Goal: Transaction & Acquisition: Purchase product/service

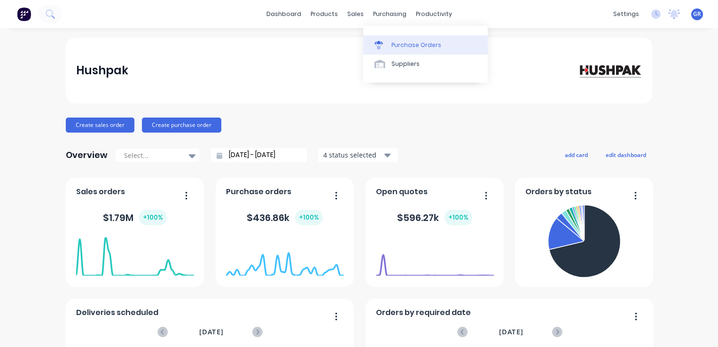
click at [410, 44] on div "Purchase Orders" at bounding box center [417, 45] width 50 height 8
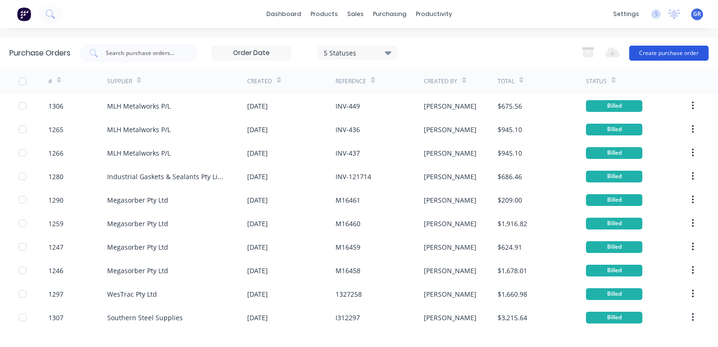
click at [638, 53] on button "Create purchase order" at bounding box center [668, 53] width 79 height 15
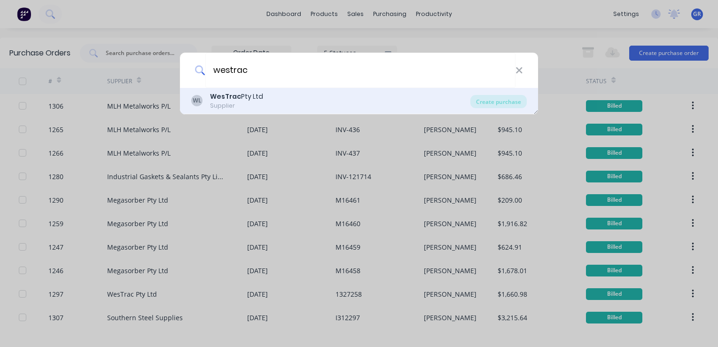
type input "westrac"
click at [219, 102] on div "Supplier" at bounding box center [236, 106] width 53 height 8
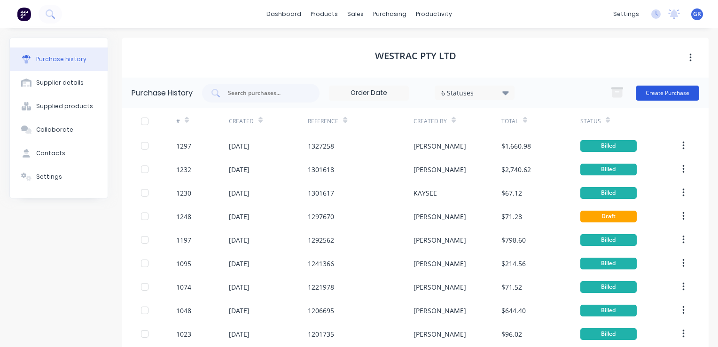
click at [647, 93] on button "Create Purchase" at bounding box center [667, 93] width 63 height 15
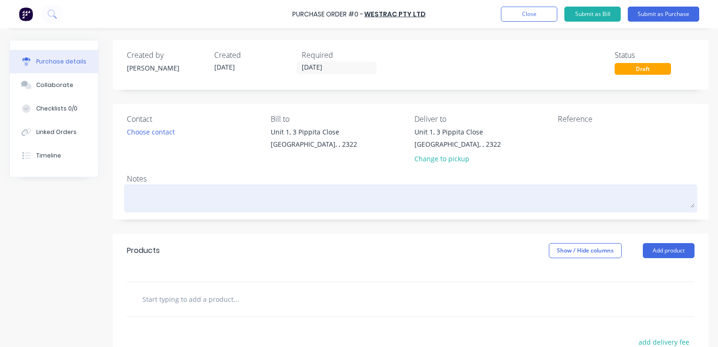
click at [142, 194] on textarea at bounding box center [411, 197] width 568 height 21
type textarea "x"
type textarea "J"
type textarea "x"
type textarea "JN"
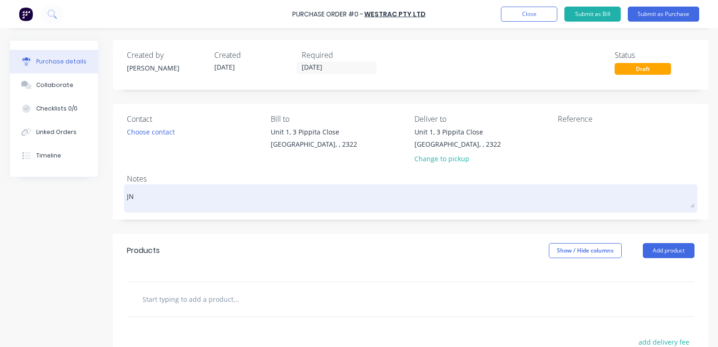
type textarea "x"
type textarea "JN1"
type textarea "x"
type textarea "JN16"
type textarea "x"
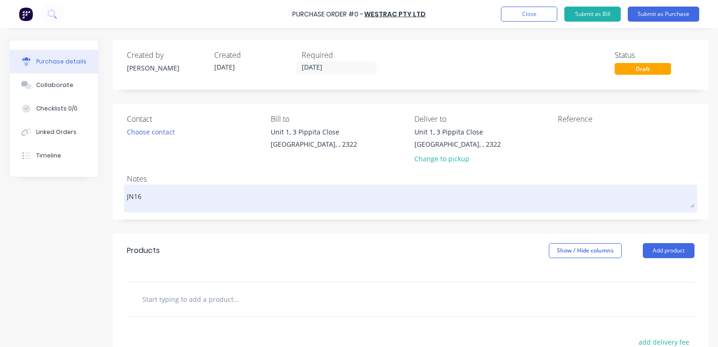
type textarea "JN162"
type textarea "x"
type textarea "JN1627"
type textarea "x"
type textarea "JN1627"
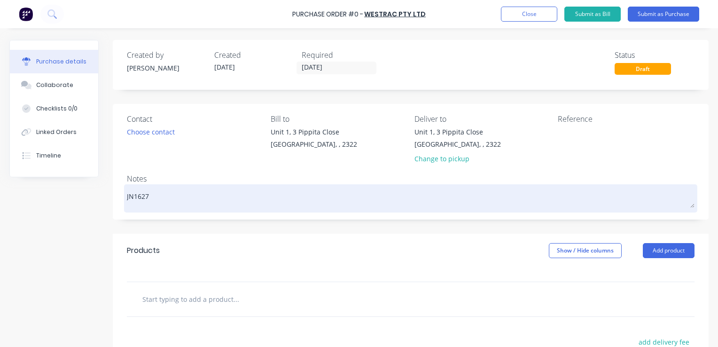
type textarea "x"
type textarea "JN1627 -"
type textarea "x"
type textarea "JN1627 -"
type textarea "x"
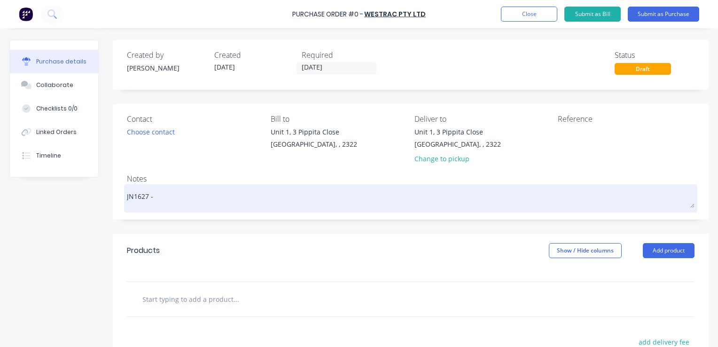
type textarea "JN1627 - 7"
type textarea "x"
type textarea "JN1627 - 79"
type textarea "x"
type textarea "JN1627 - 794"
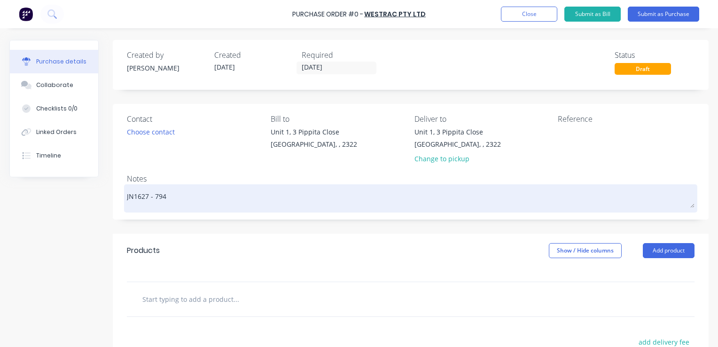
type textarea "x"
type textarea "JN1627 - 794"
type textarea "x"
type textarea "JN1627 - 794 R"
type textarea "x"
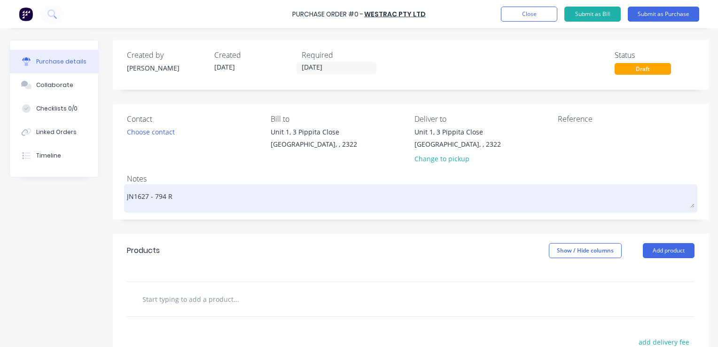
type textarea "JN1627 - 794 Ra"
type textarea "x"
type textarea "JN1627 - 794 Rad"
type textarea "x"
type textarea "JN1627 - 794 Radi"
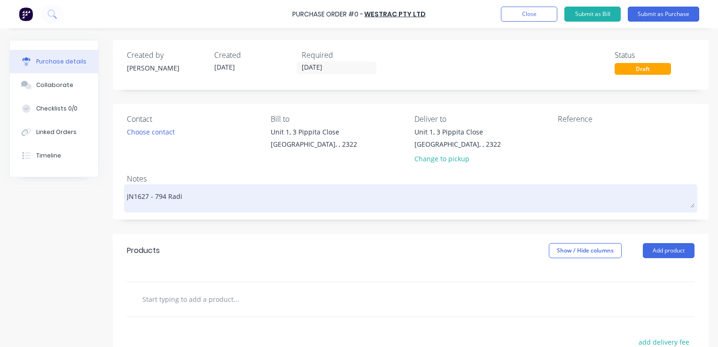
type textarea "x"
type textarea "JN1627 - 794 Radia"
type textarea "x"
type textarea "JN1627 - 794 Radiat"
type textarea "x"
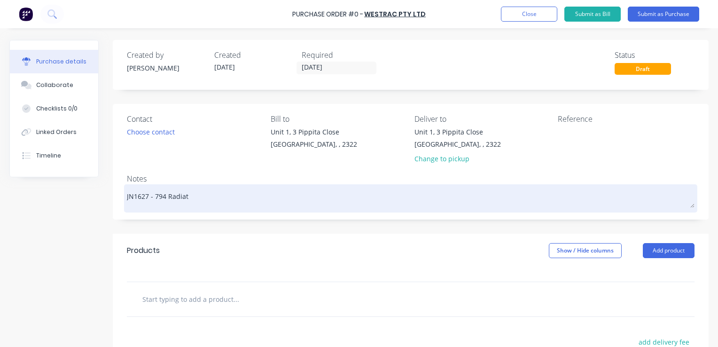
type textarea "JN1627 - 794 Radiato"
type textarea "x"
type textarea "JN1627 - 794 Radiator"
type textarea "x"
type textarea "JN1627 - 794 Radiator"
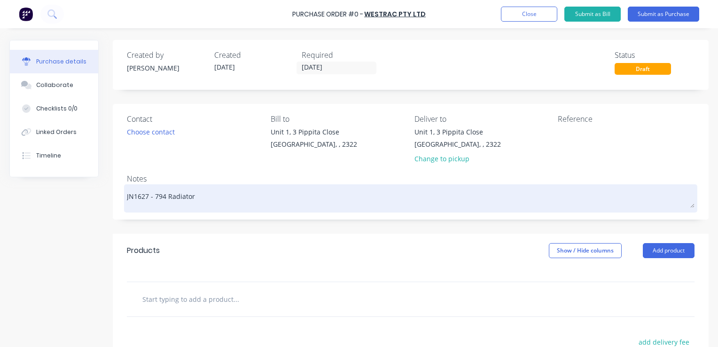
type textarea "x"
type textarea "JN1627 - 794 Radiator L"
type textarea "x"
type textarea "JN1627 - 794 Radiator Lo"
type textarea "x"
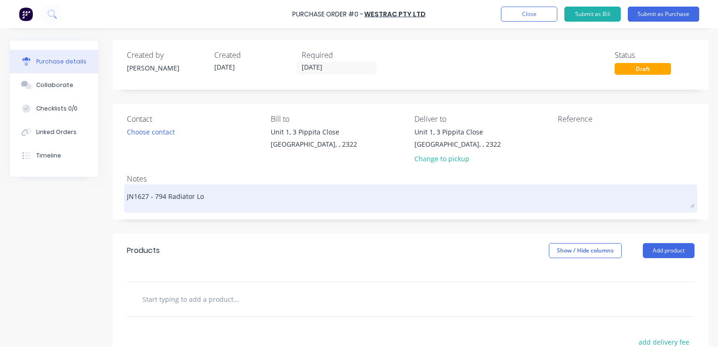
type textarea "JN1627 - 794 Radiator [PERSON_NAME]"
type textarea "x"
type textarea "JN1627 - 794 Radiator Louv"
type textarea "x"
type textarea "JN1627 - 794 Radiator Louvr"
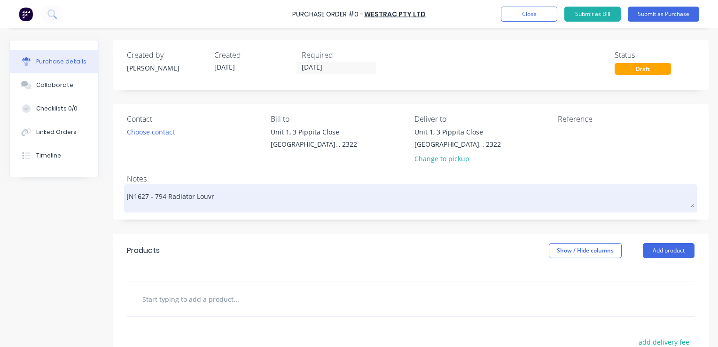
type textarea "x"
type textarea "JN1627 - 794 Radiator Louvre"
type textarea "x"
type textarea "JN1627 - 794 Radiator Louvre"
type textarea "x"
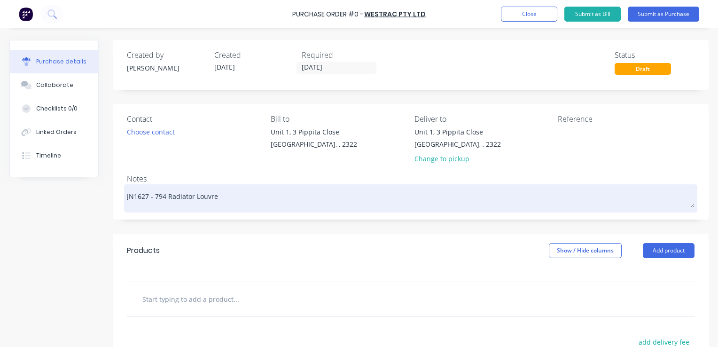
type textarea "JN1627 - 794 Radiator Louvre H"
type textarea "x"
type textarea "JN1627 - 794 Radiator Louvre Ha"
type textarea "x"
type textarea "JN1627 - 794 Radiator Louvre Har"
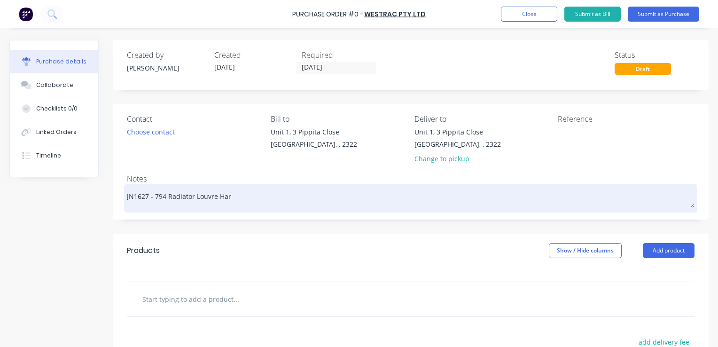
type textarea "x"
type textarea "JN1627 - 794 Radiator Louvre Hard"
type textarea "x"
type textarea "JN1627 - 794 Radiator Louvre Hardw"
type textarea "x"
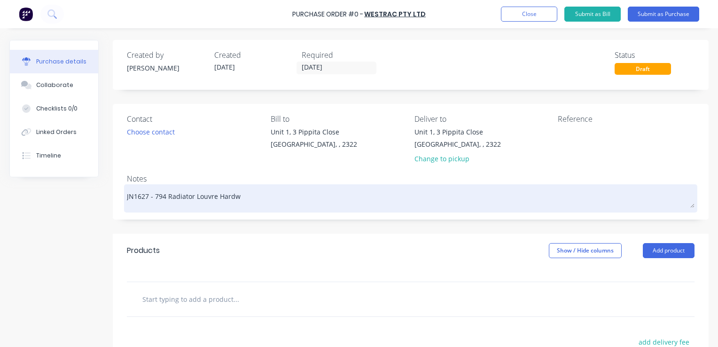
type textarea "JN1627 - 794 Radiator Louvre Hardwa"
type textarea "x"
type textarea "JN1627 - 794 Radiator Louvre Hardwar"
type textarea "x"
type textarea "JN1627 - 794 Radiator Louvre Hardware"
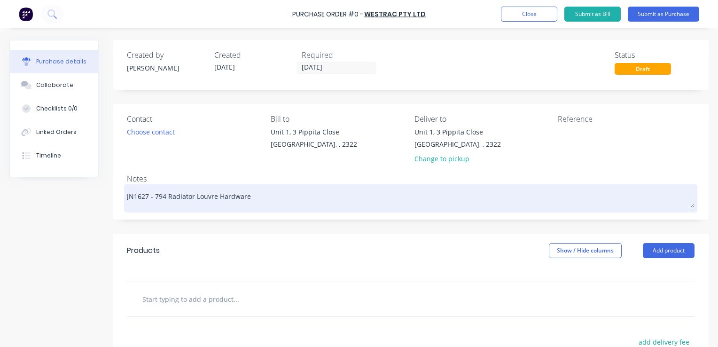
type textarea "x"
type textarea "JN1627 - 794 Radiator Louvre Hardware"
type textarea "x"
type textarea "JN1627 - 794 Radiator Louvre Hardware K"
type textarea "x"
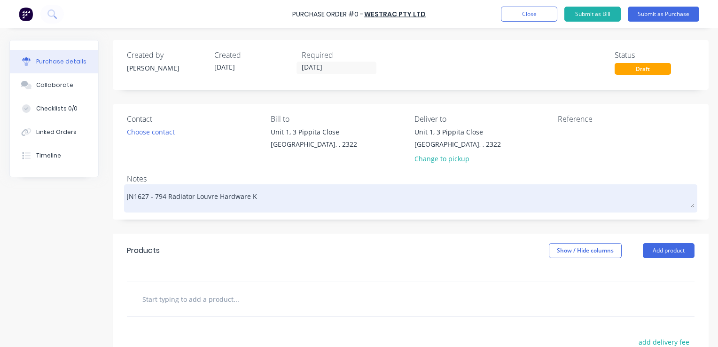
type textarea "JN1627 - 794 Radiator Louvre Hardware Ki"
type textarea "x"
type textarea "JN1627 - 794 Radiator Louvre Hardware Kit"
type textarea "x"
type textarea "JN1627 - 794 Radiator Louvre Hardware Kit"
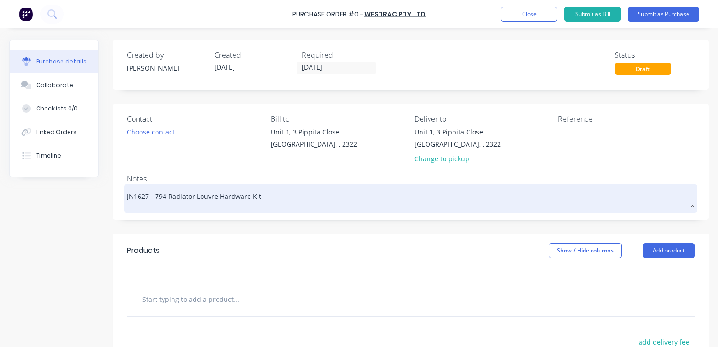
type textarea "x"
type textarea "JN1627 - 794 Radiator Louvre Hardware Kit -"
type textarea "x"
type textarea "JN1627 - 794 Radiator Louvre Hardware Kit -"
type textarea "x"
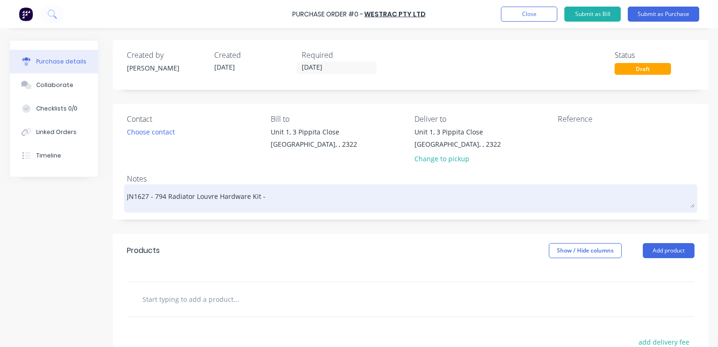
type textarea "JN1627 - 794 Radiator Louvre Hardware Kit - T"
type textarea "x"
type textarea "JN1627 - 794 Radiator Louvre Hardware Kit - Tr"
type textarea "x"
type textarea "JN1627 - 794 Radiator Louvre Hardware Kit - Tru"
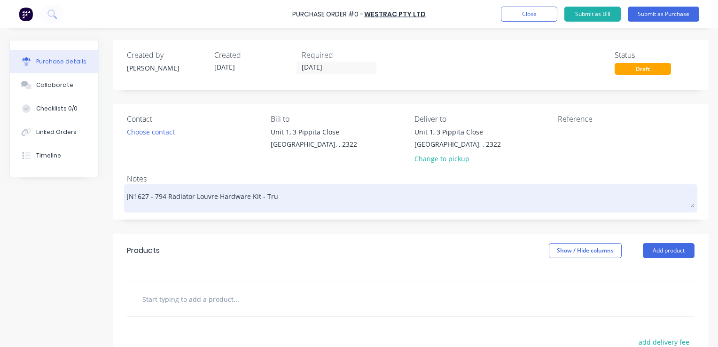
type textarea "x"
type textarea "JN1627 - 794 Radiator Louvre Hardware Kit - Truc"
type textarea "x"
type textarea "JN1627 - 794 Radiator Louvre Hardware Kit - Truck"
type textarea "x"
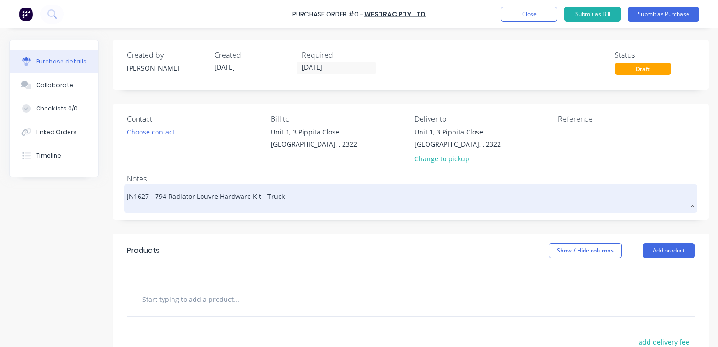
type textarea "JN1627 - 794 Radiator Louvre Hardware Kit - Truck"
type textarea "x"
type textarea "JN1627 - 794 Radiator Louvre Hardware Kit - Truck #"
type textarea "x"
type textarea "JN1627 - 794 Radiator Louvre Hardware Kit - Truck #1"
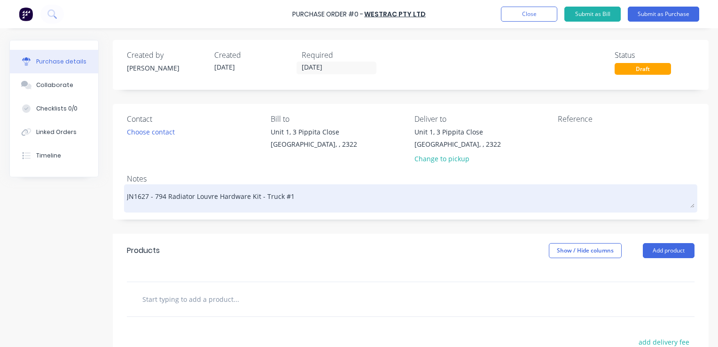
type textarea "x"
type textarea "JN1627 - 794 Radiator Louvre Hardware Kit - Truck #12"
type textarea "x"
type textarea "JN1627 - 794 Radiator Louvre Hardware Kit - Truck #12"
type textarea "x"
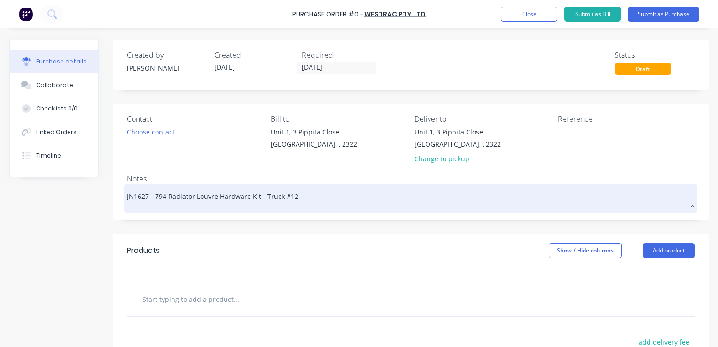
type textarea "JN1627 - 794 Radiator Louvre Hardware Kit - Truck #12 -"
type textarea "x"
type textarea "JN1627 - 794 Radiator Louvre Hardware Kit - Truck #12 -"
type textarea "x"
type textarea "JN1627 - 794 Radiator Louvre Hardware Kit - Truck #12 - W"
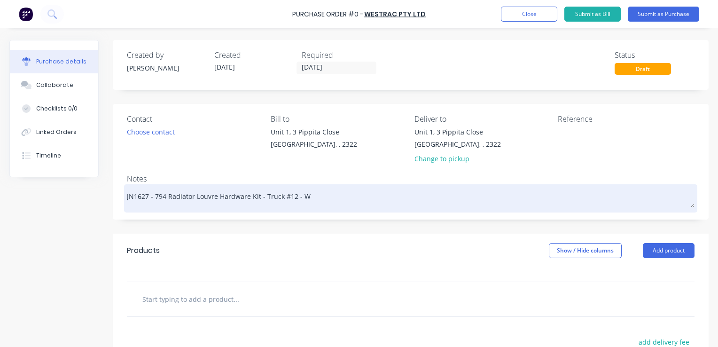
type textarea "x"
type textarea "JN1627 - 794 Radiator Louvre Hardware Kit - Truck #12 - We"
type textarea "x"
type textarea "JN1627 - 794 Radiator Louvre Hardware Kit - Truck #12 - [PERSON_NAME]"
type textarea "x"
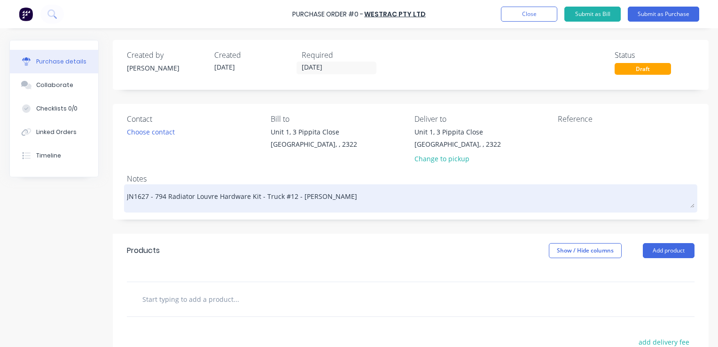
type textarea "JN1627 - 794 Radiator Louvre Hardware Kit - Truck #12 - West"
type textarea "x"
type textarea "JN1627 - 794 Radiator Louvre Hardware Kit - Truck #12 - Westr"
type textarea "x"
type textarea "JN1627 - 794 Radiator Louvre Hardware Kit - Truck #12 - [PERSON_NAME]"
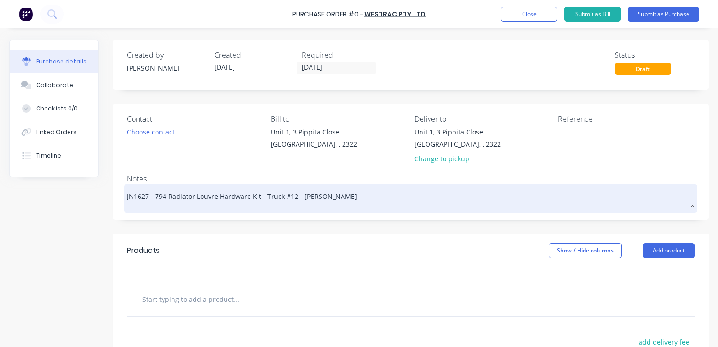
type textarea "x"
type textarea "JN1627 - 794 Radiator Louvre Hardware Kit - Truck #12 - Westrac"
type textarea "x"
type textarea "JN1627 - 794 Radiator Louvre Hardware Kit - Truck #12 - Westrac"
type textarea "x"
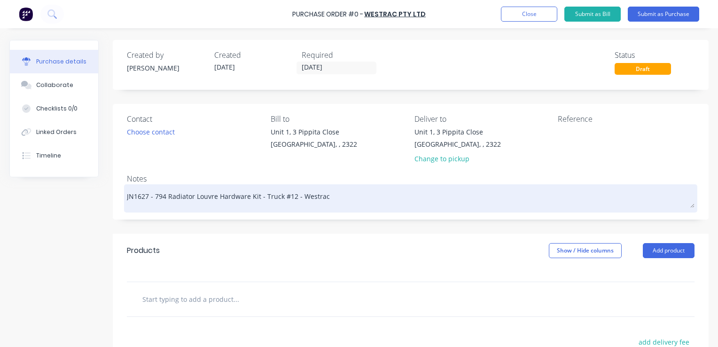
type textarea "JN1627 - 794 Radiator Louvre Hardware Kit - Truck #12 - Westrac O"
type textarea "x"
type textarea "JN1627 - 794 Radiator Louvre Hardware Kit - Truck #12 - Westrac Or"
type textarea "x"
type textarea "JN1627 - 794 Radiator Louvre Hardware Kit - Truck #12 - Westrac Ord"
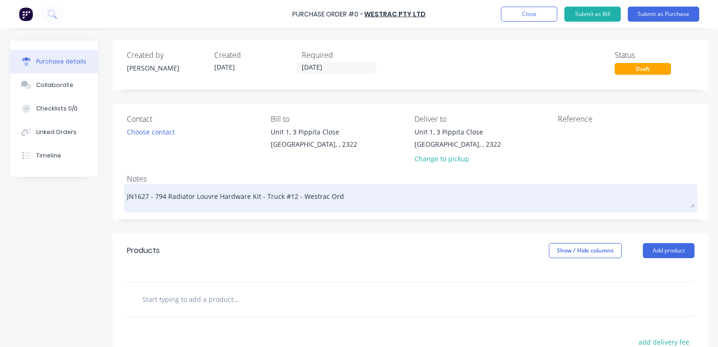
type textarea "x"
type textarea "JN1627 - 794 Radiator Louvre Hardware Kit - Truck #12 - Westrac Orde"
type textarea "x"
type textarea "JN1627 - 794 Radiator Louvre Hardware Kit - Truck #12 - Westrac Order"
type textarea "x"
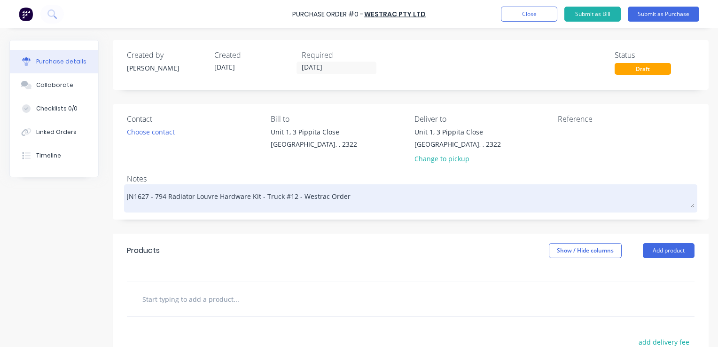
type textarea "JN1627 - 794 Radiator Louvre Hardware Kit - Truck #12 - Westrac Order"
type textarea "x"
type textarea "JN1627 - 794 Radiator Louvre Hardware Kit - Truck #12 - Westrac Order C"
type textarea "x"
type textarea "JN1627 - 794 Radiator Louvre Hardware Kit - Truck #12 - Westrac Order Co"
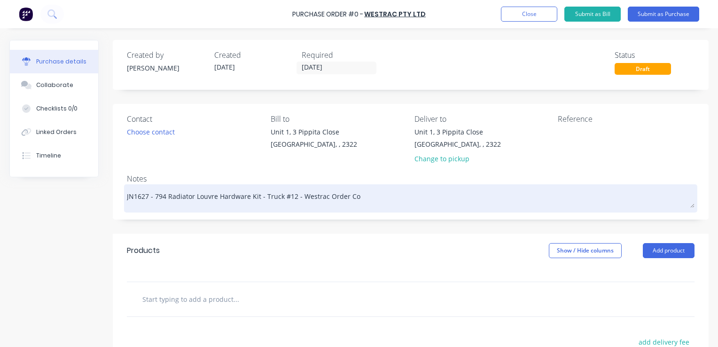
type textarea "x"
type textarea "JN1627 - 794 Radiator Louvre Hardware Kit - Truck #12 - Westrac Order Con"
type textarea "x"
type textarea "JN1627 - 794 Radiator Louvre Hardware Kit - Truck #12 - Westrac Order Conf"
type textarea "x"
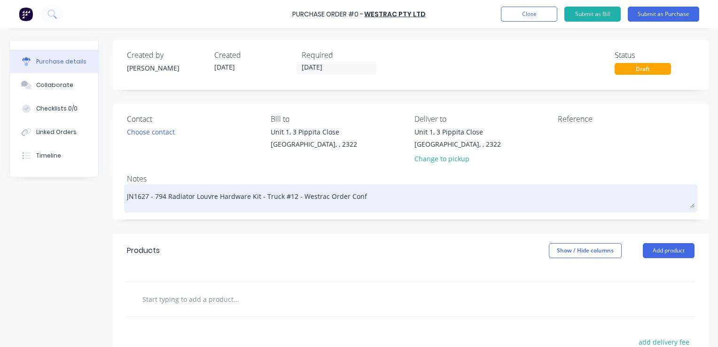
type textarea "JN1627 - 794 Radiator Louvre Hardware Kit - Truck #12 - Westrac Order Confi"
type textarea "x"
type textarea "JN1627 - 794 Radiator Louvre Hardware Kit - Truck #12 - Westrac Order Confir"
type textarea "x"
type textarea "JN1627 - 794 Radiator Louvre Hardware Kit - Truck #12 - Westrac Order Confirm"
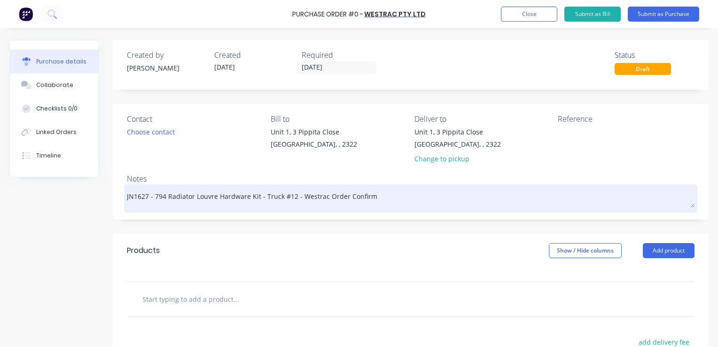
type textarea "x"
type textarea "JN1627 - 794 Radiator Louvre Hardware Kit - Truck #12 - Westrac Order Confirma"
type textarea "x"
type textarea "JN1627 - 794 Radiator Louvre Hardware Kit - Truck #12 - Westrac Order Confirmat"
type textarea "x"
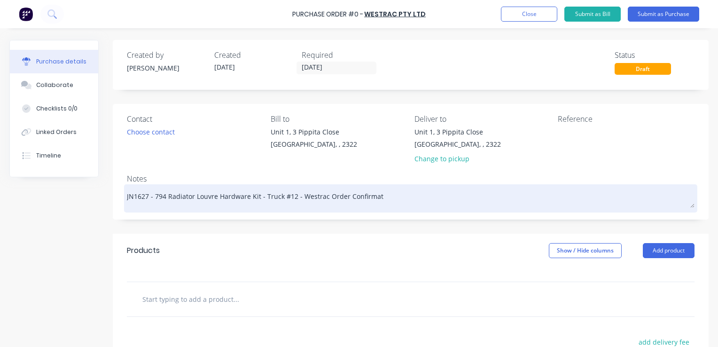
type textarea "JN1627 - 794 Radiator Louvre Hardware Kit - Truck #12 - Westrac Order Confirmati"
type textarea "x"
type textarea "JN1627 - 794 Radiator Louvre Hardware Kit - Truck #12 - Westrac Order Confirmat…"
type textarea "x"
type textarea "JN1627 - 794 Radiator Louvre Hardware Kit - Truck #12 - Westrac Order Confirmat…"
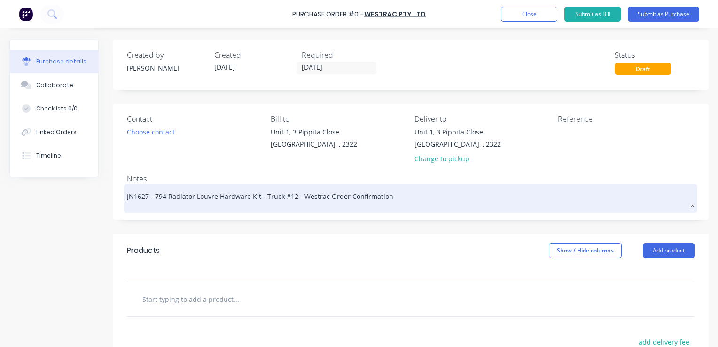
type textarea "x"
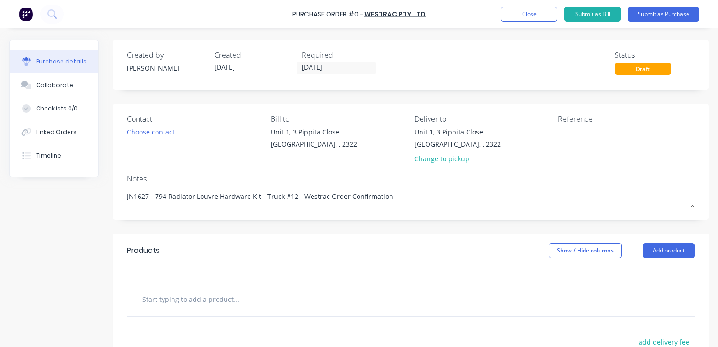
type textarea "JN1627 - 794 Radiator Louvre Hardware Kit - Truck #12 - Westrac Order Confirmat…"
type textarea "x"
type textarea "JN1627 - 794 Radiator Louvre Hardware Kit - Truck #12 - Westrac Order Confirmat…"
click at [190, 301] on input "text" at bounding box center [236, 299] width 188 height 19
paste input "7X-2393: 38mm Base Maximum Diameter Bumper"
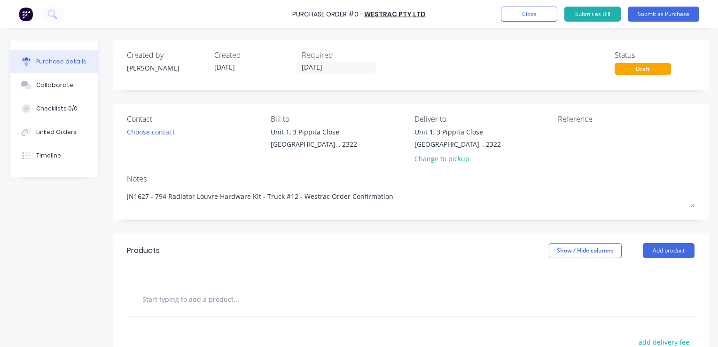
type textarea "x"
type input "7X-2393: 38mm Base Maximum Diameter Bumper"
type textarea "x"
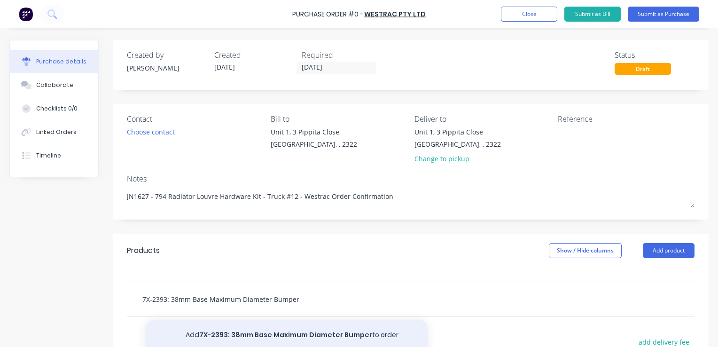
type input "7X-2393: 38mm Base Maximum Diameter Bumper"
click at [230, 334] on button "Add 7X-2393: 38mm Base Maximum Diameter Bumper to order" at bounding box center [287, 335] width 282 height 30
type textarea "x"
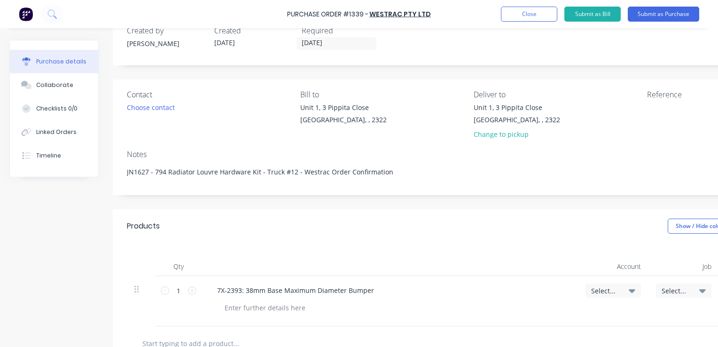
scroll to position [94, 0]
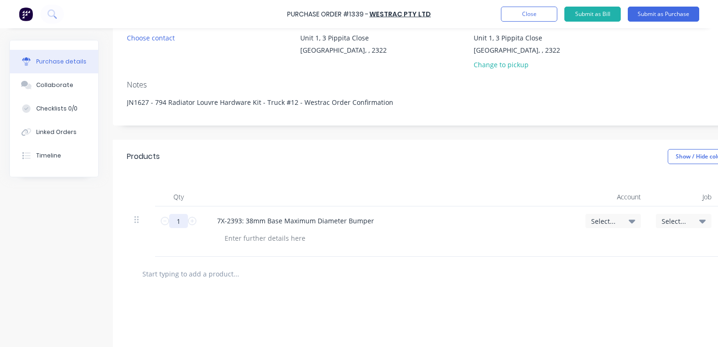
click at [183, 221] on input "1" at bounding box center [178, 221] width 19 height 14
type textarea "x"
type input "4"
type textarea "x"
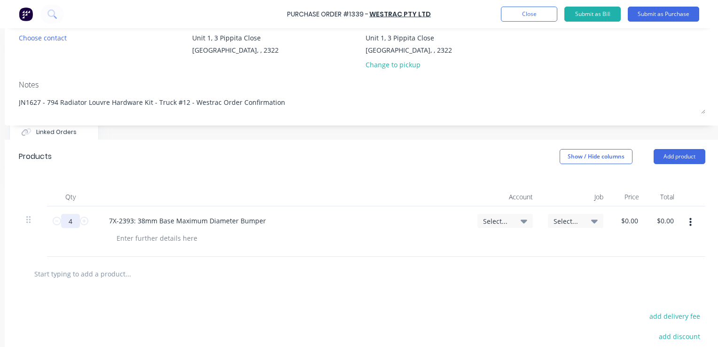
scroll to position [94, 117]
type input "4"
click at [482, 218] on span "Select..." at bounding box center [496, 221] width 28 height 10
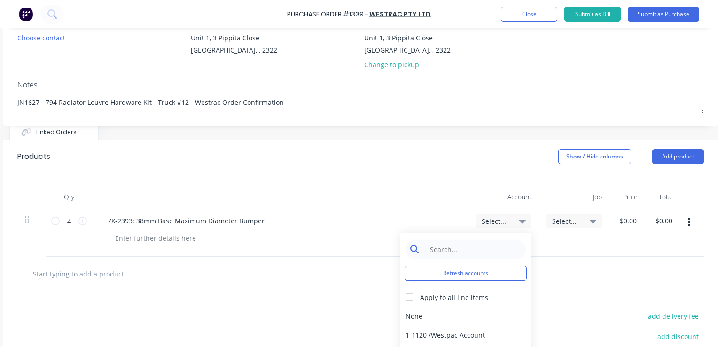
type textarea "x"
click at [444, 248] on input at bounding box center [473, 249] width 96 height 19
type input "1-14"
click at [479, 315] on div "1-1400 / Work in Progress" at bounding box center [466, 315] width 132 height 19
click at [553, 221] on span "Select..." at bounding box center [566, 221] width 28 height 10
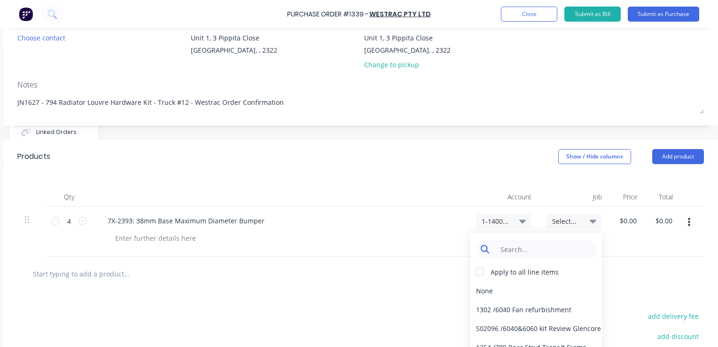
type textarea "x"
click at [520, 249] on input at bounding box center [543, 249] width 96 height 19
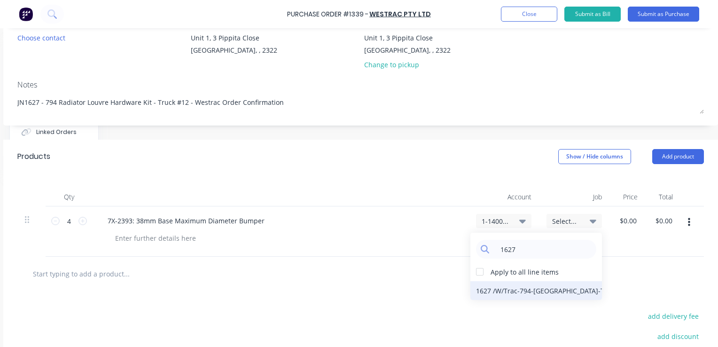
type input "1627"
click at [552, 292] on div "1627 / W/Trac-794-[GEOGRAPHIC_DATA]-T12" at bounding box center [537, 290] width 132 height 19
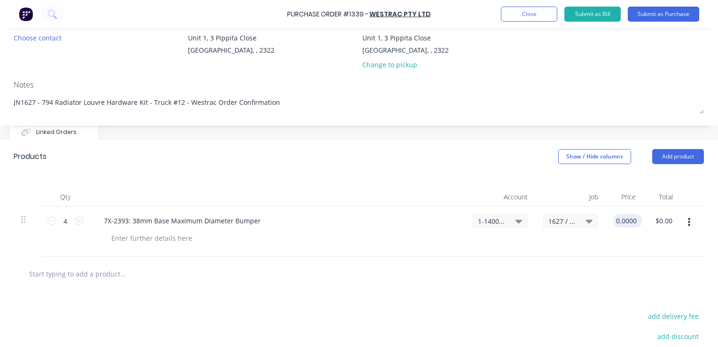
type textarea "x"
type input "0.0000"
click at [622, 222] on input "0.0000" at bounding box center [625, 221] width 25 height 14
click at [626, 223] on input "0.0000" at bounding box center [625, 221] width 25 height 14
type textarea "x"
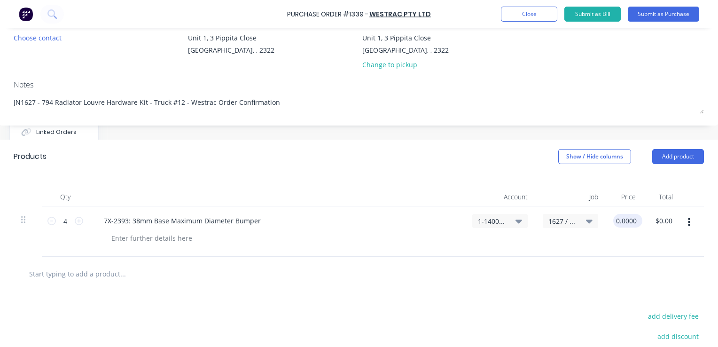
click at [626, 223] on input "0.0000" at bounding box center [625, 221] width 25 height 14
type input "11.92"
type textarea "x"
type input "$11.92"
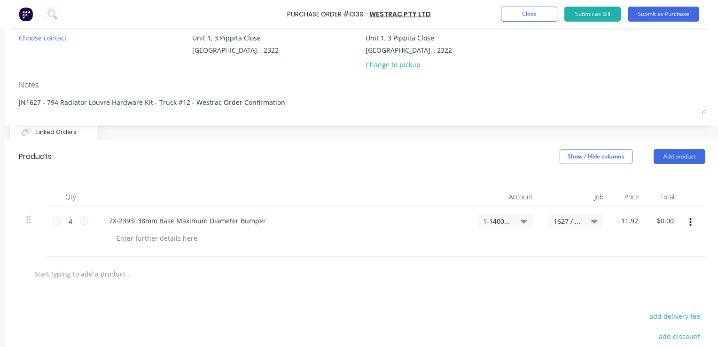
type input "$47.68"
click at [625, 259] on div at bounding box center [362, 274] width 687 height 34
click at [699, 223] on icon "button" at bounding box center [698, 222] width 2 height 10
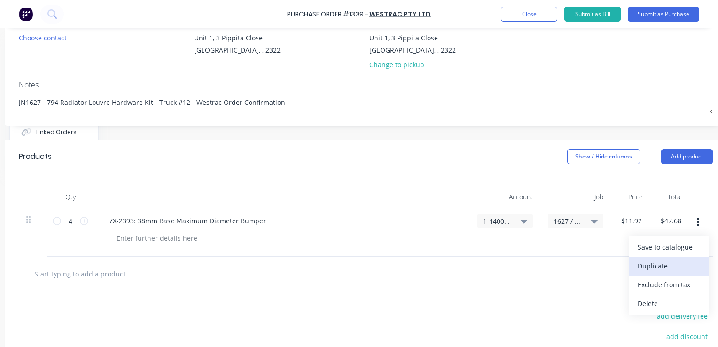
click at [659, 266] on button "Duplicate" at bounding box center [669, 266] width 80 height 19
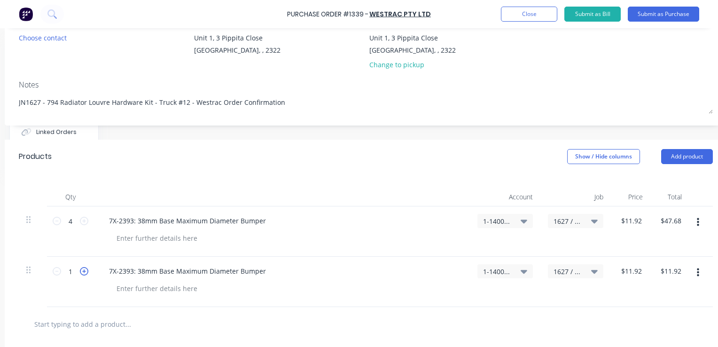
click at [86, 269] on icon at bounding box center [84, 271] width 8 height 8
type textarea "x"
type input "2"
type input "$23.84"
click at [86, 270] on icon at bounding box center [84, 271] width 8 height 8
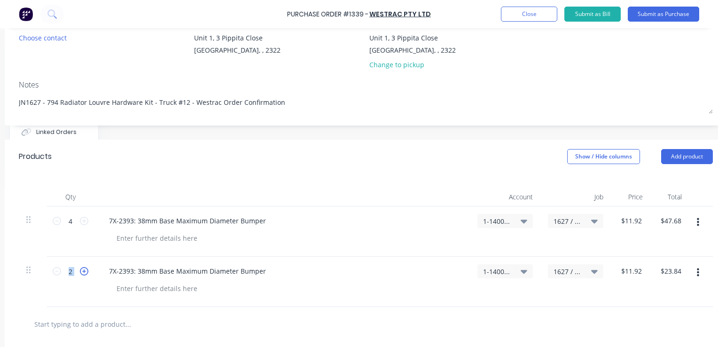
type textarea "x"
type input "3"
type input "$35.76"
click at [86, 270] on icon at bounding box center [84, 271] width 8 height 8
type textarea "x"
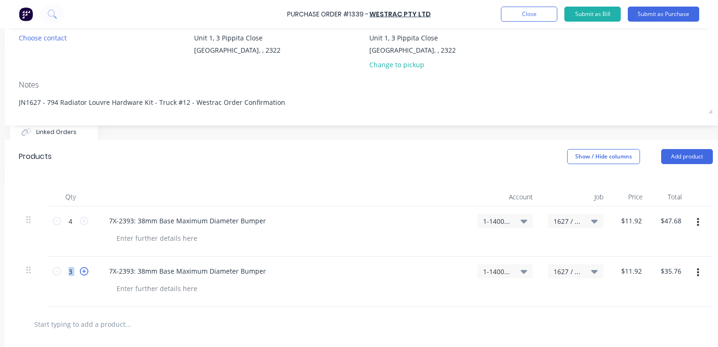
type input "4"
type input "$47.68"
click at [562, 273] on span "1627 / W/Trac-794-[GEOGRAPHIC_DATA]-T12" at bounding box center [568, 272] width 28 height 10
type textarea "x"
click at [523, 298] on input at bounding box center [545, 299] width 96 height 19
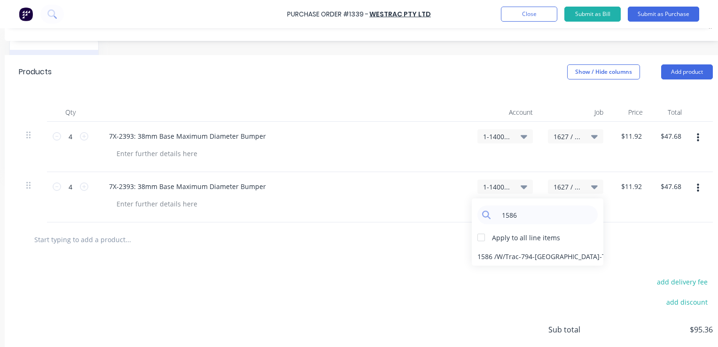
scroll to position [188, 108]
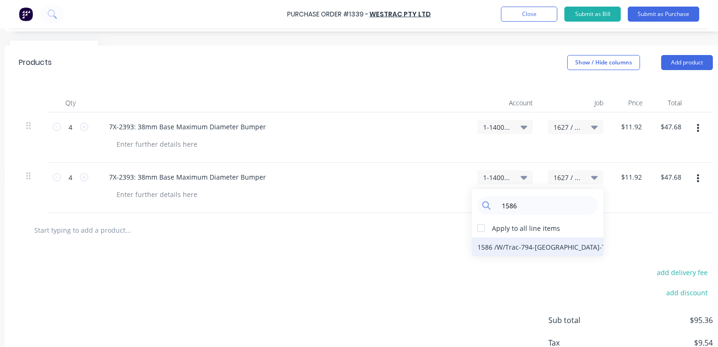
click at [486, 249] on div "1586 / W/Trac-794-[GEOGRAPHIC_DATA]-T11" at bounding box center [538, 246] width 132 height 19
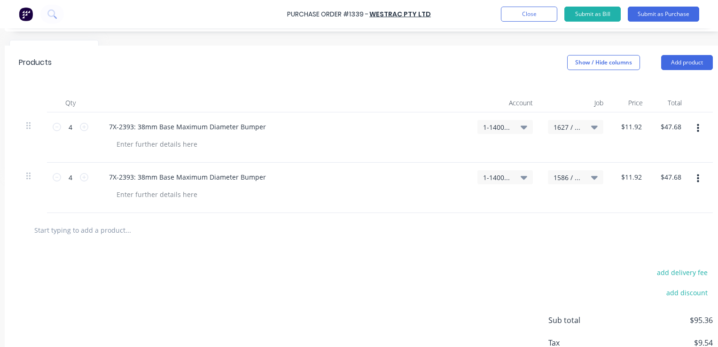
click at [699, 178] on icon "button" at bounding box center [698, 178] width 2 height 8
click at [662, 223] on button "Duplicate" at bounding box center [669, 222] width 80 height 19
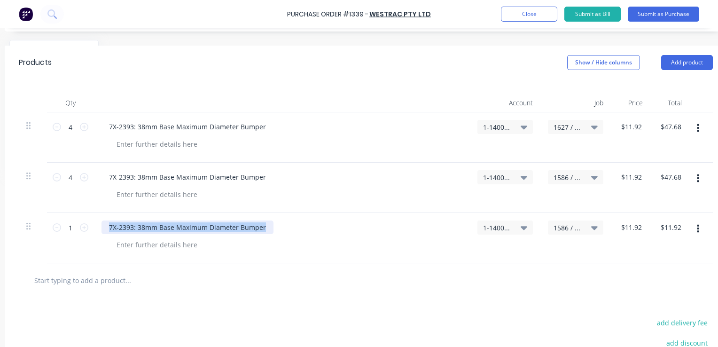
drag, startPoint x: 265, startPoint y: 226, endPoint x: 102, endPoint y: 226, distance: 163.6
click at [102, 226] on div "7X-2393: 38mm Base Maximum Diameter Bumper" at bounding box center [188, 227] width 172 height 14
paste div
click at [82, 227] on icon at bounding box center [84, 227] width 8 height 8
click at [565, 225] on span "1586 / W/Trac-794-[GEOGRAPHIC_DATA]-T11" at bounding box center [568, 228] width 28 height 10
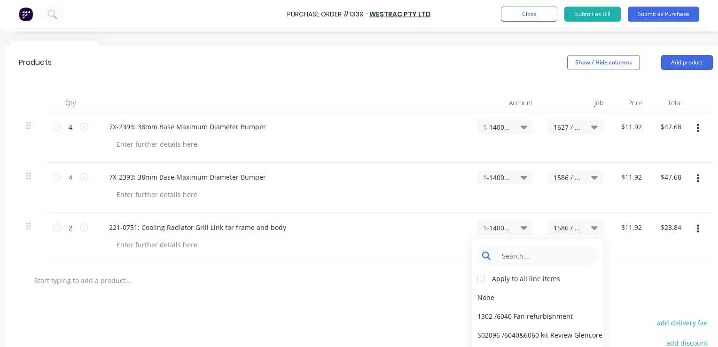
click at [521, 254] on input at bounding box center [545, 255] width 96 height 19
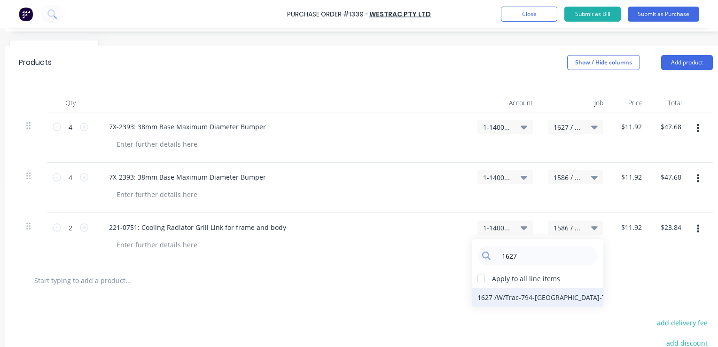
click at [531, 294] on div "1627 / W/Trac-794-[GEOGRAPHIC_DATA]-T12" at bounding box center [538, 297] width 132 height 19
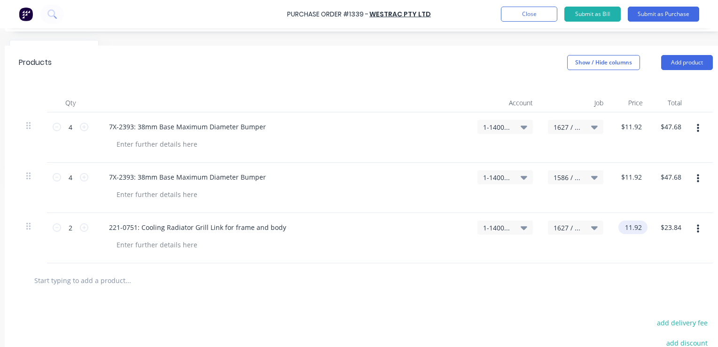
click at [641, 227] on input "11.92" at bounding box center [631, 227] width 25 height 14
click at [636, 229] on input "11.92" at bounding box center [633, 227] width 22 height 14
click at [604, 259] on div "1627 / W/Trac-794-[GEOGRAPHIC_DATA]-T12" at bounding box center [576, 238] width 71 height 50
click at [706, 229] on icon "button" at bounding box center [706, 229] width 2 height 8
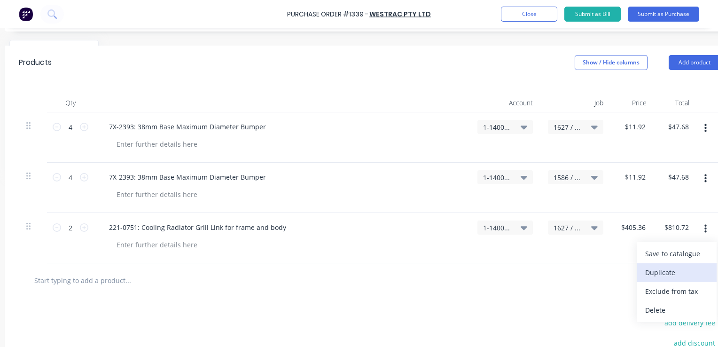
click at [669, 272] on button "Duplicate" at bounding box center [677, 272] width 80 height 19
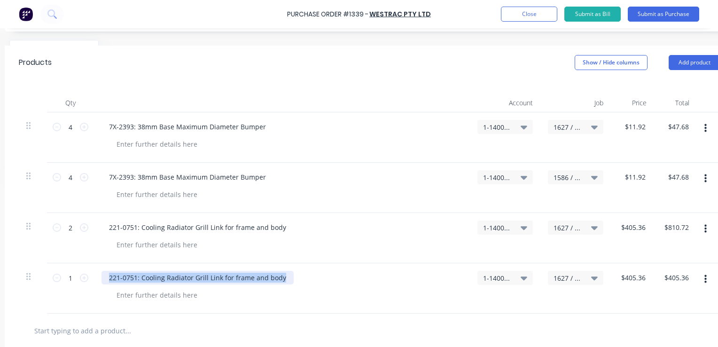
drag, startPoint x: 284, startPoint y: 280, endPoint x: 105, endPoint y: 283, distance: 178.7
click at [105, 283] on div "221-0751: Cooling Radiator Grill Link for frame and body" at bounding box center [198, 278] width 192 height 14
paste div
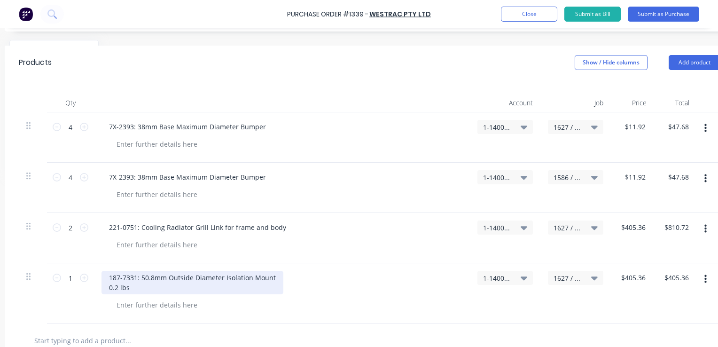
click at [108, 287] on div "187-7331: 50.8mm Outside Diameter Isolation Mount 0.2 lbs" at bounding box center [193, 283] width 182 height 24
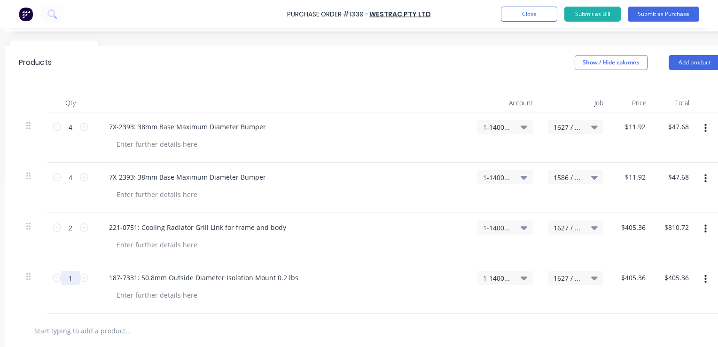
click at [71, 277] on input "1" at bounding box center [70, 278] width 19 height 14
click at [634, 278] on input "405.36" at bounding box center [633, 278] width 29 height 14
click at [634, 278] on input "405.36" at bounding box center [631, 278] width 25 height 14
click at [632, 295] on div "$26.85 $26.85" at bounding box center [632, 288] width 43 height 50
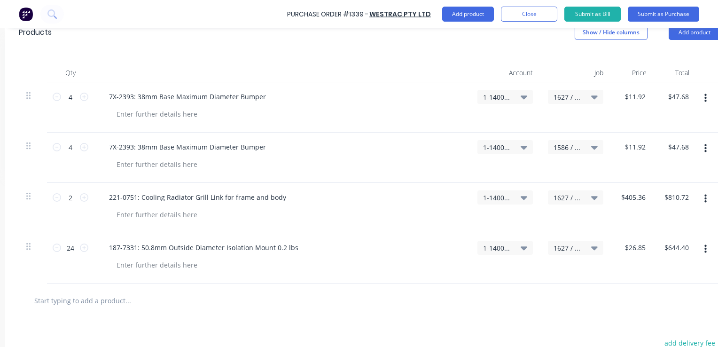
scroll to position [282, 108]
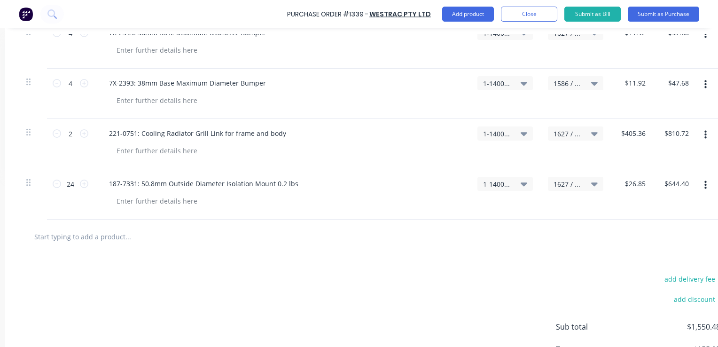
click at [707, 187] on button "button" at bounding box center [706, 185] width 22 height 17
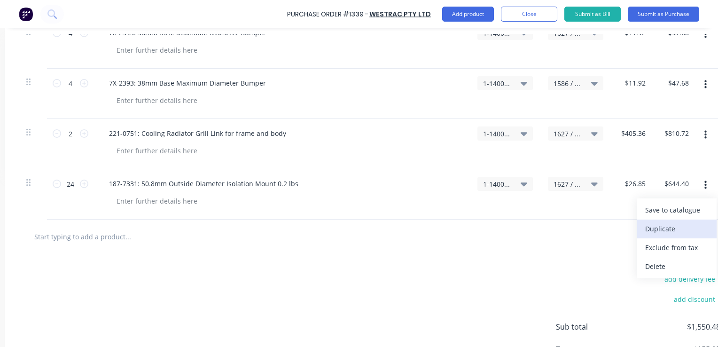
click at [656, 227] on button "Duplicate" at bounding box center [677, 229] width 80 height 19
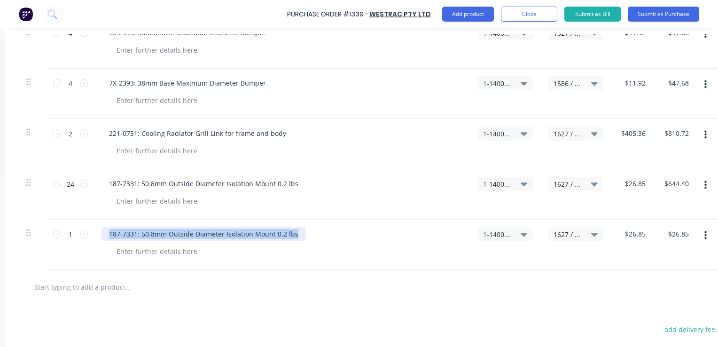
drag, startPoint x: 295, startPoint y: 234, endPoint x: 109, endPoint y: 234, distance: 186.1
click at [109, 234] on div "187-7331: 50.8mm Outside Diameter Isolation Mount 0.2 lbs" at bounding box center [204, 234] width 204 height 14
paste div
click at [634, 233] on input "26.85" at bounding box center [634, 234] width 25 height 14
click at [636, 233] on input "26.85" at bounding box center [637, 234] width 22 height 14
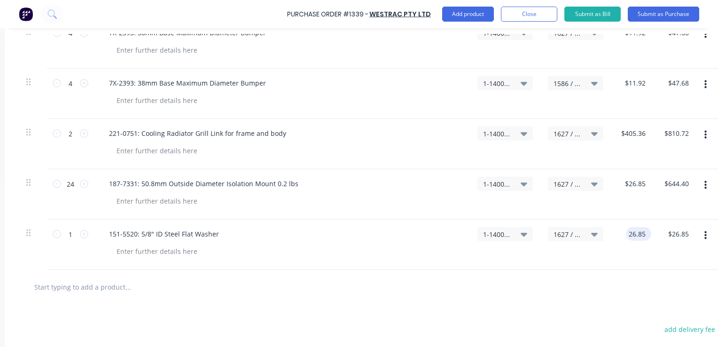
click at [636, 233] on input "26.85" at bounding box center [637, 234] width 22 height 14
click at [608, 253] on div "1627 / W/Trac-794-[GEOGRAPHIC_DATA]-T12" at bounding box center [576, 245] width 71 height 50
click at [71, 231] on input "1" at bounding box center [70, 234] width 19 height 14
click at [275, 240] on div "151-5520: 5/8" ID Steel Flat Washer" at bounding box center [282, 234] width 361 height 14
click at [706, 235] on icon "button" at bounding box center [706, 235] width 2 height 8
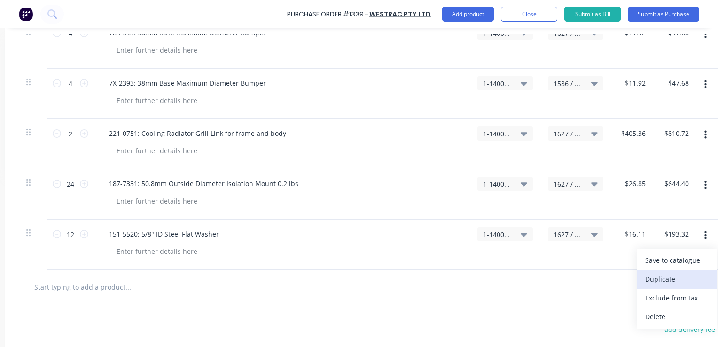
click at [665, 278] on button "Duplicate" at bounding box center [677, 279] width 80 height 19
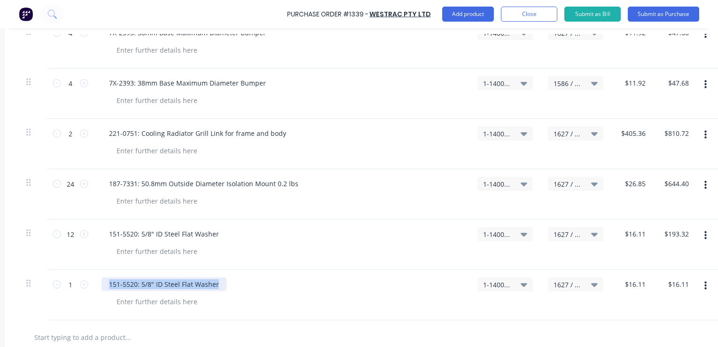
drag, startPoint x: 220, startPoint y: 281, endPoint x: 94, endPoint y: 282, distance: 126.0
click at [94, 282] on div "151-5520: 5/8" ID Steel Flat Washer" at bounding box center [282, 295] width 376 height 50
click at [635, 286] on input "16.11" at bounding box center [637, 284] width 22 height 14
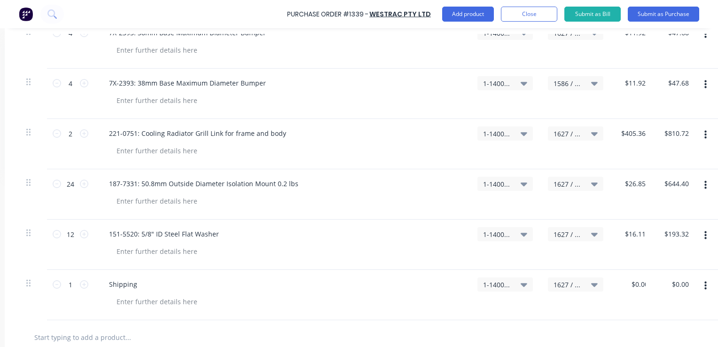
click at [626, 308] on div "$0.00 0.00" at bounding box center [632, 295] width 43 height 50
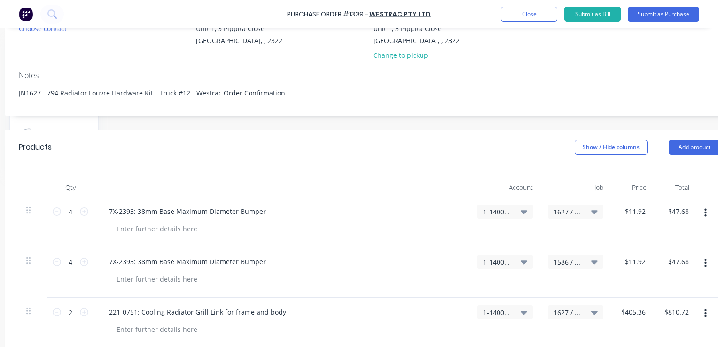
scroll to position [94, 108]
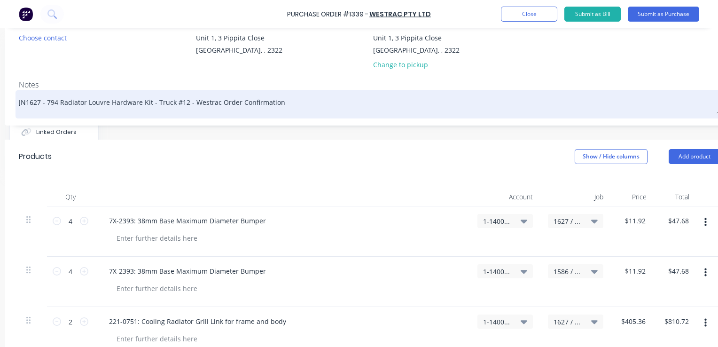
drag, startPoint x: 185, startPoint y: 102, endPoint x: 47, endPoint y: 102, distance: 138.2
click at [47, 102] on textarea "JN1627 - 794 Radiator Louvre Hardware Kit - Truck #12 - Westrac Order Confirmat…" at bounding box center [370, 103] width 702 height 21
drag, startPoint x: 51, startPoint y: 102, endPoint x: 55, endPoint y: 97, distance: 6.1
click at [55, 97] on textarea "JN1627 - 794 Radiator Louvre Hardware Kit - Truck #12 - Westrac Order Confirmat…" at bounding box center [370, 103] width 702 height 21
click at [185, 103] on textarea "JN1627 - 794 Radiator Louvre Hardware Kit - Truck #12 - Westrac Order Confirmat…" at bounding box center [370, 103] width 702 height 21
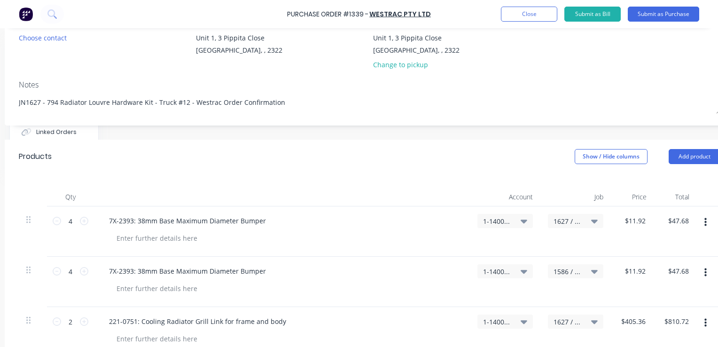
drag, startPoint x: 184, startPoint y: 102, endPoint x: 14, endPoint y: 102, distance: 169.7
click at [14, 102] on div "Contact Choose contact Bill to [STREET_ADDRESS] Deliver to [STREET_ADDRESS] Cha…" at bounding box center [370, 68] width 730 height 116
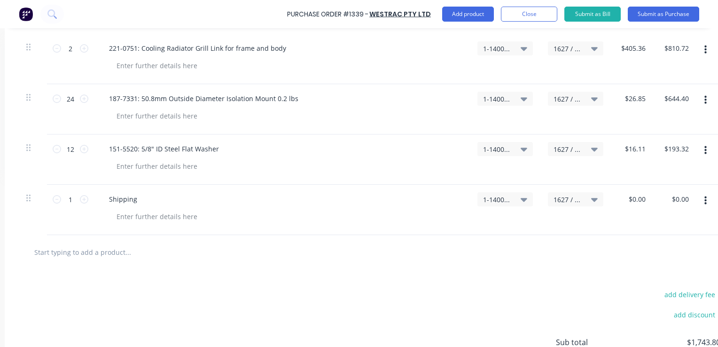
scroll to position [376, 108]
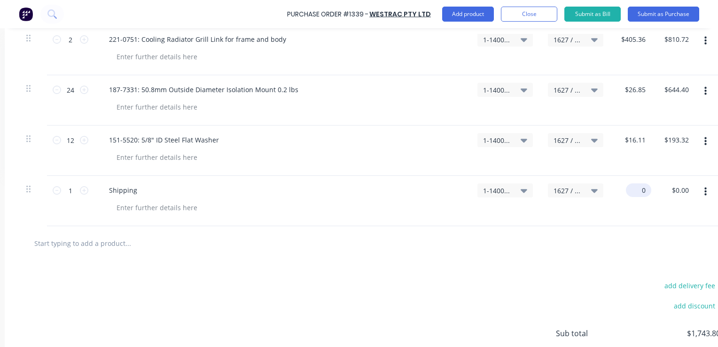
click at [636, 186] on input "0" at bounding box center [637, 190] width 22 height 14
click at [636, 186] on input "0" at bounding box center [641, 190] width 13 height 14
click at [602, 235] on div at bounding box center [369, 243] width 687 height 19
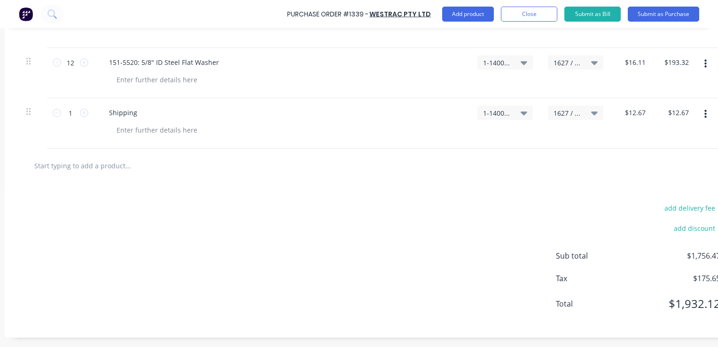
scroll to position [460, 132]
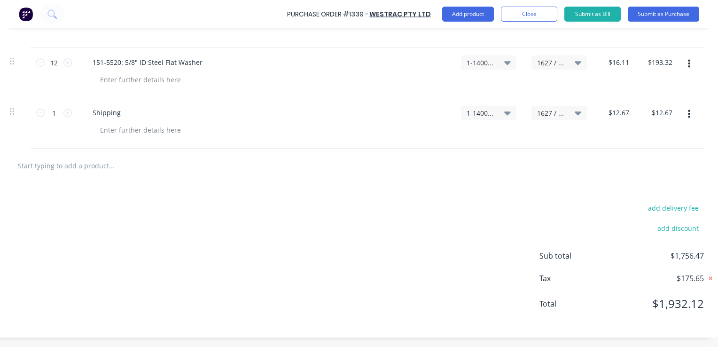
click at [709, 277] on icon at bounding box center [710, 278] width 3 height 3
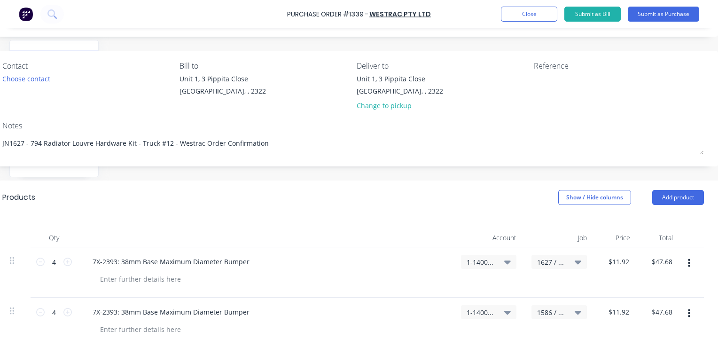
scroll to position [37, 132]
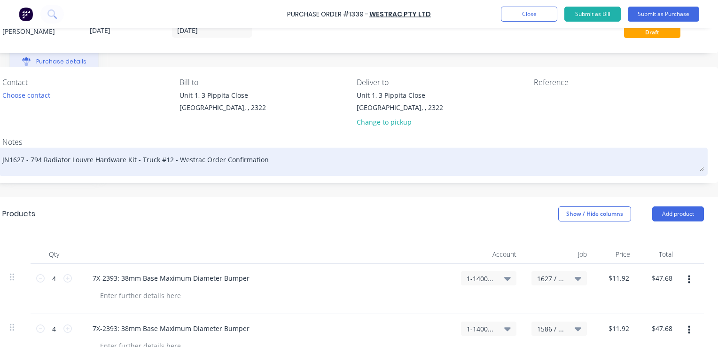
click at [259, 161] on textarea "JN1627 - 794 Radiator Louvre Hardware Kit - Truck #12 - Westrac Order Confirmat…" at bounding box center [353, 160] width 702 height 21
paste textarea "62C111655"
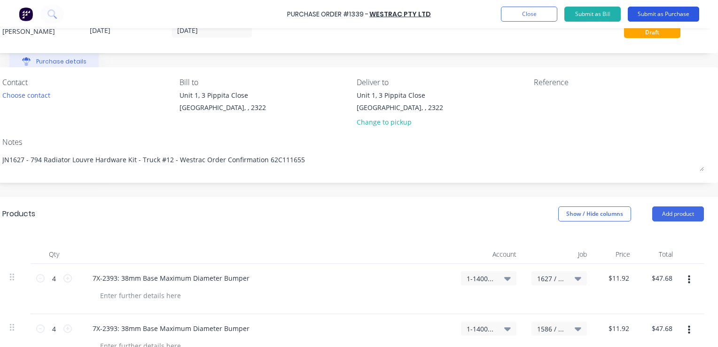
click at [654, 14] on button "Submit as Purchase" at bounding box center [663, 14] width 71 height 15
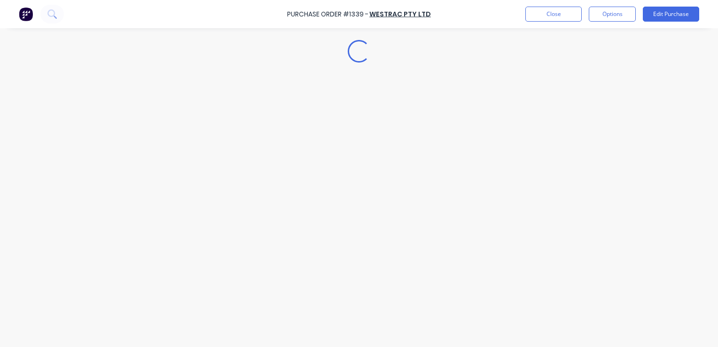
scroll to position [0, 0]
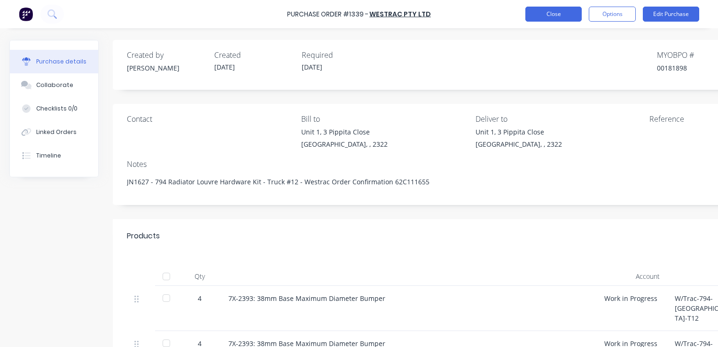
click at [557, 12] on button "Close" at bounding box center [554, 14] width 56 height 15
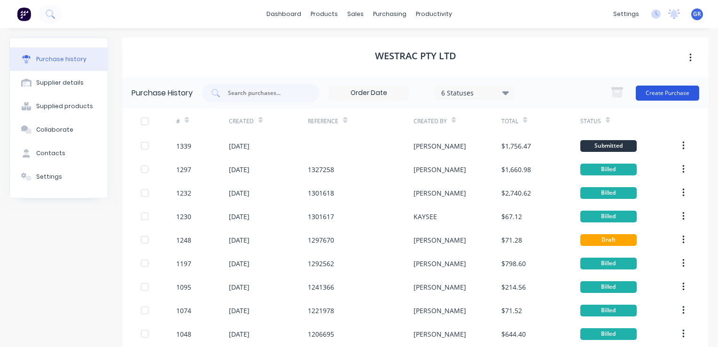
click at [664, 95] on button "Create Purchase" at bounding box center [667, 93] width 63 height 15
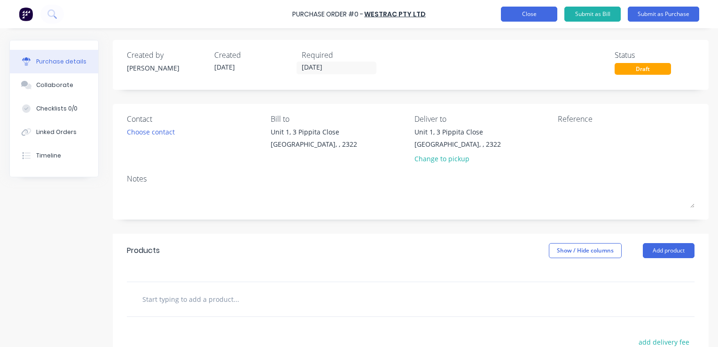
click at [537, 14] on button "Close" at bounding box center [529, 14] width 56 height 15
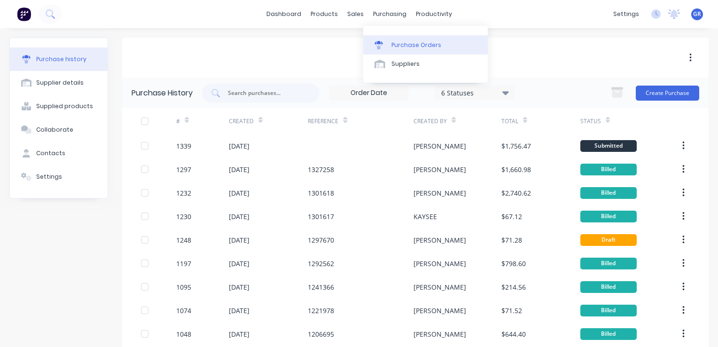
click at [409, 42] on div "Purchase Orders" at bounding box center [417, 45] width 50 height 8
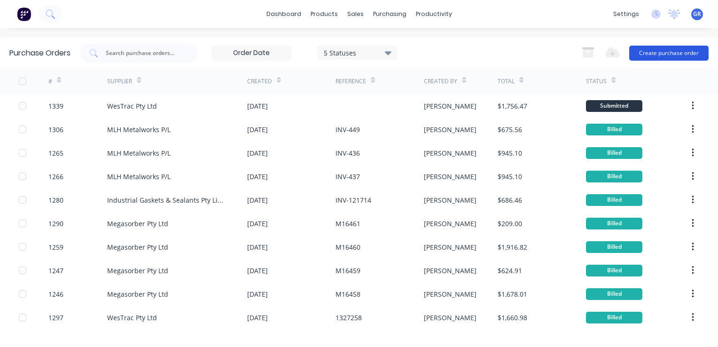
click at [666, 55] on button "Create purchase order" at bounding box center [668, 53] width 79 height 15
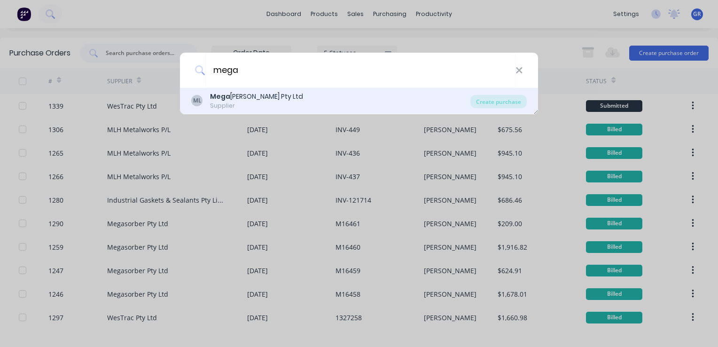
click at [218, 97] on b "Mega" at bounding box center [220, 96] width 20 height 9
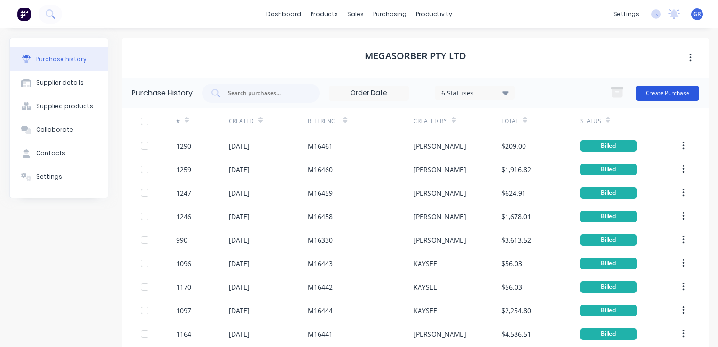
click at [649, 93] on button "Create Purchase" at bounding box center [667, 93] width 63 height 15
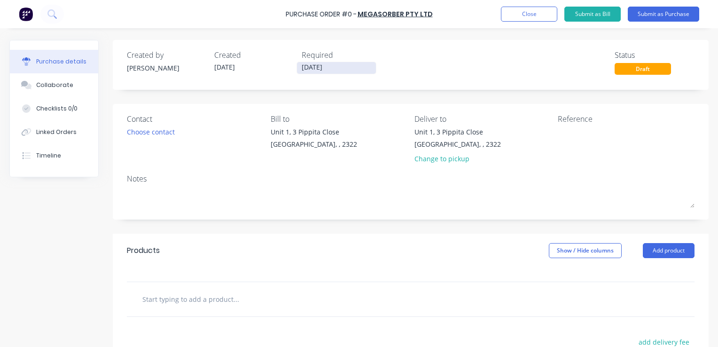
click at [320, 68] on input "[DATE]" at bounding box center [336, 68] width 79 height 12
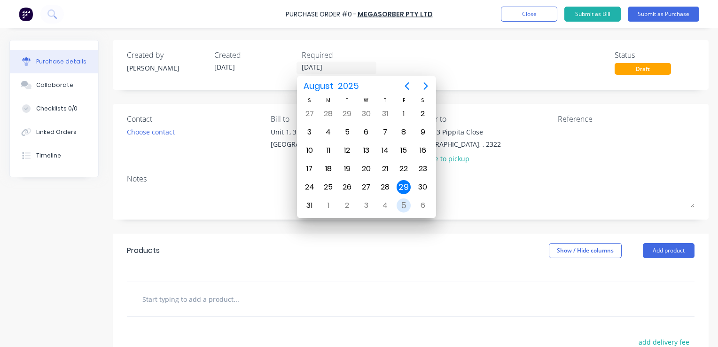
click at [408, 203] on div "5" at bounding box center [404, 205] width 14 height 14
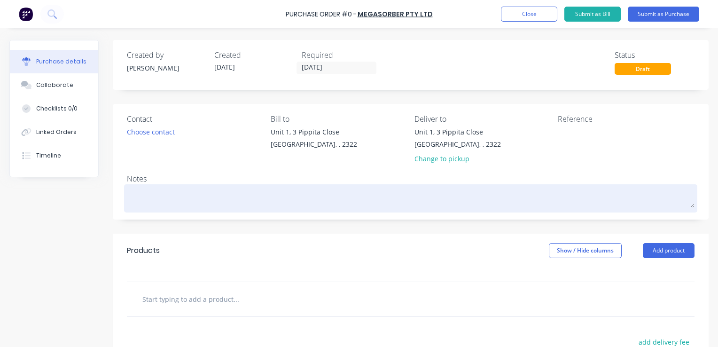
click at [166, 199] on textarea at bounding box center [411, 197] width 568 height 21
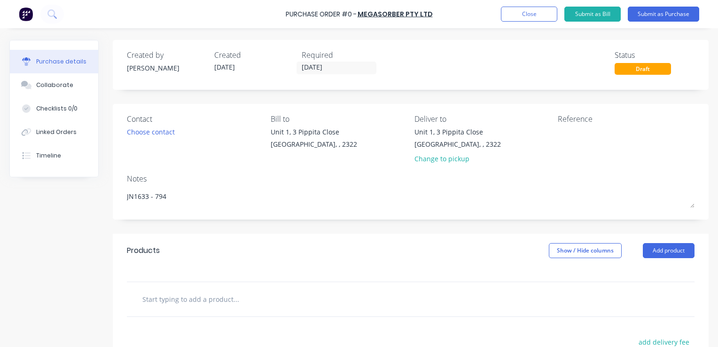
drag, startPoint x: 155, startPoint y: 196, endPoint x: 124, endPoint y: 197, distance: 31.0
click at [124, 197] on div "Contact Choose contact [PERSON_NAME] to [STREET_ADDRESS] Deliver to [STREET_ADD…" at bounding box center [411, 162] width 596 height 116
click at [182, 304] on input "text" at bounding box center [236, 299] width 188 height 19
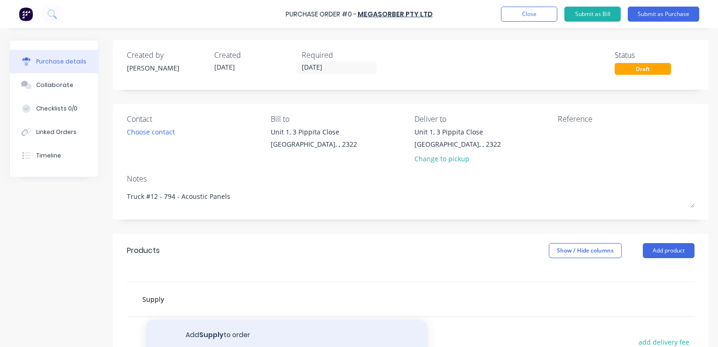
click at [213, 335] on button "Add Supply to order" at bounding box center [287, 335] width 282 height 30
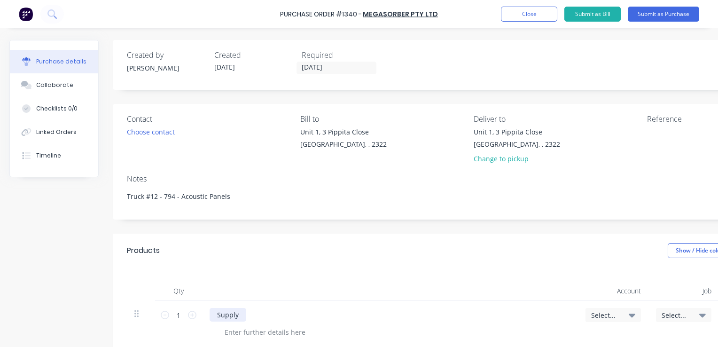
click at [237, 314] on div "Supply" at bounding box center [228, 315] width 37 height 14
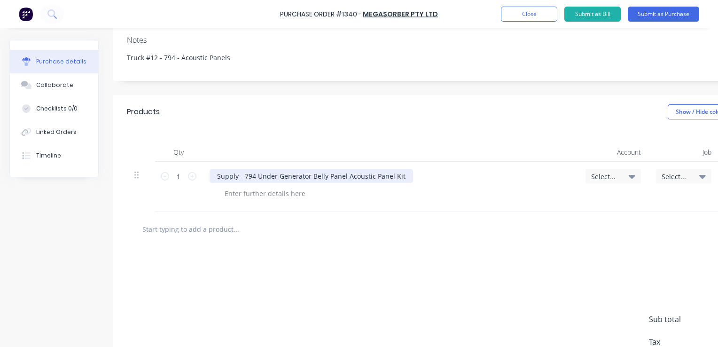
scroll to position [141, 0]
click at [258, 193] on div at bounding box center [265, 191] width 96 height 14
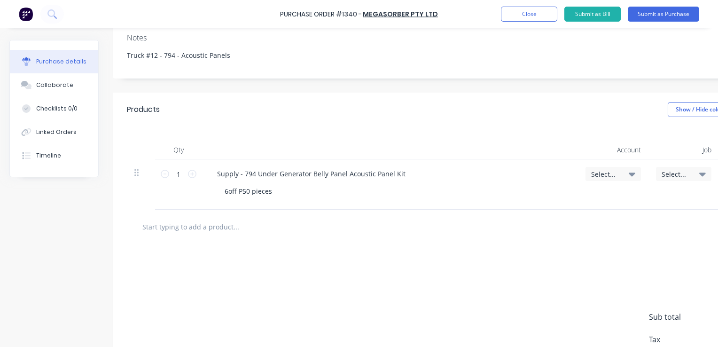
click at [609, 173] on span "Select..." at bounding box center [605, 174] width 28 height 10
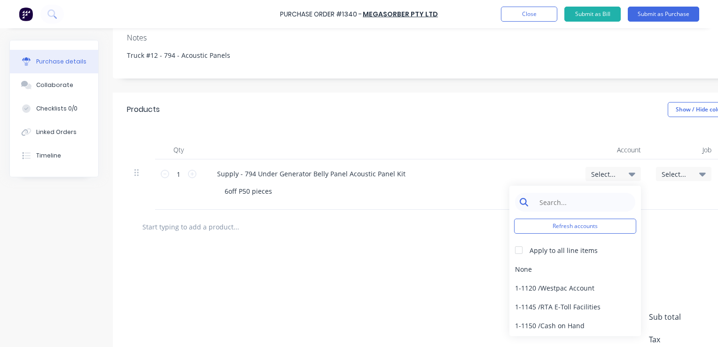
click at [549, 202] on input at bounding box center [582, 202] width 96 height 19
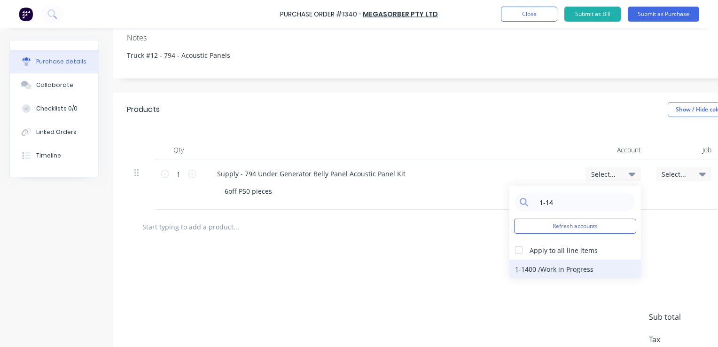
click at [565, 267] on div "1-1400 / Work in Progress" at bounding box center [576, 268] width 132 height 19
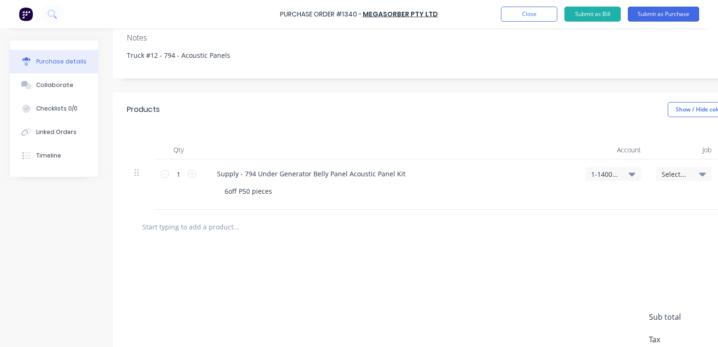
click at [672, 172] on span "Select..." at bounding box center [676, 174] width 28 height 10
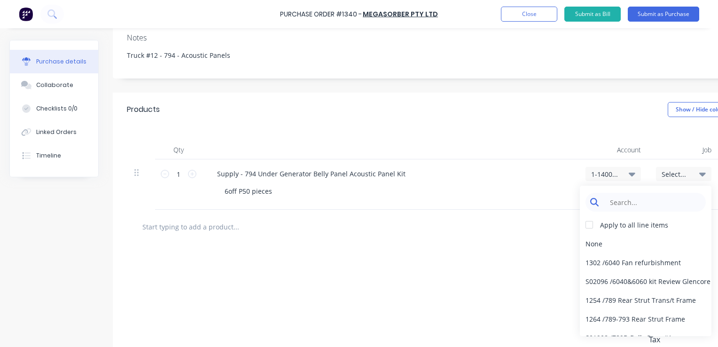
click at [623, 200] on input at bounding box center [653, 202] width 96 height 19
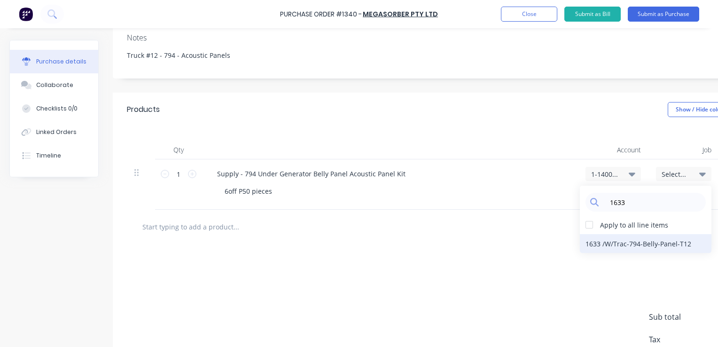
click at [662, 244] on div "1633 / W/Trac-794-Belly-Panel-T12" at bounding box center [646, 243] width 132 height 19
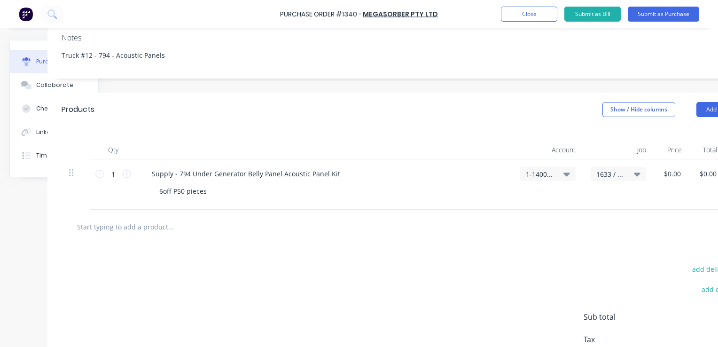
scroll to position [141, 117]
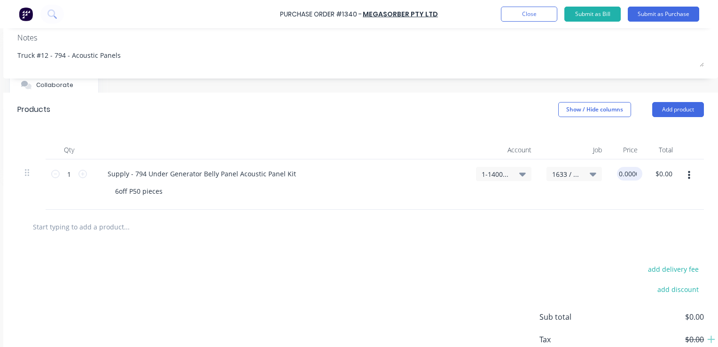
click at [620, 174] on input "0.0000" at bounding box center [628, 174] width 22 height 14
click at [620, 174] on input "0.0000" at bounding box center [625, 174] width 25 height 14
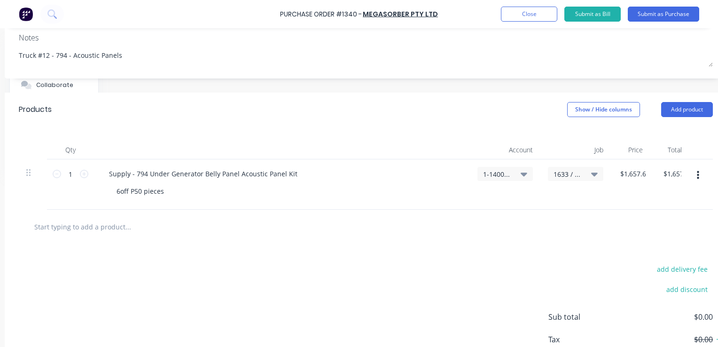
click at [526, 223] on div at bounding box center [365, 226] width 679 height 19
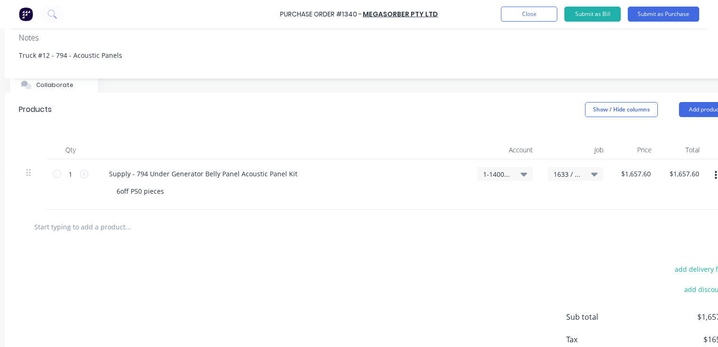
scroll to position [141, 142]
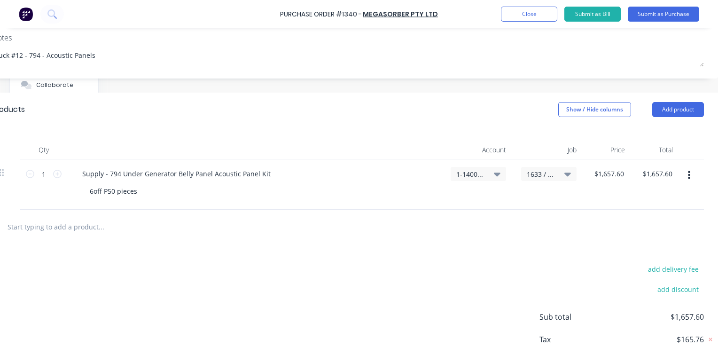
click at [688, 176] on icon "button" at bounding box center [689, 175] width 2 height 8
click at [644, 221] on button "Duplicate" at bounding box center [660, 219] width 80 height 19
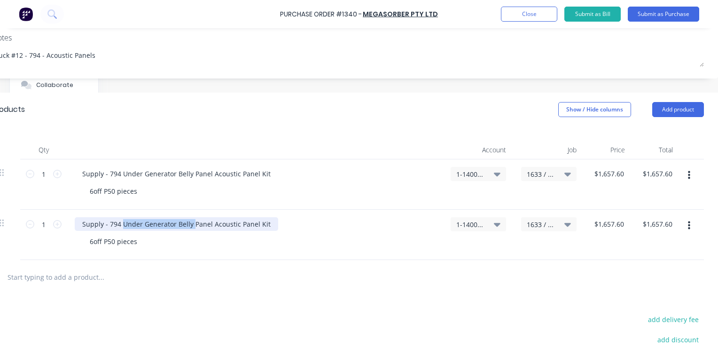
drag, startPoint x: 184, startPoint y: 224, endPoint x: 114, endPoint y: 223, distance: 70.5
click at [114, 223] on div "Supply - 794 Under Generator Belly Panel Acoustic Panel Kit" at bounding box center [177, 224] width 204 height 14
click at [152, 224] on div "Supply - 794 Hood Panel Acoustic Panel Kit" at bounding box center [149, 224] width 149 height 14
drag, startPoint x: 206, startPoint y: 224, endPoint x: 102, endPoint y: 223, distance: 104.4
click at [102, 223] on div "Supply - 794 Hood Panel Acoustic Panel Kit" at bounding box center [149, 224] width 149 height 14
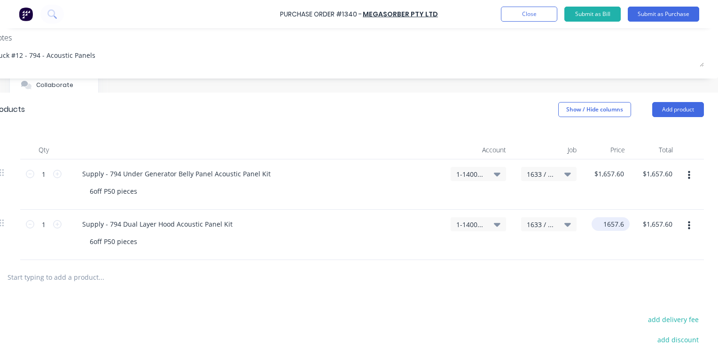
click at [598, 223] on input "1657.6" at bounding box center [609, 224] width 34 height 14
click at [601, 223] on input "1657.6" at bounding box center [613, 224] width 25 height 14
click at [545, 279] on div at bounding box center [348, 276] width 697 height 19
click at [528, 223] on span "1633 / W/Trac-794-Belly-Panel-T12" at bounding box center [541, 225] width 28 height 10
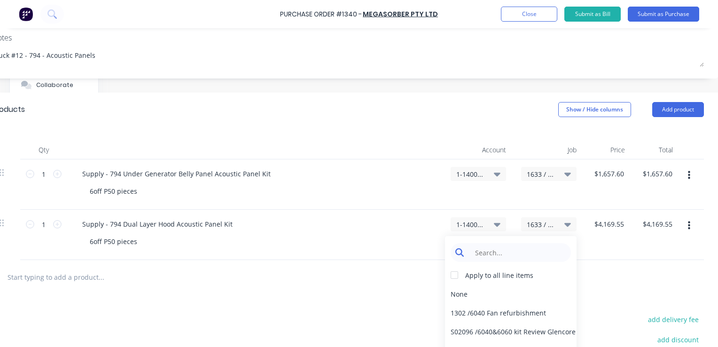
click at [497, 253] on input at bounding box center [518, 252] width 96 height 19
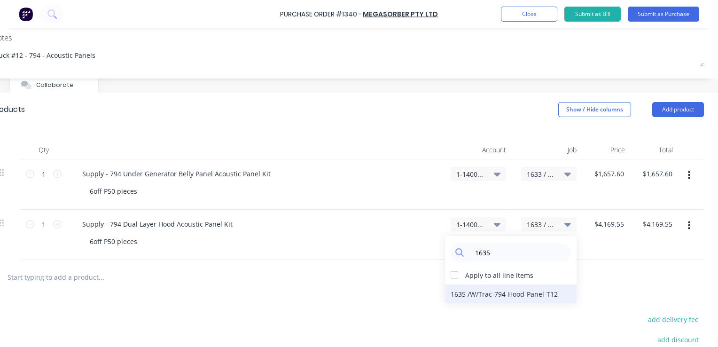
click at [496, 296] on div "1635 / W/Trac-794-Hood-Panel-T12" at bounding box center [511, 293] width 132 height 19
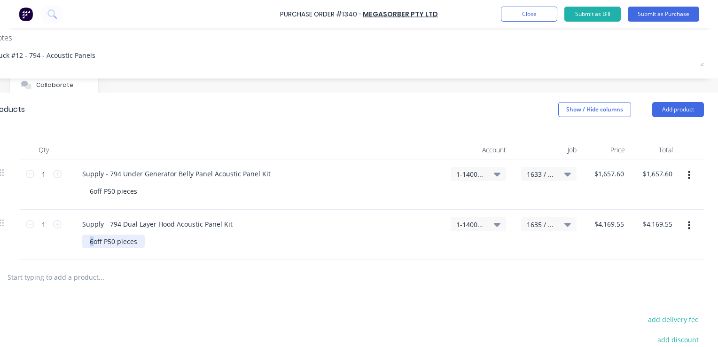
click at [82, 242] on div "6off P50 pieces" at bounding box center [113, 242] width 63 height 14
click at [688, 226] on icon "button" at bounding box center [689, 225] width 2 height 8
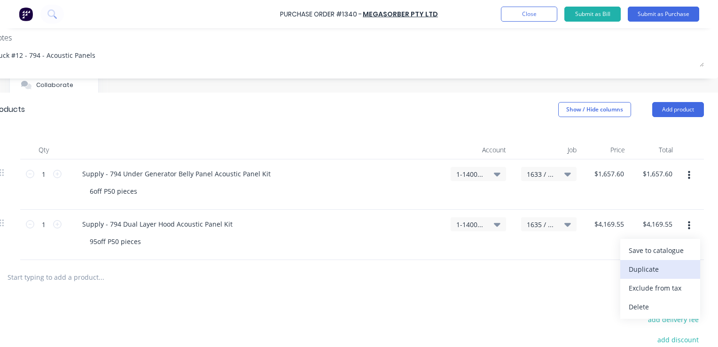
click at [640, 270] on button "Duplicate" at bounding box center [660, 269] width 80 height 19
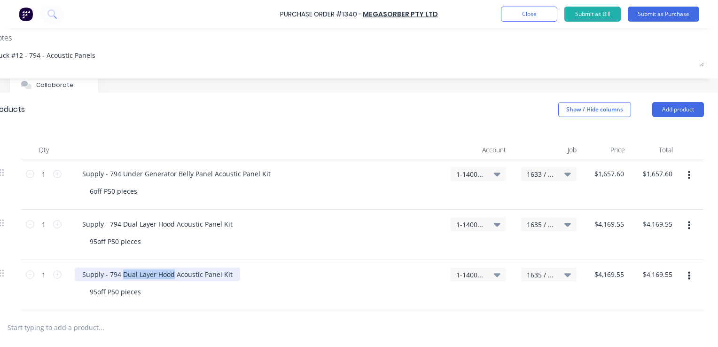
drag, startPoint x: 165, startPoint y: 274, endPoint x: 115, endPoint y: 276, distance: 50.8
click at [115, 276] on div "Supply - 794 Dual Layer Hood Acoustic Panel Kit" at bounding box center [157, 274] width 165 height 14
click at [596, 274] on input "4169.55" at bounding box center [609, 274] width 34 height 14
click at [597, 274] on input "4169.55" at bounding box center [611, 274] width 29 height 14
click at [594, 303] on div "$396.15 396.15" at bounding box center [608, 285] width 48 height 50
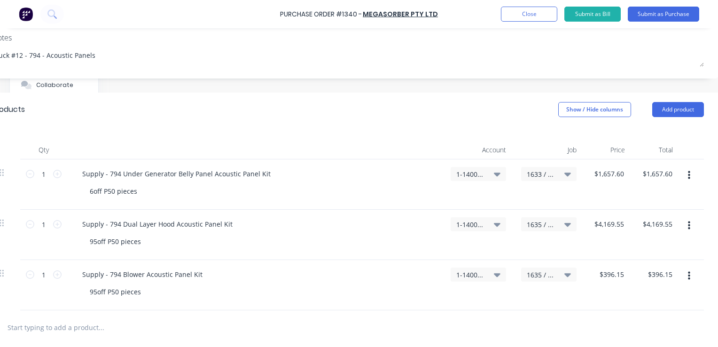
click at [536, 271] on span "1635 / W/Trac-794-Hood-Panel-T12" at bounding box center [541, 275] width 28 height 10
click at [491, 301] on input at bounding box center [518, 302] width 96 height 19
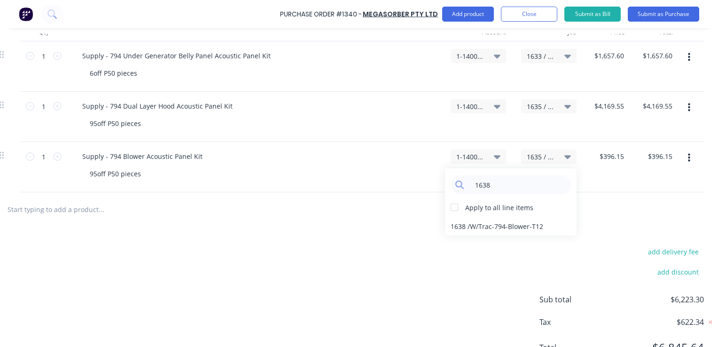
scroll to position [282, 142]
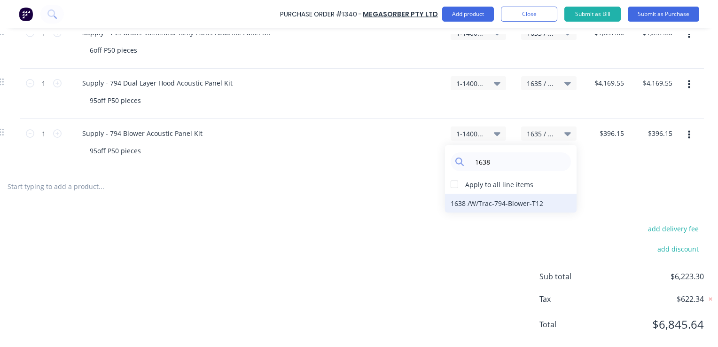
click at [457, 202] on div "1638 / W/Trac-794-Blower-T12" at bounding box center [511, 203] width 132 height 19
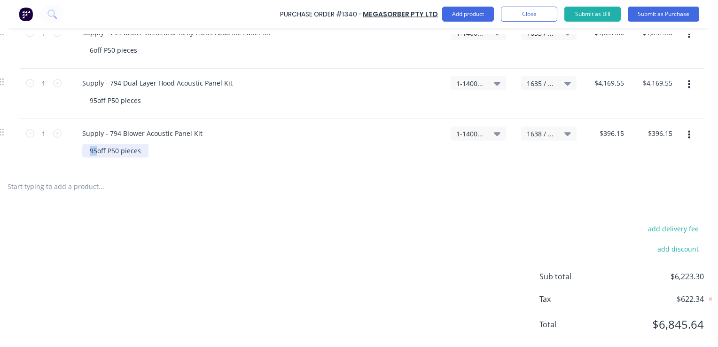
drag, startPoint x: 89, startPoint y: 150, endPoint x: 81, endPoint y: 150, distance: 8.0
click at [82, 150] on div "95off P50 pieces" at bounding box center [115, 151] width 66 height 14
click at [688, 135] on icon "button" at bounding box center [689, 135] width 2 height 8
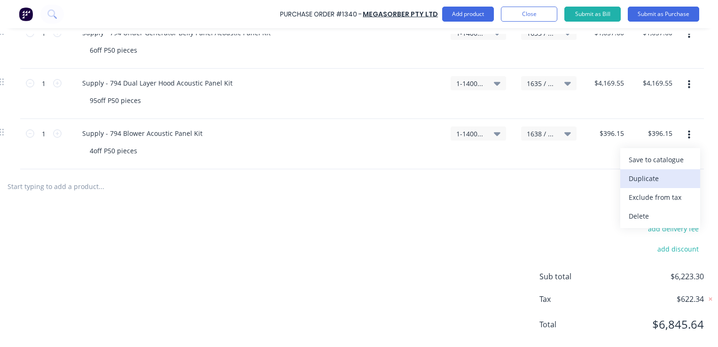
click at [643, 178] on button "Duplicate" at bounding box center [660, 178] width 80 height 19
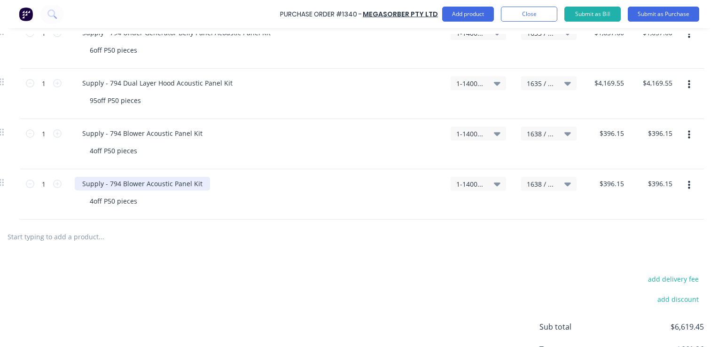
click at [138, 183] on div "Supply - 794 Blower Acoustic Panel Kit" at bounding box center [142, 184] width 135 height 14
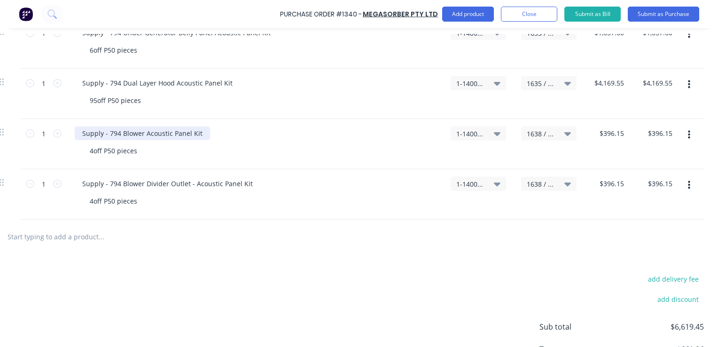
click at [139, 134] on div "Supply - 794 Blower Acoustic Panel Kit" at bounding box center [142, 133] width 135 height 14
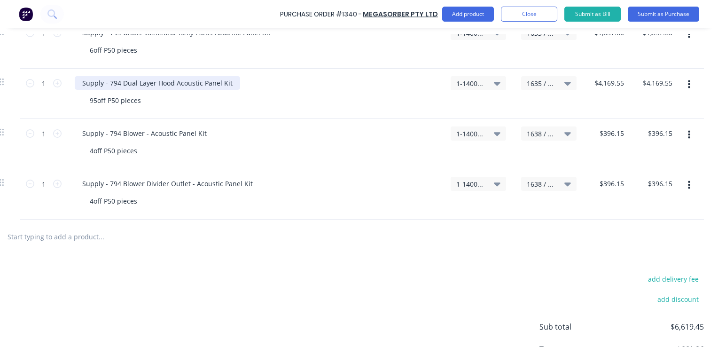
click at [167, 84] on div "Supply - 794 Dual Layer Hood Acoustic Panel Kit" at bounding box center [157, 83] width 165 height 14
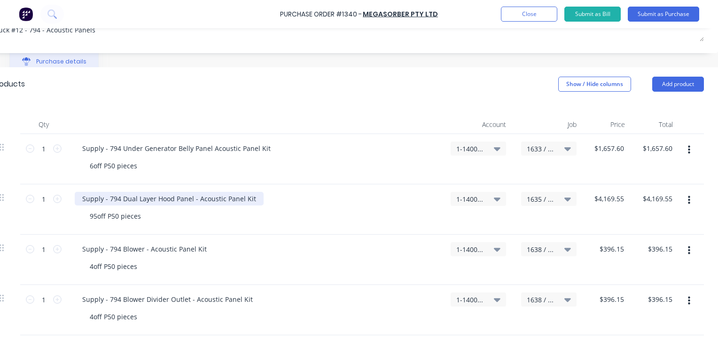
scroll to position [188, 142]
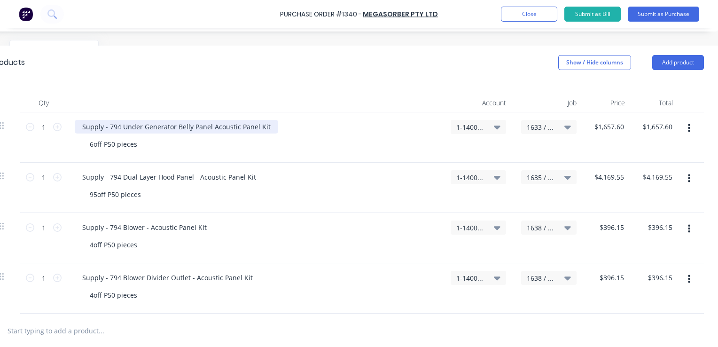
click at [204, 128] on div "Supply - 794 Under Generator Belly Panel Acoustic Panel Kit" at bounding box center [177, 127] width 204 height 14
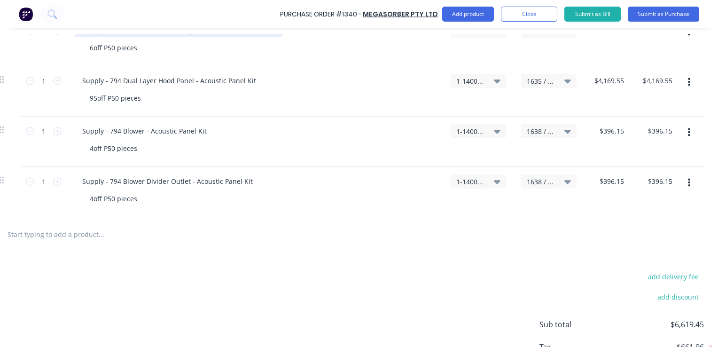
scroll to position [329, 142]
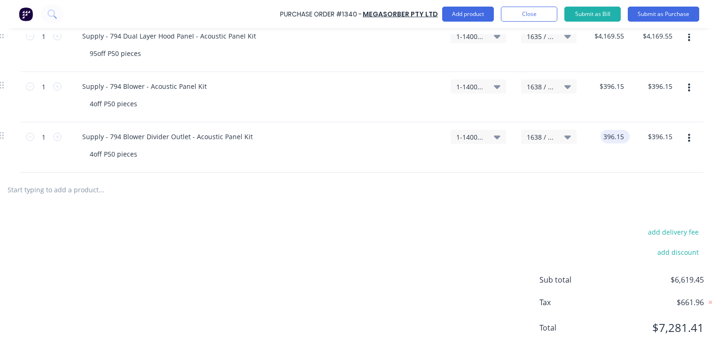
click at [607, 138] on input "396.15" at bounding box center [613, 137] width 25 height 14
click at [612, 139] on input "568" at bounding box center [611, 137] width 29 height 14
click at [618, 137] on input "568" at bounding box center [618, 137] width 16 height 14
click at [83, 153] on div "4off P50 pieces" at bounding box center [113, 154] width 63 height 14
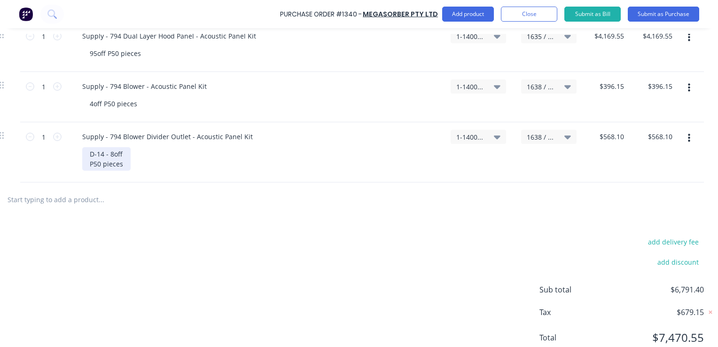
click at [120, 153] on div "D-14 - 8off P50 pieces" at bounding box center [106, 159] width 48 height 24
click at [99, 165] on div "D-14 - 8off Pieces P50 - pieces" at bounding box center [117, 159] width 70 height 24
click at [534, 137] on span "1638 / W/Trac-794-Blower-T12" at bounding box center [541, 137] width 28 height 10
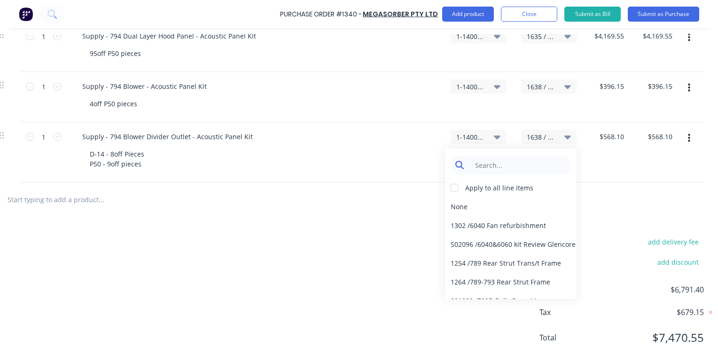
click at [485, 163] on input at bounding box center [518, 165] width 96 height 19
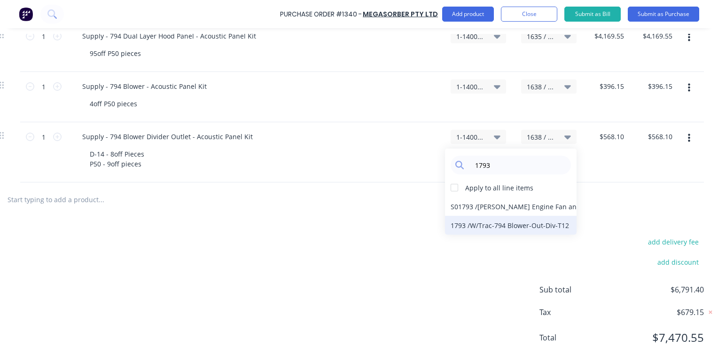
click at [472, 227] on div "1793 / W/Trac-794 Blower-Out-Div-T12" at bounding box center [511, 225] width 132 height 19
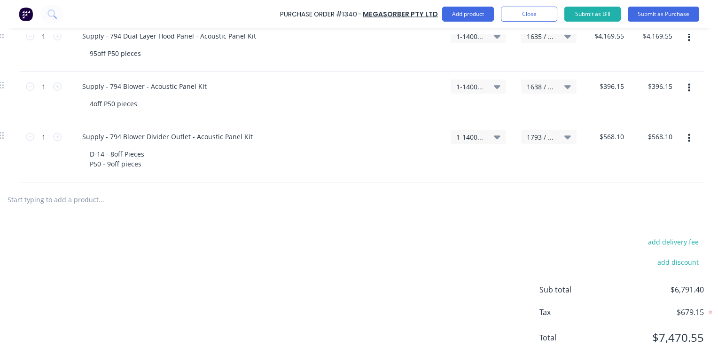
click at [683, 137] on button "button" at bounding box center [689, 138] width 22 height 17
click at [640, 181] on button "Duplicate" at bounding box center [660, 182] width 80 height 19
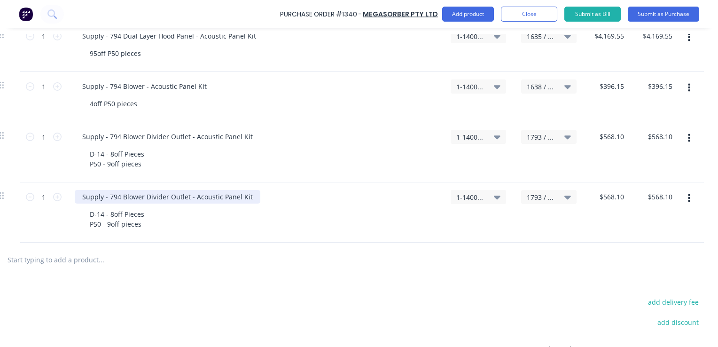
click at [137, 196] on div "Supply - 794 Blower Divider Outlet - Acoustic Panel Kit" at bounding box center [168, 197] width 186 height 14
drag, startPoint x: 137, startPoint y: 195, endPoint x: 180, endPoint y: 197, distance: 42.9
click at [180, 197] on div "Supply - 794 Blower Divider Outlet - Acoustic Panel Kit" at bounding box center [168, 197] width 186 height 14
click at [608, 198] on input "568.1" at bounding box center [611, 197] width 29 height 14
click at [608, 196] on input "568.1" at bounding box center [615, 197] width 22 height 14
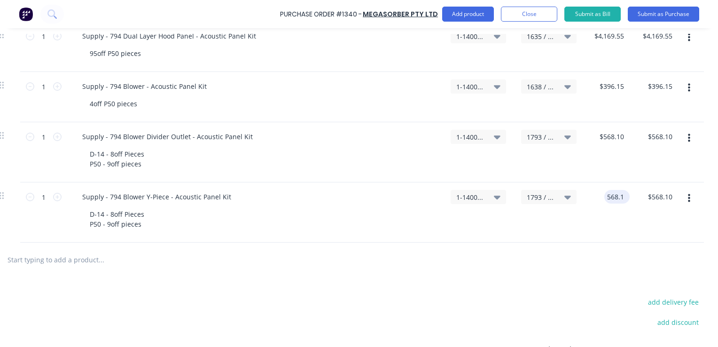
click at [608, 196] on input "568.1" at bounding box center [615, 197] width 22 height 14
click at [621, 229] on div "$465.05 465.05" at bounding box center [608, 212] width 48 height 60
click at [535, 199] on span "1793 / W/Trac-794 Blower-Out-Div-T12" at bounding box center [541, 197] width 28 height 10
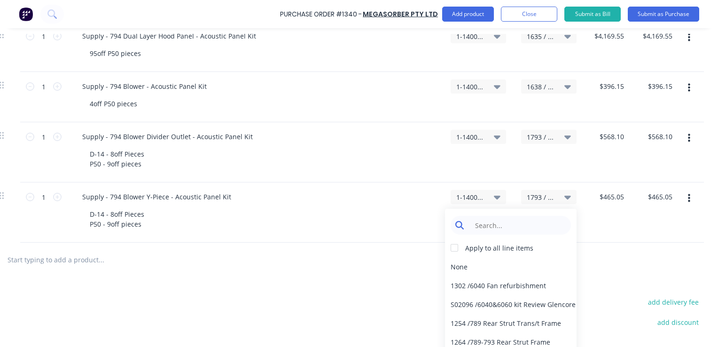
click at [494, 224] on input at bounding box center [518, 225] width 96 height 19
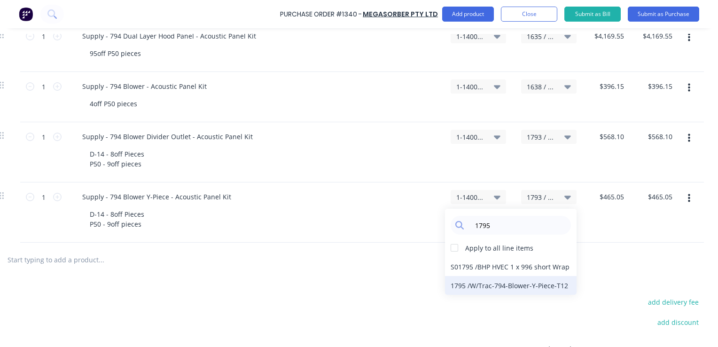
click at [477, 287] on div "1795 / W/Trac-794-Blower-Y-Piece-T12" at bounding box center [511, 285] width 132 height 19
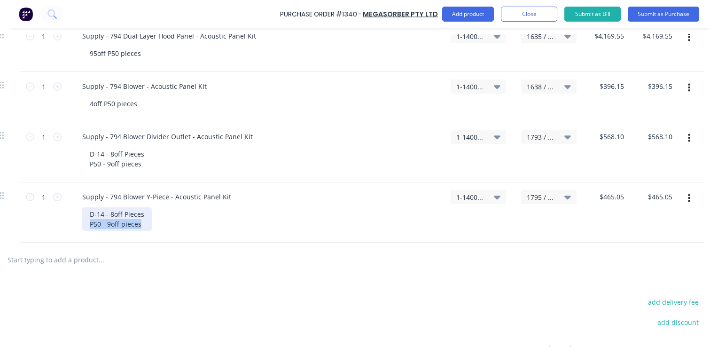
drag, startPoint x: 136, startPoint y: 224, endPoint x: 81, endPoint y: 225, distance: 55.0
click at [82, 225] on div "D-14 - 8off Pieces P50 - 9off pieces" at bounding box center [117, 219] width 70 height 24
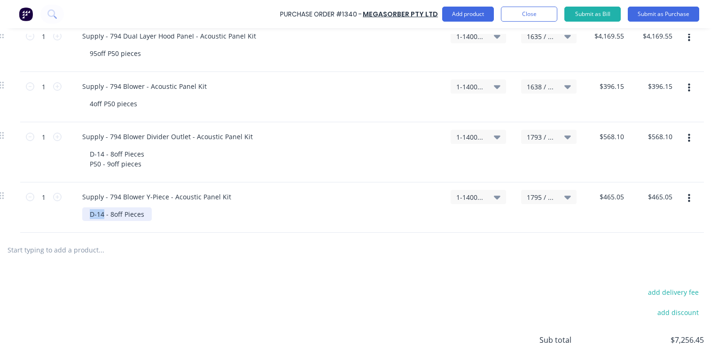
drag, startPoint x: 97, startPoint y: 214, endPoint x: 77, endPoint y: 215, distance: 20.3
click at [82, 215] on div "D-14 - 8off Pieces" at bounding box center [117, 214] width 70 height 14
click at [688, 196] on icon "button" at bounding box center [689, 198] width 2 height 10
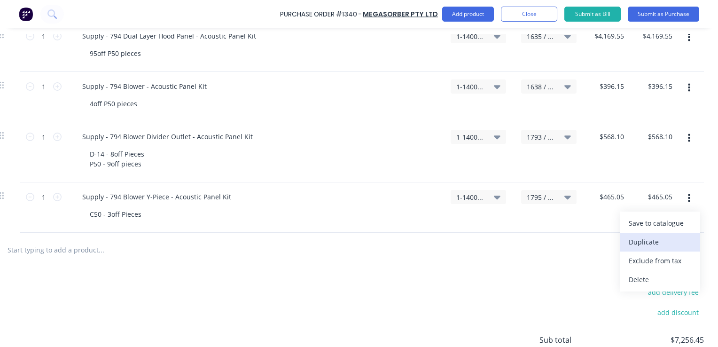
click at [642, 243] on button "Duplicate" at bounding box center [660, 242] width 80 height 19
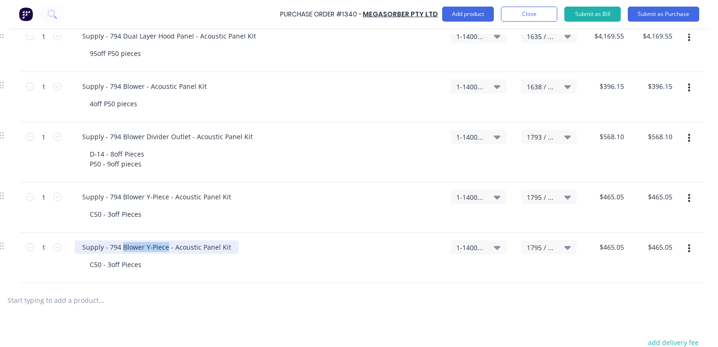
drag, startPoint x: 114, startPoint y: 247, endPoint x: 159, endPoint y: 251, distance: 45.3
click at [159, 251] on div "Supply - 794 Blower Y-Piece - Acoustic Panel Kit" at bounding box center [157, 247] width 164 height 14
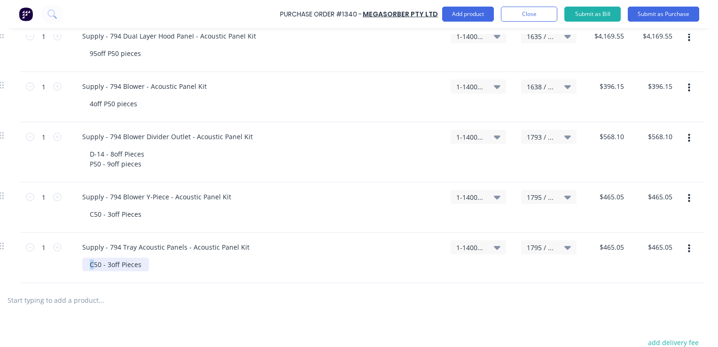
click at [82, 264] on div "C50 - 3off Pieces" at bounding box center [115, 265] width 67 height 14
click at [101, 267] on div "P50 - 3off Pieces" at bounding box center [115, 265] width 66 height 14
click at [533, 247] on span "1795 / W/Trac-794-Blower-Y-Piece-T12" at bounding box center [541, 248] width 28 height 10
click at [478, 274] on input at bounding box center [518, 275] width 96 height 19
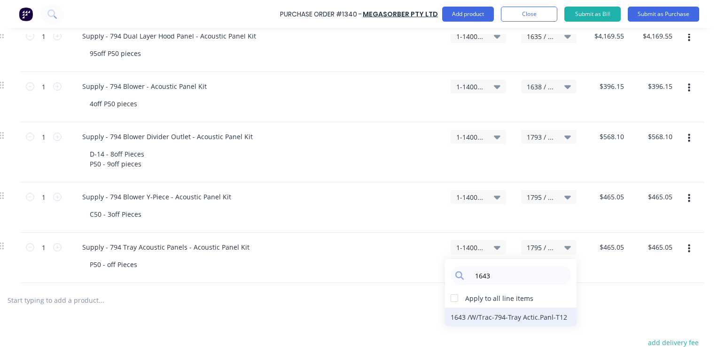
click at [489, 316] on div "1643 / W/Trac-794-Tray Actic.Panl-T12" at bounding box center [511, 316] width 132 height 19
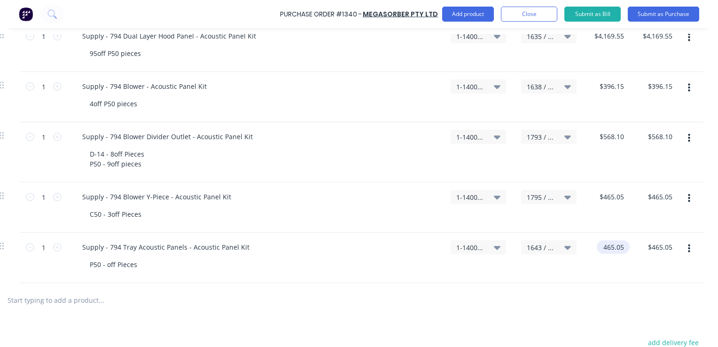
click at [604, 247] on input "465.05" at bounding box center [611, 247] width 29 height 14
click at [604, 247] on input "465.05" at bounding box center [613, 247] width 25 height 14
click at [558, 268] on div "1643 / W/Trac-794-Tray Actic.Panl-T12" at bounding box center [549, 258] width 71 height 50
click at [613, 249] on input "0" at bounding box center [619, 247] width 13 height 14
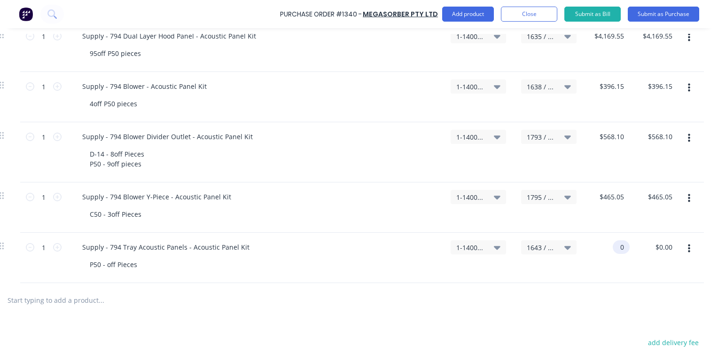
click at [613, 249] on input "0" at bounding box center [619, 247] width 13 height 14
click at [592, 267] on div "$7,084.00 $7,084.00" at bounding box center [608, 258] width 48 height 50
click at [611, 247] on input "7084" at bounding box center [609, 247] width 34 height 14
click at [611, 247] on input "7084" at bounding box center [616, 247] width 20 height 14
click at [617, 248] on input "7084" at bounding box center [616, 247] width 20 height 14
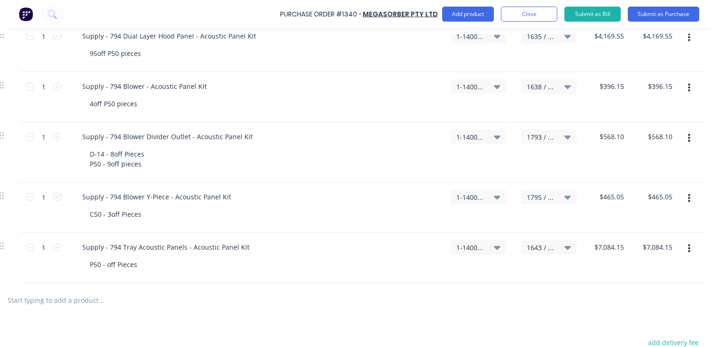
click at [608, 264] on div "$7,084.15 $7,084.15" at bounding box center [608, 258] width 48 height 50
click at [101, 265] on div "P50 - off Pieces" at bounding box center [113, 265] width 63 height 14
click at [688, 249] on icon "button" at bounding box center [689, 248] width 2 height 10
click at [645, 293] on button "Duplicate" at bounding box center [660, 292] width 80 height 19
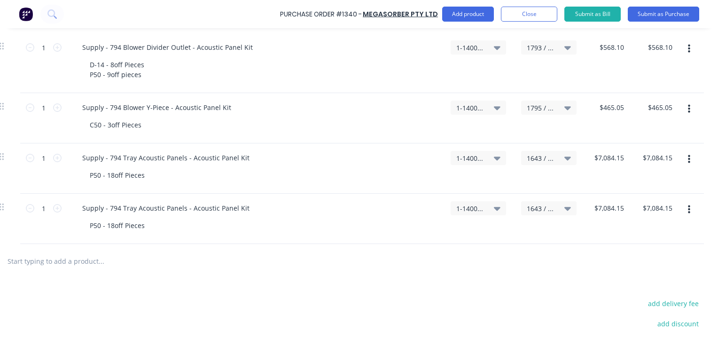
scroll to position [423, 142]
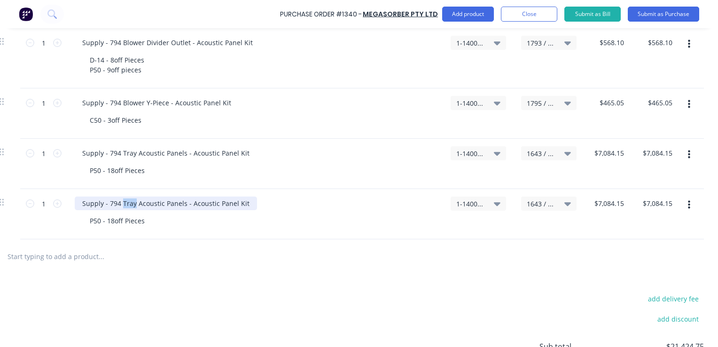
drag, startPoint x: 127, startPoint y: 204, endPoint x: 115, endPoint y: 204, distance: 11.8
click at [115, 204] on div "Supply - 794 Tray Acoustic Panels - Acoustic Panel Kit" at bounding box center [166, 203] width 182 height 14
click at [530, 202] on span "1643 / W/Trac-794-Tray Actic.Panl-T12" at bounding box center [541, 204] width 28 height 10
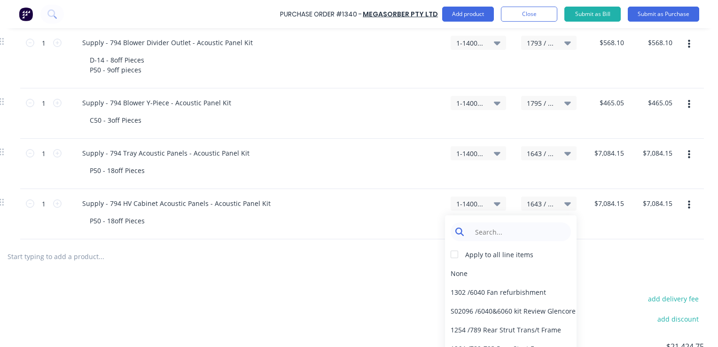
click at [483, 231] on input at bounding box center [518, 231] width 96 height 19
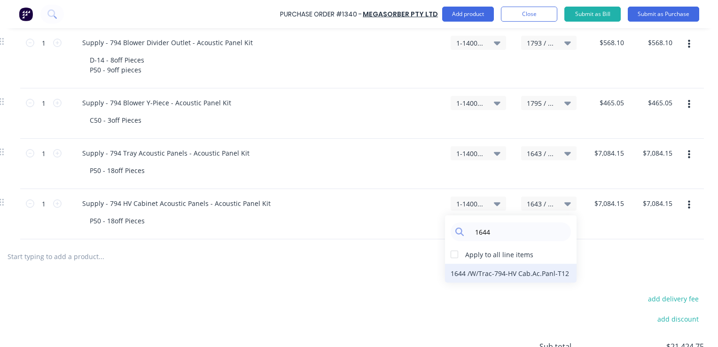
click at [479, 274] on div "1644 / W/Trac-794-HV Cab.Ac.Panl-T12" at bounding box center [511, 273] width 132 height 19
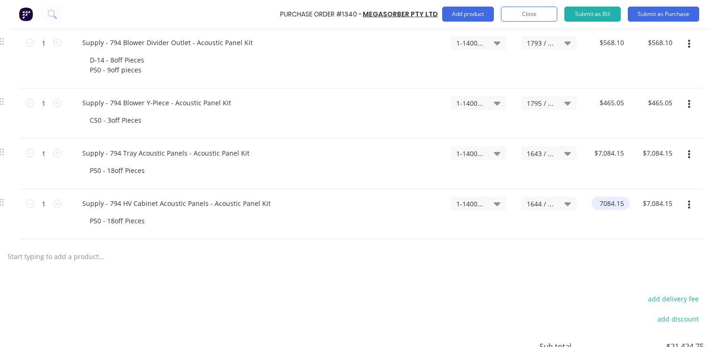
click at [598, 202] on input "7084.15" at bounding box center [609, 203] width 34 height 14
click at [604, 203] on input "7084.15" at bounding box center [611, 203] width 29 height 14
click at [609, 226] on div "$1,351.00 1351.00" at bounding box center [608, 214] width 48 height 50
drag, startPoint x: 107, startPoint y: 222, endPoint x: 100, endPoint y: 223, distance: 7.1
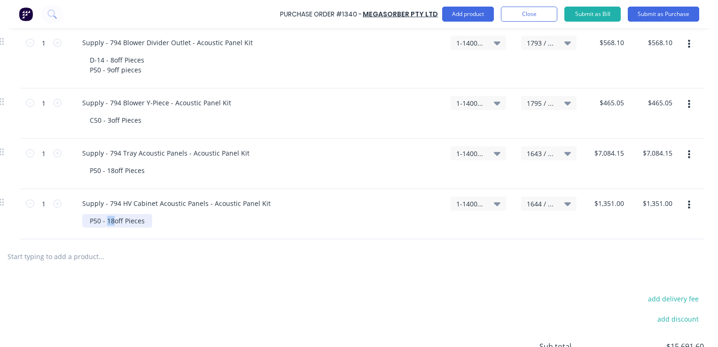
click at [100, 223] on div "P50 - 18off Pieces" at bounding box center [117, 221] width 70 height 14
click at [688, 204] on icon "button" at bounding box center [689, 205] width 2 height 8
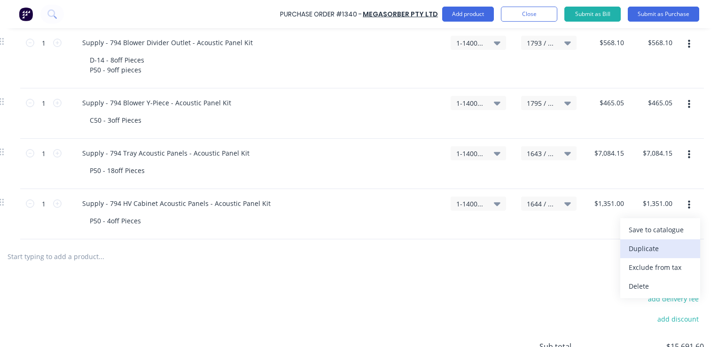
click at [637, 249] on button "Duplicate" at bounding box center [660, 248] width 80 height 19
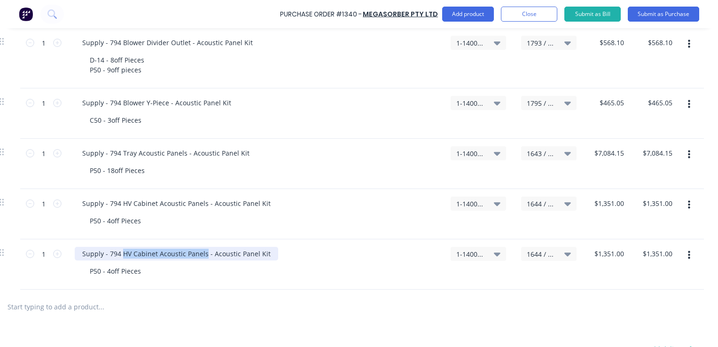
drag, startPoint x: 114, startPoint y: 253, endPoint x: 197, endPoint y: 255, distance: 83.7
click at [197, 255] on div "Supply - 794 HV Cabinet Acoustic Panels - Acoustic Panel Kit" at bounding box center [177, 254] width 204 height 14
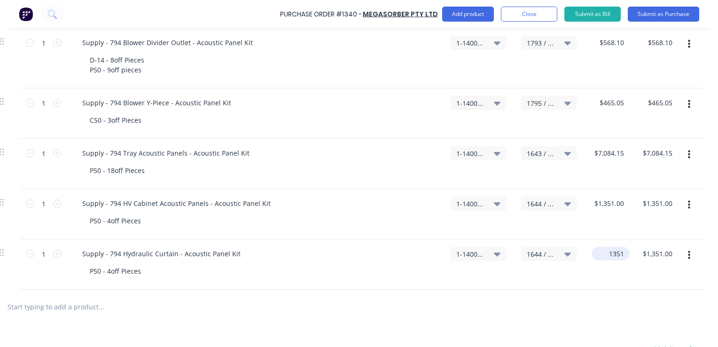
click at [600, 253] on input "1351" at bounding box center [609, 254] width 34 height 14
click at [606, 253] on input "1351" at bounding box center [616, 254] width 20 height 14
click at [602, 275] on div "$591.00 591" at bounding box center [608, 264] width 48 height 50
click at [538, 253] on span "1644 / W/Trac-794-HV Cab.Ac.Panl-T12" at bounding box center [541, 254] width 28 height 10
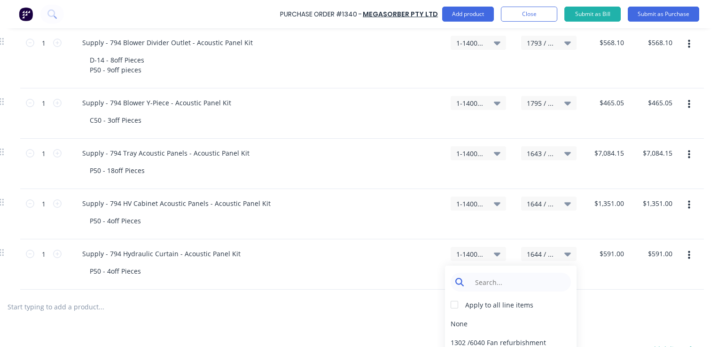
click at [495, 282] on input at bounding box center [518, 282] width 96 height 19
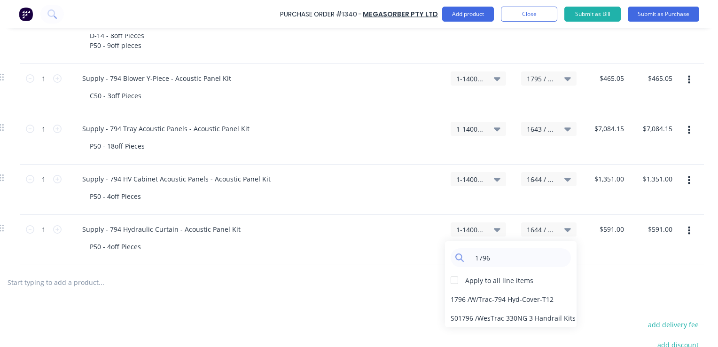
scroll to position [470, 142]
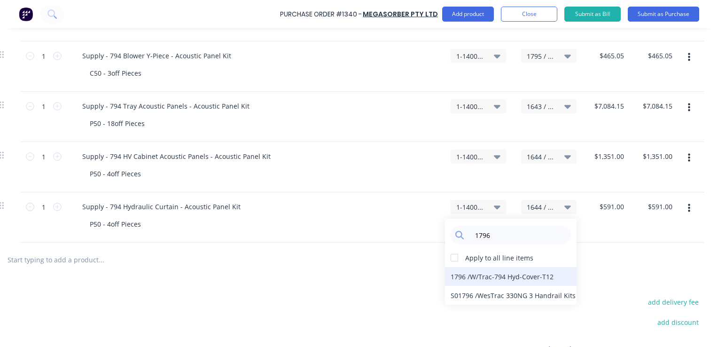
click at [504, 276] on div "1796 / W/Trac-794 Hyd-Cover-T12" at bounding box center [511, 276] width 132 height 19
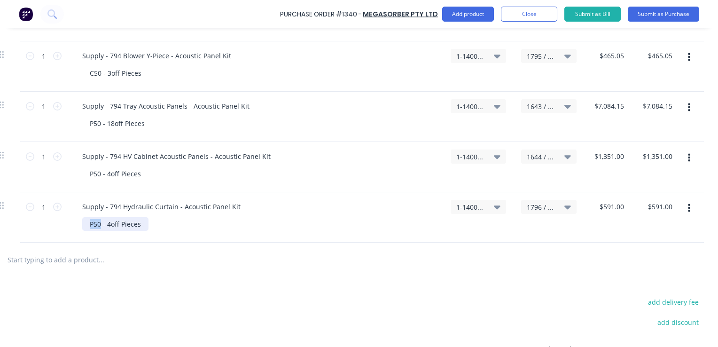
drag, startPoint x: 94, startPoint y: 223, endPoint x: 83, endPoint y: 224, distance: 10.4
click at [83, 224] on div "P50 - 4off Pieces" at bounding box center [115, 224] width 66 height 14
click at [107, 226] on div "C14-B - 4off Pieces" at bounding box center [118, 224] width 73 height 14
click at [688, 207] on icon "button" at bounding box center [689, 208] width 2 height 8
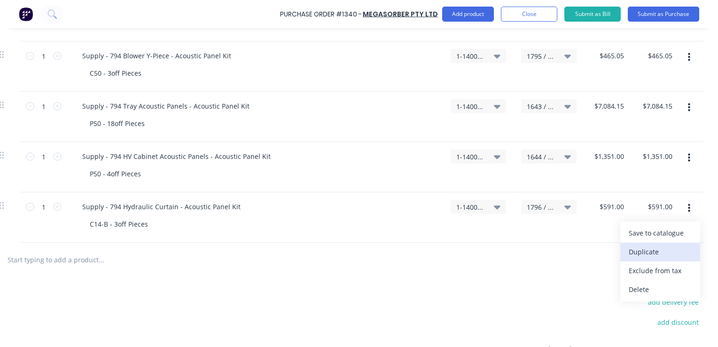
click at [634, 246] on button "Duplicate" at bounding box center [660, 252] width 80 height 19
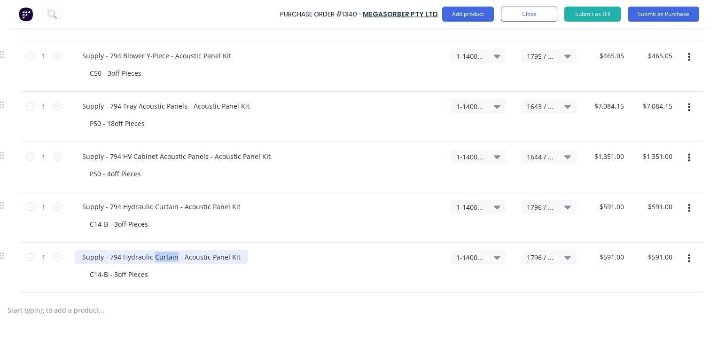
drag, startPoint x: 167, startPoint y: 257, endPoint x: 147, endPoint y: 258, distance: 20.7
click at [147, 258] on div "Supply - 794 Hydraulic Curtain - Acoustic Panel Kit" at bounding box center [161, 257] width 173 height 14
click at [604, 252] on input "591" at bounding box center [611, 257] width 29 height 14
click at [610, 252] on input "591" at bounding box center [618, 257] width 16 height 14
click at [107, 275] on div "C14-B - 3off Pieces" at bounding box center [118, 274] width 73 height 14
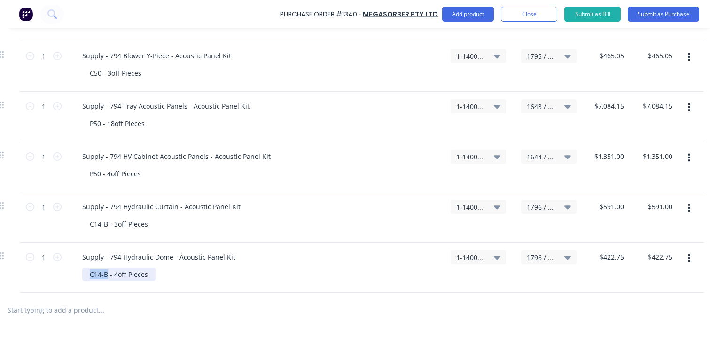
drag, startPoint x: 100, startPoint y: 274, endPoint x: 83, endPoint y: 274, distance: 16.5
click at [83, 274] on div "C14-B - 4off Pieces" at bounding box center [118, 274] width 73 height 14
click at [688, 257] on icon "button" at bounding box center [689, 258] width 2 height 8
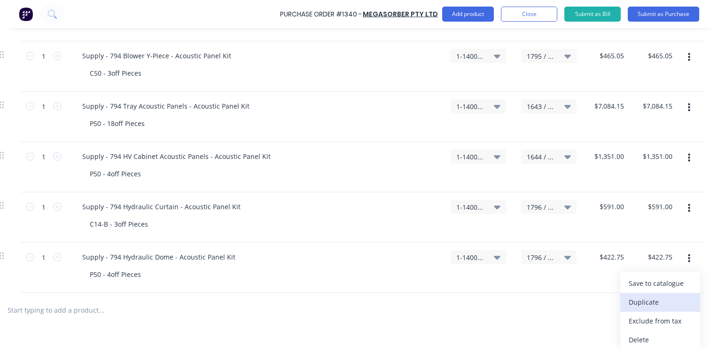
click at [642, 299] on button "Duplicate" at bounding box center [660, 302] width 80 height 19
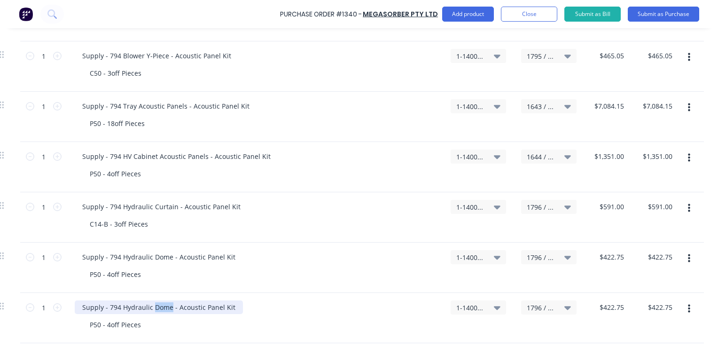
drag, startPoint x: 164, startPoint y: 307, endPoint x: 146, endPoint y: 307, distance: 17.9
click at [146, 307] on div "Supply - 794 Hydraulic Dome - Acoustic Panel Kit" at bounding box center [159, 307] width 168 height 14
click at [609, 309] on input "422.75" at bounding box center [611, 307] width 29 height 14
click at [609, 309] on input "422.75" at bounding box center [613, 307] width 25 height 14
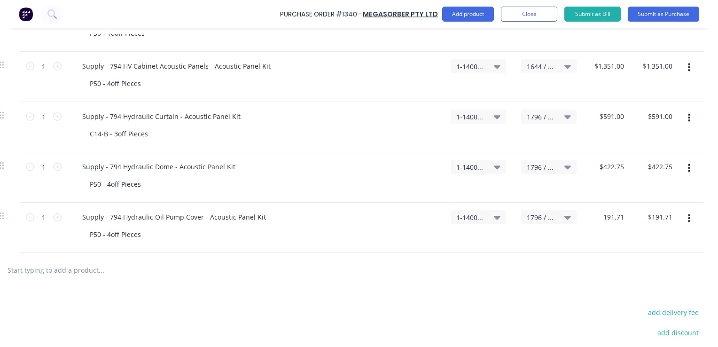
scroll to position [564, 142]
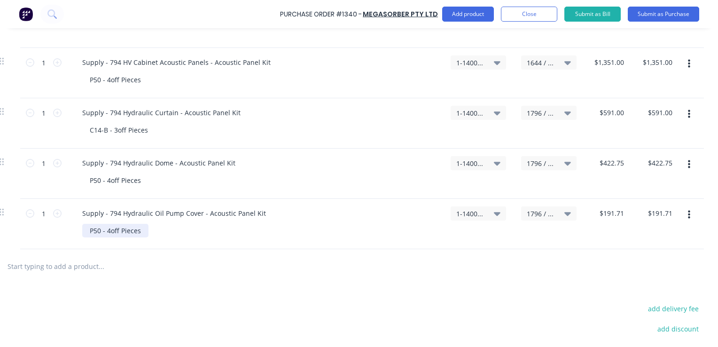
click at [103, 232] on div "P50 - 4off Pieces" at bounding box center [115, 231] width 66 height 14
click at [688, 213] on icon "button" at bounding box center [689, 215] width 2 height 8
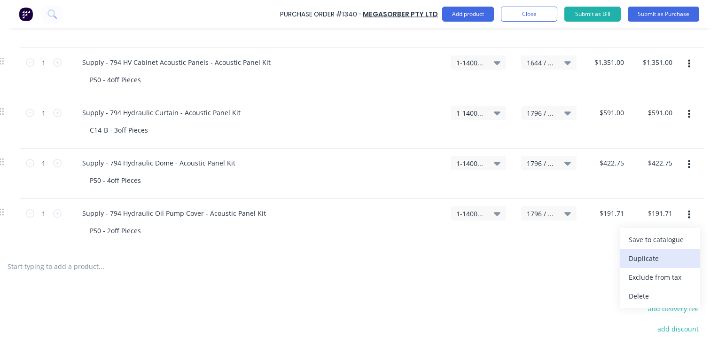
click at [645, 257] on button "Duplicate" at bounding box center [660, 258] width 80 height 19
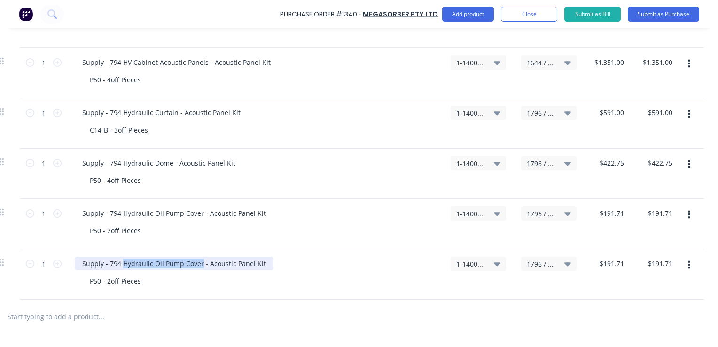
drag, startPoint x: 193, startPoint y: 263, endPoint x: 116, endPoint y: 265, distance: 77.6
click at [116, 265] on div "Supply - 794 Hydraulic Oil Pump Cover - Acoustic Panel Kit" at bounding box center [174, 264] width 199 height 14
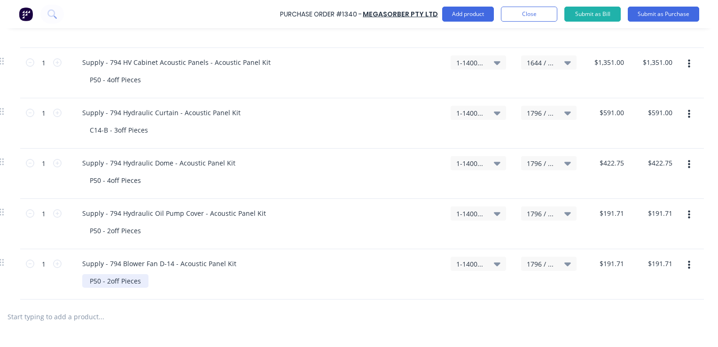
click at [102, 281] on div "P50 - 2off Pieces" at bounding box center [115, 281] width 66 height 14
drag, startPoint x: 93, startPoint y: 282, endPoint x: 82, endPoint y: 282, distance: 10.8
click at [82, 282] on div "P50 - 14off Pieces" at bounding box center [117, 281] width 70 height 14
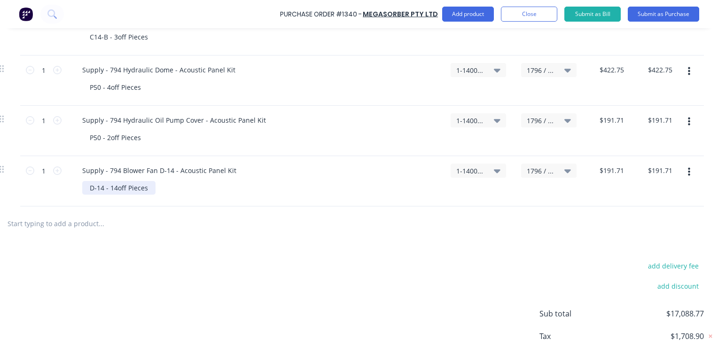
scroll to position [658, 142]
click at [605, 169] on input "191.71" at bounding box center [611, 170] width 29 height 14
click at [605, 169] on input "191.71" at bounding box center [613, 170] width 25 height 14
click at [148, 188] on div "D-14 - 14off Pieces" at bounding box center [258, 187] width 353 height 14
click at [143, 187] on div "D-14 - 14off Pieces" at bounding box center [118, 187] width 73 height 14
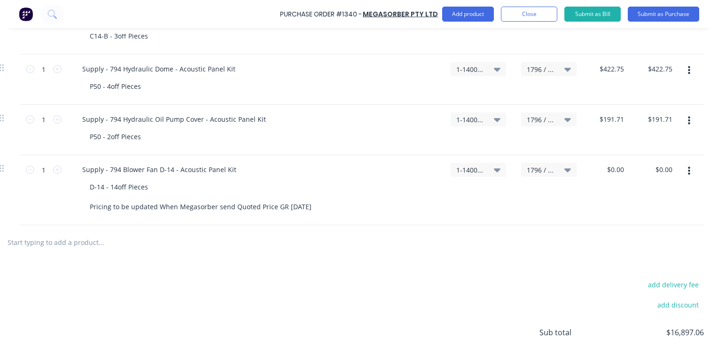
click at [536, 169] on span "1796 / W/Trac-794 Hyd-Cover-T12" at bounding box center [541, 170] width 28 height 10
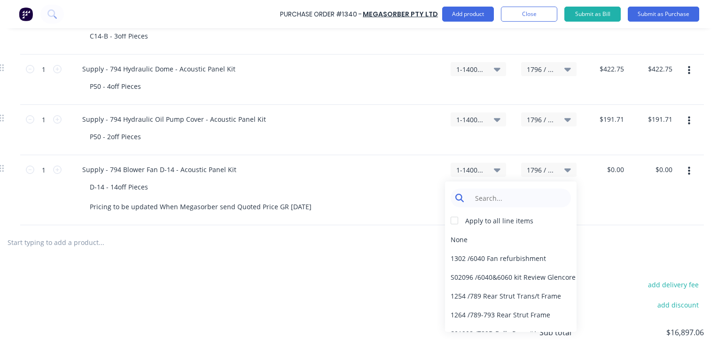
click at [489, 196] on input at bounding box center [518, 197] width 96 height 19
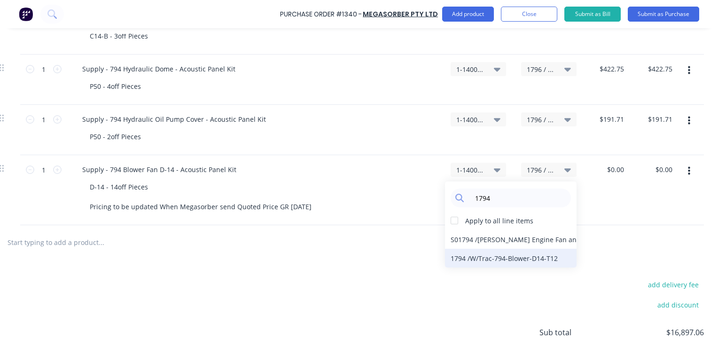
click at [500, 257] on div "1794 / W/Trac-794-Blower-D14-T12" at bounding box center [511, 258] width 132 height 19
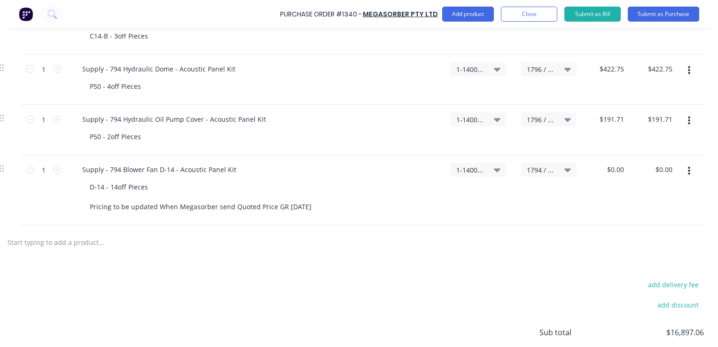
click at [688, 171] on icon "button" at bounding box center [689, 171] width 2 height 10
click at [649, 214] on button "Duplicate" at bounding box center [660, 214] width 80 height 19
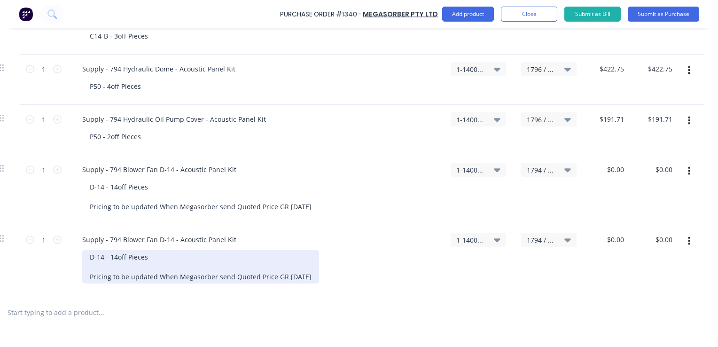
drag, startPoint x: 306, startPoint y: 274, endPoint x: 79, endPoint y: 274, distance: 226.1
click at [82, 274] on div "D-14 - 14off Pieces Pricing to be updated When Megasorber send Quoted Price GR …" at bounding box center [200, 266] width 237 height 33
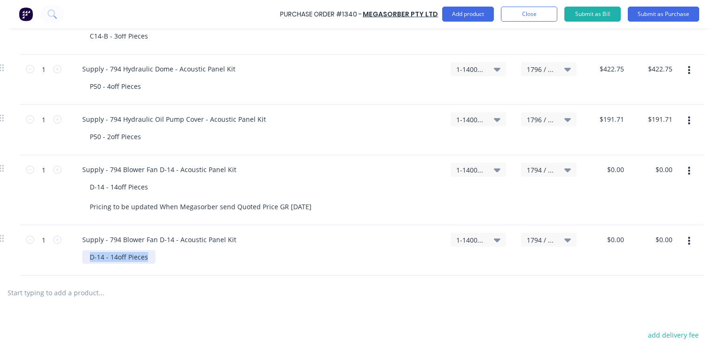
drag, startPoint x: 142, startPoint y: 255, endPoint x: 78, endPoint y: 256, distance: 64.4
click at [82, 256] on div "D-14 - 14off Pieces" at bounding box center [118, 257] width 73 height 14
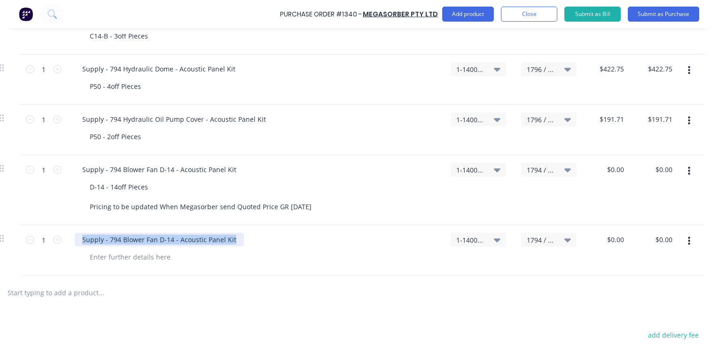
drag, startPoint x: 226, startPoint y: 238, endPoint x: 70, endPoint y: 239, distance: 156.5
click at [75, 239] on div "Supply - 794 Blower Fan D-14 - Acoustic Panel Kit" at bounding box center [159, 240] width 169 height 14
click at [531, 236] on span "1794 / W/Trac-794-Blower-D14-T12" at bounding box center [541, 240] width 28 height 10
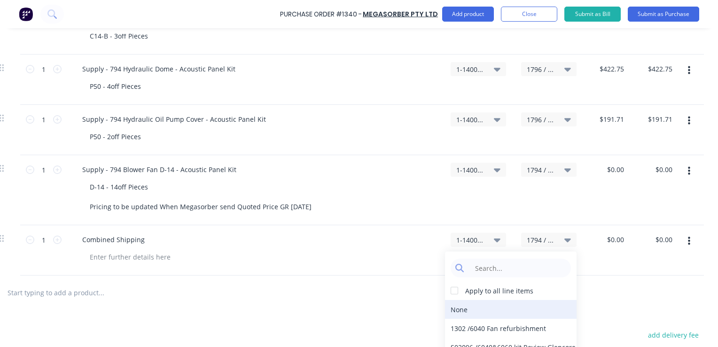
click at [453, 307] on div "None" at bounding box center [511, 309] width 132 height 19
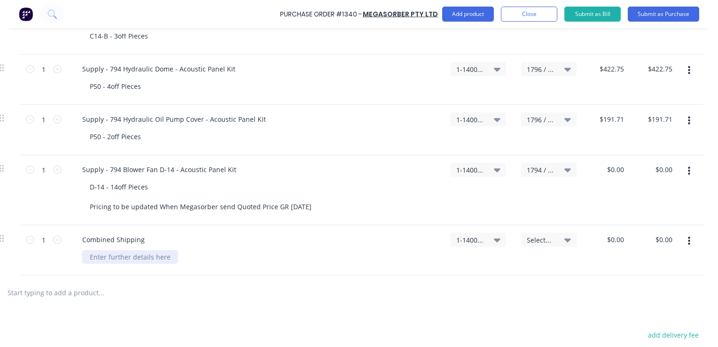
click at [140, 254] on div at bounding box center [130, 257] width 96 height 14
click at [671, 13] on button "Submit as Purchase" at bounding box center [663, 14] width 71 height 15
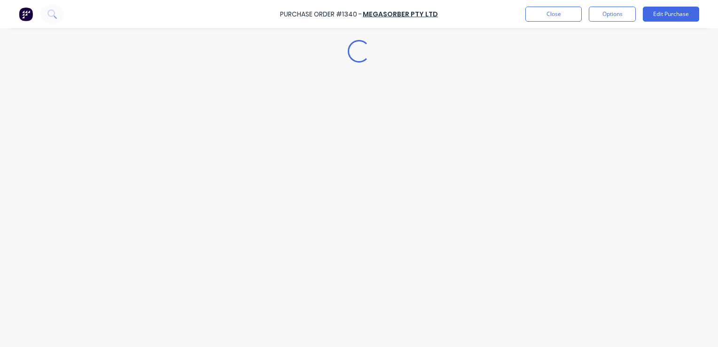
scroll to position [0, 0]
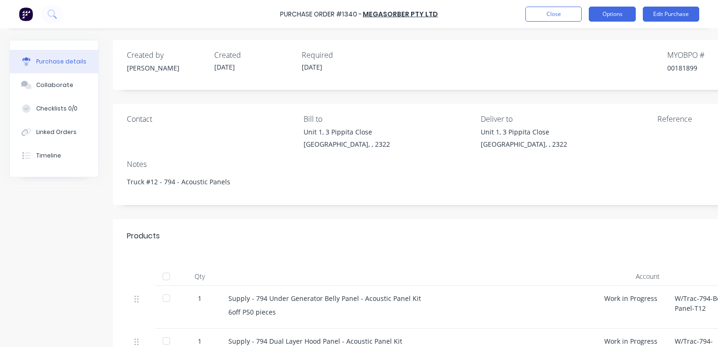
click at [614, 13] on button "Options" at bounding box center [612, 14] width 47 height 15
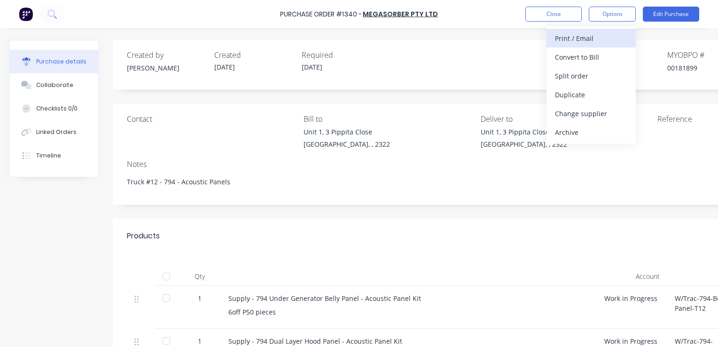
click at [592, 40] on div "Print / Email" at bounding box center [591, 38] width 72 height 14
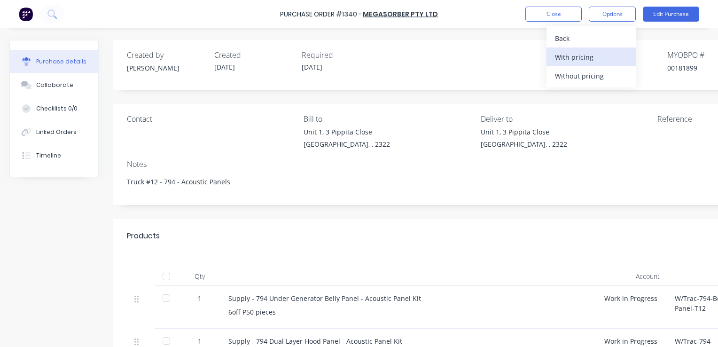
click at [584, 56] on div "With pricing" at bounding box center [591, 57] width 72 height 14
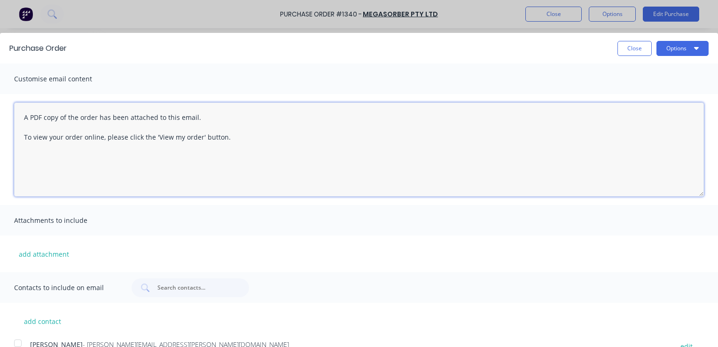
drag, startPoint x: 235, startPoint y: 136, endPoint x: 22, endPoint y: 117, distance: 214.7
click at [22, 117] on textarea "A PDF copy of the order has been attached to this email. To view your order onl…" at bounding box center [359, 149] width 690 height 94
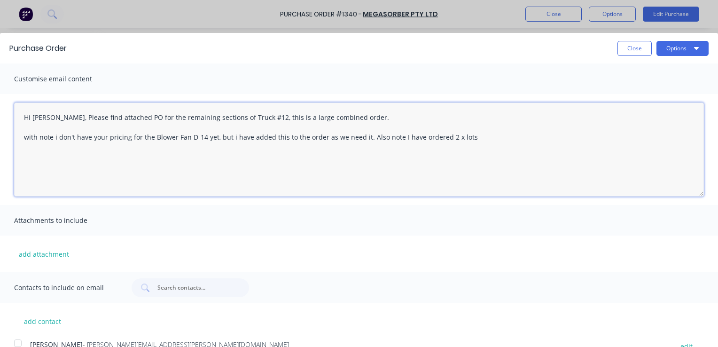
click at [55, 138] on textarea "Hi [PERSON_NAME], Please find attached PO for the remaining sections of Truck #…" at bounding box center [359, 149] width 690 height 94
click at [24, 139] on textarea "Hi [PERSON_NAME], Please find attached PO for the remaining sections of Truck #…" at bounding box center [359, 149] width 690 height 94
click at [231, 140] on textarea "Hi [PERSON_NAME], Please find attached PO for the remaining sections of Truck #…" at bounding box center [359, 149] width 690 height 94
click at [230, 140] on textarea "Hi [PERSON_NAME], Please find attached PO for the remaining sections of Truck #…" at bounding box center [359, 149] width 690 height 94
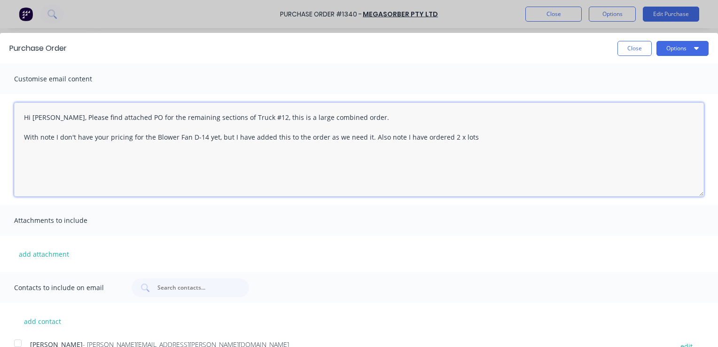
click at [324, 141] on textarea "Hi [PERSON_NAME], Please find attached PO for the remaining sections of Truck #…" at bounding box center [359, 149] width 690 height 94
click at [423, 141] on textarea "Hi [PERSON_NAME], Please find attached PO for the remaining sections of Truck #…" at bounding box center [359, 149] width 690 height 94
drag, startPoint x: 92, startPoint y: 191, endPoint x: 18, endPoint y: 108, distance: 111.6
click at [18, 108] on textarea "Hi [PERSON_NAME], Please find attached PO for the remaining sections of Truck #…" at bounding box center [359, 149] width 690 height 94
click at [183, 166] on textarea "Hi [PERSON_NAME], Please find attached PO for the remaining sections of Truck #…" at bounding box center [359, 149] width 690 height 94
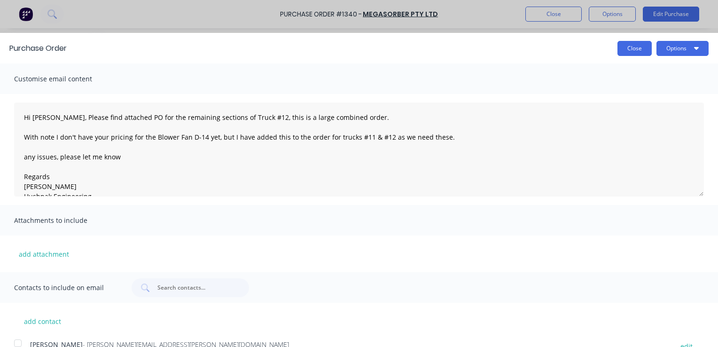
click at [626, 47] on button "Close" at bounding box center [635, 48] width 34 height 15
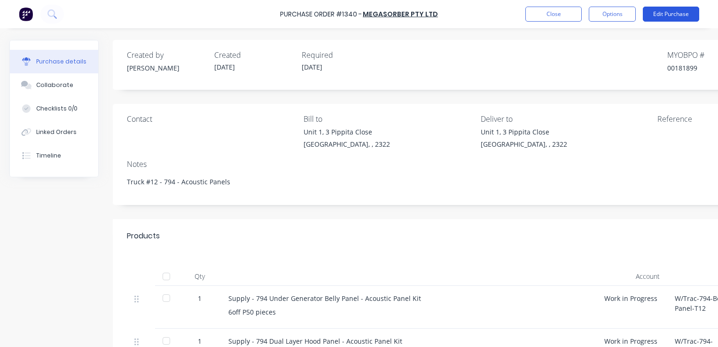
click at [670, 12] on button "Edit Purchase" at bounding box center [671, 14] width 56 height 15
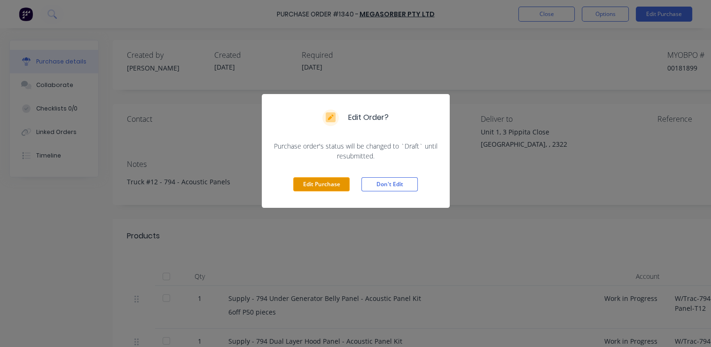
click at [319, 181] on button "Edit Purchase" at bounding box center [321, 184] width 56 height 14
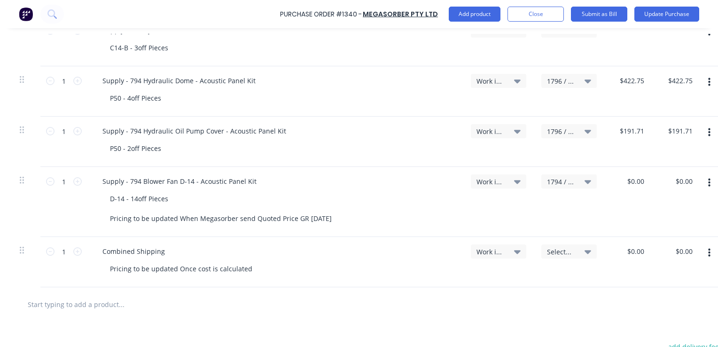
scroll to position [646, 142]
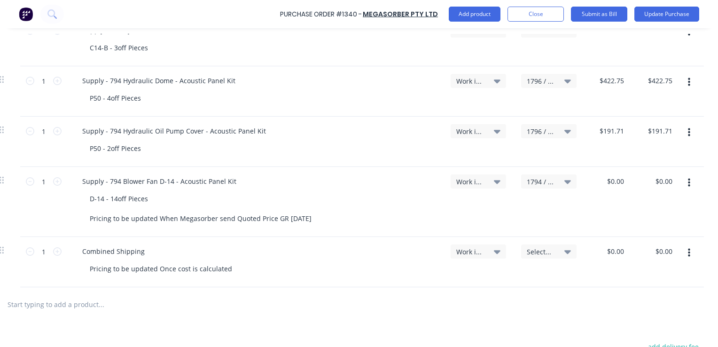
click at [688, 181] on icon "button" at bounding box center [689, 183] width 2 height 8
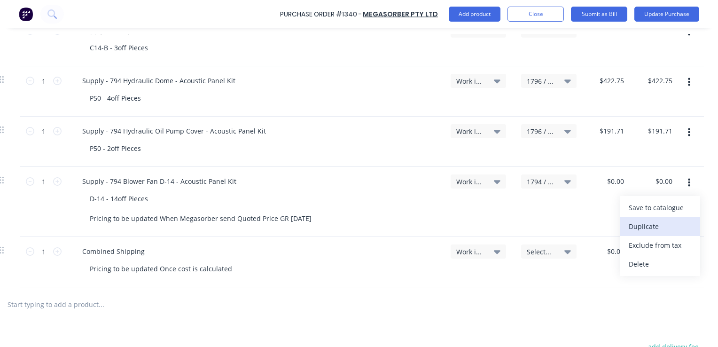
click at [643, 225] on button "Duplicate" at bounding box center [660, 226] width 80 height 19
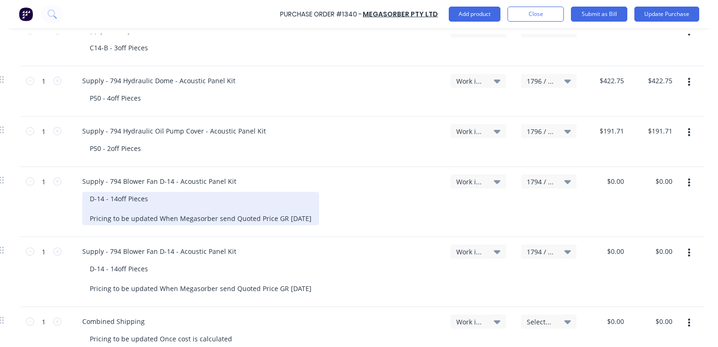
click at [82, 196] on div "D-14 - 14off Pieces Pricing to be updated When Megasorber send Quoted Price GR …" at bounding box center [200, 208] width 237 height 33
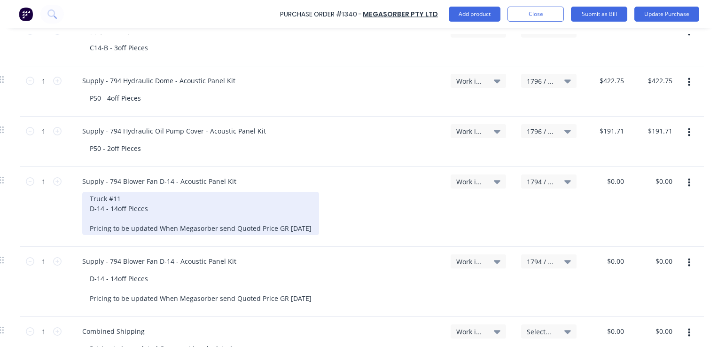
scroll to position [740, 142]
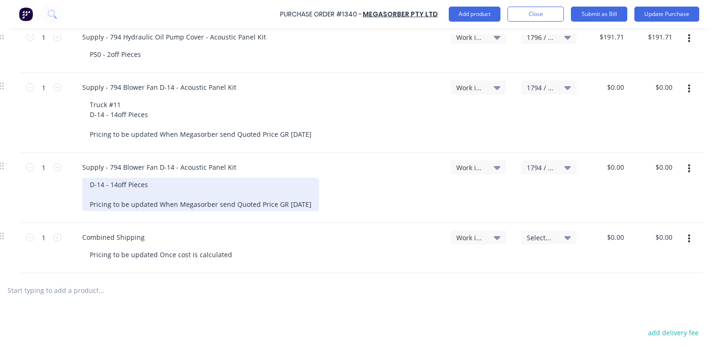
click at [83, 195] on div "D-14 - 14off Pieces Pricing to be updated When Megasorber send Quoted Price GR …" at bounding box center [200, 194] width 237 height 33
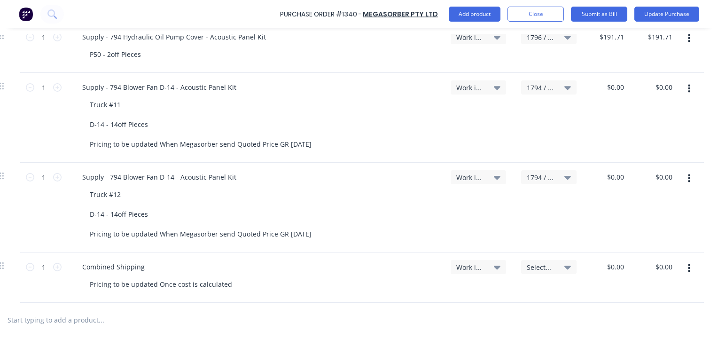
click at [326, 121] on div "Truck #11 D-14 - 14off Pieces Pricing to be updated When Megasorber send Quoted…" at bounding box center [258, 124] width 353 height 53
click at [527, 87] on span "1794 / W/Trac-794-Blower-D14-T12" at bounding box center [541, 88] width 28 height 10
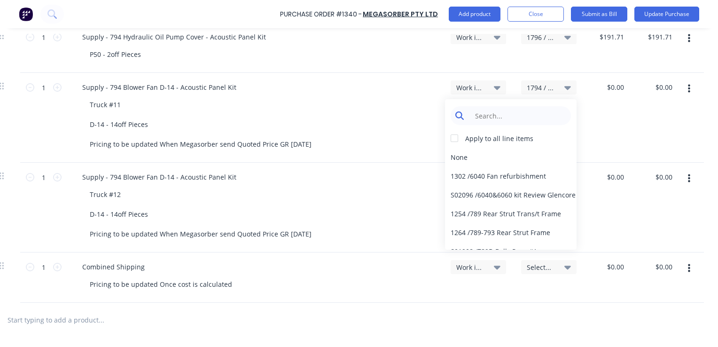
click at [478, 115] on input at bounding box center [518, 115] width 96 height 19
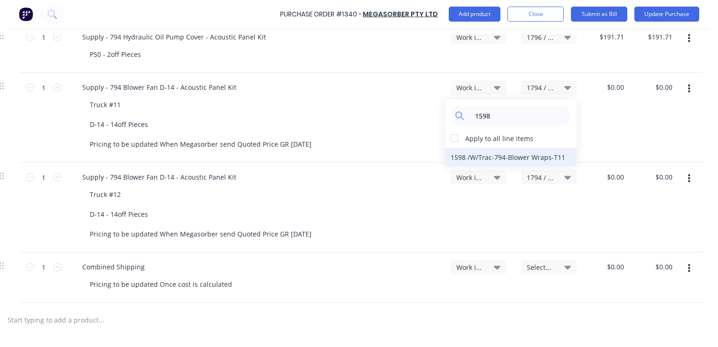
click at [510, 156] on div "1598 / W/Trac-794-Blower Wraps-T11" at bounding box center [511, 157] width 132 height 19
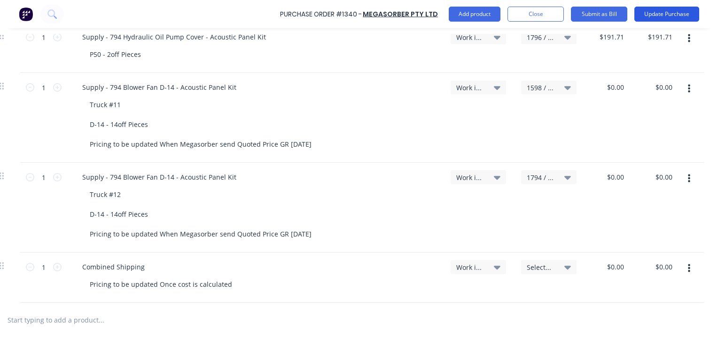
click at [660, 10] on button "Update Purchase" at bounding box center [667, 14] width 65 height 15
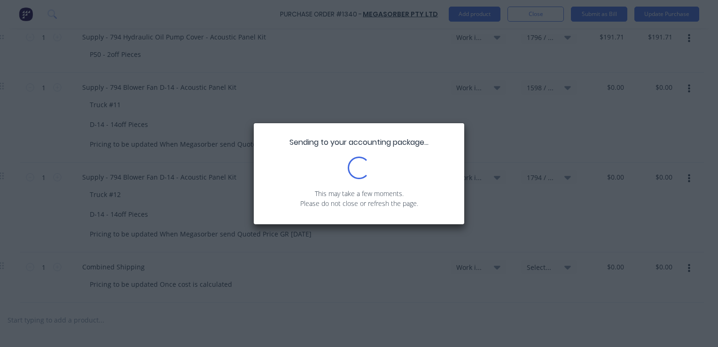
scroll to position [0, 0]
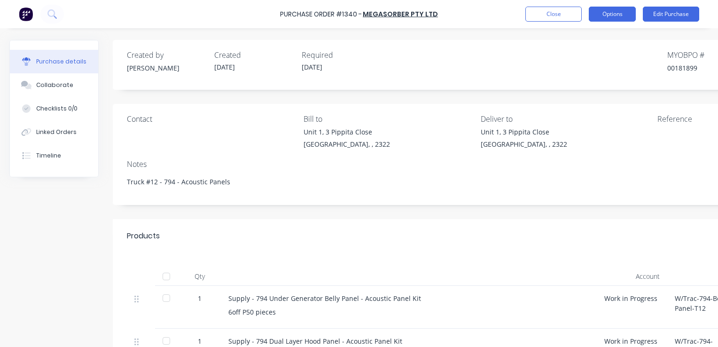
click at [617, 15] on button "Options" at bounding box center [612, 14] width 47 height 15
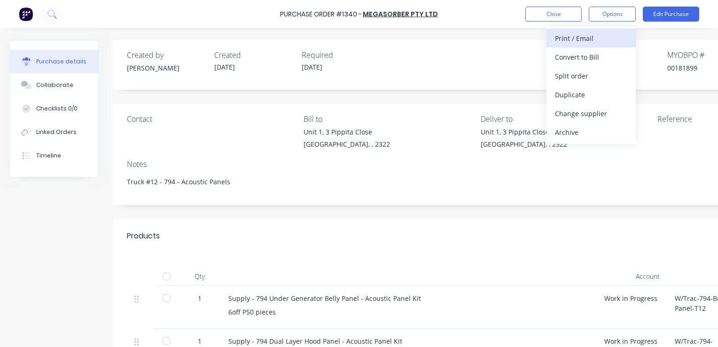
click at [580, 36] on div "Print / Email" at bounding box center [591, 38] width 72 height 14
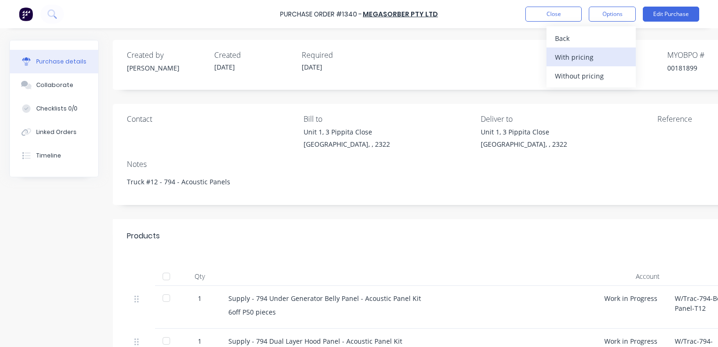
click at [577, 57] on div "With pricing" at bounding box center [591, 57] width 72 height 14
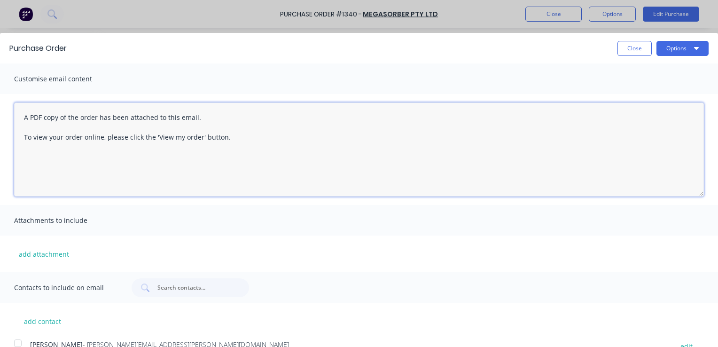
drag, startPoint x: 240, startPoint y: 134, endPoint x: 11, endPoint y: 109, distance: 230.7
click at [11, 109] on div "A PDF copy of the order has been attached to this email. To view your order onl…" at bounding box center [359, 149] width 718 height 111
paste textarea "Hi [PERSON_NAME], Please find attached PO for the remaining sections of Truck #…"
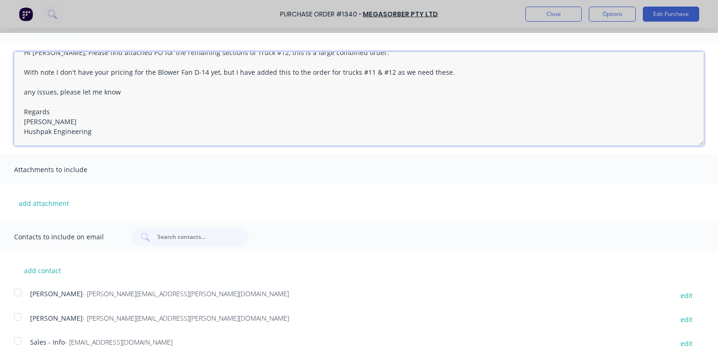
scroll to position [51, 0]
click at [17, 292] on div at bounding box center [17, 292] width 19 height 19
click at [16, 341] on div at bounding box center [17, 340] width 19 height 19
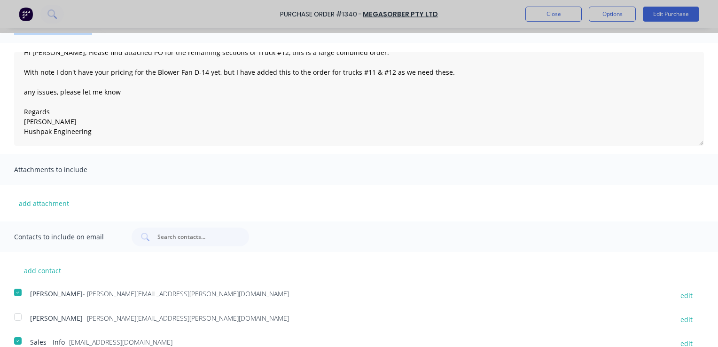
drag, startPoint x: 338, startPoint y: 38, endPoint x: 342, endPoint y: 18, distance: 19.6
click at [342, 18] on div "Purchase Order Close Options Customise email content Hi [PERSON_NAME], Please f…" at bounding box center [359, 173] width 718 height 347
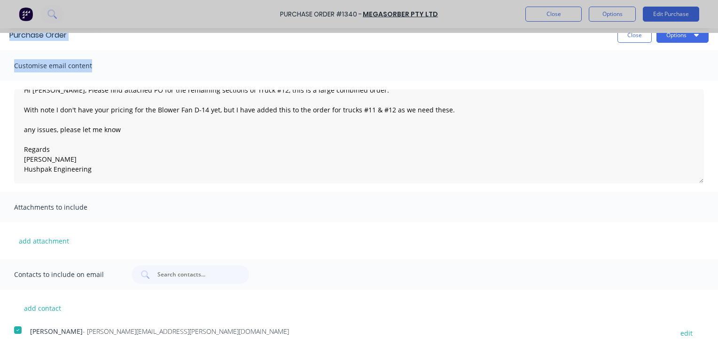
scroll to position [0, 0]
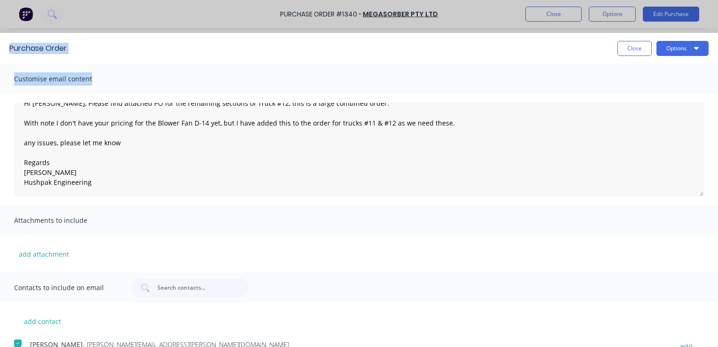
click at [118, 50] on div "Close Options" at bounding box center [392, 48] width 633 height 15
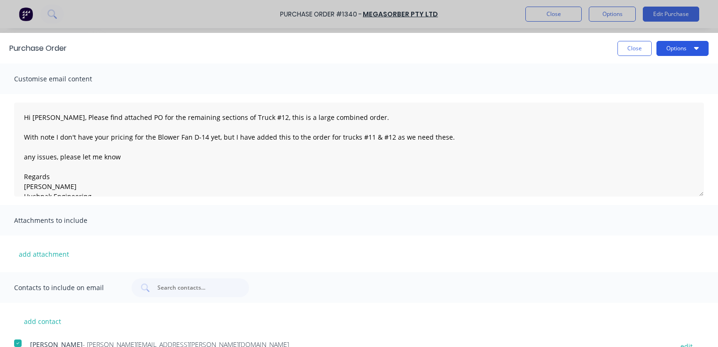
click at [677, 48] on button "Options" at bounding box center [683, 48] width 52 height 15
click at [630, 88] on div "Email" at bounding box center [664, 91] width 72 height 14
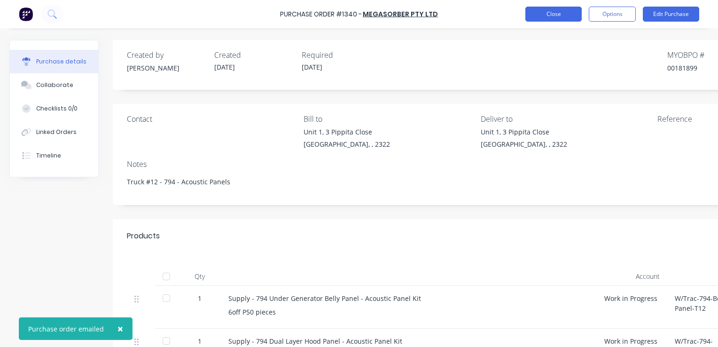
click at [556, 13] on button "Close" at bounding box center [554, 14] width 56 height 15
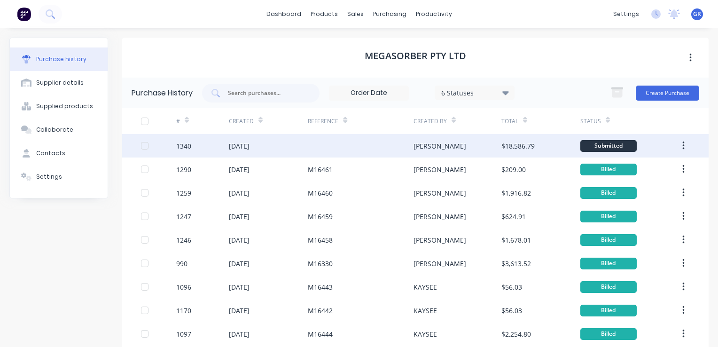
click at [188, 146] on div "1340" at bounding box center [183, 146] width 15 height 10
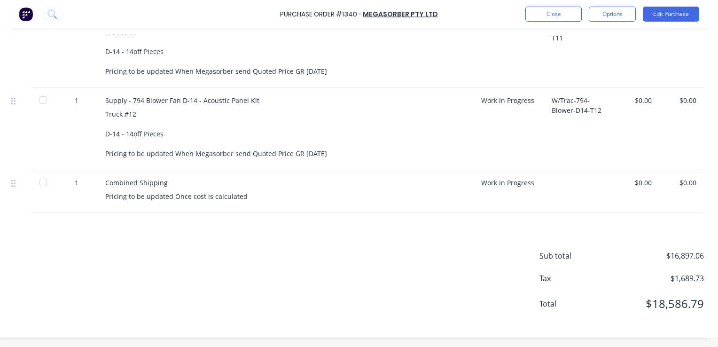
scroll to position [726, 130]
click at [539, 15] on button "Close" at bounding box center [554, 14] width 56 height 15
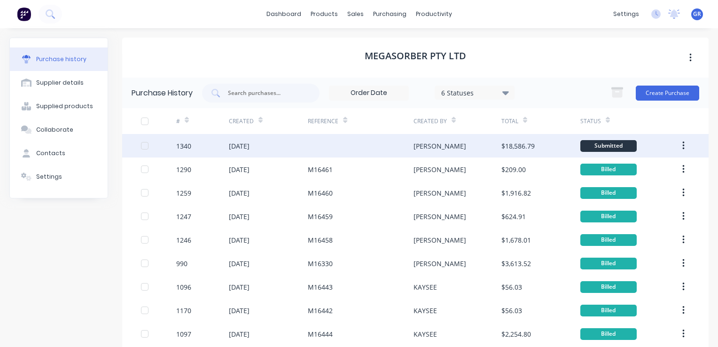
click at [186, 144] on div "1340" at bounding box center [183, 146] width 15 height 10
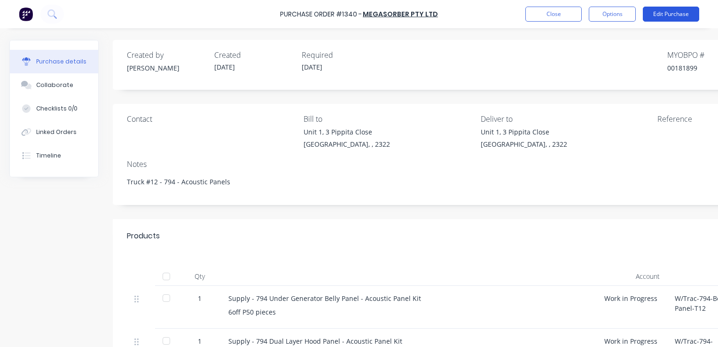
click at [671, 12] on button "Edit Purchase" at bounding box center [671, 14] width 56 height 15
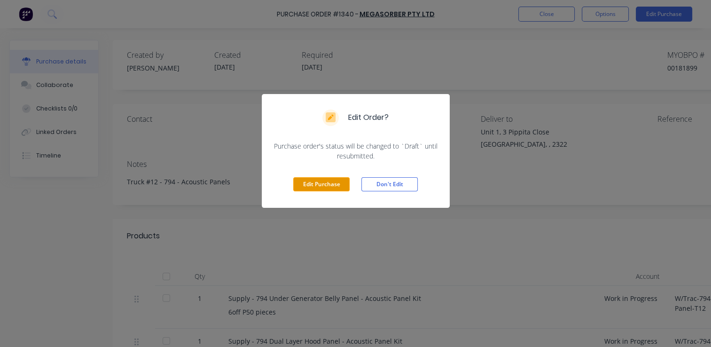
click at [330, 184] on button "Edit Purchase" at bounding box center [321, 184] width 56 height 14
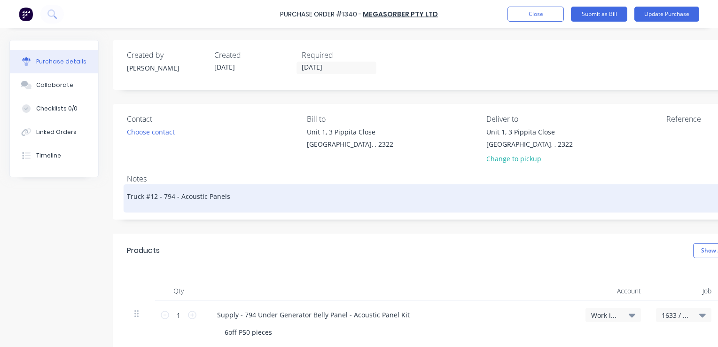
click at [156, 196] on textarea "Truck #12 - 794 - Acoustic Panels" at bounding box center [483, 197] width 712 height 21
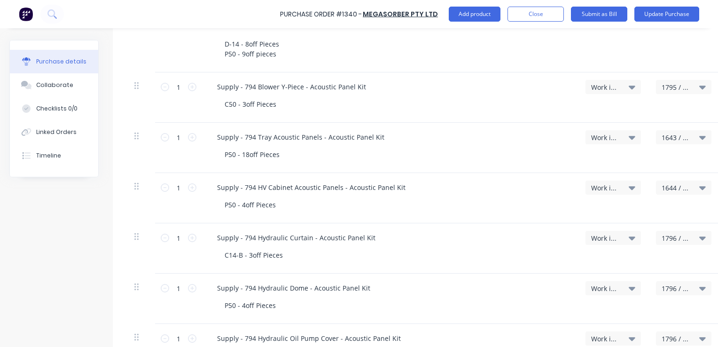
scroll to position [423, 0]
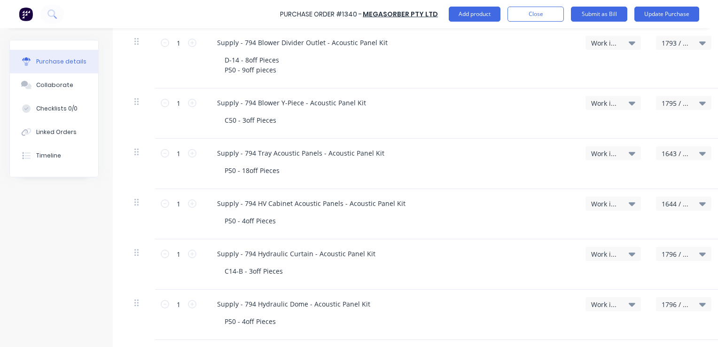
click at [678, 103] on span "1795 / W/Trac-794-Blower-Y-Piece-T12" at bounding box center [676, 103] width 28 height 10
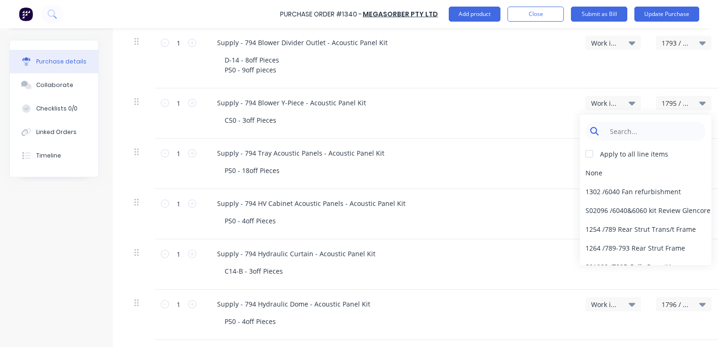
click at [622, 128] on input at bounding box center [653, 131] width 96 height 19
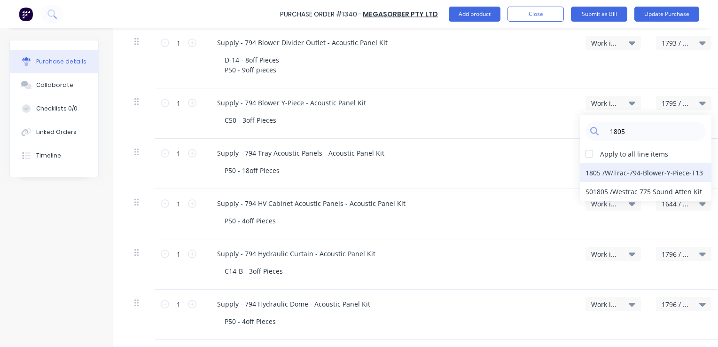
click at [608, 174] on div "1805 / W/Trac-794-Blower-Y-Piece-T13" at bounding box center [646, 172] width 132 height 19
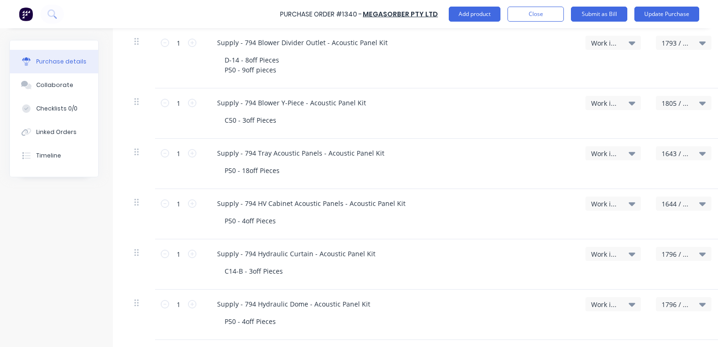
click at [283, 119] on div "C50 - 3off Pieces" at bounding box center [393, 120] width 353 height 14
click at [277, 121] on div "C50 - 3off Pieces" at bounding box center [250, 120] width 67 height 14
click at [226, 119] on div "C50 - 3off Pieces" at bounding box center [250, 120] width 67 height 14
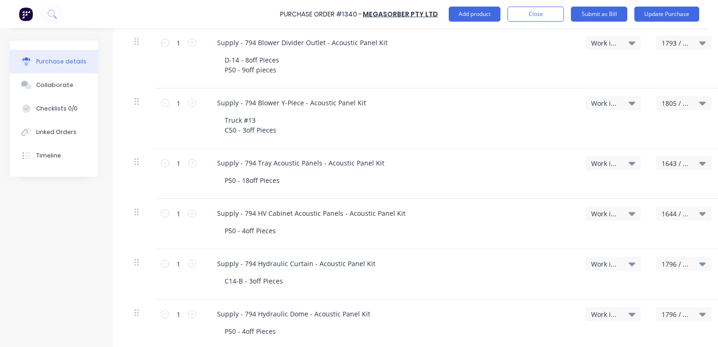
click at [313, 123] on div "Truck #13 C50 - 3off Pieces" at bounding box center [393, 125] width 353 height 24
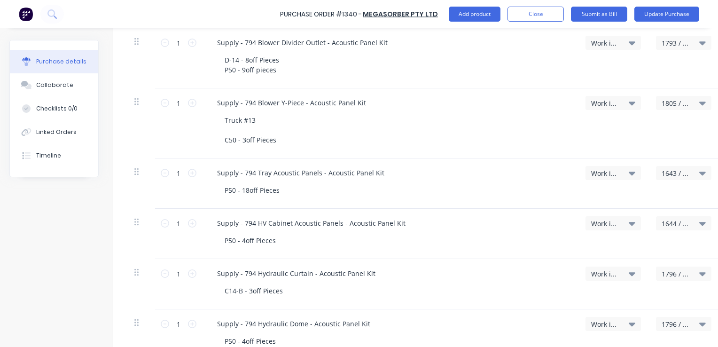
scroll to position [470, 0]
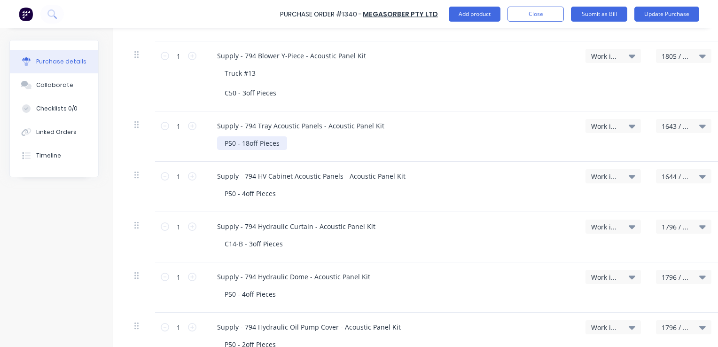
click at [224, 143] on div "P50 - 18off Pieces" at bounding box center [252, 143] width 70 height 14
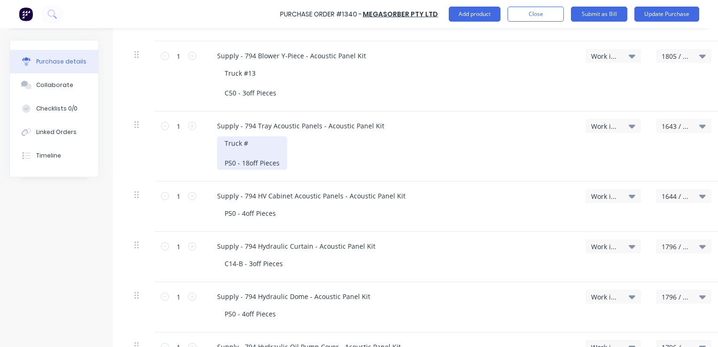
click at [259, 141] on div "Truck # P50 - 18off Pieces" at bounding box center [252, 152] width 70 height 33
click at [675, 125] on span "1643 / W/Trac-794-Tray Actic.Panl-T12" at bounding box center [676, 126] width 28 height 10
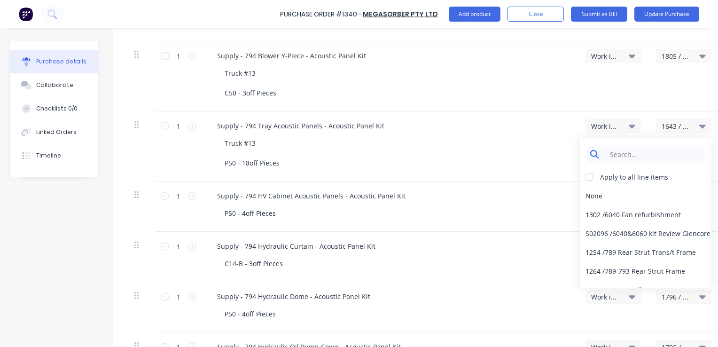
click at [626, 155] on input at bounding box center [653, 154] width 96 height 19
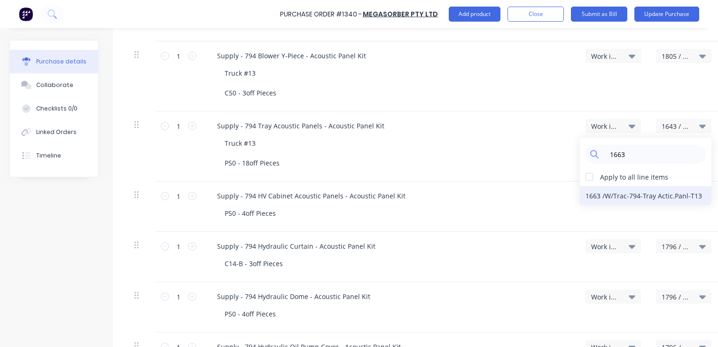
click at [644, 194] on div "1663 / W/Trac-794-Tray Actic.Panl-T13" at bounding box center [646, 195] width 132 height 19
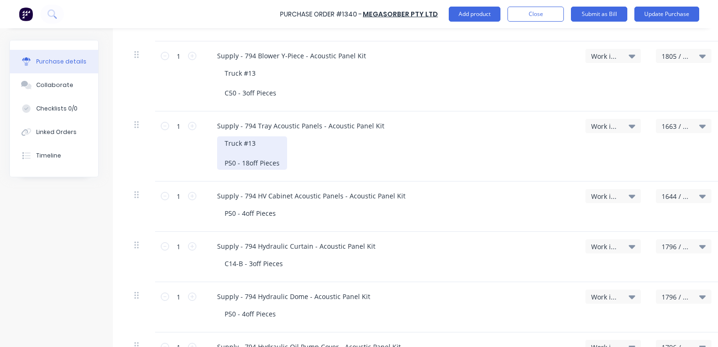
click at [258, 142] on div "Truck #13 P50 - 18off Pieces" at bounding box center [252, 152] width 70 height 33
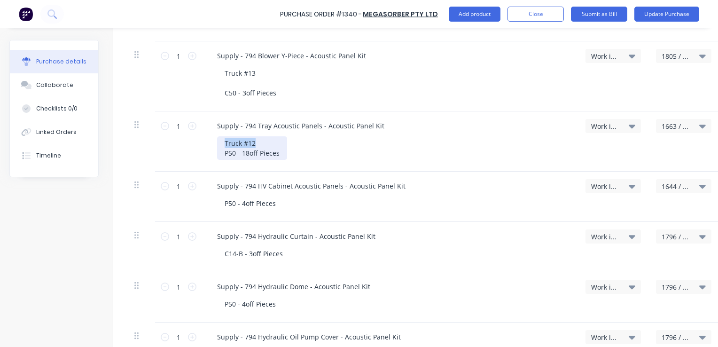
drag, startPoint x: 259, startPoint y: 142, endPoint x: 218, endPoint y: 144, distance: 40.9
click at [218, 144] on div "Truck #12 P50 - 18off Pieces" at bounding box center [252, 148] width 70 height 24
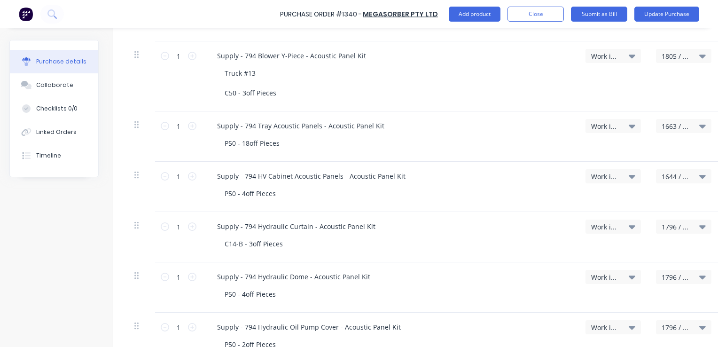
click at [674, 125] on span "1663 / W/Trac-794-Tray Actic.Panl-T13" at bounding box center [676, 126] width 28 height 10
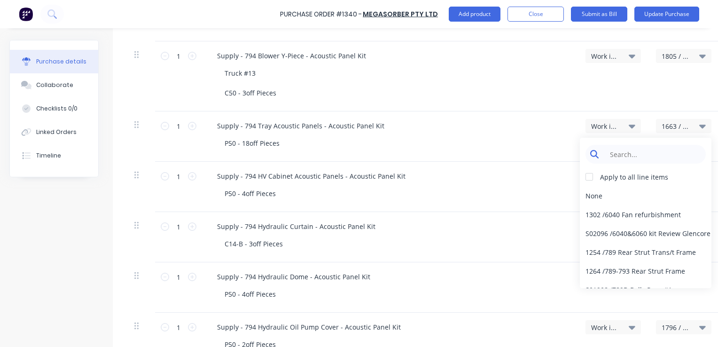
click at [619, 151] on input at bounding box center [653, 154] width 96 height 19
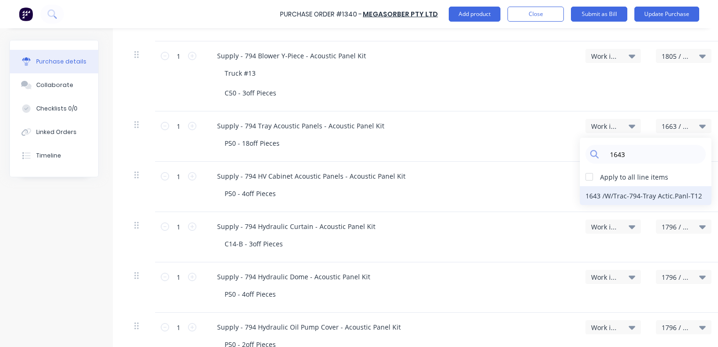
click at [613, 196] on div "1643 / W/Trac-794-Tray Actic.Panl-T12" at bounding box center [646, 195] width 132 height 19
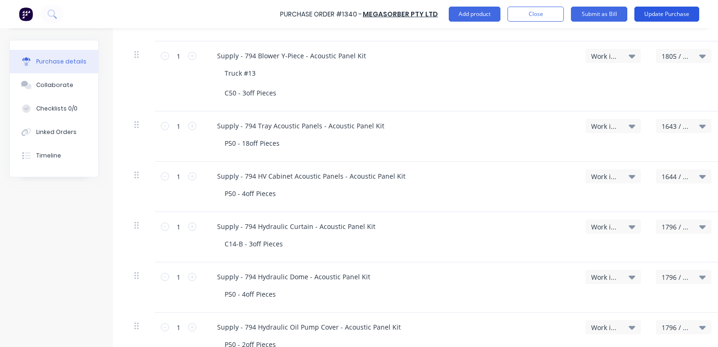
click at [662, 14] on button "Update Purchase" at bounding box center [667, 14] width 65 height 15
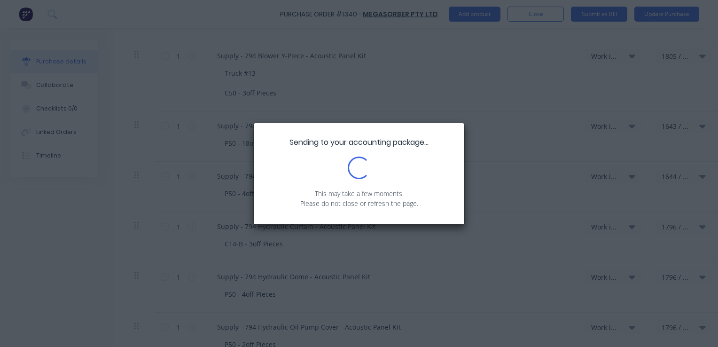
scroll to position [0, 0]
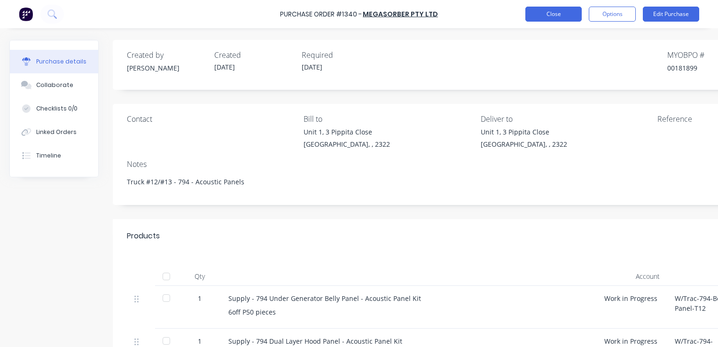
click at [542, 12] on button "Close" at bounding box center [554, 14] width 56 height 15
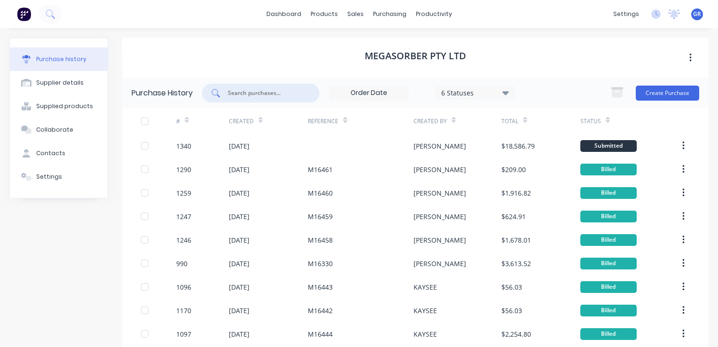
click at [230, 92] on input "text" at bounding box center [266, 92] width 78 height 9
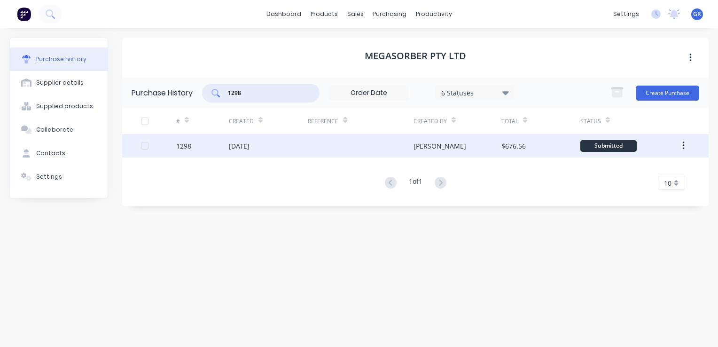
click at [183, 147] on div "1298" at bounding box center [183, 146] width 15 height 10
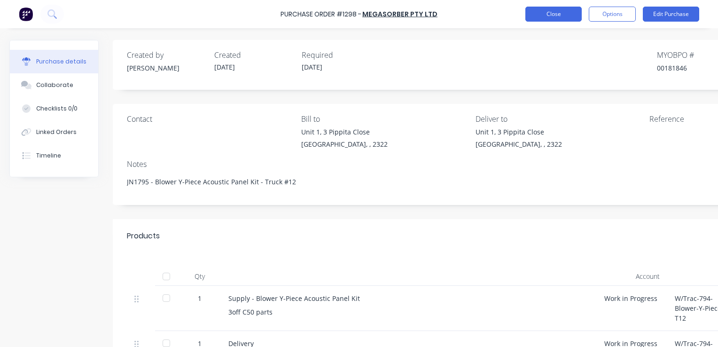
click at [555, 13] on button "Close" at bounding box center [554, 14] width 56 height 15
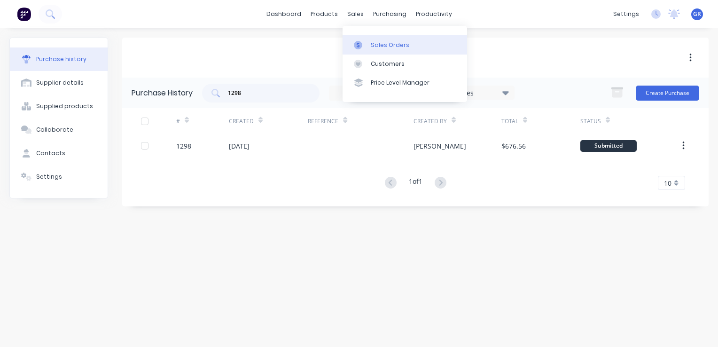
click at [392, 43] on div "Sales Orders" at bounding box center [390, 45] width 39 height 8
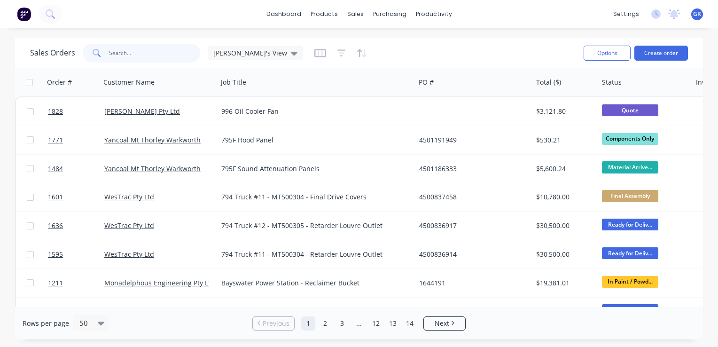
click at [143, 50] on input "text" at bounding box center [155, 53] width 92 height 19
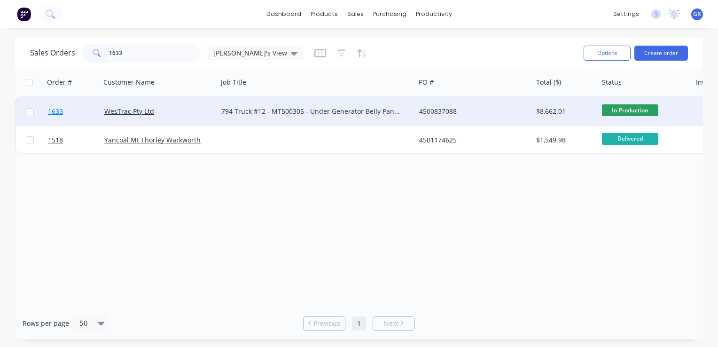
click at [56, 112] on span "1633" at bounding box center [55, 111] width 15 height 9
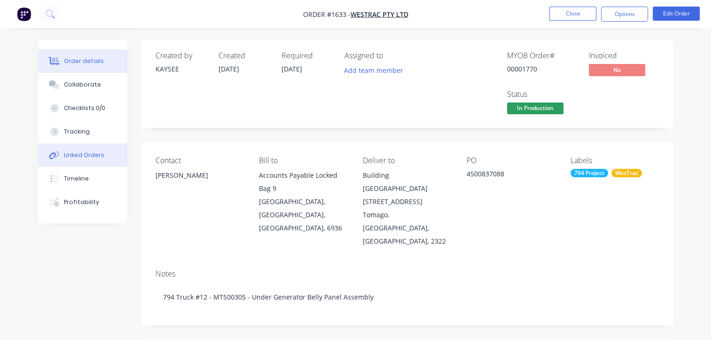
click at [81, 156] on div "Linked Orders" at bounding box center [84, 155] width 40 height 8
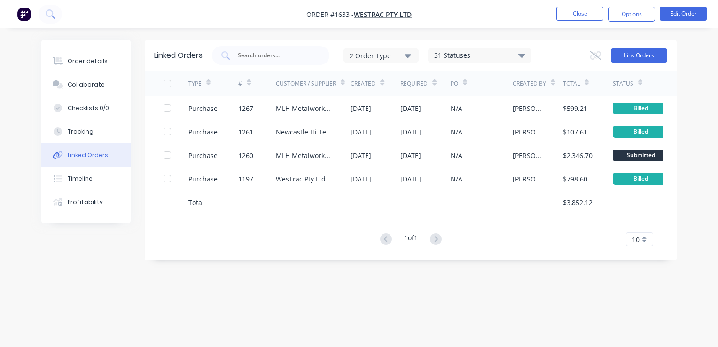
click at [634, 55] on button "Link Orders" at bounding box center [639, 55] width 56 height 14
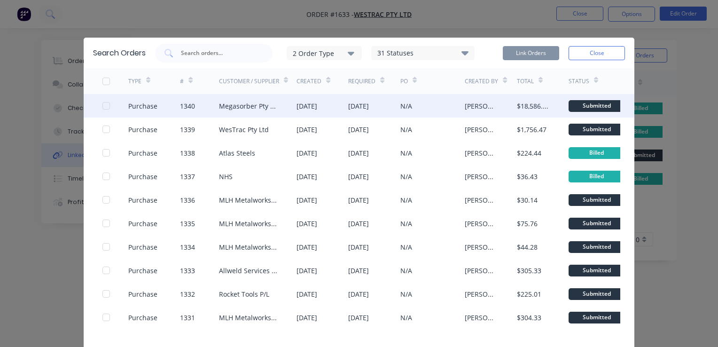
click at [103, 105] on div at bounding box center [106, 105] width 19 height 19
click at [532, 55] on button "Link Orders" at bounding box center [531, 53] width 56 height 14
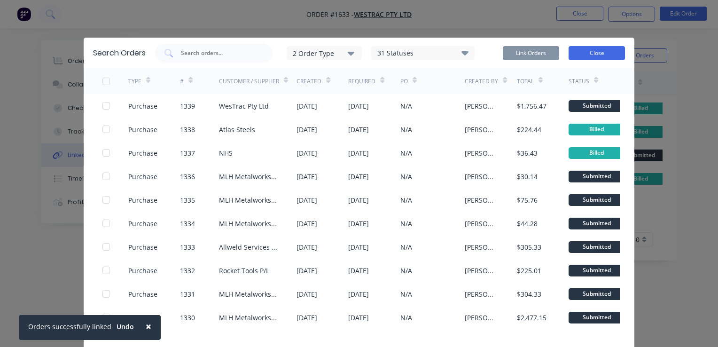
click at [581, 52] on button "Close" at bounding box center [597, 53] width 56 height 14
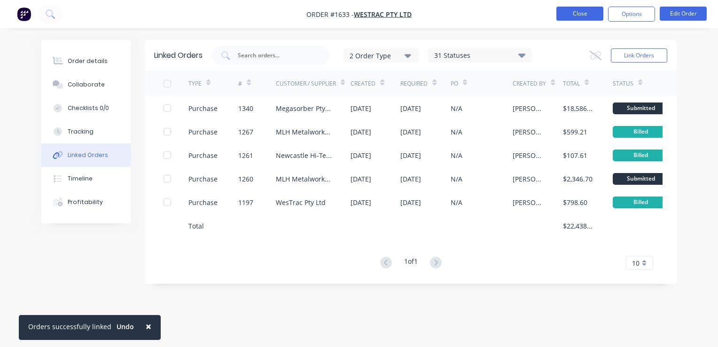
click at [581, 14] on button "Close" at bounding box center [580, 14] width 47 height 14
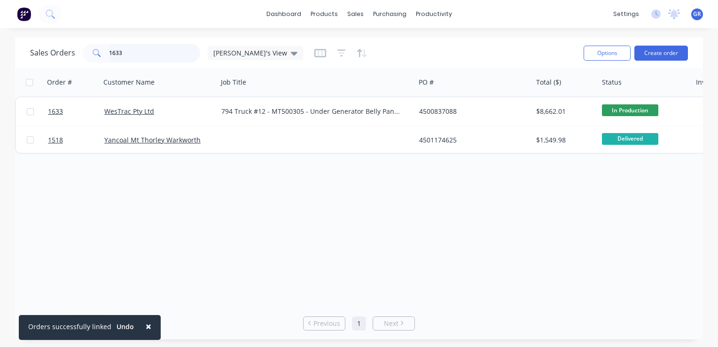
click at [128, 53] on input "1633" at bounding box center [155, 53] width 92 height 19
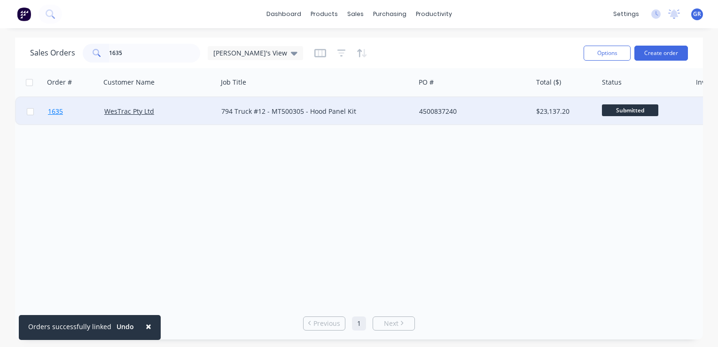
click at [58, 111] on span "1635" at bounding box center [55, 111] width 15 height 9
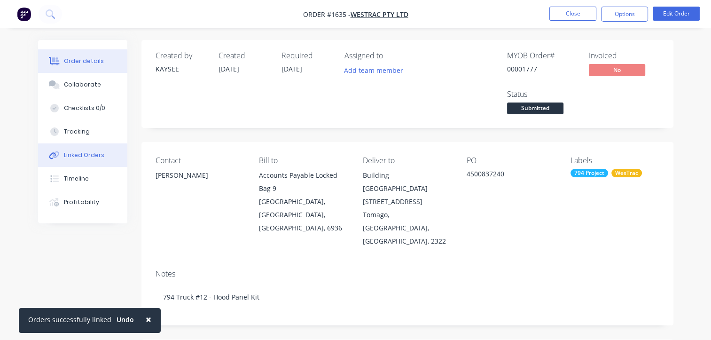
click at [81, 155] on div "Linked Orders" at bounding box center [84, 155] width 40 height 8
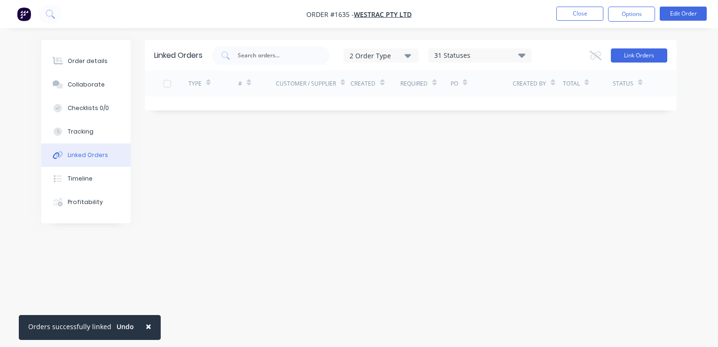
click at [643, 54] on button "Link Orders" at bounding box center [639, 55] width 56 height 14
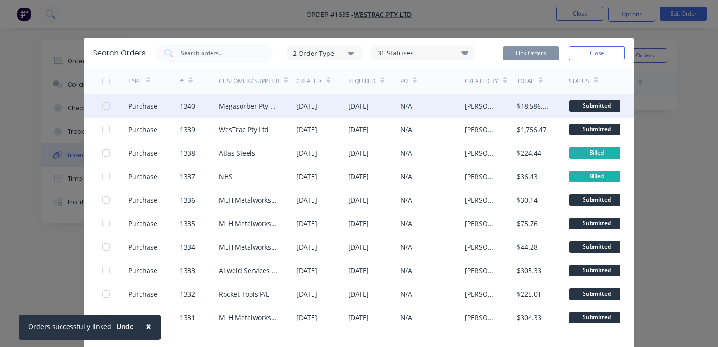
click at [102, 106] on div at bounding box center [106, 105] width 19 height 19
click at [534, 55] on button "Link Orders" at bounding box center [531, 53] width 56 height 14
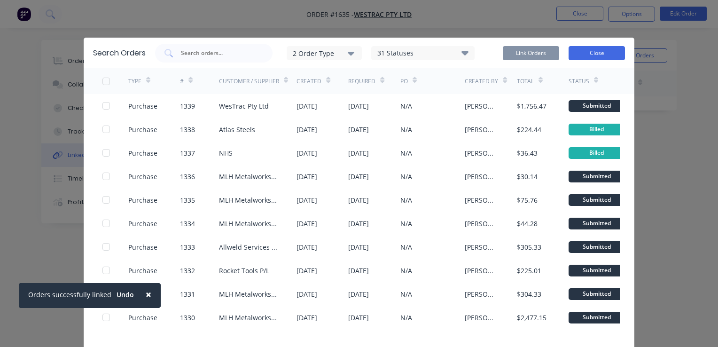
click at [608, 53] on button "Close" at bounding box center [597, 53] width 56 height 14
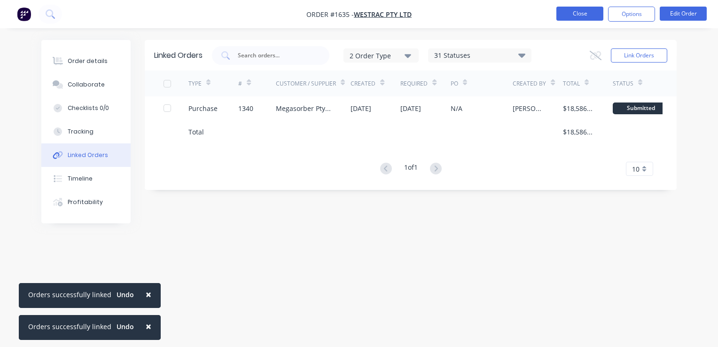
click at [584, 13] on button "Close" at bounding box center [580, 14] width 47 height 14
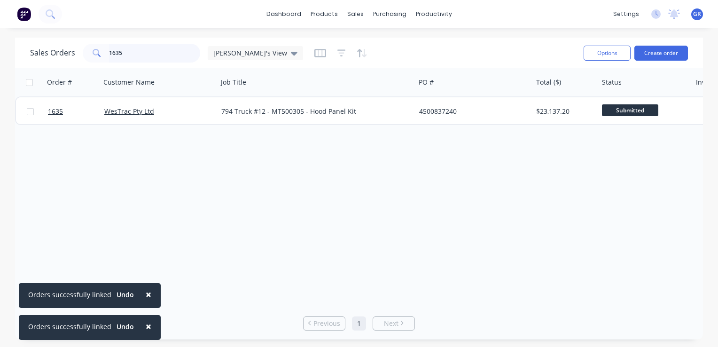
click at [129, 52] on input "1635" at bounding box center [155, 53] width 92 height 19
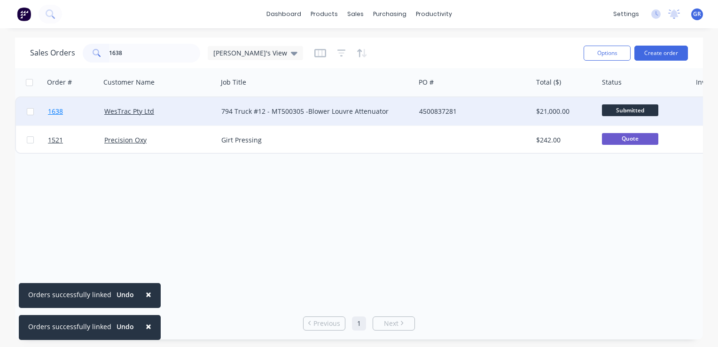
click at [60, 112] on span "1638" at bounding box center [55, 111] width 15 height 9
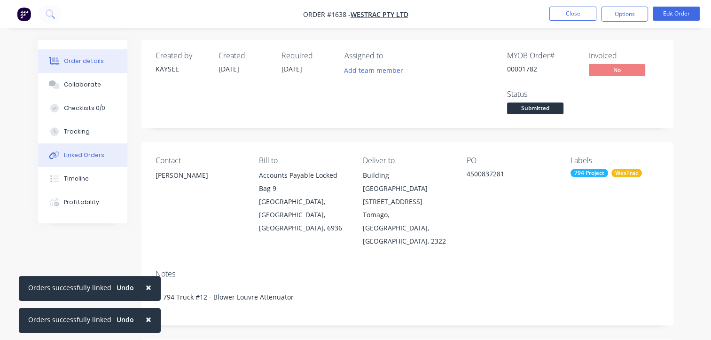
click at [81, 154] on div "Linked Orders" at bounding box center [84, 155] width 40 height 8
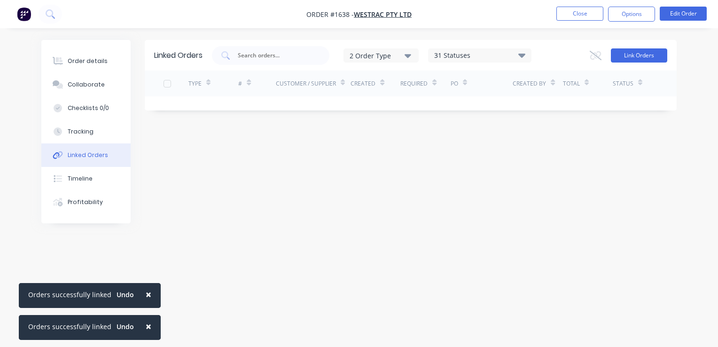
click at [631, 59] on button "Link Orders" at bounding box center [639, 55] width 56 height 14
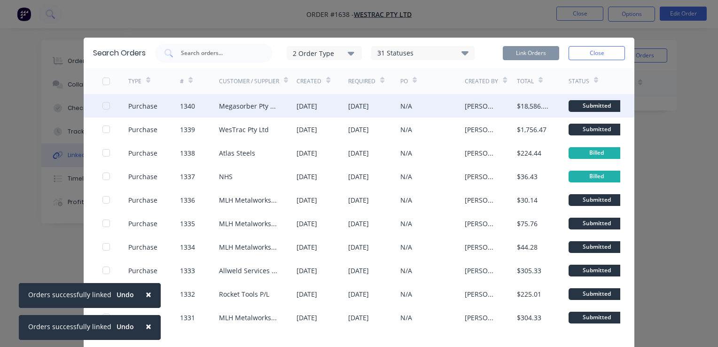
click at [102, 105] on div at bounding box center [106, 105] width 19 height 19
click at [510, 54] on button "Link Orders" at bounding box center [531, 53] width 56 height 14
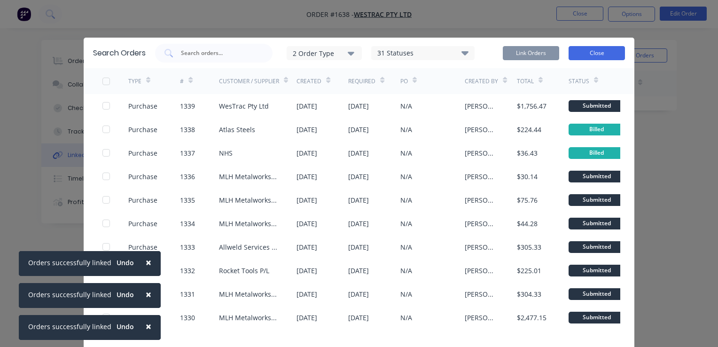
click at [597, 55] on button "Close" at bounding box center [597, 53] width 56 height 14
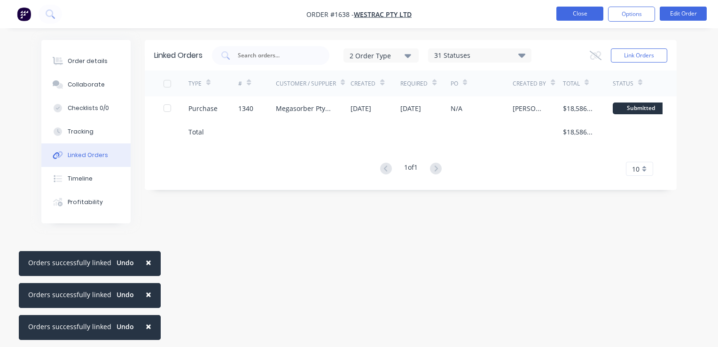
click at [583, 18] on button "Close" at bounding box center [580, 14] width 47 height 14
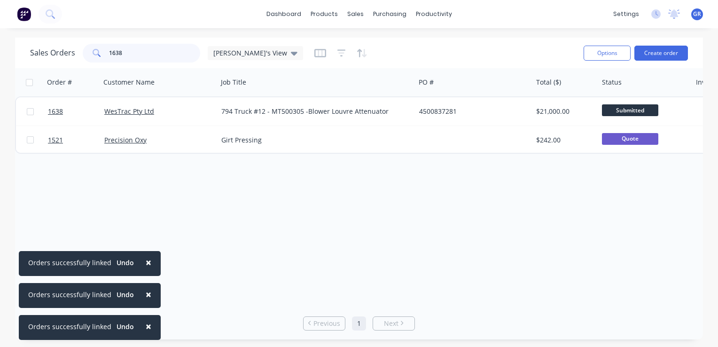
drag, startPoint x: 129, startPoint y: 52, endPoint x: 100, endPoint y: 55, distance: 29.9
click at [100, 55] on div "1638" at bounding box center [142, 53] width 118 height 19
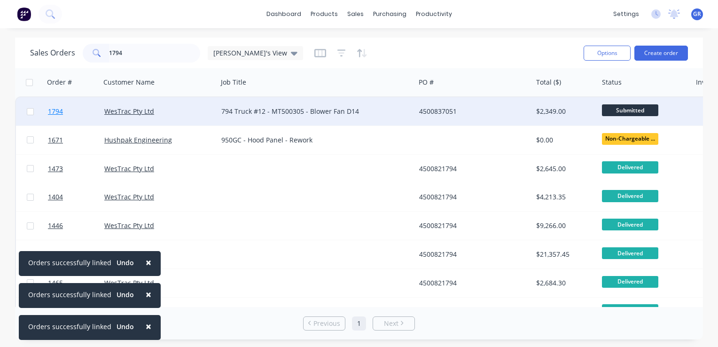
click at [58, 110] on span "1794" at bounding box center [55, 111] width 15 height 9
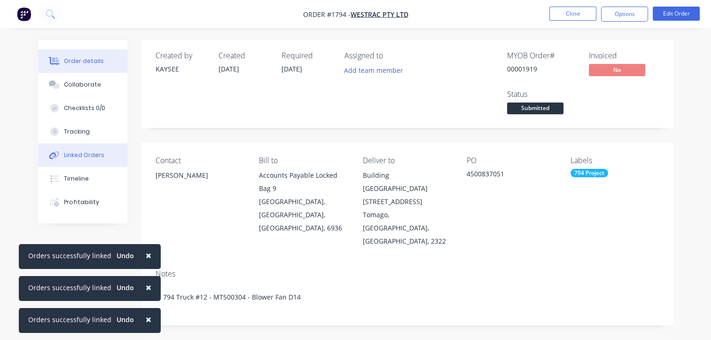
click at [83, 152] on div "Linked Orders" at bounding box center [84, 155] width 40 height 8
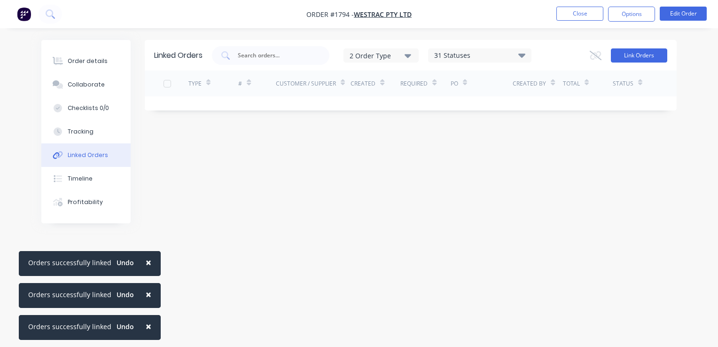
click at [644, 59] on button "Link Orders" at bounding box center [639, 55] width 56 height 14
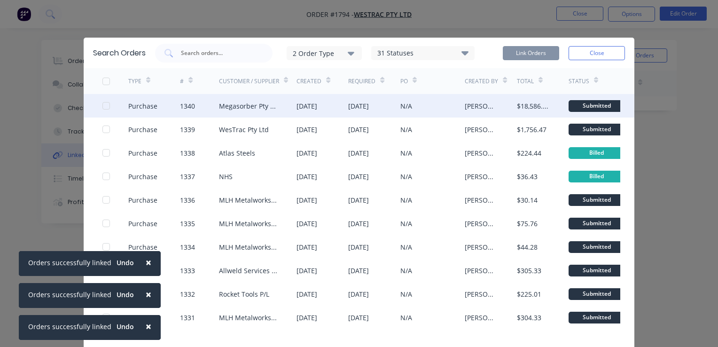
click at [102, 105] on div at bounding box center [106, 105] width 19 height 19
click at [521, 53] on button "Link Orders" at bounding box center [531, 53] width 56 height 14
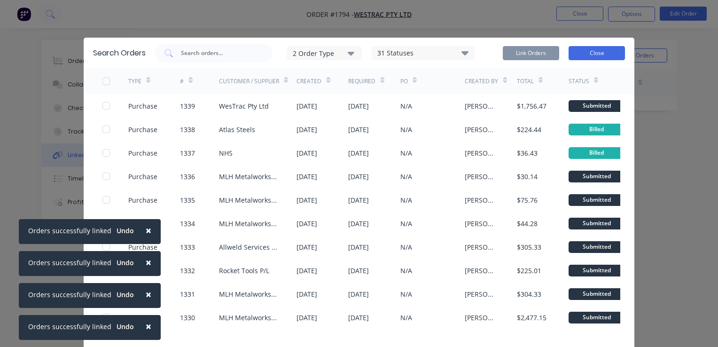
click at [595, 54] on button "Close" at bounding box center [597, 53] width 56 height 14
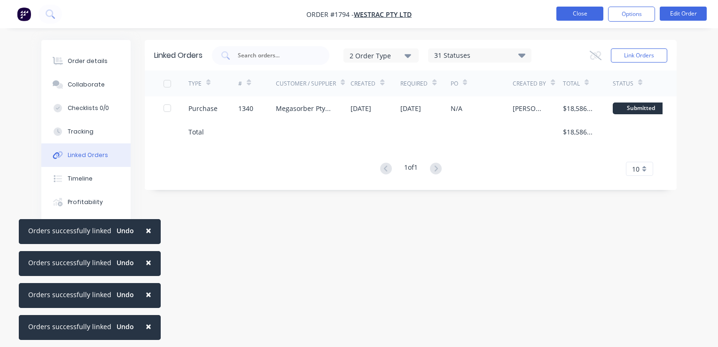
click at [581, 11] on button "Close" at bounding box center [580, 14] width 47 height 14
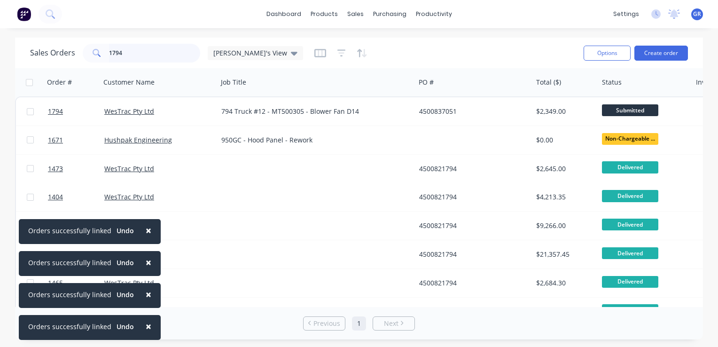
click at [128, 54] on input "1794" at bounding box center [155, 53] width 92 height 19
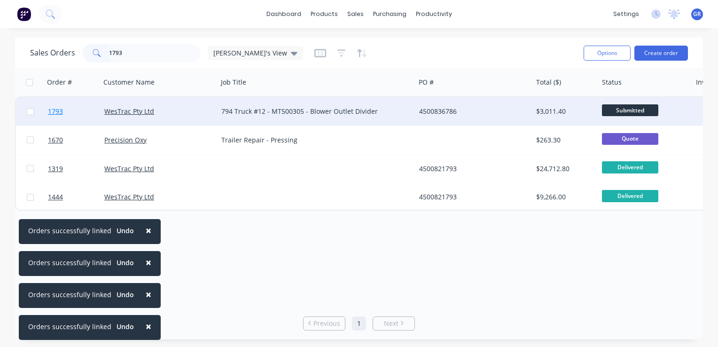
click at [57, 111] on span "1793" at bounding box center [55, 111] width 15 height 9
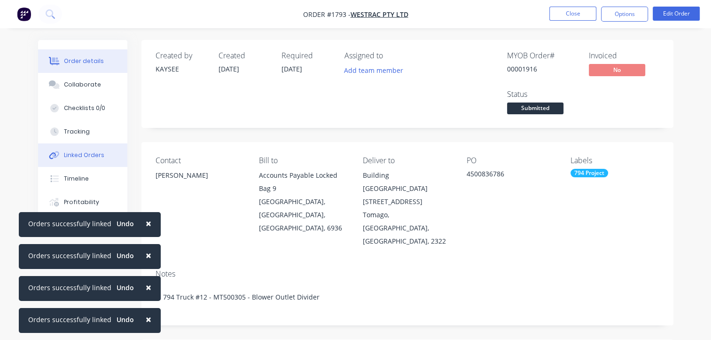
click at [83, 153] on div "Linked Orders" at bounding box center [84, 155] width 40 height 8
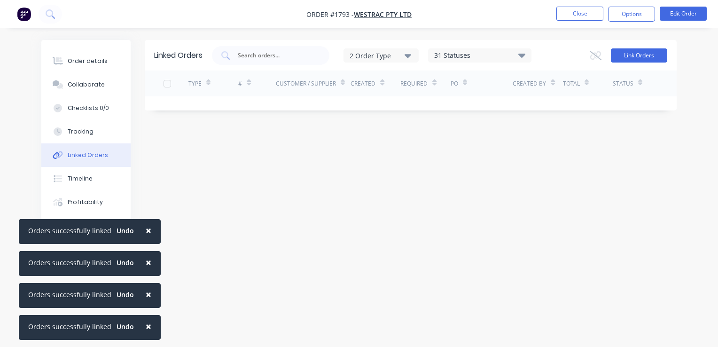
click at [644, 55] on button "Link Orders" at bounding box center [639, 55] width 56 height 14
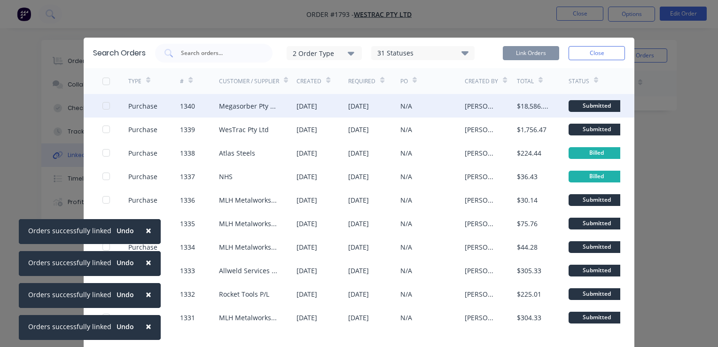
click at [101, 105] on div at bounding box center [106, 105] width 19 height 19
click at [531, 54] on button "Link Orders" at bounding box center [531, 53] width 56 height 14
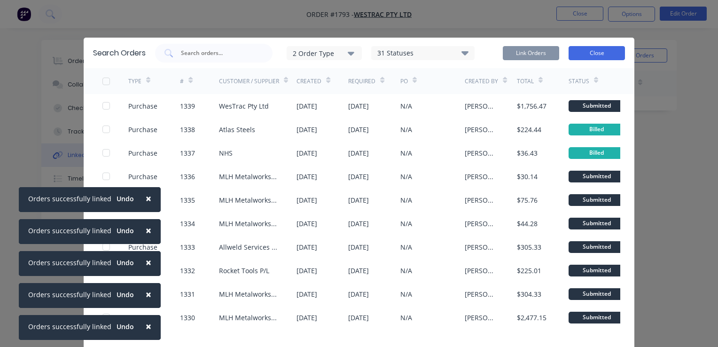
click at [594, 53] on button "Close" at bounding box center [597, 53] width 56 height 14
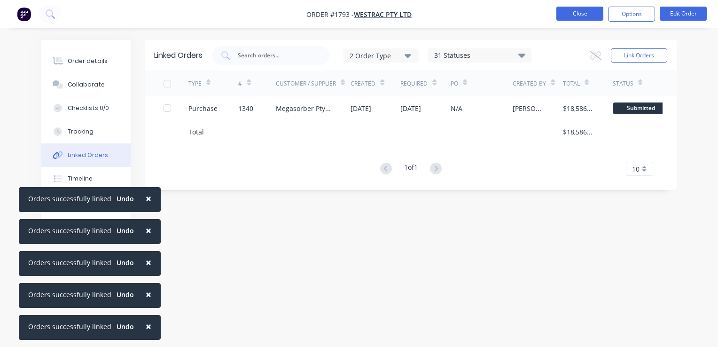
click at [581, 14] on button "Close" at bounding box center [580, 14] width 47 height 14
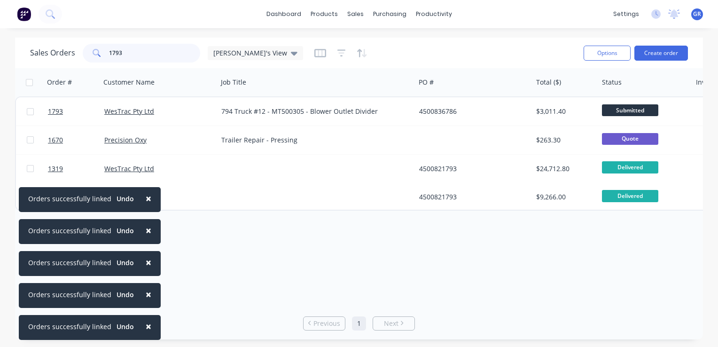
click at [126, 48] on input "1793" at bounding box center [155, 53] width 92 height 19
drag, startPoint x: 124, startPoint y: 52, endPoint x: 105, endPoint y: 53, distance: 18.8
click at [105, 53] on div "1793" at bounding box center [142, 53] width 118 height 19
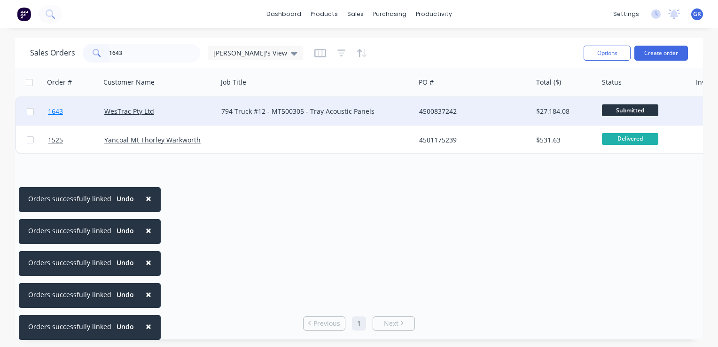
click at [57, 113] on span "1643" at bounding box center [55, 111] width 15 height 9
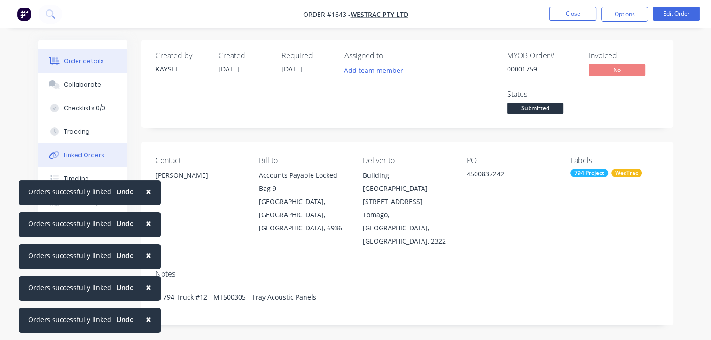
click at [83, 154] on div "Linked Orders" at bounding box center [84, 155] width 40 height 8
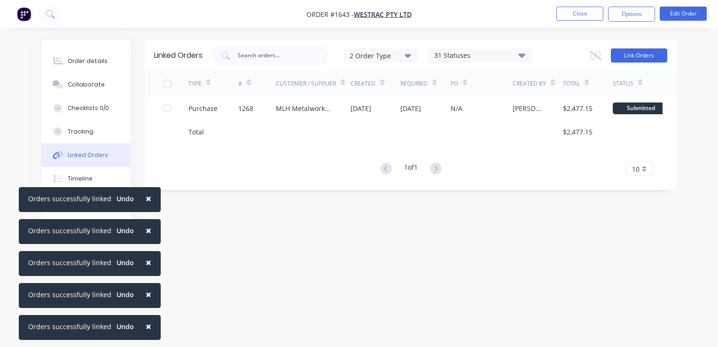
click at [627, 53] on button "Link Orders" at bounding box center [639, 55] width 56 height 14
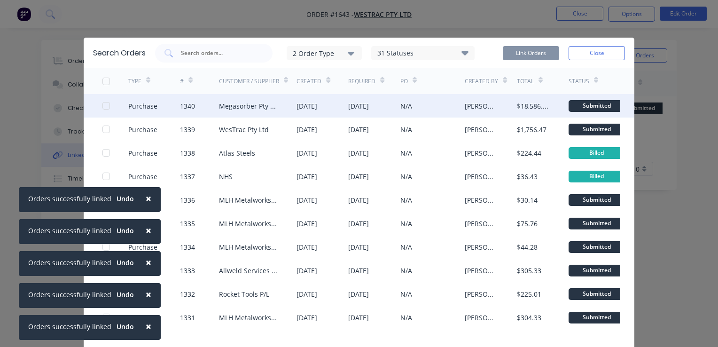
click at [104, 105] on div at bounding box center [106, 105] width 19 height 19
click at [521, 54] on button "Link Orders" at bounding box center [531, 53] width 56 height 14
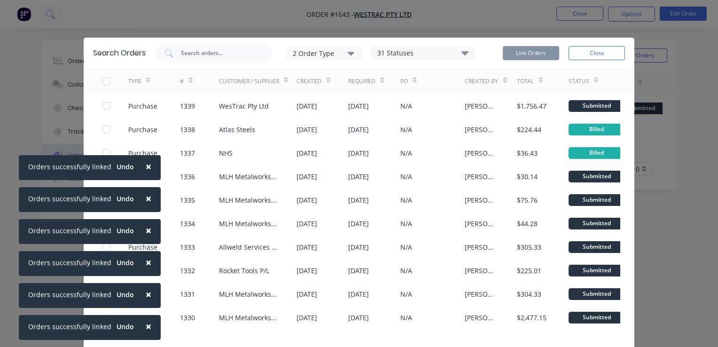
drag, startPoint x: 586, startPoint y: 53, endPoint x: 586, endPoint y: 44, distance: 8.5
click at [586, 53] on button "Close" at bounding box center [597, 53] width 56 height 14
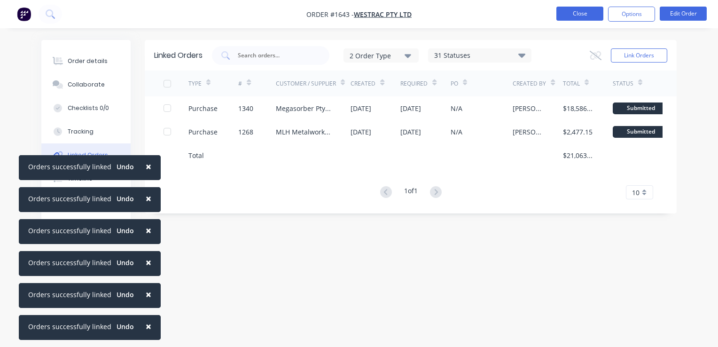
click at [580, 14] on button "Close" at bounding box center [580, 14] width 47 height 14
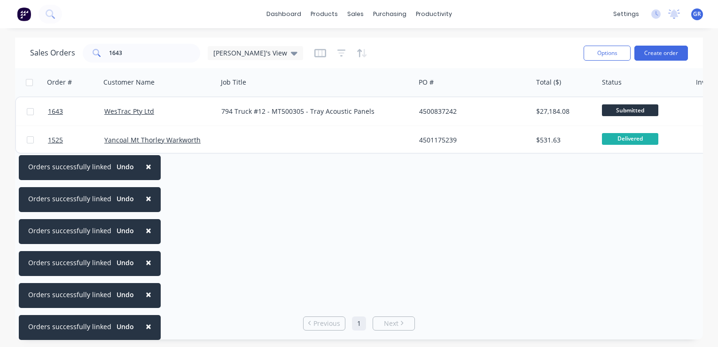
click at [146, 165] on span "×" at bounding box center [149, 166] width 6 height 13
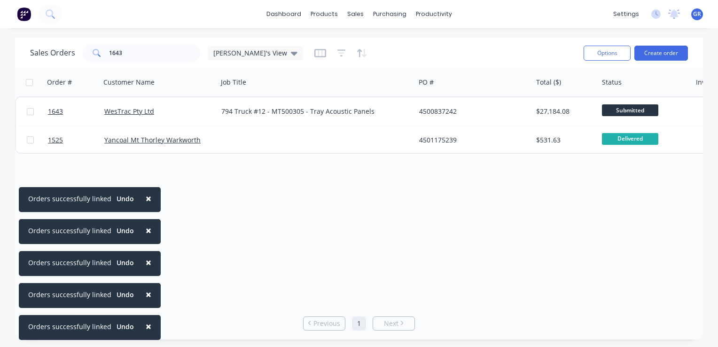
click at [146, 195] on span "×" at bounding box center [149, 198] width 6 height 13
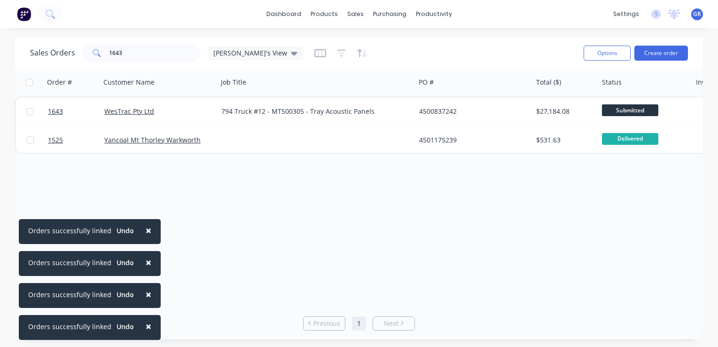
drag, startPoint x: 144, startPoint y: 228, endPoint x: 145, endPoint y: 243, distance: 15.0
click at [146, 229] on span "×" at bounding box center [149, 230] width 6 height 13
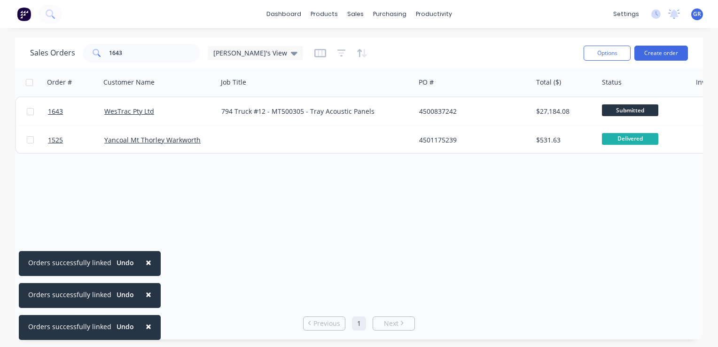
drag, startPoint x: 145, startPoint y: 262, endPoint x: 148, endPoint y: 279, distance: 17.6
click at [146, 262] on span "×" at bounding box center [149, 262] width 6 height 13
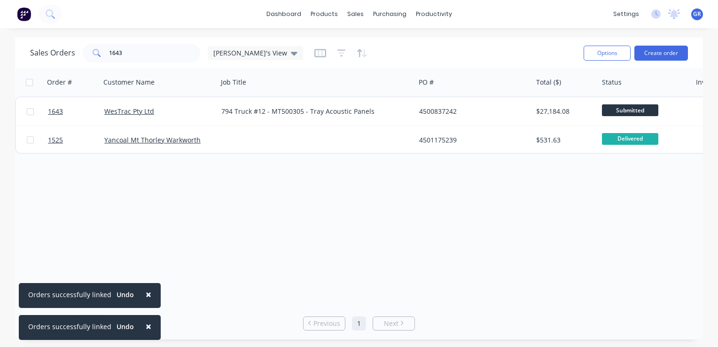
drag, startPoint x: 141, startPoint y: 297, endPoint x: 146, endPoint y: 309, distance: 13.1
click at [146, 298] on span "×" at bounding box center [149, 294] width 6 height 13
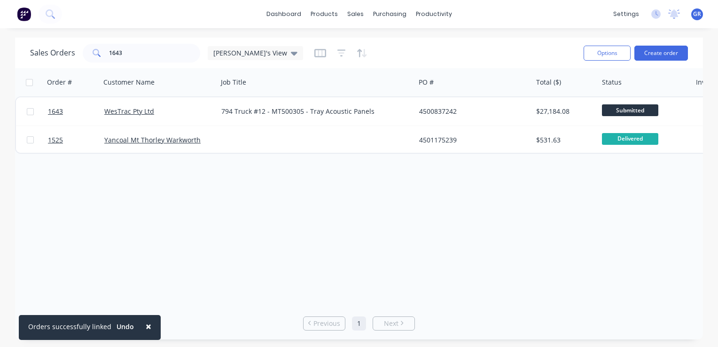
click at [146, 327] on span "×" at bounding box center [149, 326] width 6 height 13
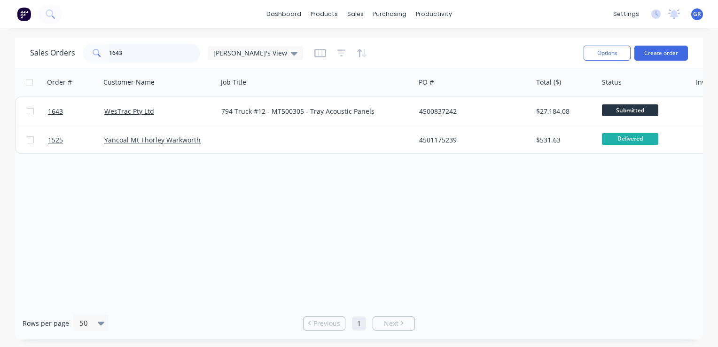
click at [134, 50] on input "1643" at bounding box center [155, 53] width 92 height 19
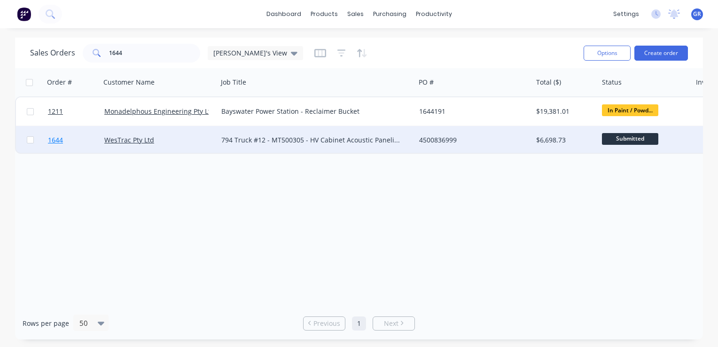
click at [59, 141] on span "1644" at bounding box center [55, 139] width 15 height 9
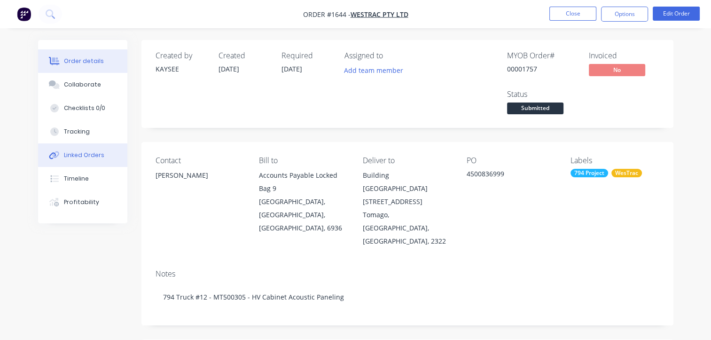
click at [82, 155] on div "Linked Orders" at bounding box center [84, 155] width 40 height 8
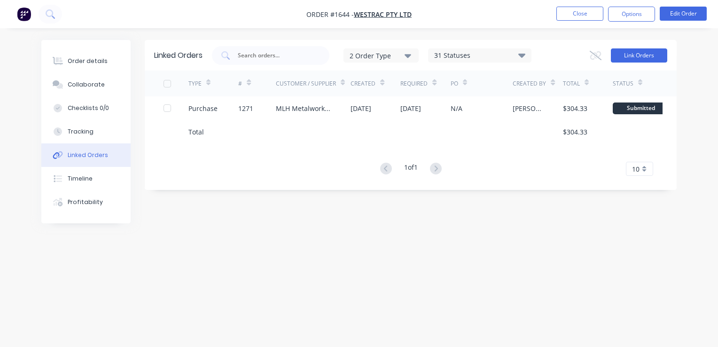
click at [642, 55] on button "Link Orders" at bounding box center [639, 55] width 56 height 14
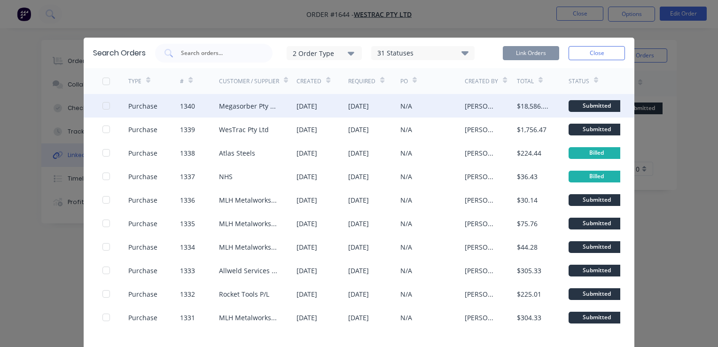
click at [102, 106] on div at bounding box center [106, 105] width 19 height 19
click at [537, 51] on button "Link Orders" at bounding box center [531, 53] width 56 height 14
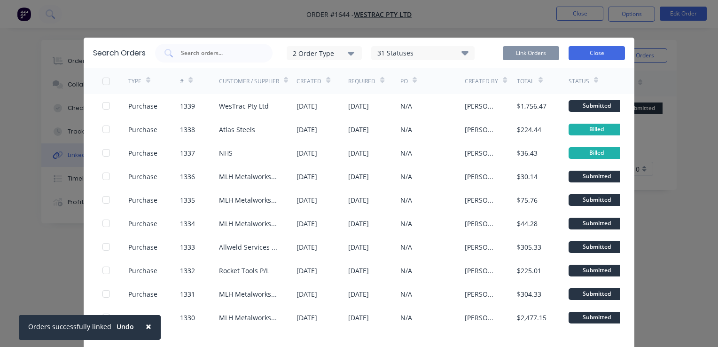
click at [591, 52] on button "Close" at bounding box center [597, 53] width 56 height 14
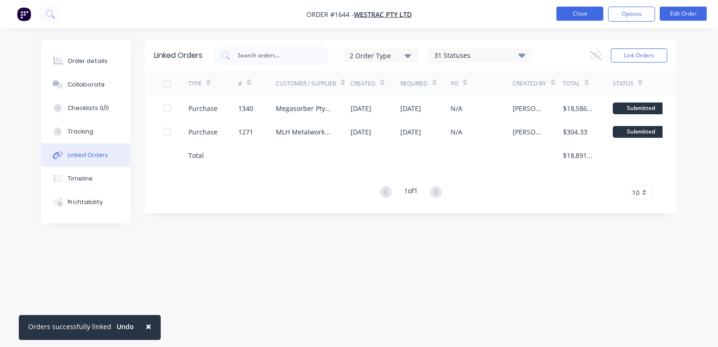
click at [583, 18] on button "Close" at bounding box center [580, 14] width 47 height 14
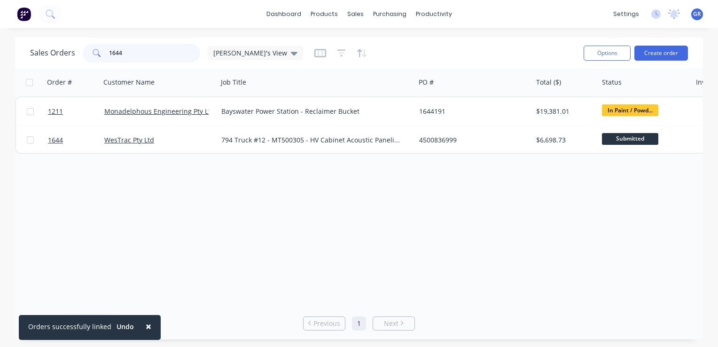
drag, startPoint x: 126, startPoint y: 51, endPoint x: 97, endPoint y: 54, distance: 28.4
click at [97, 54] on div "1644" at bounding box center [142, 53] width 118 height 19
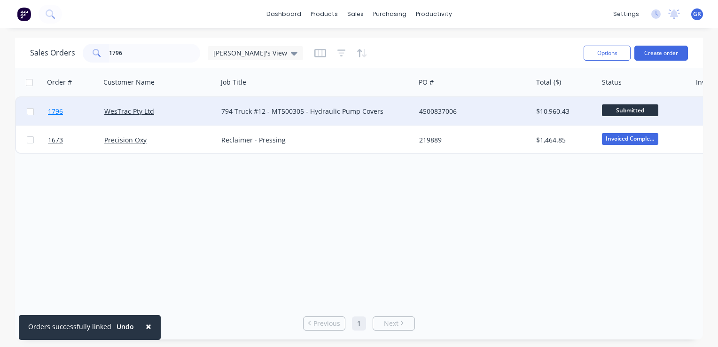
click at [58, 111] on span "1796" at bounding box center [55, 111] width 15 height 9
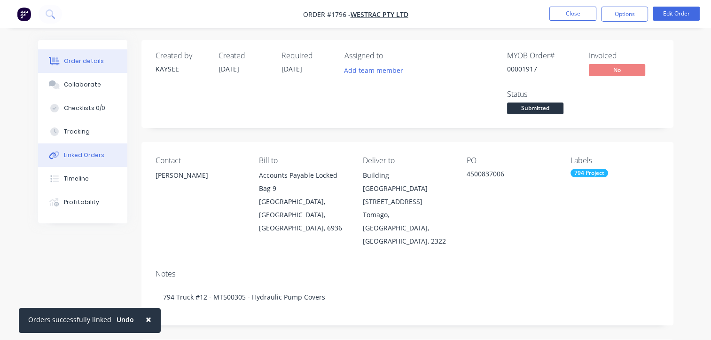
click at [89, 155] on div "Linked Orders" at bounding box center [84, 155] width 40 height 8
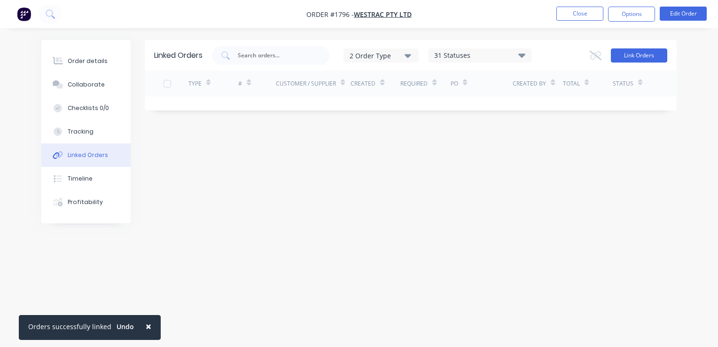
click at [660, 55] on button "Link Orders" at bounding box center [639, 55] width 56 height 14
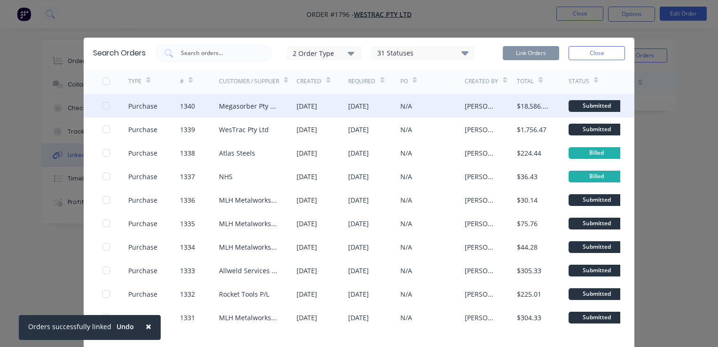
click at [102, 104] on div at bounding box center [106, 105] width 19 height 19
click at [518, 52] on button "Link Orders" at bounding box center [531, 53] width 56 height 14
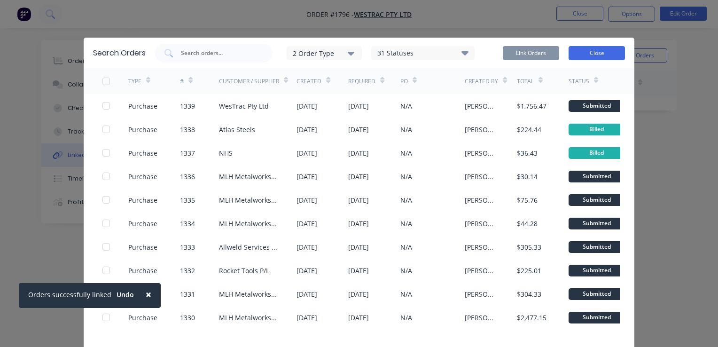
click at [591, 53] on button "Close" at bounding box center [597, 53] width 56 height 14
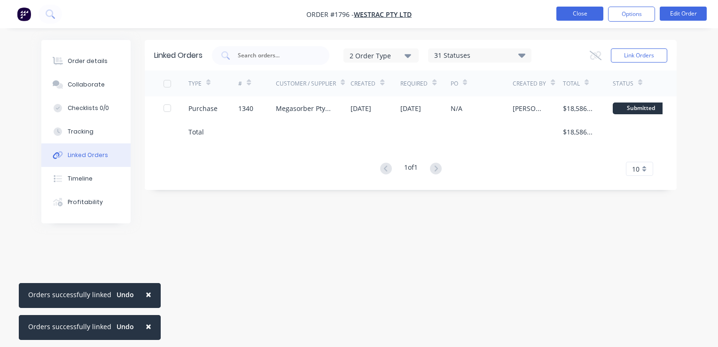
click at [581, 11] on button "Close" at bounding box center [580, 14] width 47 height 14
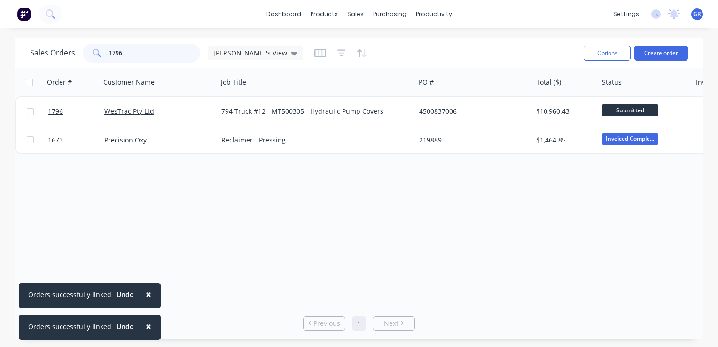
drag, startPoint x: 125, startPoint y: 52, endPoint x: 91, endPoint y: 55, distance: 33.5
click at [91, 55] on div "1796" at bounding box center [142, 53] width 118 height 19
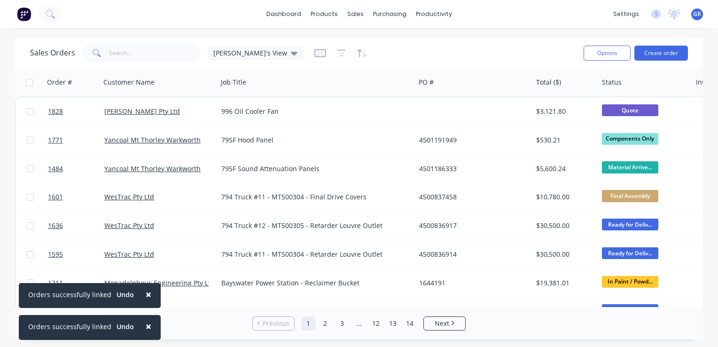
click at [146, 291] on span "×" at bounding box center [149, 294] width 6 height 13
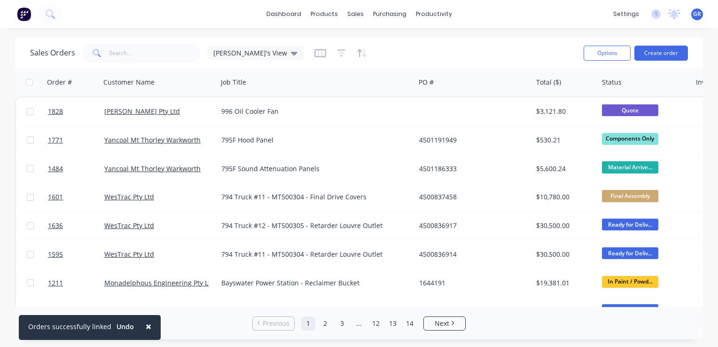
click at [146, 326] on span "×" at bounding box center [149, 326] width 6 height 13
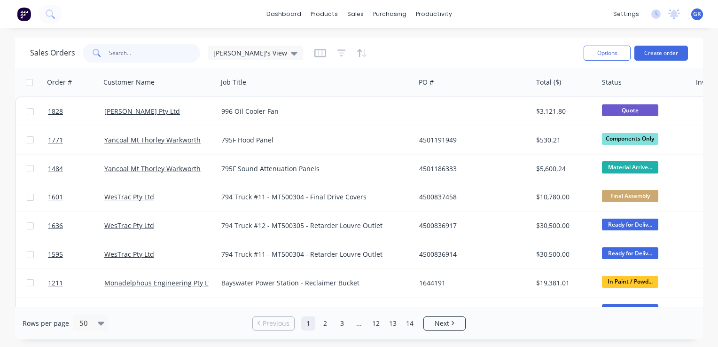
click at [122, 53] on input "text" at bounding box center [155, 53] width 92 height 19
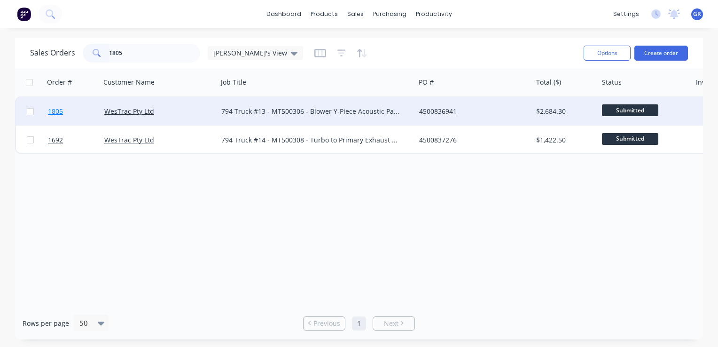
click at [60, 112] on span "1805" at bounding box center [55, 111] width 15 height 9
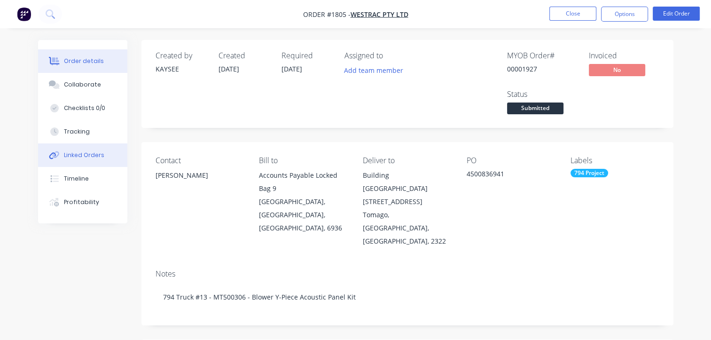
click at [86, 156] on div "Linked Orders" at bounding box center [84, 155] width 40 height 8
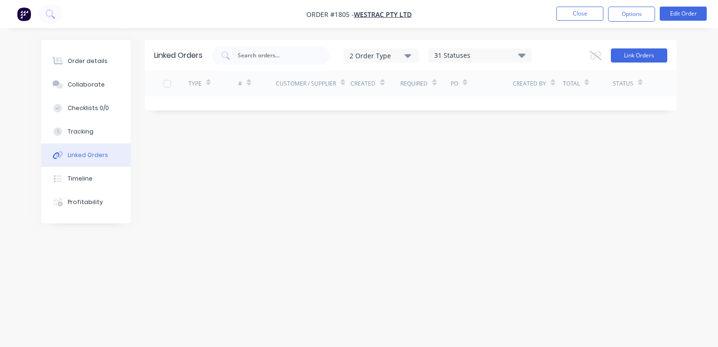
click at [630, 55] on button "Link Orders" at bounding box center [639, 55] width 56 height 14
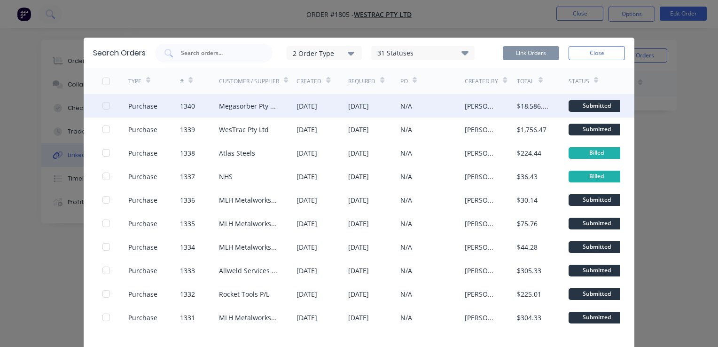
click at [103, 105] on div at bounding box center [106, 105] width 19 height 19
click at [515, 53] on button "Link Orders" at bounding box center [531, 53] width 56 height 14
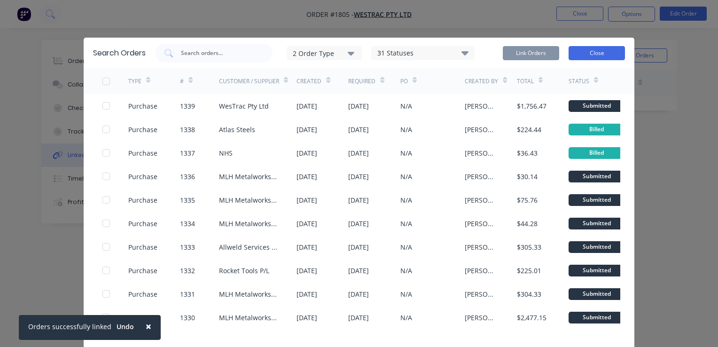
click at [598, 54] on button "Close" at bounding box center [597, 53] width 56 height 14
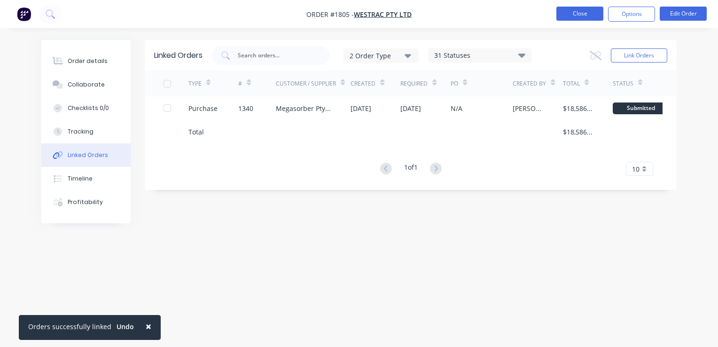
click at [585, 14] on button "Close" at bounding box center [580, 14] width 47 height 14
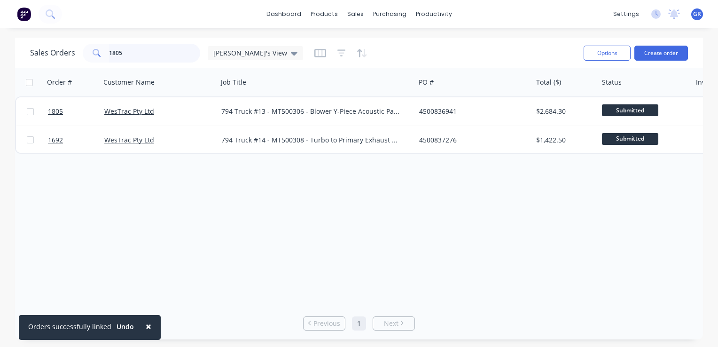
click at [128, 48] on input "1805" at bounding box center [155, 53] width 92 height 19
drag, startPoint x: 129, startPoint y: 52, endPoint x: 85, endPoint y: 54, distance: 44.2
click at [84, 54] on div "1805" at bounding box center [142, 53] width 118 height 19
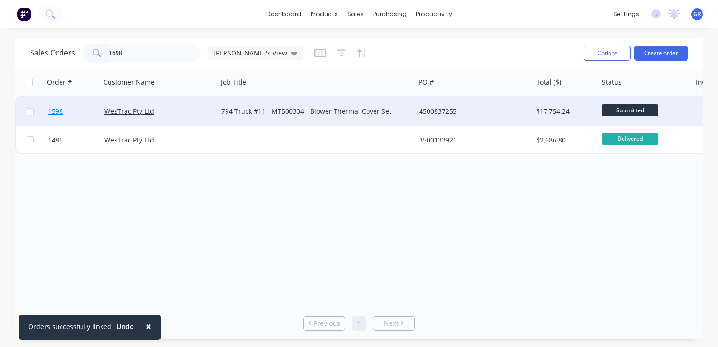
click at [56, 110] on span "1598" at bounding box center [55, 111] width 15 height 9
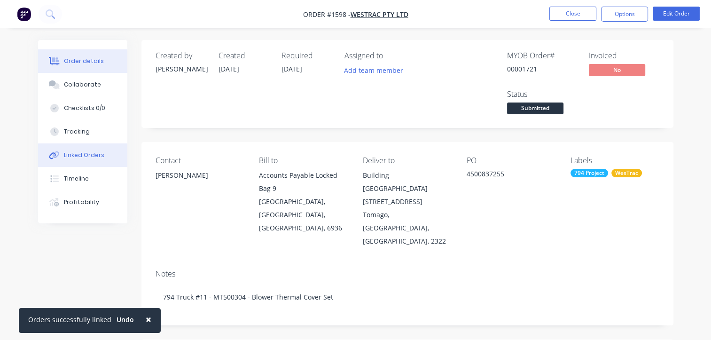
click at [97, 156] on div "Linked Orders" at bounding box center [84, 155] width 40 height 8
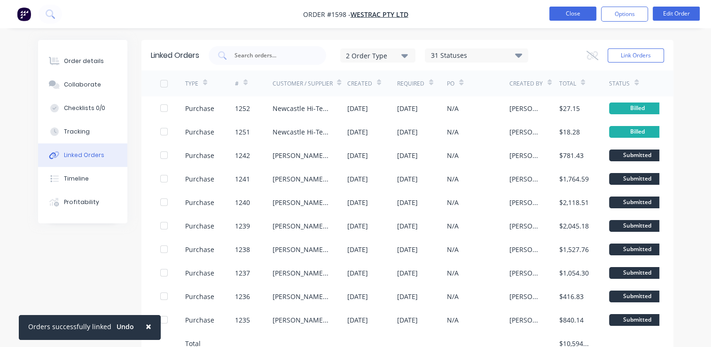
click at [566, 14] on button "Close" at bounding box center [572, 14] width 47 height 14
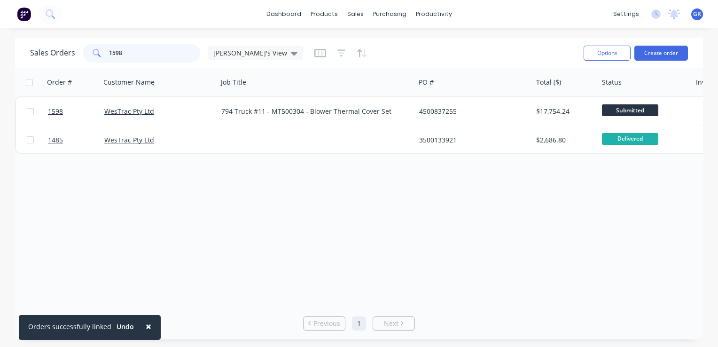
drag, startPoint x: 134, startPoint y: 55, endPoint x: 97, endPoint y: 54, distance: 37.2
click at [97, 54] on div "1598" at bounding box center [142, 53] width 118 height 19
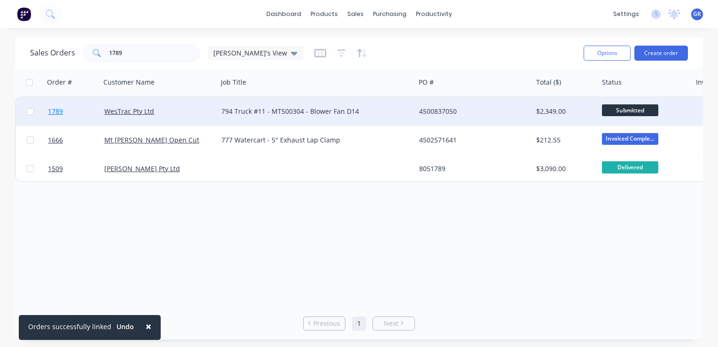
click at [58, 110] on span "1789" at bounding box center [55, 111] width 15 height 9
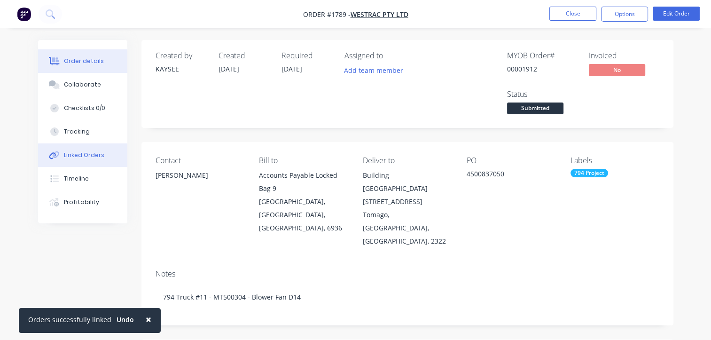
click at [96, 156] on div "Linked Orders" at bounding box center [84, 155] width 40 height 8
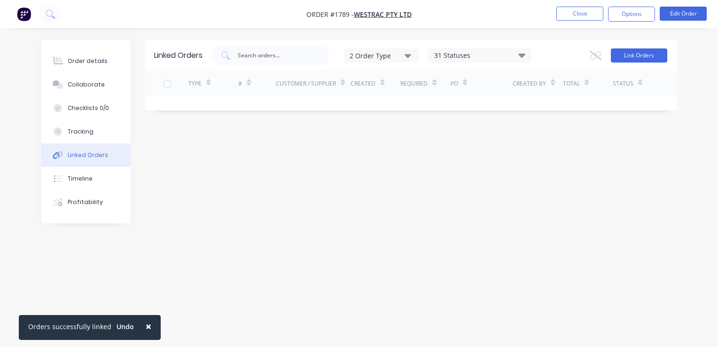
click at [641, 55] on button "Link Orders" at bounding box center [639, 55] width 56 height 14
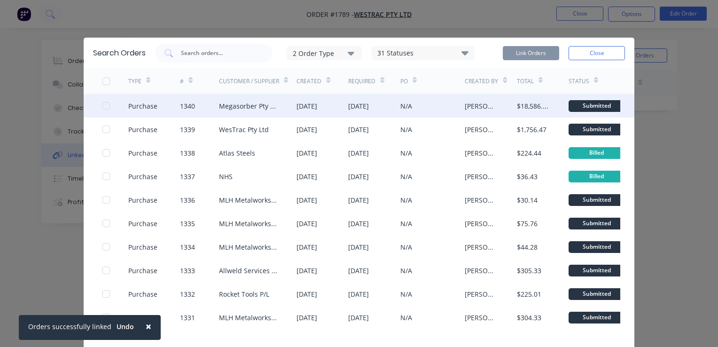
click at [103, 106] on div at bounding box center [106, 105] width 19 height 19
click at [525, 53] on button "Link Orders" at bounding box center [531, 53] width 56 height 14
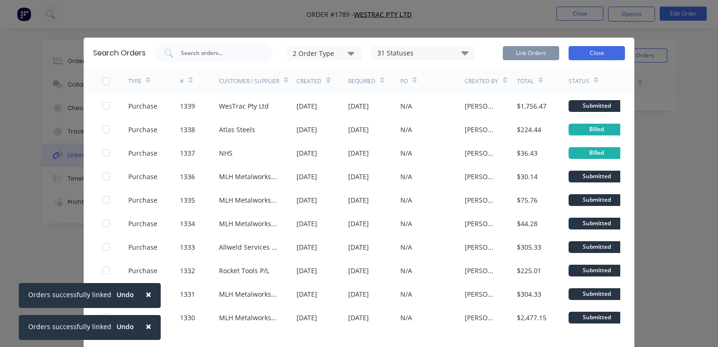
click at [586, 52] on button "Close" at bounding box center [597, 53] width 56 height 14
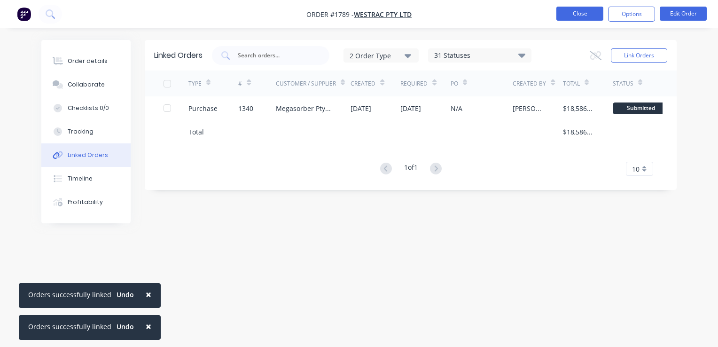
click at [578, 12] on button "Close" at bounding box center [580, 14] width 47 height 14
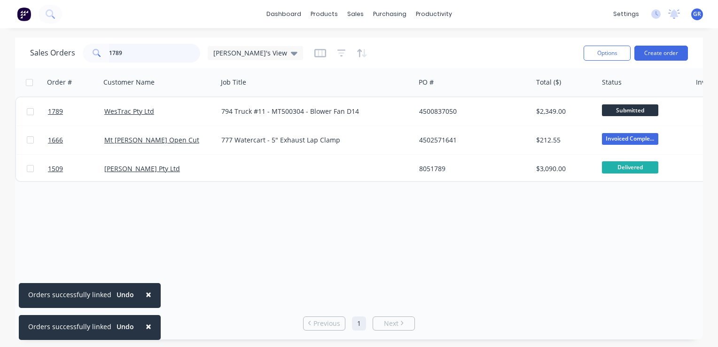
click at [135, 48] on input "1789" at bounding box center [155, 53] width 92 height 19
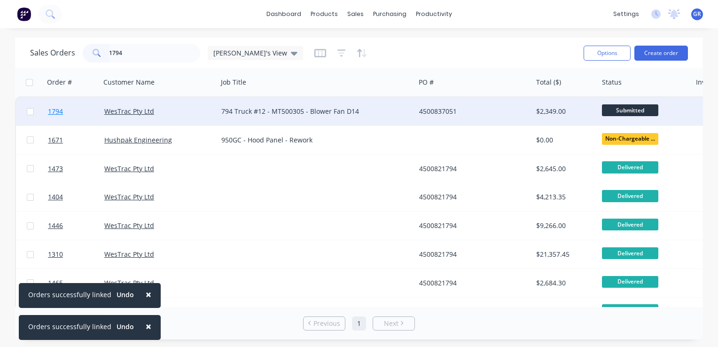
click at [60, 112] on span "1794" at bounding box center [55, 111] width 15 height 9
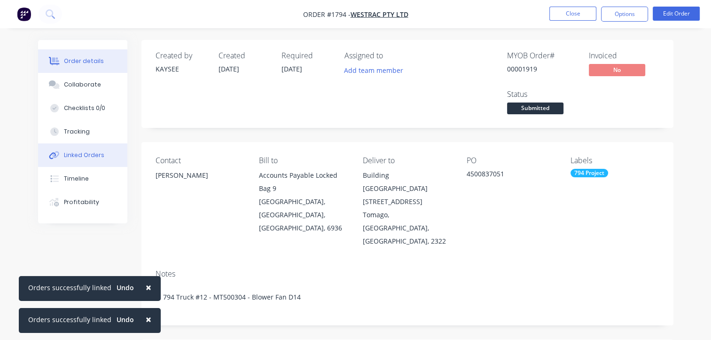
click at [90, 154] on div "Linked Orders" at bounding box center [84, 155] width 40 height 8
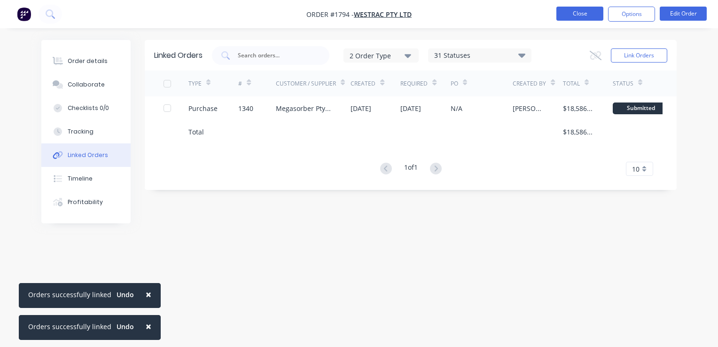
click at [575, 12] on button "Close" at bounding box center [580, 14] width 47 height 14
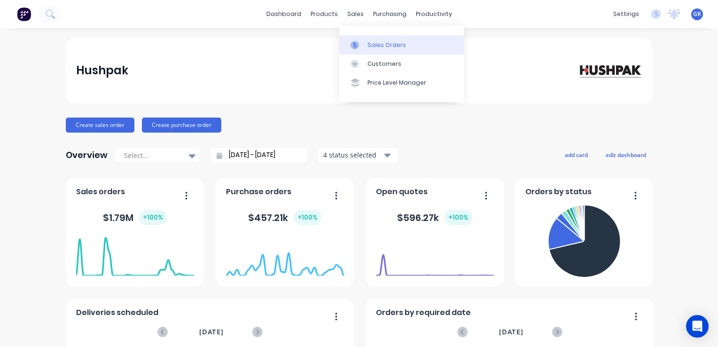
click at [376, 44] on div "Sales Orders" at bounding box center [387, 45] width 39 height 8
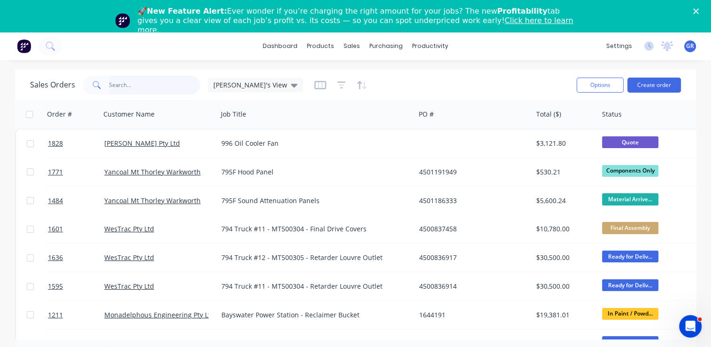
click at [133, 84] on input "text" at bounding box center [155, 85] width 92 height 19
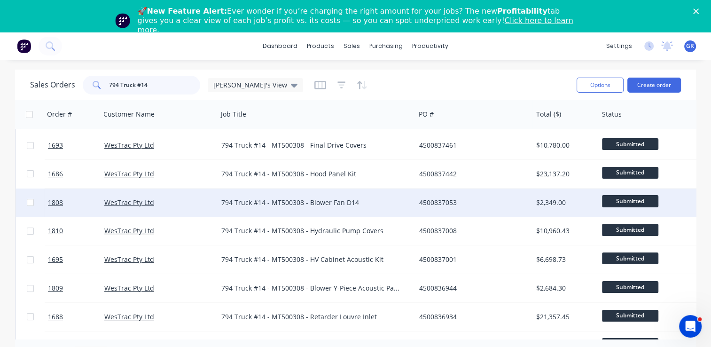
scroll to position [188, 0]
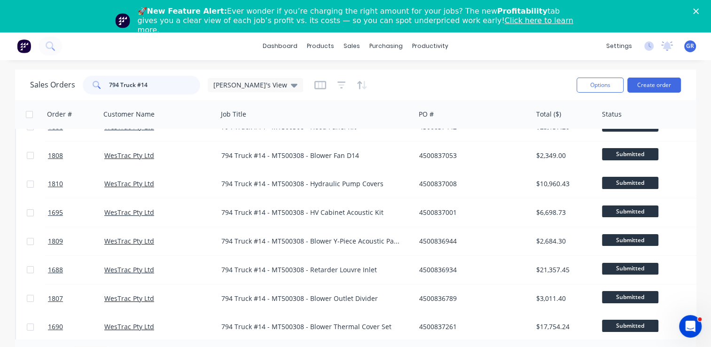
type input "794 Truck #14"
click at [414, 75] on div "Purchase Orders" at bounding box center [417, 77] width 50 height 8
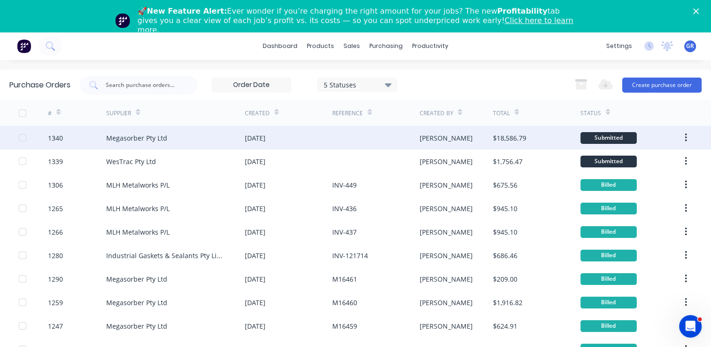
click at [53, 138] on div "1340" at bounding box center [55, 138] width 15 height 10
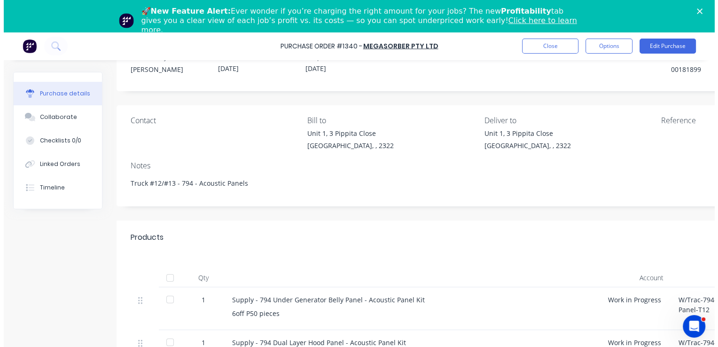
scroll to position [94, 0]
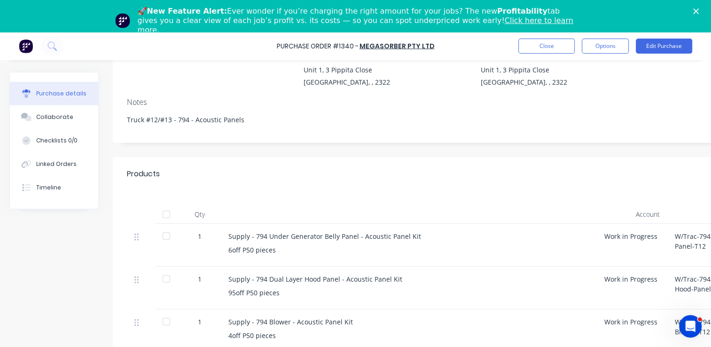
click at [699, 8] on icon "Close" at bounding box center [696, 11] width 6 height 6
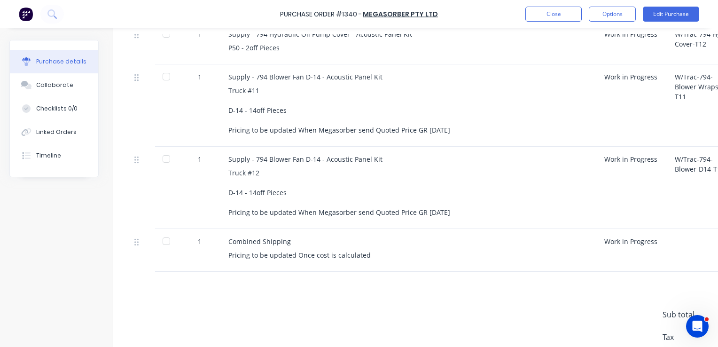
scroll to position [658, 0]
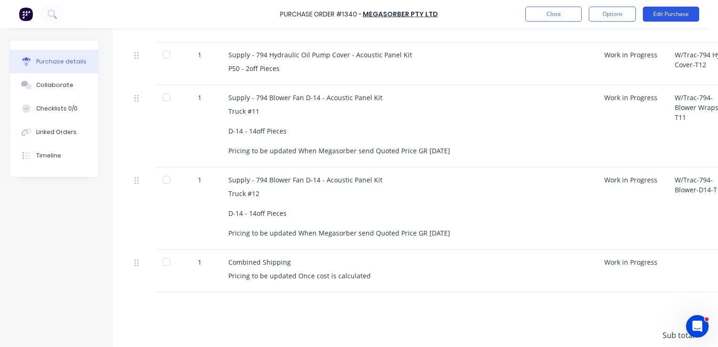
click at [675, 14] on button "Edit Purchase" at bounding box center [671, 14] width 56 height 15
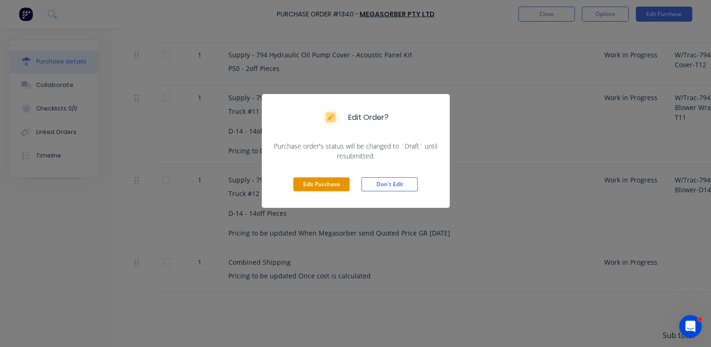
click at [328, 181] on button "Edit Purchase" at bounding box center [321, 184] width 56 height 14
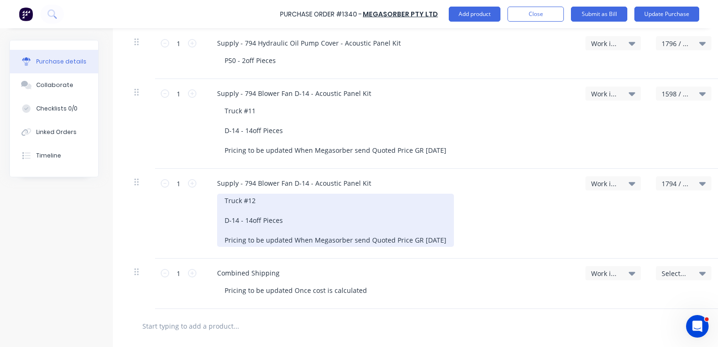
scroll to position [731, 0]
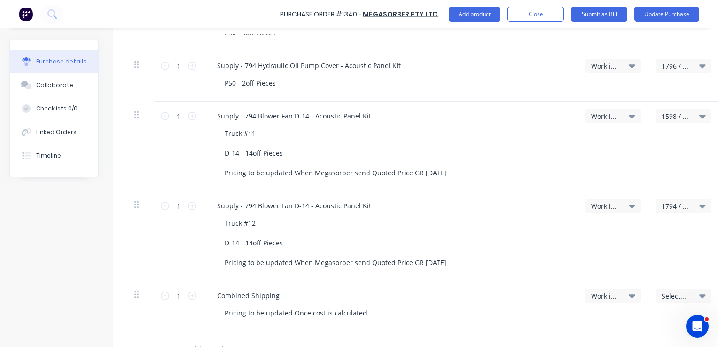
click at [673, 114] on span "1598 / W/Trac-794-Blower Wraps-T11" at bounding box center [676, 116] width 28 height 10
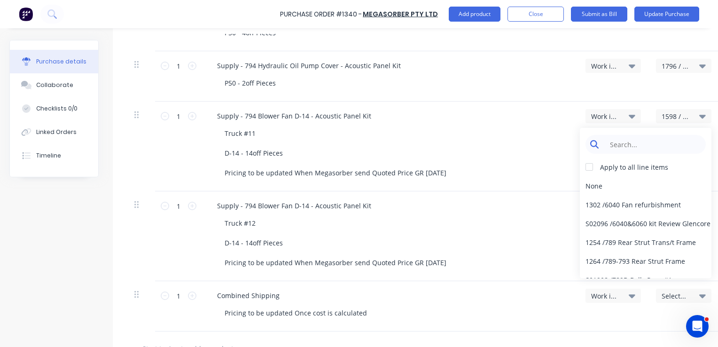
type textarea "x"
click at [628, 142] on input at bounding box center [653, 144] width 96 height 19
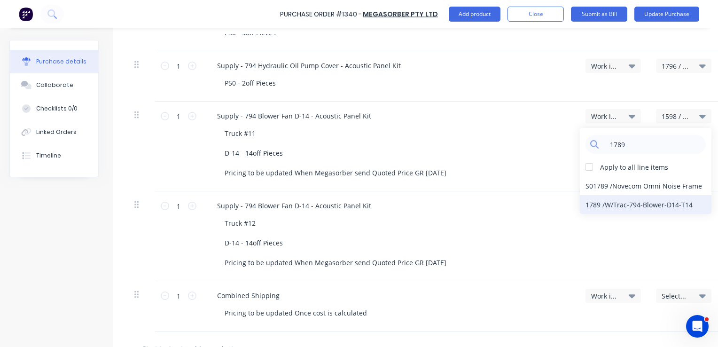
type input "1789"
click at [678, 204] on div "1789 / W/Trac-794-Blower-D14-T14" at bounding box center [646, 204] width 132 height 19
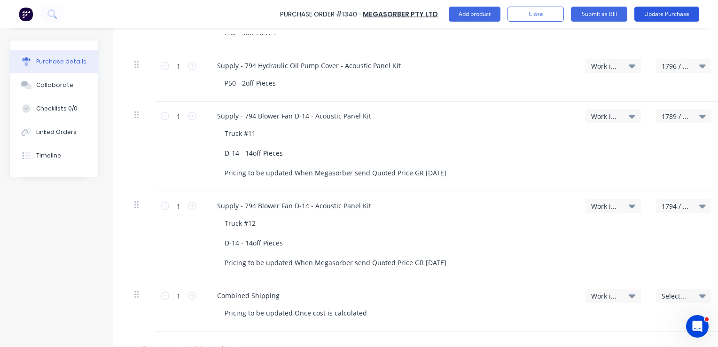
click at [655, 12] on button "Update Purchase" at bounding box center [667, 14] width 65 height 15
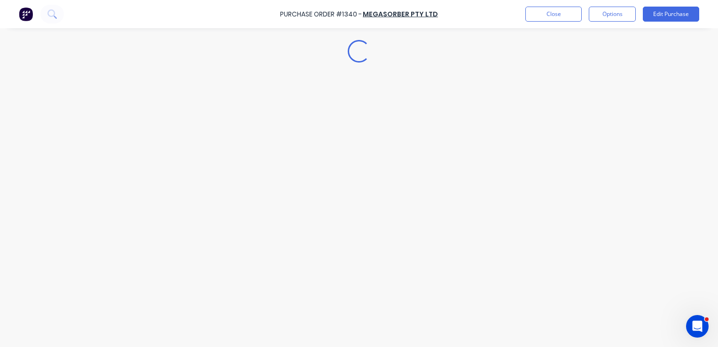
type textarea "x"
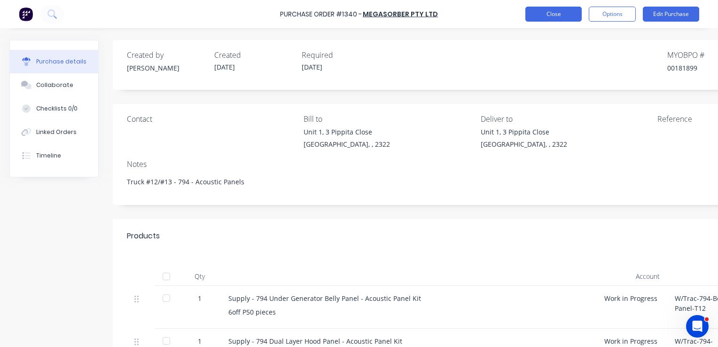
click at [565, 10] on button "Close" at bounding box center [554, 14] width 56 height 15
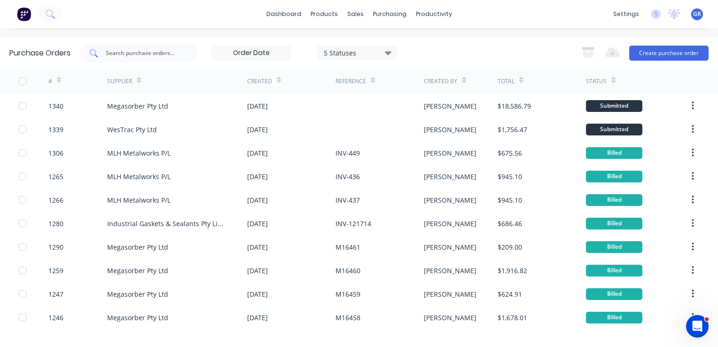
click at [139, 54] on input "text" at bounding box center [144, 52] width 78 height 9
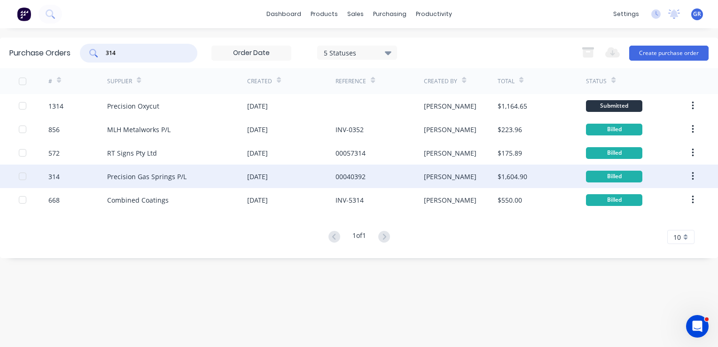
type input "314"
click at [58, 175] on div "314" at bounding box center [53, 177] width 11 height 10
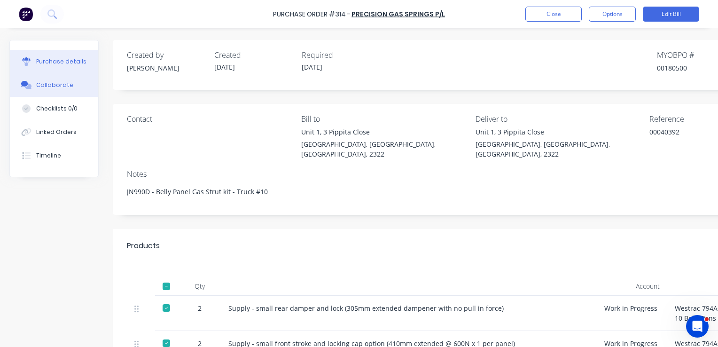
click at [47, 85] on div "Collaborate" at bounding box center [54, 85] width 37 height 8
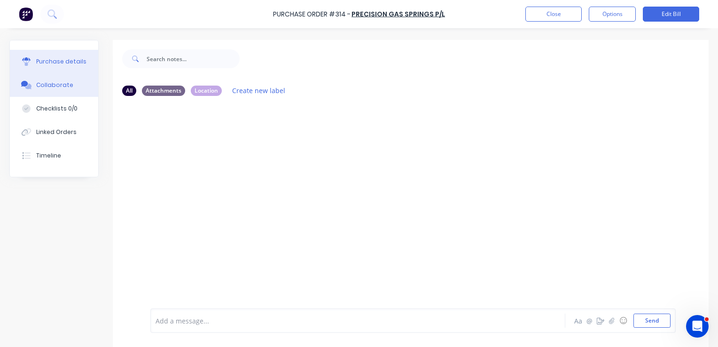
click at [68, 63] on div "Purchase details" at bounding box center [61, 61] width 50 height 8
type textarea "x"
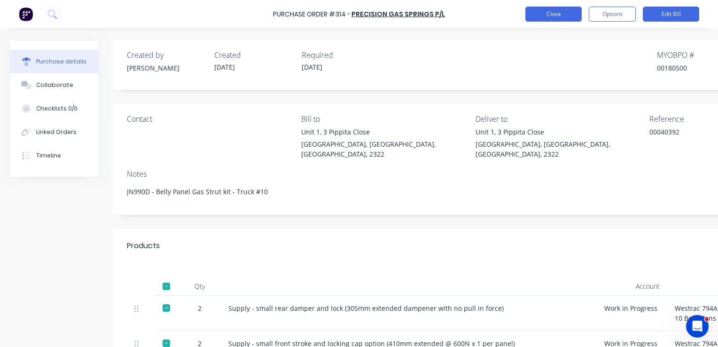
click at [552, 14] on button "Close" at bounding box center [554, 14] width 56 height 15
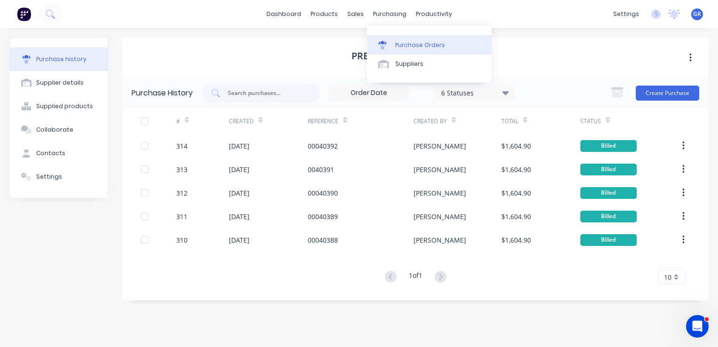
click at [414, 44] on div "Purchase Orders" at bounding box center [420, 45] width 50 height 8
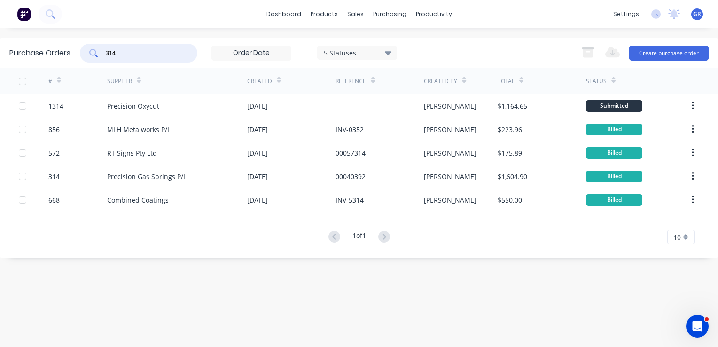
drag, startPoint x: 124, startPoint y: 50, endPoint x: 106, endPoint y: 52, distance: 17.5
click at [106, 52] on input "314" at bounding box center [144, 52] width 78 height 9
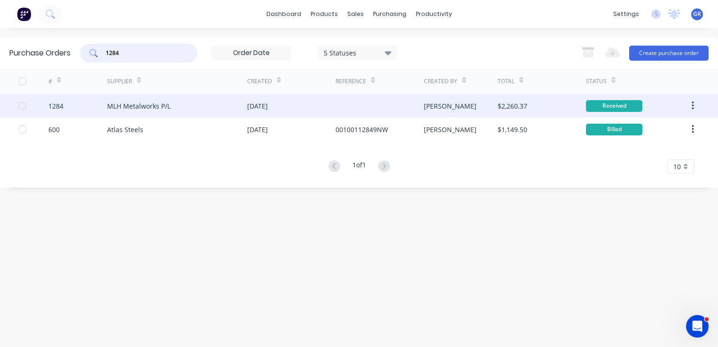
click at [693, 105] on icon "button" at bounding box center [693, 106] width 2 height 8
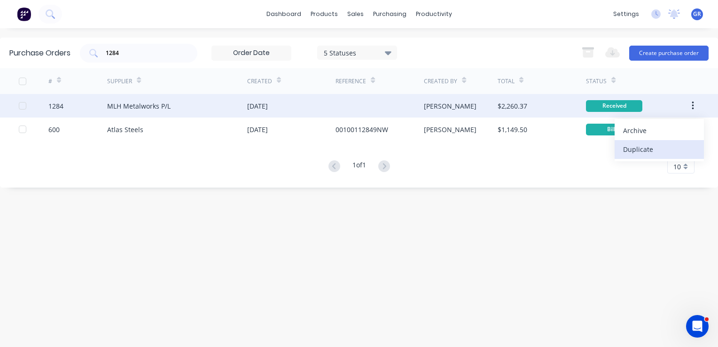
click at [639, 146] on div "Duplicate" at bounding box center [659, 149] width 72 height 14
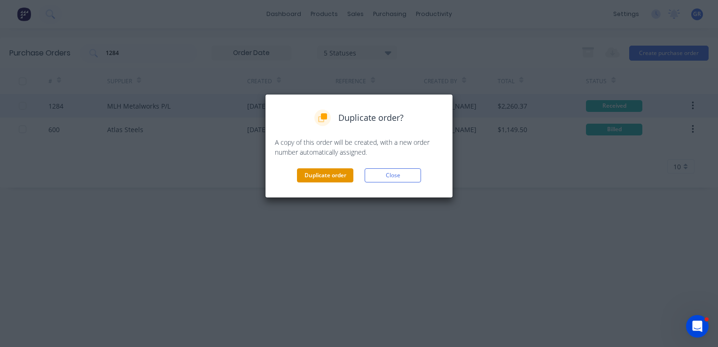
click at [333, 173] on button "Duplicate order" at bounding box center [325, 175] width 56 height 14
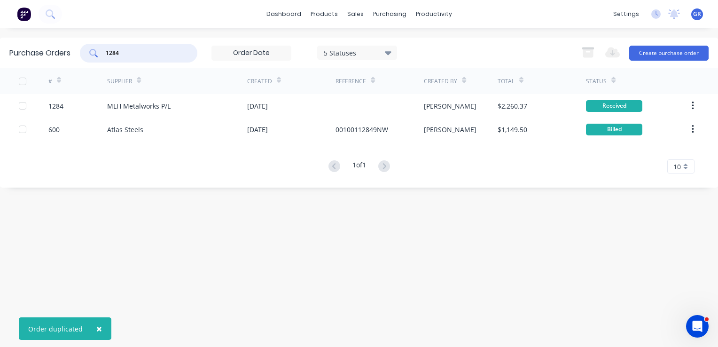
drag, startPoint x: 135, startPoint y: 53, endPoint x: 92, endPoint y: 47, distance: 43.6
click at [92, 47] on div "1284" at bounding box center [139, 53] width 118 height 19
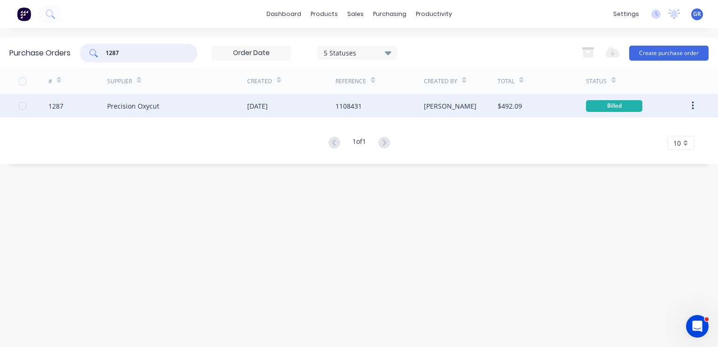
click at [694, 106] on icon "button" at bounding box center [693, 106] width 2 height 10
click at [694, 103] on icon "button" at bounding box center [693, 106] width 2 height 10
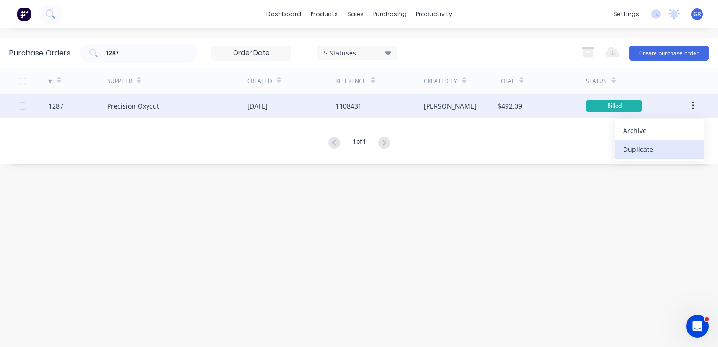
click at [639, 150] on div "Duplicate" at bounding box center [659, 149] width 72 height 14
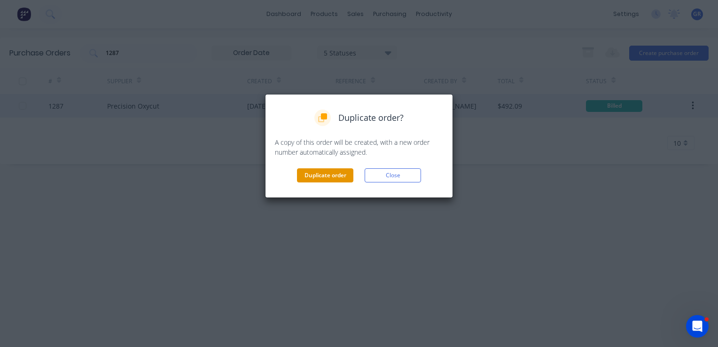
click at [329, 173] on button "Duplicate order" at bounding box center [325, 175] width 56 height 14
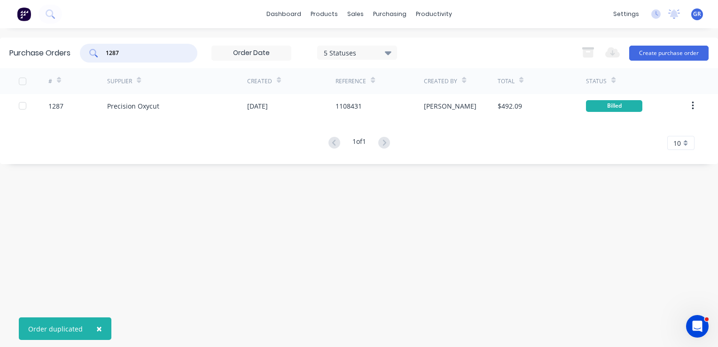
drag, startPoint x: 124, startPoint y: 52, endPoint x: 101, endPoint y: 52, distance: 23.0
click at [101, 52] on div "1287" at bounding box center [139, 53] width 118 height 19
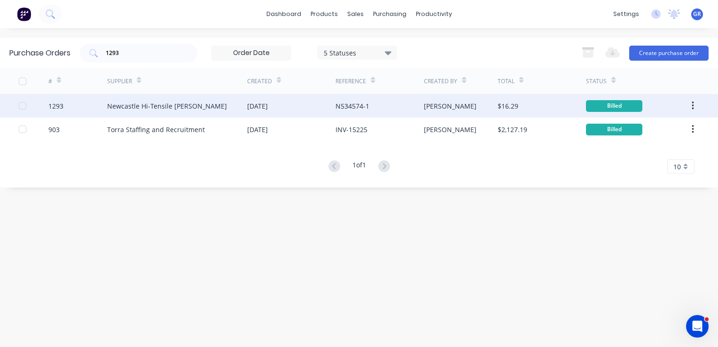
click at [692, 105] on icon "button" at bounding box center [693, 106] width 2 height 10
click at [631, 148] on div "Duplicate" at bounding box center [659, 149] width 72 height 14
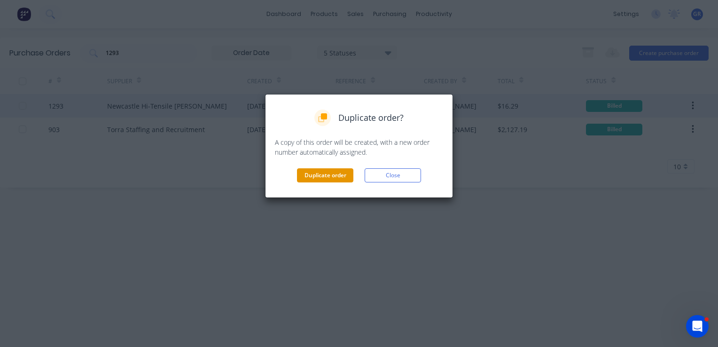
click at [335, 172] on button "Duplicate order" at bounding box center [325, 175] width 56 height 14
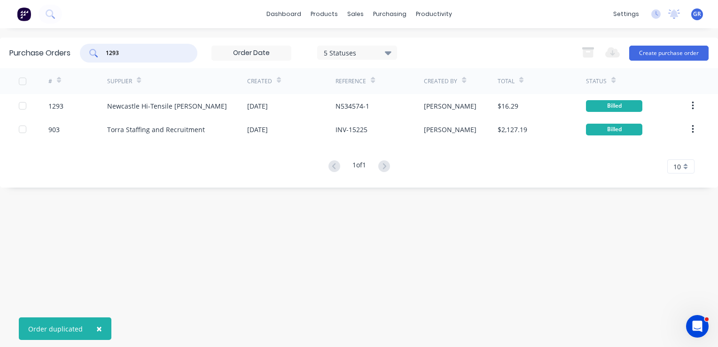
drag, startPoint x: 137, startPoint y: 54, endPoint x: 127, endPoint y: 55, distance: 10.0
click at [127, 55] on input "1293" at bounding box center [144, 52] width 78 height 9
drag, startPoint x: 124, startPoint y: 52, endPoint x: 101, endPoint y: 52, distance: 22.6
click at [101, 52] on div "1293" at bounding box center [139, 53] width 118 height 19
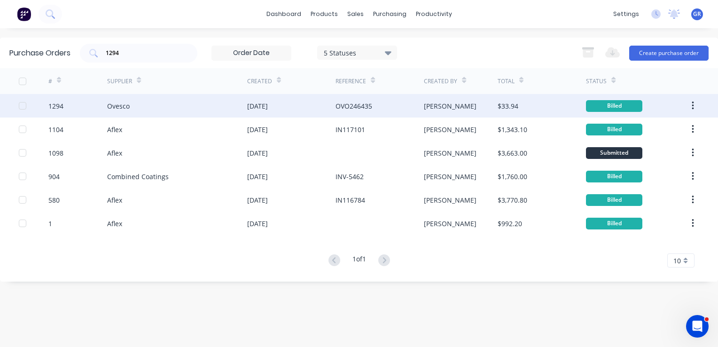
click at [693, 106] on icon "button" at bounding box center [693, 106] width 2 height 8
click at [637, 149] on div "Duplicate" at bounding box center [659, 149] width 72 height 14
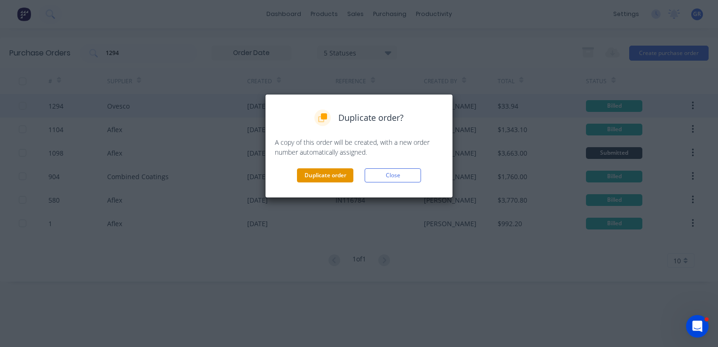
click at [318, 173] on button "Duplicate order" at bounding box center [325, 175] width 56 height 14
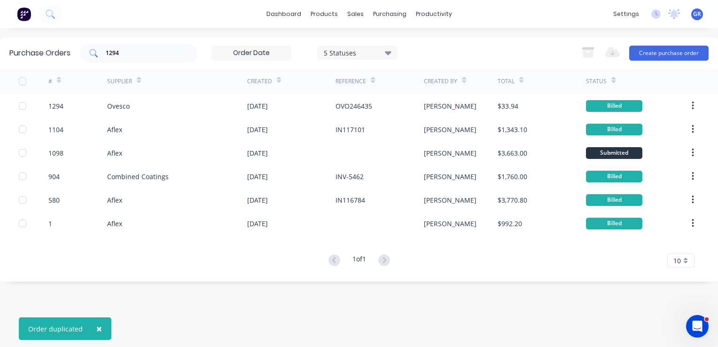
click at [155, 52] on input "1294" at bounding box center [144, 52] width 78 height 9
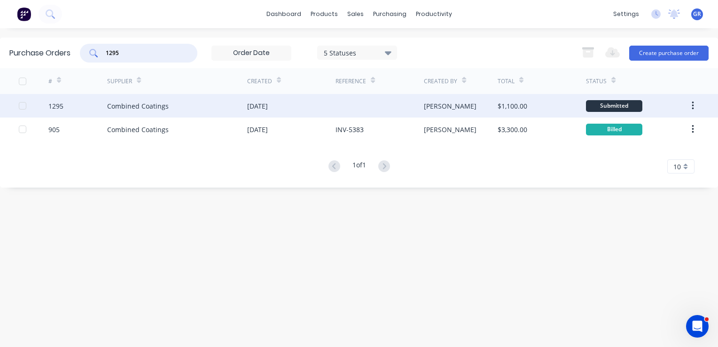
type input "1295"
click at [694, 106] on icon "button" at bounding box center [693, 106] width 2 height 10
click at [691, 106] on button "button" at bounding box center [693, 105] width 22 height 17
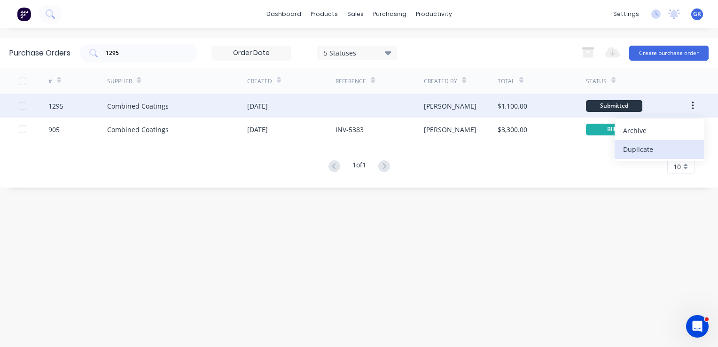
click at [638, 149] on div "Duplicate" at bounding box center [659, 149] width 72 height 14
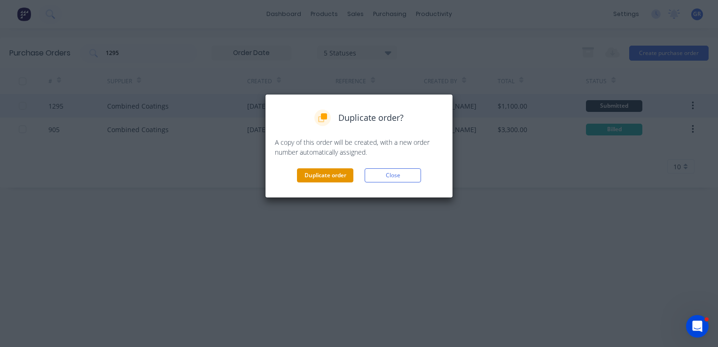
click at [310, 173] on button "Duplicate order" at bounding box center [325, 175] width 56 height 14
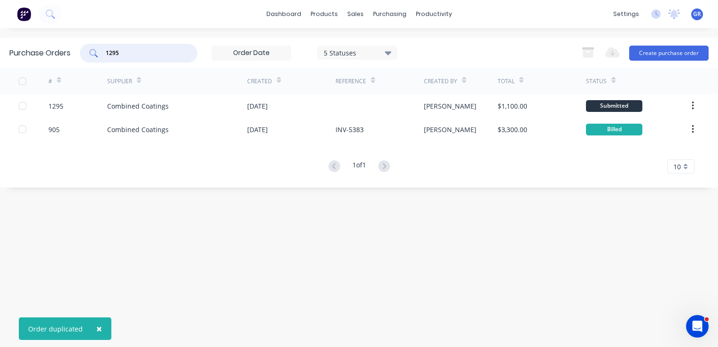
drag, startPoint x: 119, startPoint y: 53, endPoint x: 89, endPoint y: 54, distance: 29.6
click at [89, 54] on div "1295" at bounding box center [139, 53] width 118 height 19
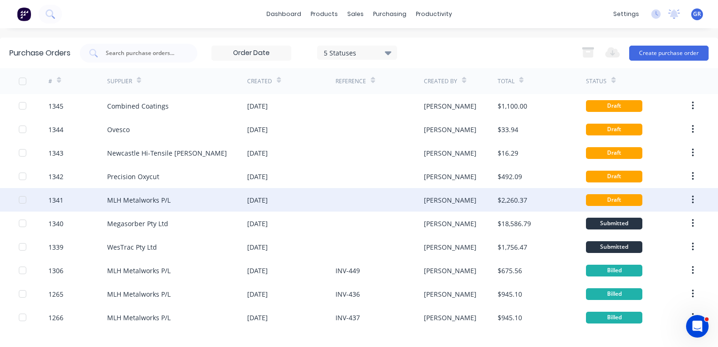
click at [58, 201] on div "1341" at bounding box center [55, 200] width 15 height 10
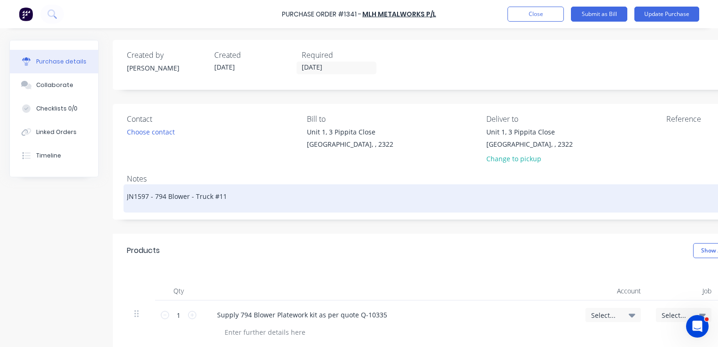
drag, startPoint x: 147, startPoint y: 198, endPoint x: 139, endPoint y: 198, distance: 8.5
click at [139, 198] on textarea "JN1597 - 794 Blower - Truck #11" at bounding box center [483, 197] width 712 height 21
type textarea "x"
type textarea "JN16 - 794 Blower - Truck #11"
type textarea "x"
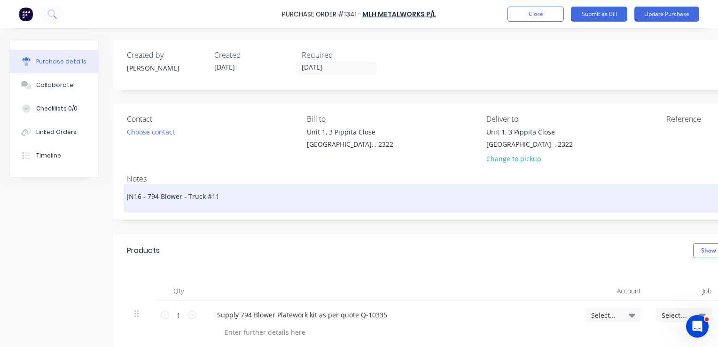
type textarea "JN163 - 794 Blower - Truck #11"
type textarea "x"
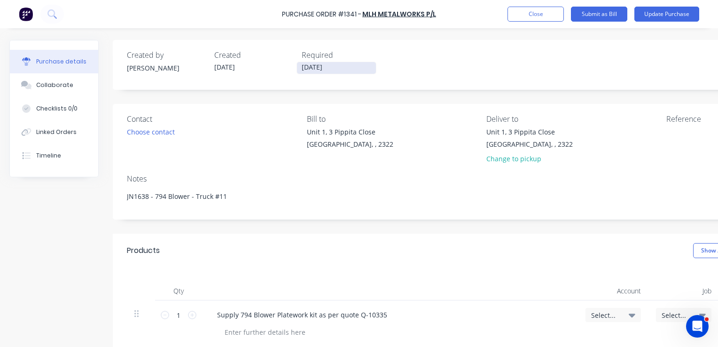
type textarea "JN1638 - 794 Blower - Truck #11"
type textarea "x"
type textarea "JN1638 - 794 Blower - Truck #11"
click at [326, 65] on input "[DATE]" at bounding box center [336, 68] width 79 height 12
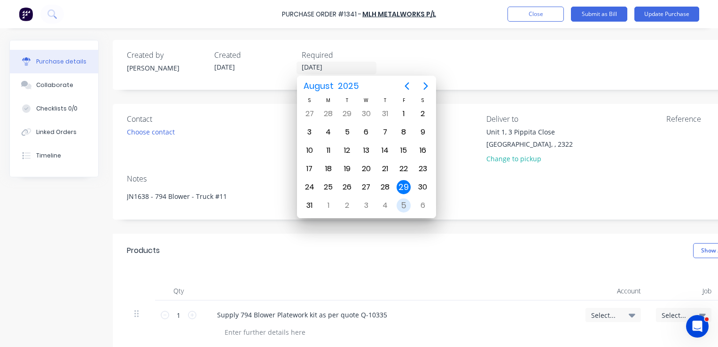
click at [401, 198] on div "5" at bounding box center [404, 205] width 14 height 14
type textarea "x"
type input "[DATE]"
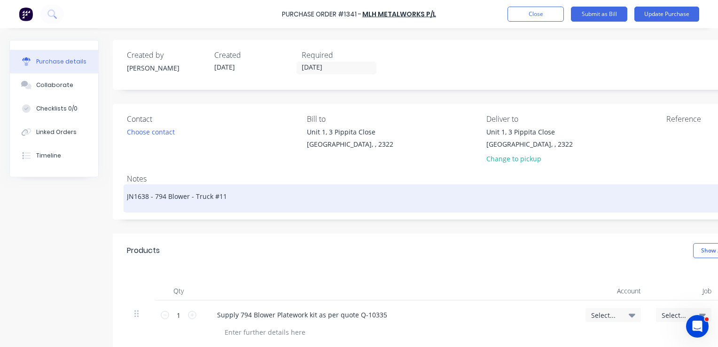
click at [231, 198] on textarea "JN1638 - 794 Blower - Truck #11" at bounding box center [483, 197] width 712 height 21
type textarea "x"
type textarea "JN1638 - 794 Blower - Truck #1"
type textarea "x"
type textarea "JN1638 - 794 Blower - Truck #12"
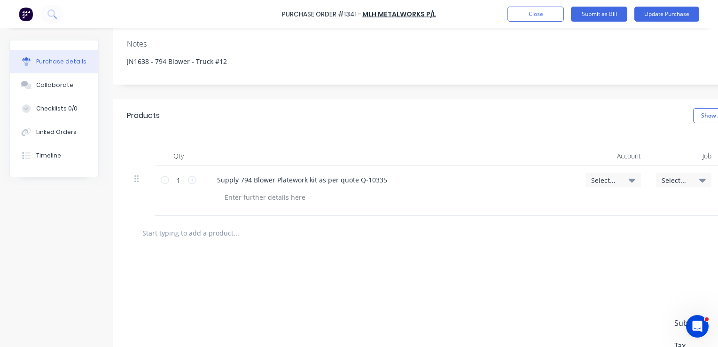
scroll to position [141, 0]
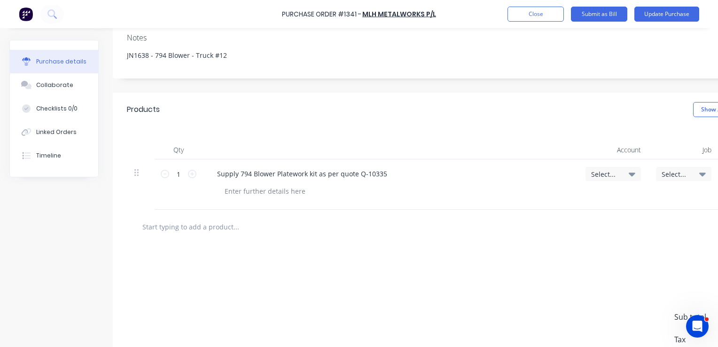
type textarea "x"
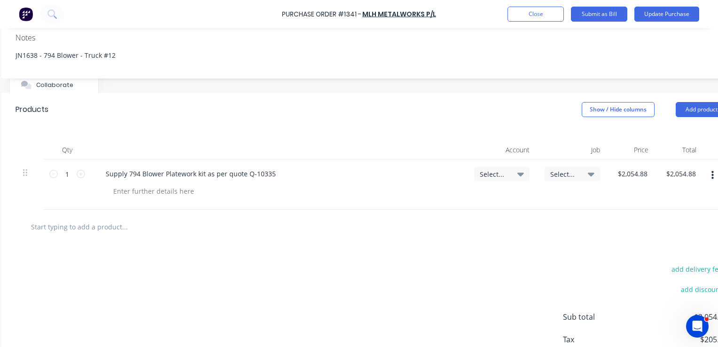
scroll to position [141, 117]
type textarea "JN1638 - 794 Blower - Truck #12"
type textarea "x"
type textarea "JN1638 - 794 Blower - Truck #12"
click at [492, 175] on span "Select..." at bounding box center [489, 174] width 28 height 10
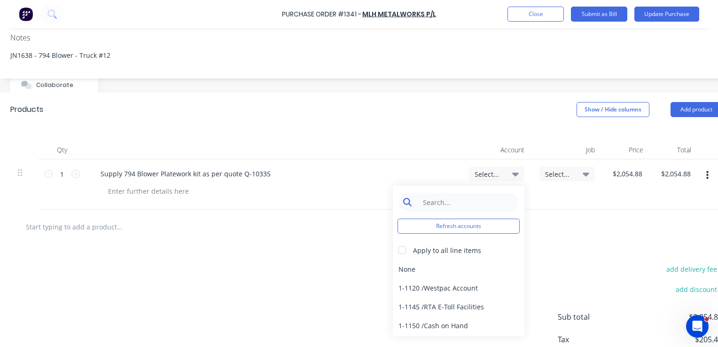
type textarea "x"
click at [444, 202] on input at bounding box center [466, 202] width 96 height 19
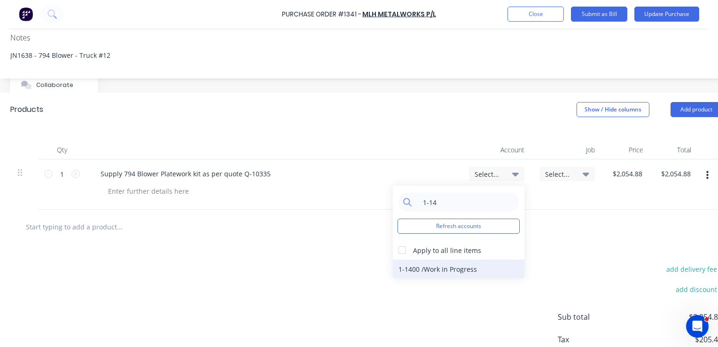
type input "1-14"
click at [441, 267] on div "1-1400 / Work in Progress" at bounding box center [459, 268] width 132 height 19
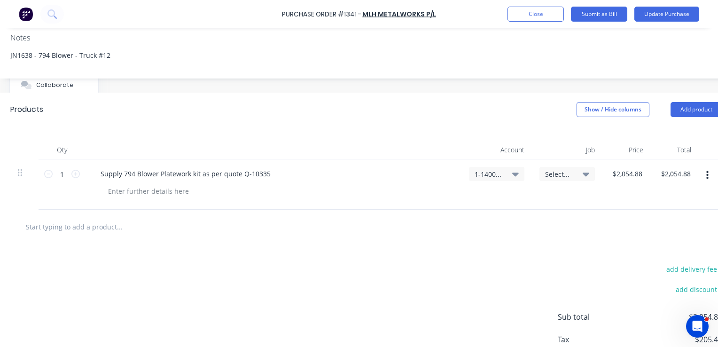
click at [558, 171] on span "Select..." at bounding box center [559, 174] width 28 height 10
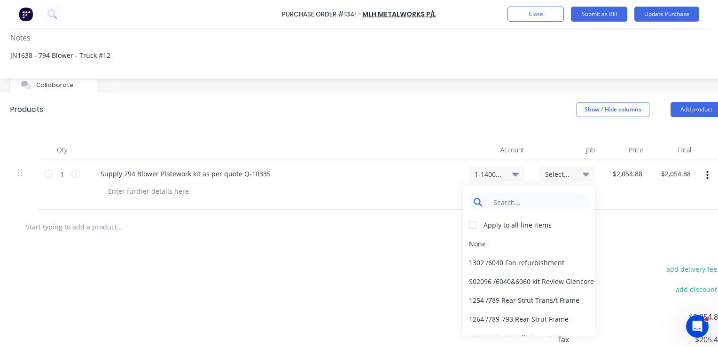
type textarea "x"
click at [518, 200] on input at bounding box center [536, 202] width 96 height 19
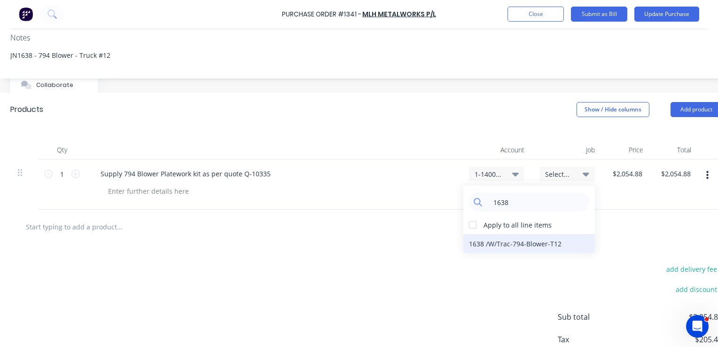
type input "1638"
click at [532, 245] on div "1638 / W/Trac-794-Blower-T12" at bounding box center [529, 243] width 132 height 19
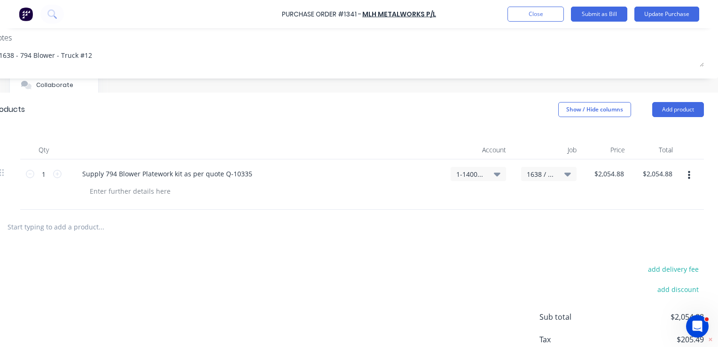
scroll to position [141, 0]
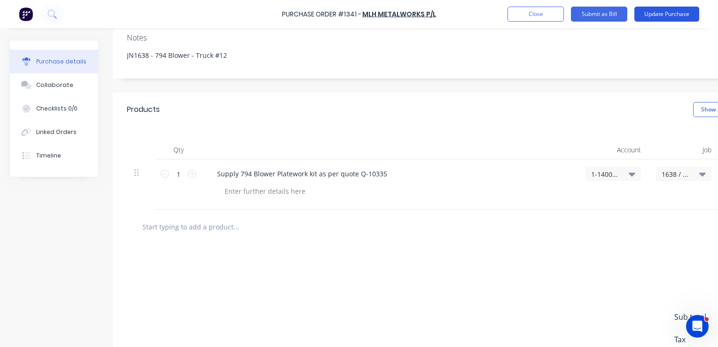
click at [660, 14] on button "Update Purchase" at bounding box center [667, 14] width 65 height 15
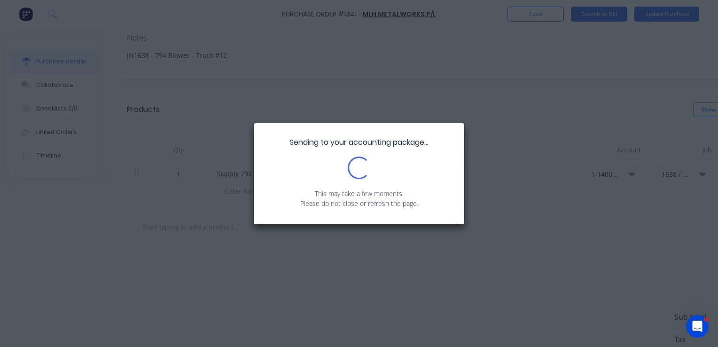
scroll to position [0, 0]
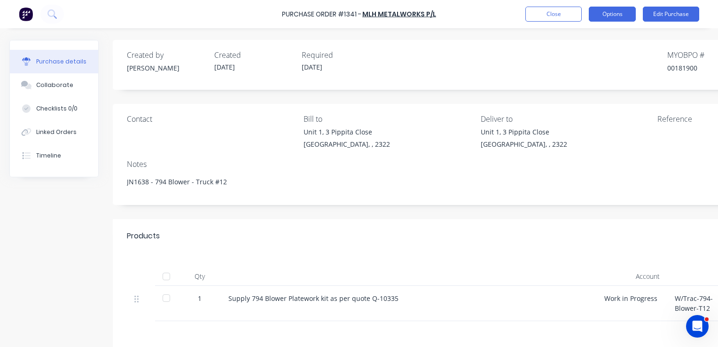
click at [618, 15] on button "Options" at bounding box center [612, 14] width 47 height 15
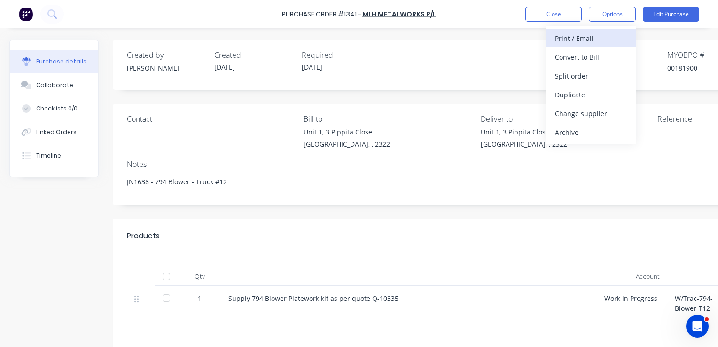
click at [581, 39] on div "Print / Email" at bounding box center [591, 38] width 72 height 14
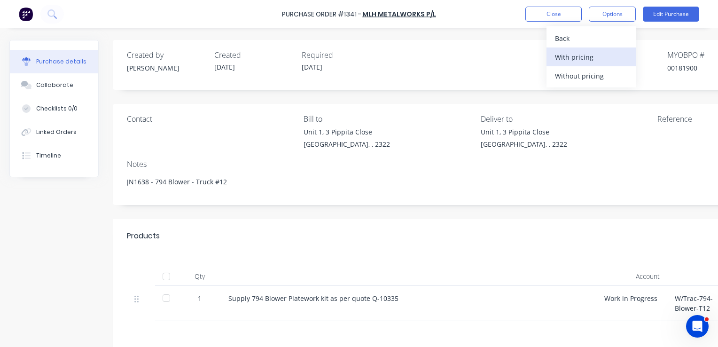
click at [582, 57] on div "With pricing" at bounding box center [591, 57] width 72 height 14
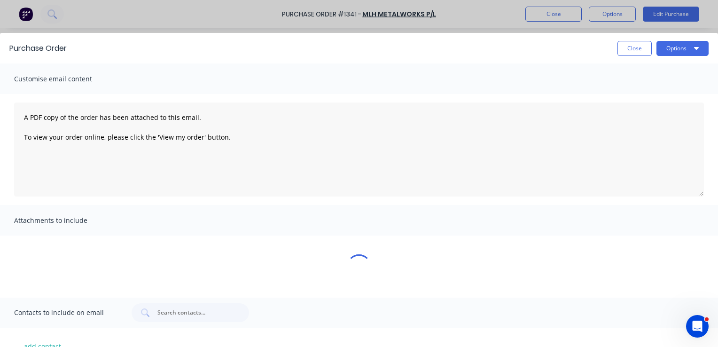
type textarea "x"
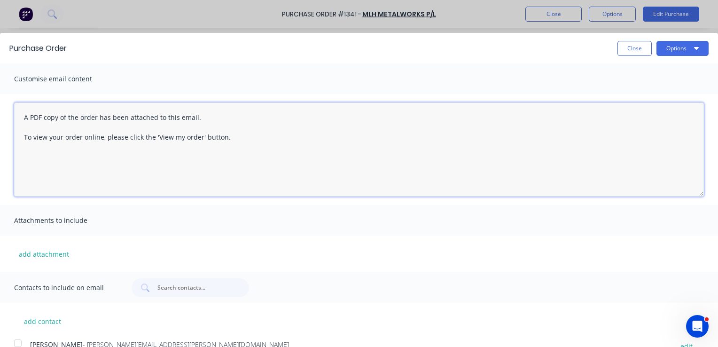
drag, startPoint x: 229, startPoint y: 137, endPoint x: 19, endPoint y: 119, distance: 210.9
click at [19, 119] on textarea "A PDF copy of the order has been attached to this email. To view your order onl…" at bounding box center [359, 149] width 690 height 94
type textarea "Hey mate, PO att"
type textarea "x"
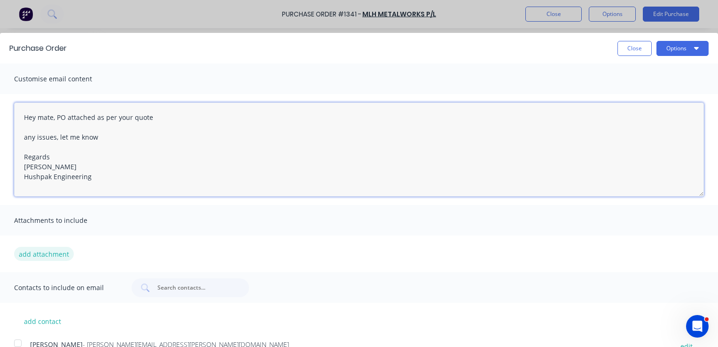
type textarea "Hey mate, PO attached as per your quote any issues, let me know Regards Greg Ra…"
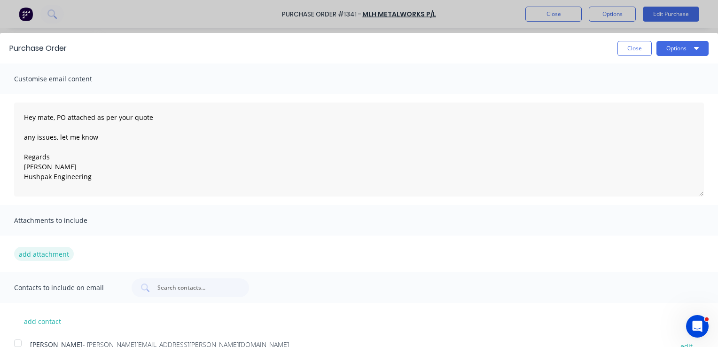
click at [36, 251] on button "add attachment" at bounding box center [44, 254] width 60 height 14
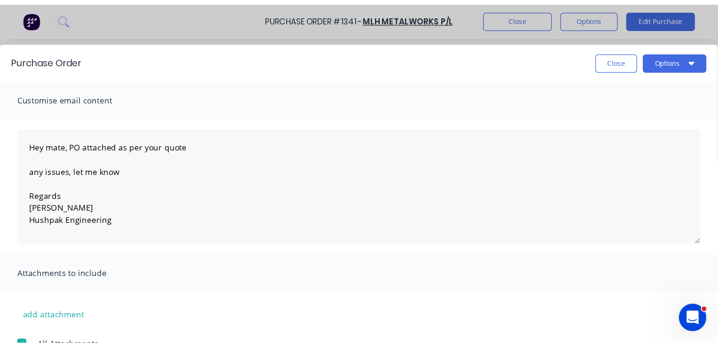
scroll to position [46, 0]
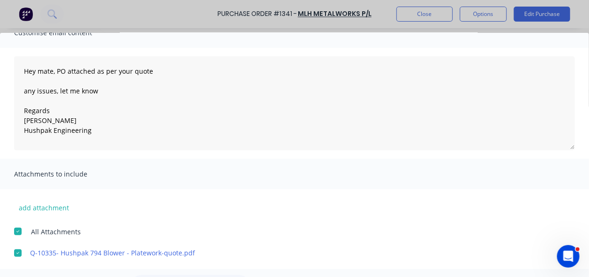
type textarea "x"
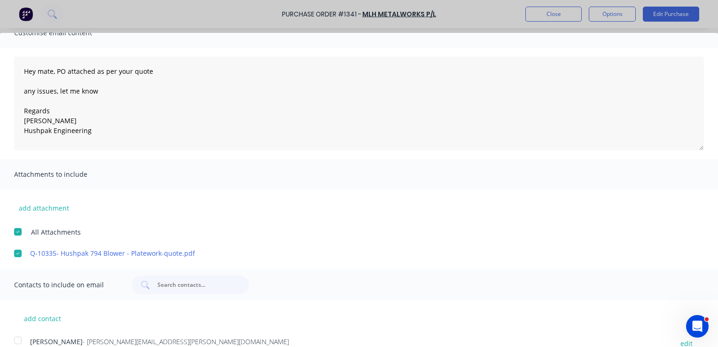
click at [19, 338] on div at bounding box center [17, 340] width 19 height 19
click at [13, 346] on div at bounding box center [17, 340] width 19 height 19
click at [15, 346] on div at bounding box center [17, 340] width 19 height 19
click at [178, 284] on input "text" at bounding box center [196, 284] width 78 height 9
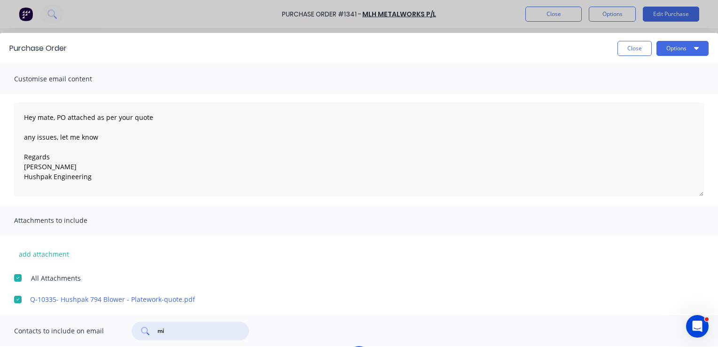
type input "mit"
type textarea "x"
drag, startPoint x: 170, startPoint y: 330, endPoint x: 148, endPoint y: 330, distance: 22.6
click at [148, 330] on div "mit" at bounding box center [191, 331] width 118 height 19
type input "mlh"
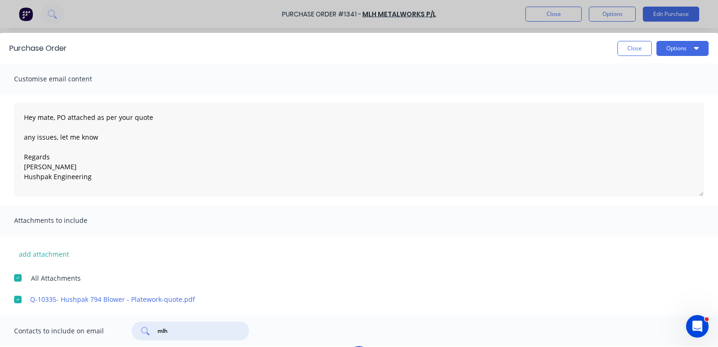
type textarea "x"
type input "mlh"
click at [308, 328] on div "Contacts to include on email mlh" at bounding box center [359, 330] width 718 height 31
click at [182, 332] on input "mlh" at bounding box center [196, 330] width 78 height 9
click at [144, 329] on icon at bounding box center [145, 331] width 8 height 8
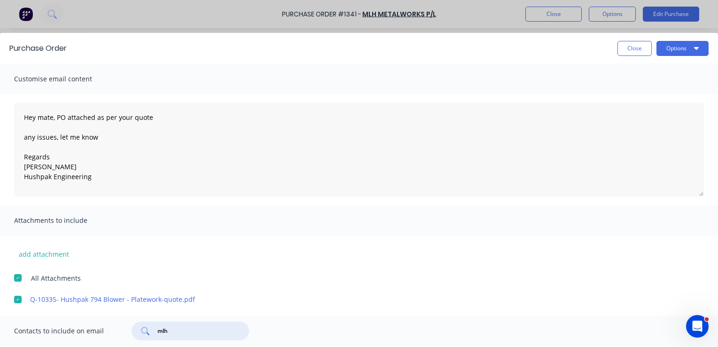
drag, startPoint x: 182, startPoint y: 332, endPoint x: 145, endPoint y: 332, distance: 37.6
click at [145, 332] on div "mlh" at bounding box center [191, 331] width 118 height 19
type textarea "x"
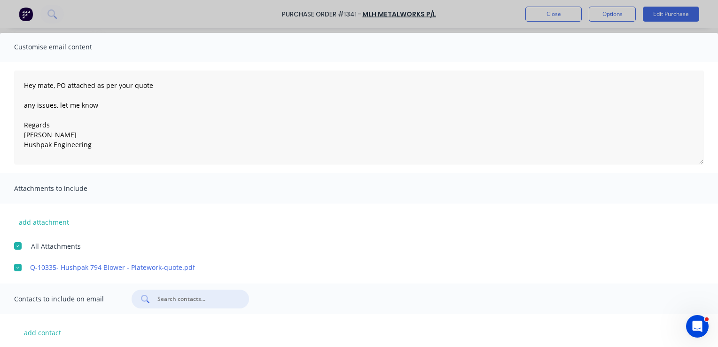
scroll to position [46, 0]
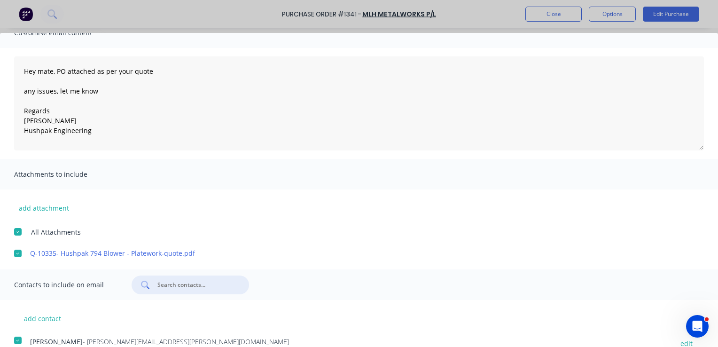
click at [149, 287] on div at bounding box center [191, 284] width 118 height 19
type input "m"
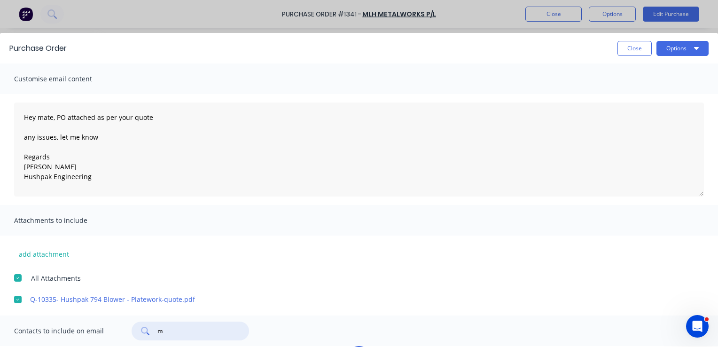
scroll to position [0, 0]
type textarea "x"
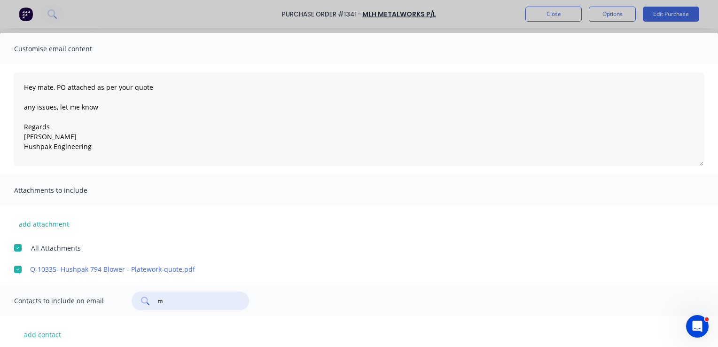
scroll to position [46, 0]
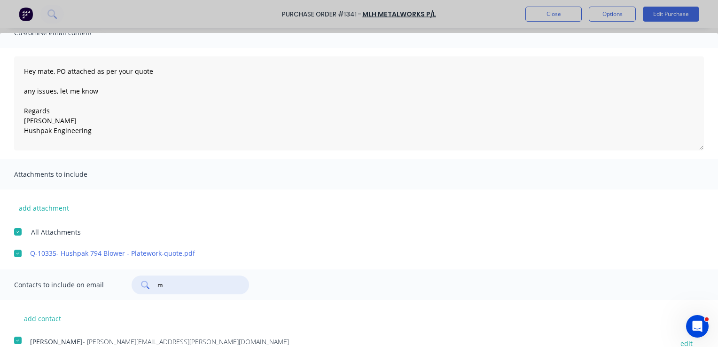
type input "ml"
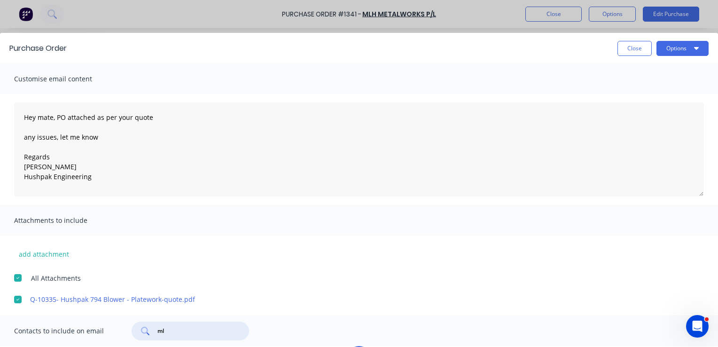
scroll to position [1, 0]
type textarea "x"
type input "m"
click at [671, 51] on button "Options" at bounding box center [683, 48] width 52 height 15
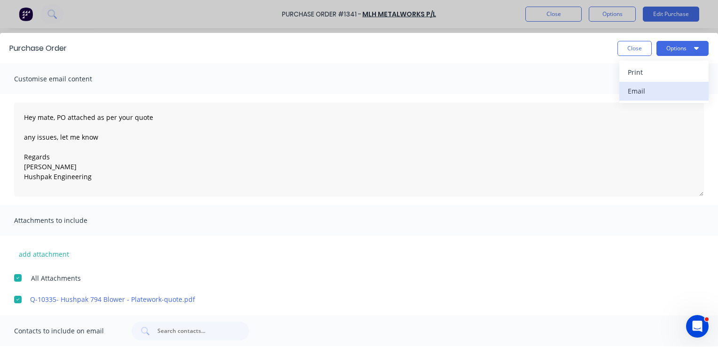
click at [642, 89] on div "Email" at bounding box center [664, 91] width 72 height 14
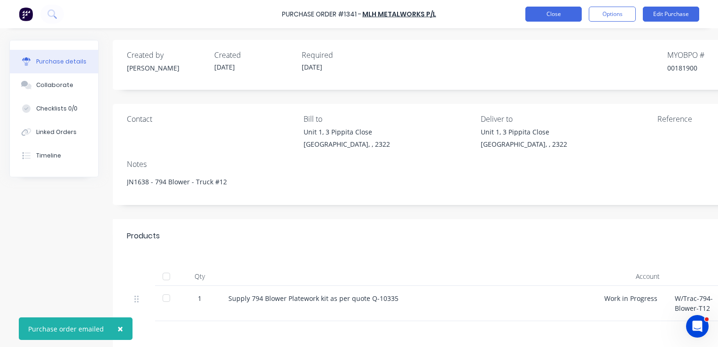
click at [550, 11] on button "Close" at bounding box center [554, 14] width 56 height 15
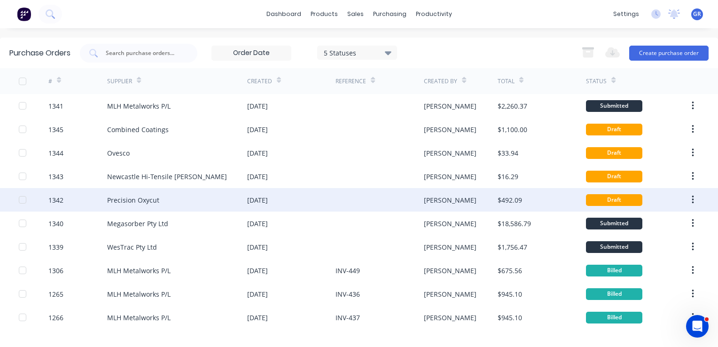
click at [118, 198] on div "Precision Oxycut" at bounding box center [133, 200] width 52 height 10
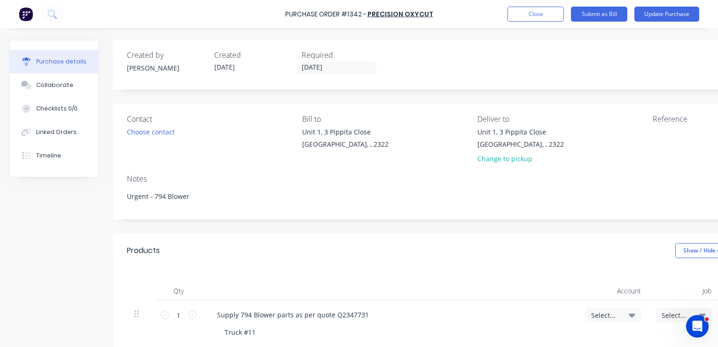
drag, startPoint x: 155, startPoint y: 196, endPoint x: 113, endPoint y: 198, distance: 41.9
click at [113, 198] on div "Contact Choose contact Bill to Unit 1, 3 Pippita Close Beresfield, , 2322 Deliv…" at bounding box center [474, 162] width 722 height 116
type textarea "x"
type textarea "794 Blower"
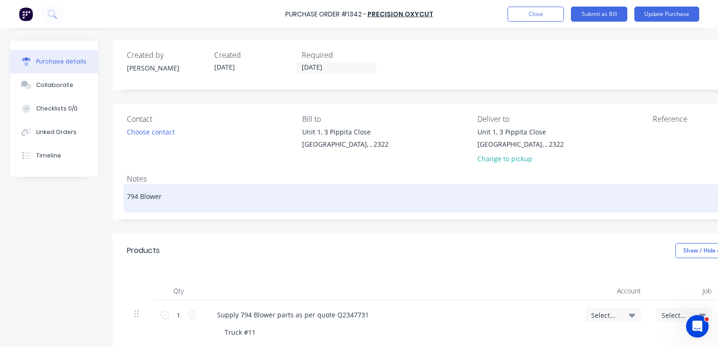
click at [173, 197] on textarea "794 Blower" at bounding box center [474, 197] width 694 height 21
type textarea "x"
type textarea "794 Blower"
type textarea "x"
type textarea "794 Blower d"
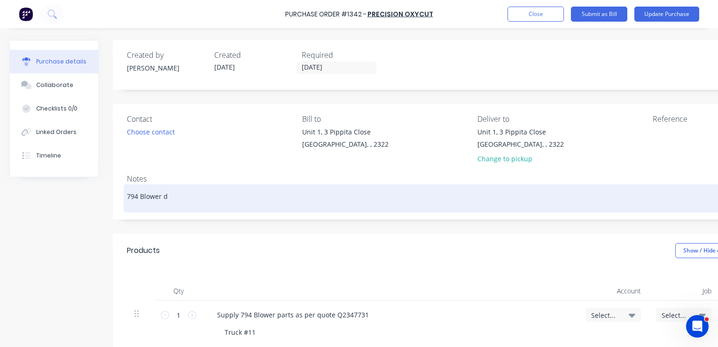
type textarea "x"
type textarea "794 Blower dr"
type textarea "x"
type textarea "794 Blower dri"
type textarea "x"
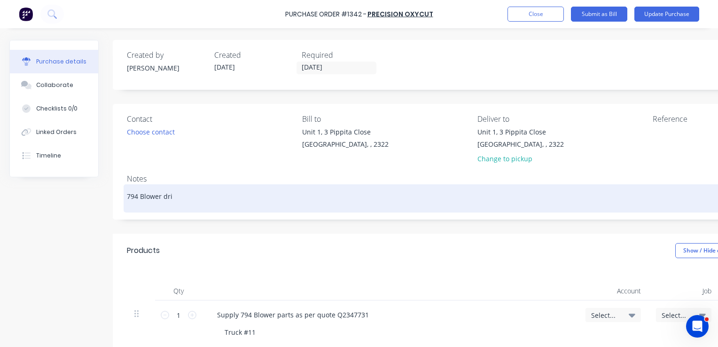
type textarea "794 Blower dril"
type textarea "x"
type textarea "794 Blower drill"
type textarea "x"
type textarea "794 Blower drille"
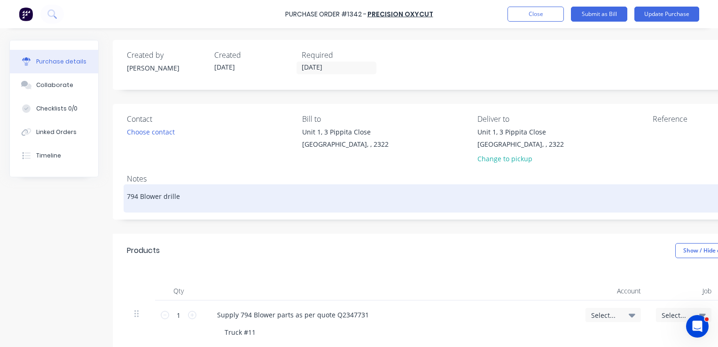
type textarea "x"
type textarea "794 Blower drilled"
type textarea "x"
type textarea "794 Blower drilled"
type textarea "x"
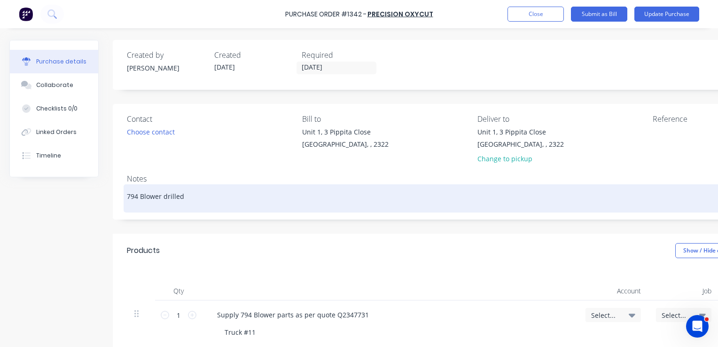
type textarea "794 Blower drilled &"
type textarea "x"
type textarea "794 Blower drilled &"
type textarea "x"
type textarea "794 Blower drilled & T"
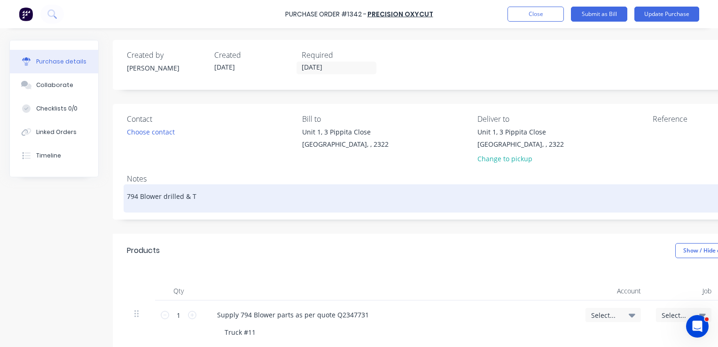
type textarea "x"
type textarea "794 Blower drilled & Ta"
type textarea "x"
type textarea "794 Blower drilled & Tap"
type textarea "x"
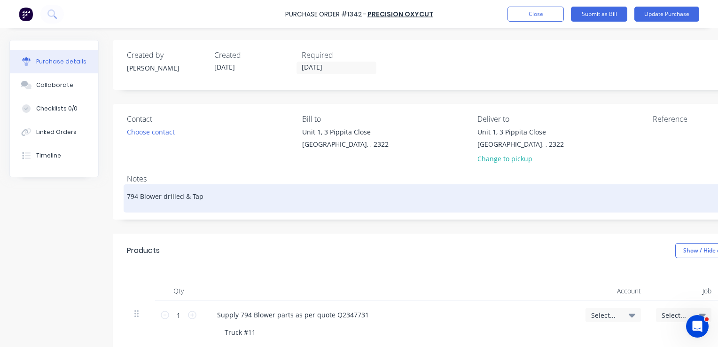
type textarea "794 Blower drilled & Tape"
type textarea "x"
type textarea "794 Blower drilled & Taped"
type textarea "x"
type textarea "794 Blower drilled & Taped"
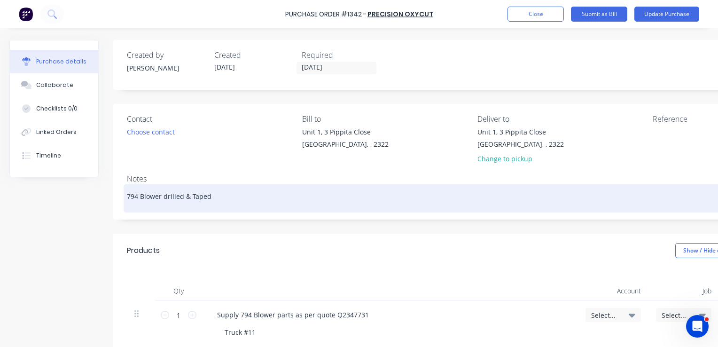
type textarea "x"
type textarea "794 Blower drilled & Taped p"
type textarea "x"
type textarea "794 Blower drilled & Taped pl"
type textarea "x"
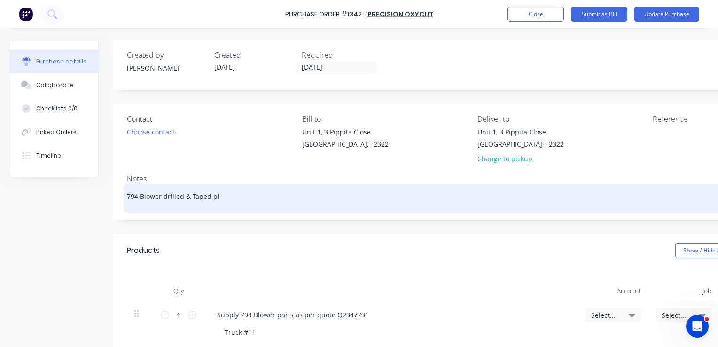
type textarea "794 Blower drilled & Taped pla"
type textarea "x"
type textarea "794 Blower drilled & Taped plat"
type textarea "x"
type textarea "794 Blower drilled & Taped plate"
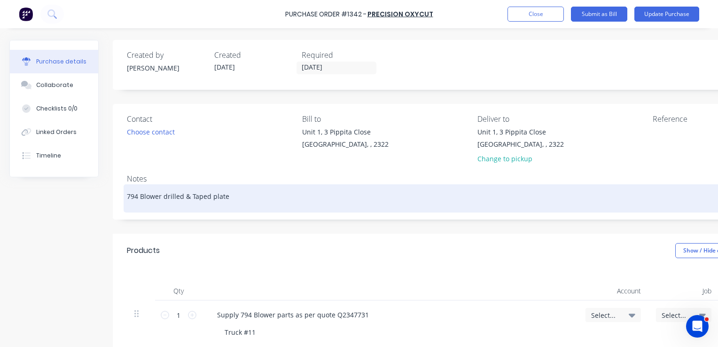
type textarea "x"
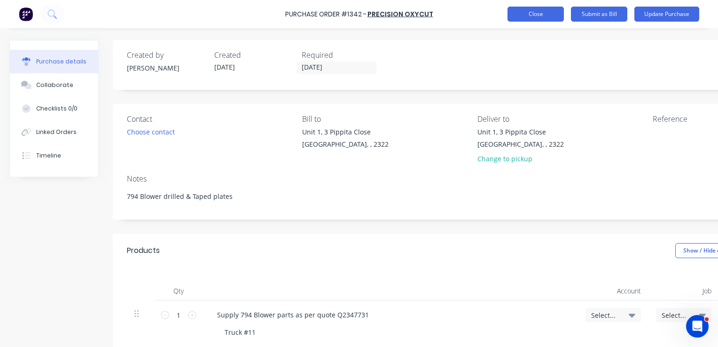
type textarea "794 Blower drilled & Taped plates"
type textarea "x"
type textarea "794 Blower drilled & Taped plates"
click at [546, 16] on button "Close" at bounding box center [536, 14] width 56 height 15
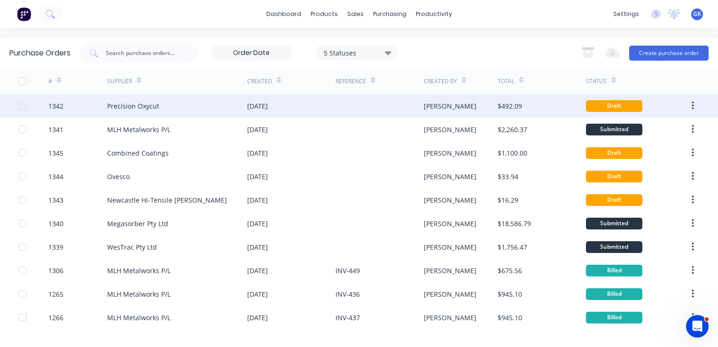
click at [689, 107] on button "button" at bounding box center [693, 105] width 22 height 17
click at [631, 128] on div "Archive" at bounding box center [659, 131] width 72 height 14
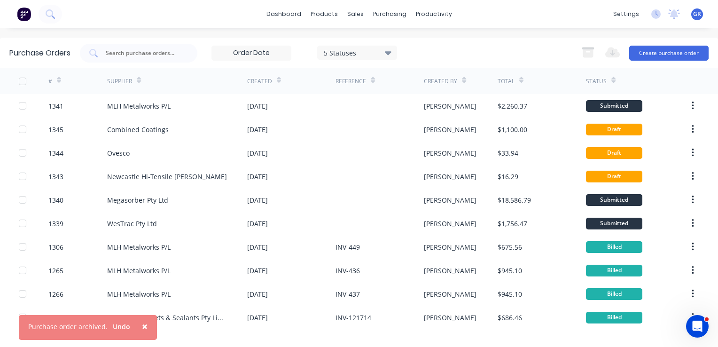
click at [142, 324] on span "×" at bounding box center [145, 326] width 6 height 13
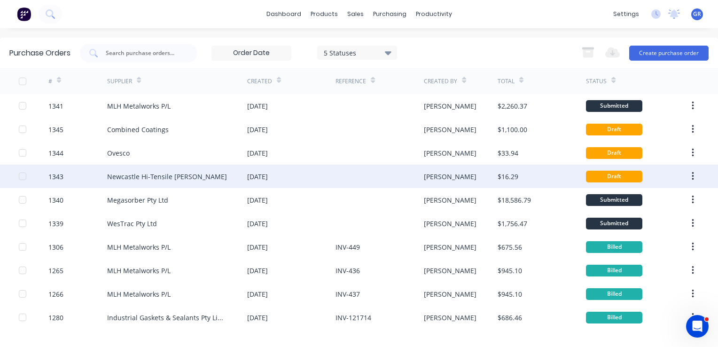
click at [56, 174] on div "1343" at bounding box center [55, 177] width 15 height 10
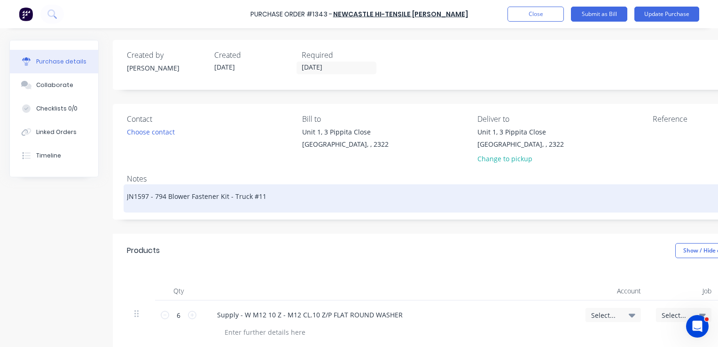
drag, startPoint x: 150, startPoint y: 199, endPoint x: 139, endPoint y: 200, distance: 11.3
click at [139, 200] on textarea "JN1597 - 794 Blower Fastener Kit - Truck #11" at bounding box center [474, 197] width 694 height 21
type textarea "x"
type textarea "JN16- 794 Blower Fastener Kit - Truck #11"
type textarea "x"
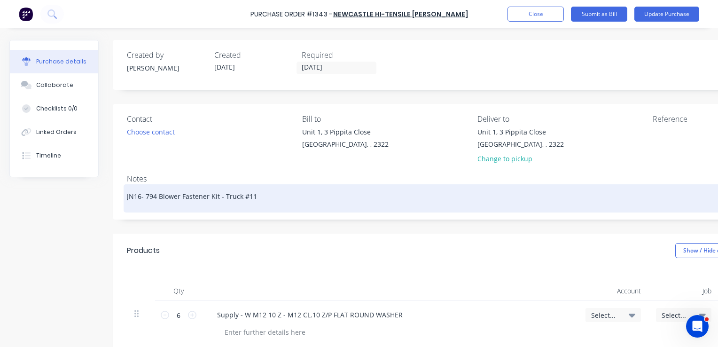
type textarea "JN163- 794 Blower Fastener Kit - Truck #11"
type textarea "x"
type textarea "JN1638- 794 Blower Fastener Kit - Truck #11"
click at [261, 196] on textarea "JN1638- 794 Blower Fastener Kit - Truck #11" at bounding box center [474, 197] width 694 height 21
type textarea "x"
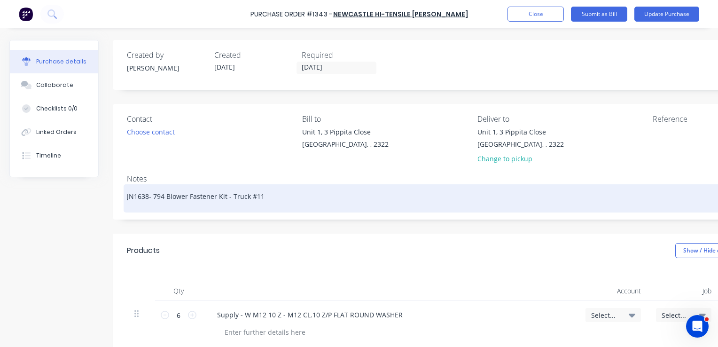
type textarea "JN1638- 794 Blower Fastener Kit - Truck #1"
type textarea "x"
type textarea "JN1638- 794 Blower Fastener Kit - Truck #12"
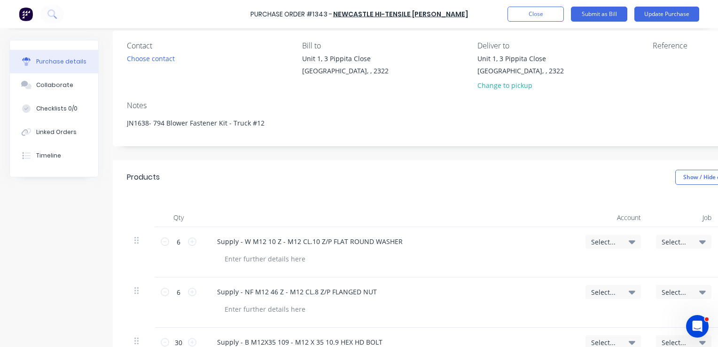
scroll to position [94, 0]
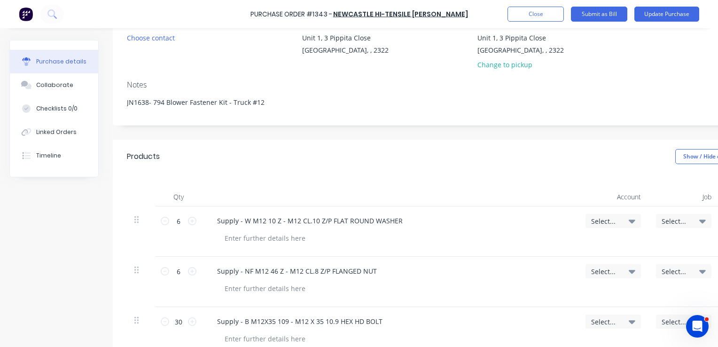
type textarea "x"
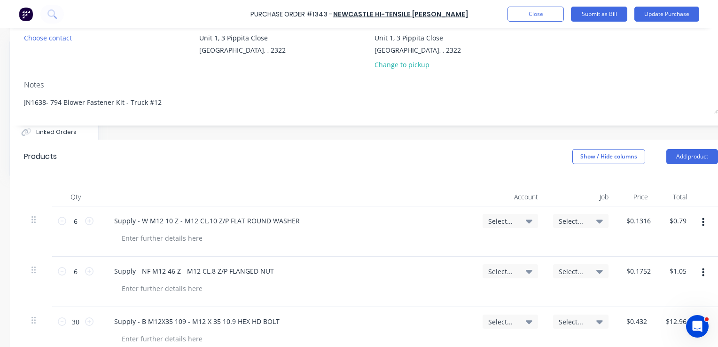
scroll to position [94, 124]
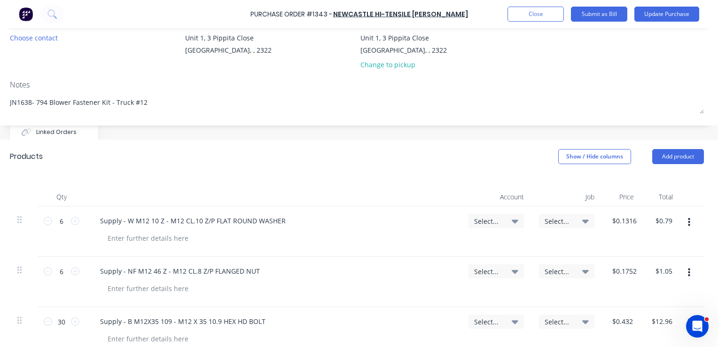
type textarea "JN1638- 794 Blower Fastener Kit - Truck #12"
type textarea "x"
type textarea "JN1638- 794 Blower Fastener Kit - Truck #12"
click at [474, 217] on span "Select..." at bounding box center [488, 221] width 28 height 10
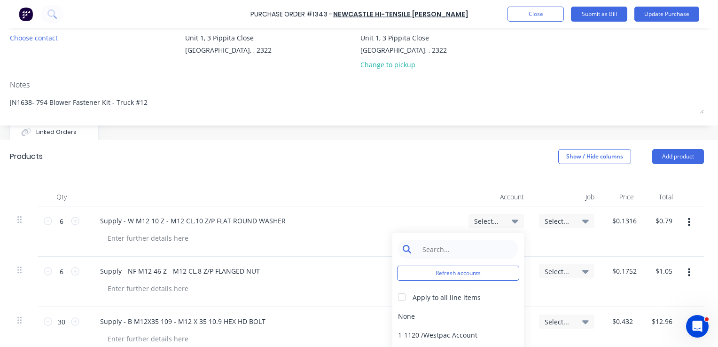
type textarea "x"
click at [433, 250] on input at bounding box center [465, 249] width 96 height 19
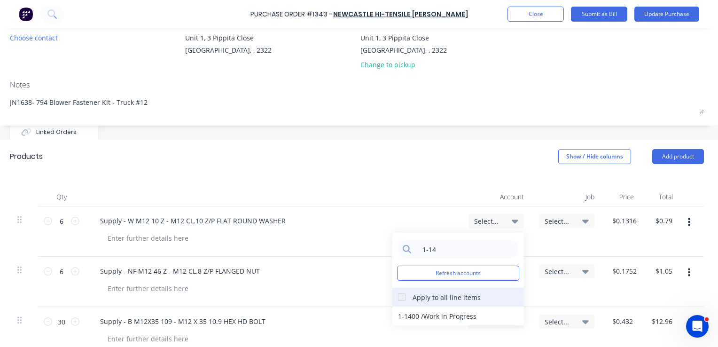
type input "1-14"
click at [395, 295] on div at bounding box center [401, 297] width 19 height 19
click at [432, 316] on div "1-1400 / Work in Progress" at bounding box center [458, 315] width 132 height 19
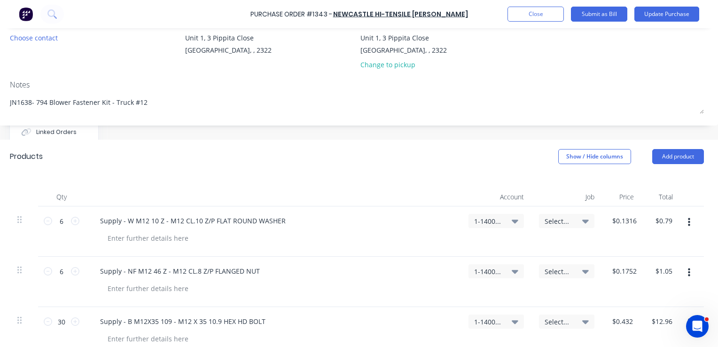
click at [547, 219] on span "Select..." at bounding box center [559, 221] width 28 height 10
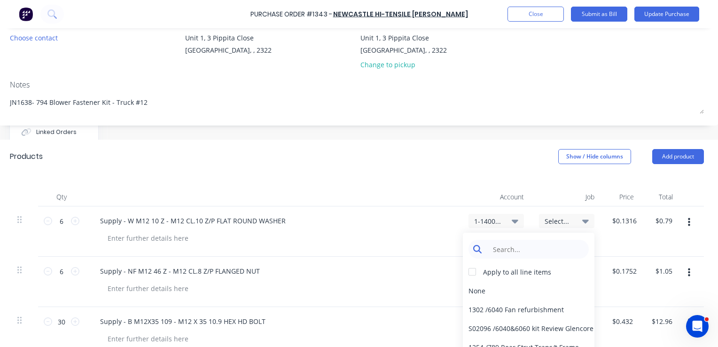
type textarea "x"
click at [516, 252] on input at bounding box center [536, 249] width 96 height 19
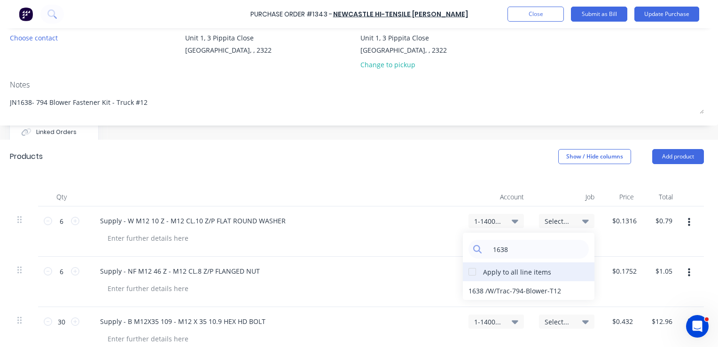
type input "1638"
click at [466, 272] on div at bounding box center [472, 271] width 19 height 19
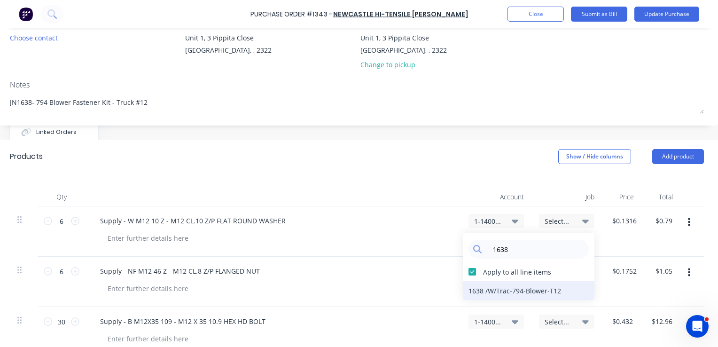
click at [477, 290] on div "1638 / W/Trac-794-Blower-T12" at bounding box center [529, 290] width 132 height 19
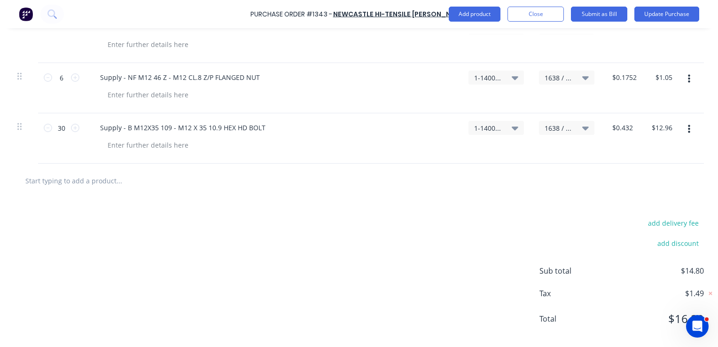
scroll to position [309, 124]
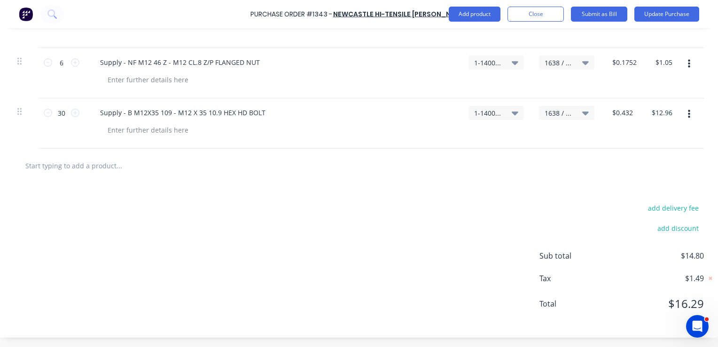
click at [688, 109] on icon "button" at bounding box center [689, 114] width 2 height 10
click at [643, 154] on button "Duplicate" at bounding box center [660, 158] width 80 height 19
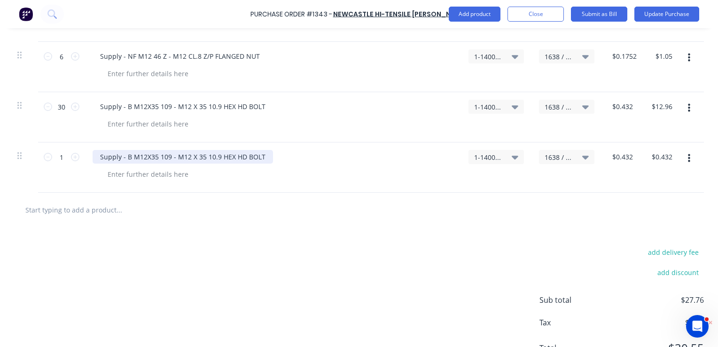
type textarea "x"
drag, startPoint x: 261, startPoint y: 153, endPoint x: 62, endPoint y: 149, distance: 199.4
click at [62, 149] on div "1 1 Supply - B M12X35 109 - M12 X 35 10.9 HEX HD BOLT 1-1400 / Work in Progress…" at bounding box center [357, 167] width 694 height 50
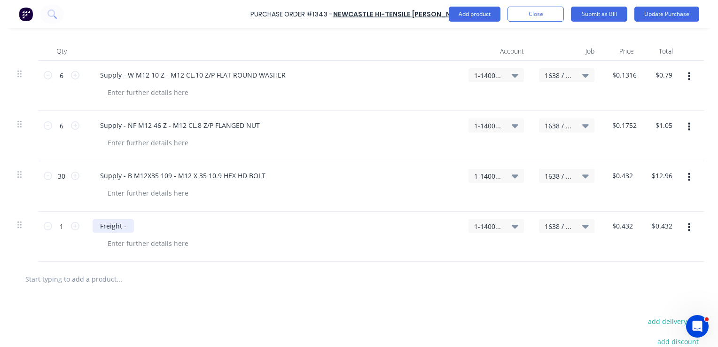
scroll to position [262, 124]
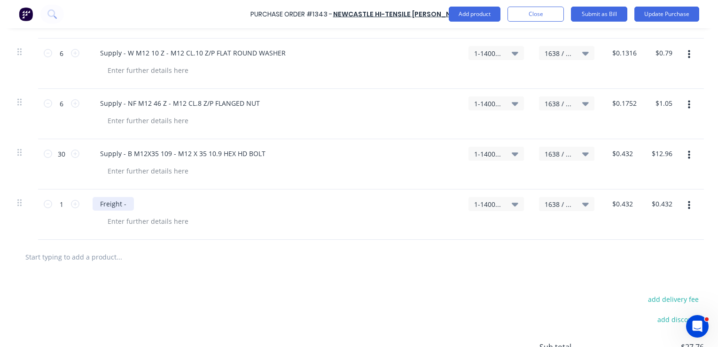
click at [122, 204] on div "Freight -" at bounding box center [113, 204] width 41 height 14
type textarea "x"
type input "0.4320"
click at [617, 202] on input "0.4320" at bounding box center [622, 204] width 25 height 14
type textarea "x"
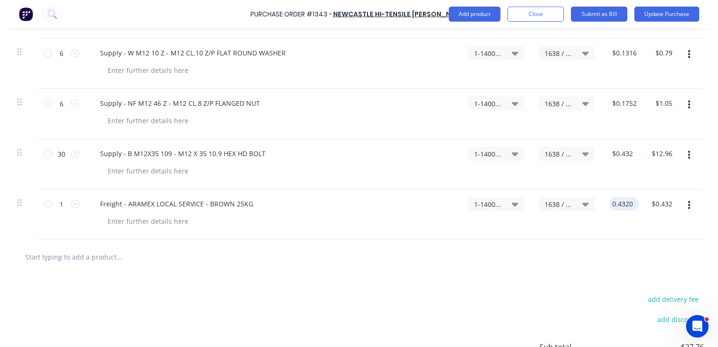
click at [617, 202] on input "0.4320" at bounding box center [622, 204] width 25 height 14
type input "8.5"
type textarea "x"
type input "$8.50"
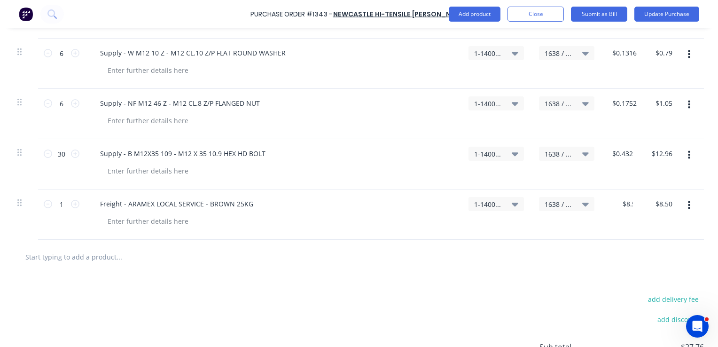
click at [620, 231] on div "$8.50 8.5" at bounding box center [621, 214] width 39 height 50
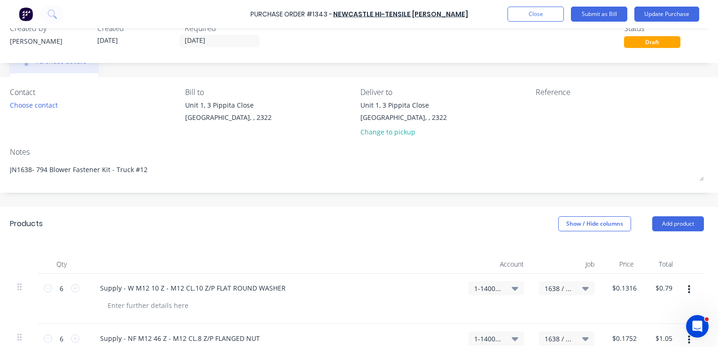
scroll to position [0, 124]
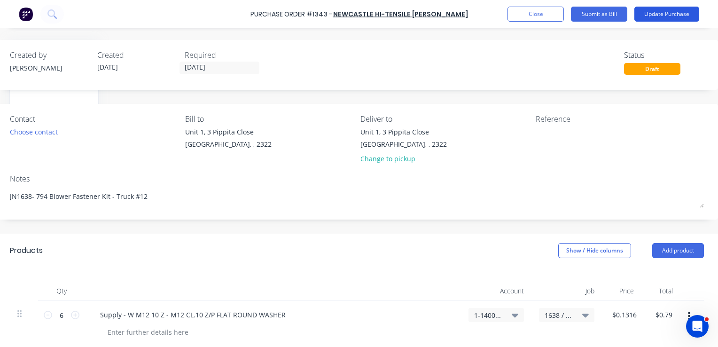
click at [676, 14] on button "Update Purchase" at bounding box center [667, 14] width 65 height 15
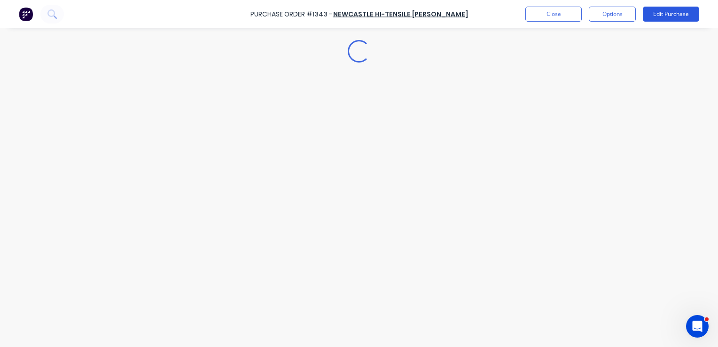
scroll to position [0, 0]
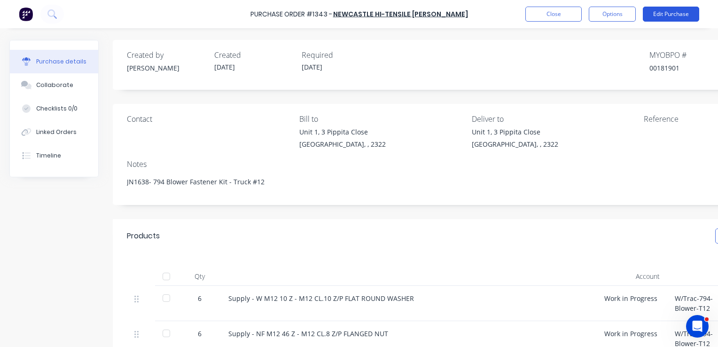
click at [676, 14] on button "Edit Purchase" at bounding box center [671, 14] width 56 height 15
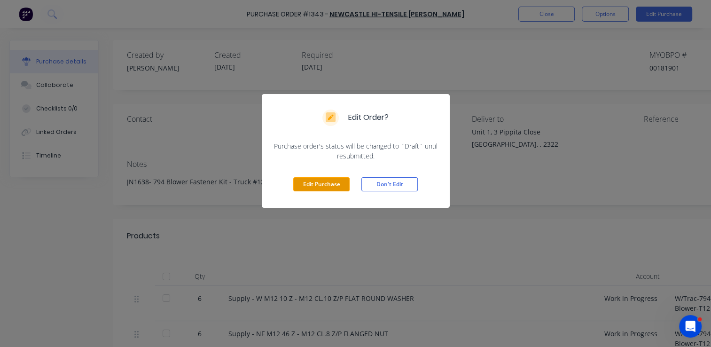
click at [317, 183] on button "Edit Purchase" at bounding box center [321, 184] width 56 height 14
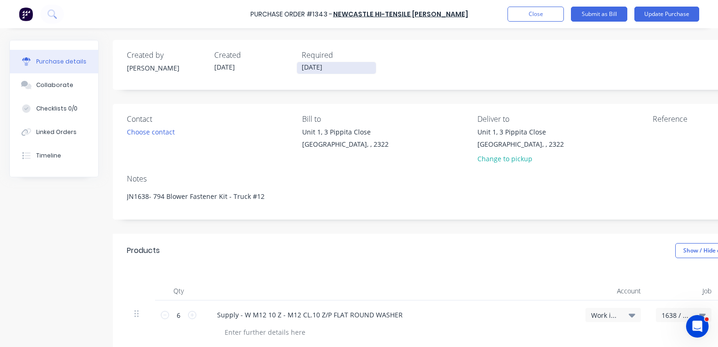
click at [322, 66] on input "[DATE]" at bounding box center [336, 68] width 79 height 12
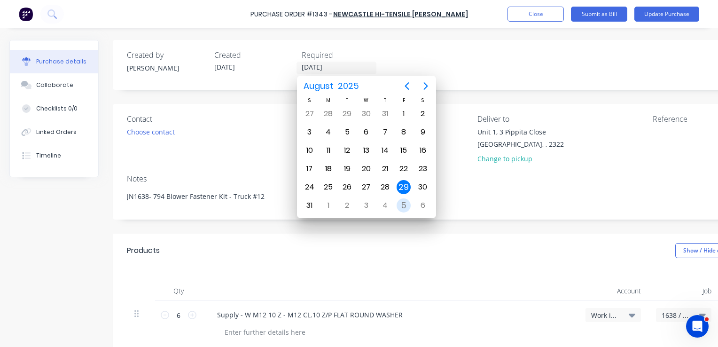
click at [408, 202] on div "5" at bounding box center [404, 205] width 14 height 14
type textarea "x"
type input "[DATE]"
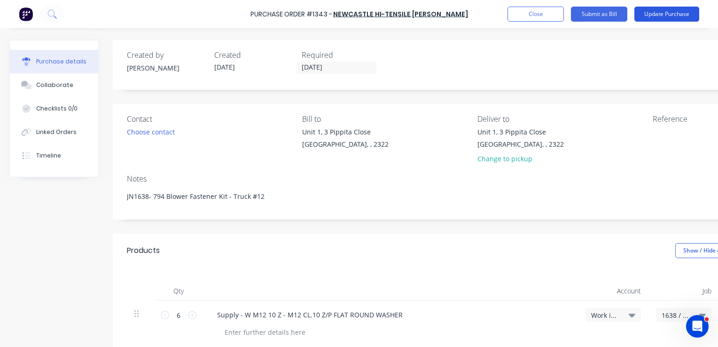
click at [664, 13] on button "Update Purchase" at bounding box center [667, 14] width 65 height 15
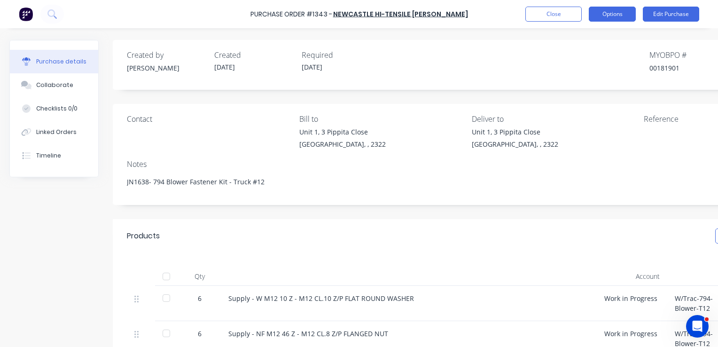
click at [604, 11] on button "Options" at bounding box center [612, 14] width 47 height 15
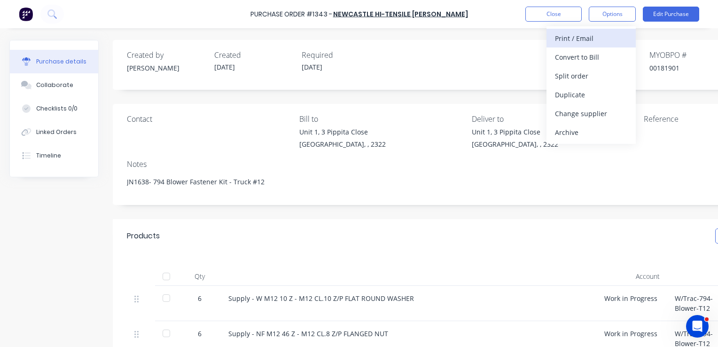
click at [574, 40] on div "Print / Email" at bounding box center [591, 38] width 72 height 14
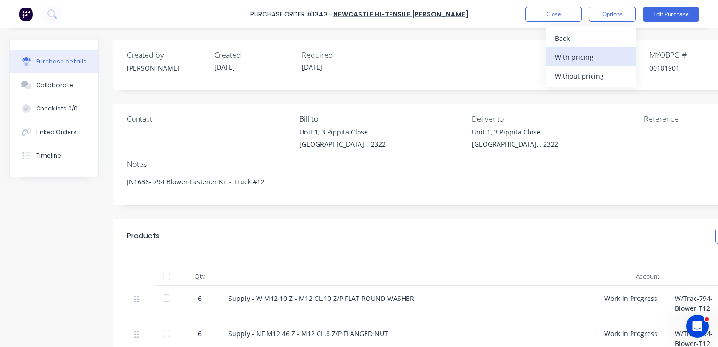
click at [581, 59] on div "With pricing" at bounding box center [591, 57] width 72 height 14
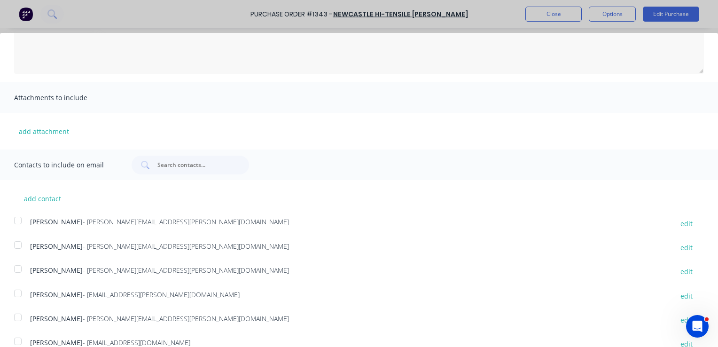
scroll to position [124, 0]
click at [683, 295] on button "edit" at bounding box center [687, 295] width 24 height 13
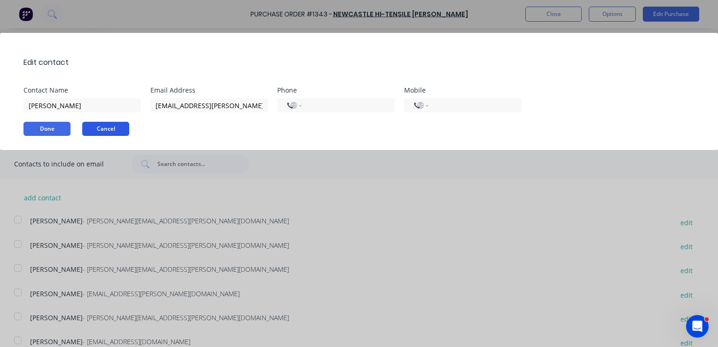
click at [115, 127] on button "Cancel" at bounding box center [105, 129] width 47 height 14
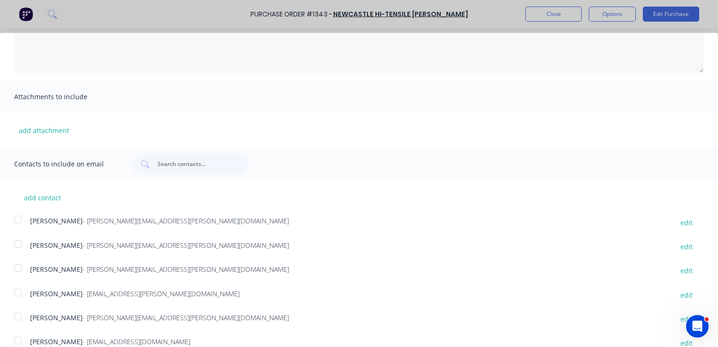
click at [19, 268] on div at bounding box center [17, 268] width 19 height 19
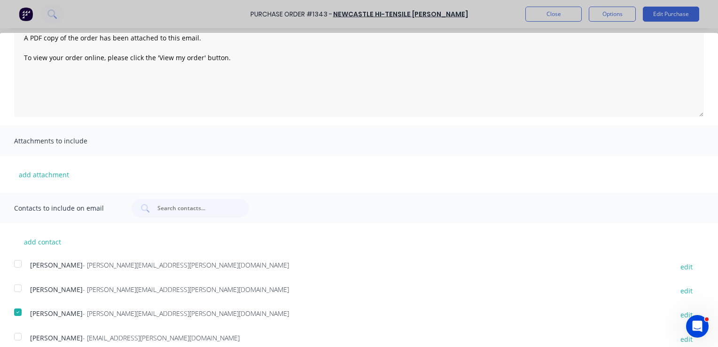
scroll to position [0, 0]
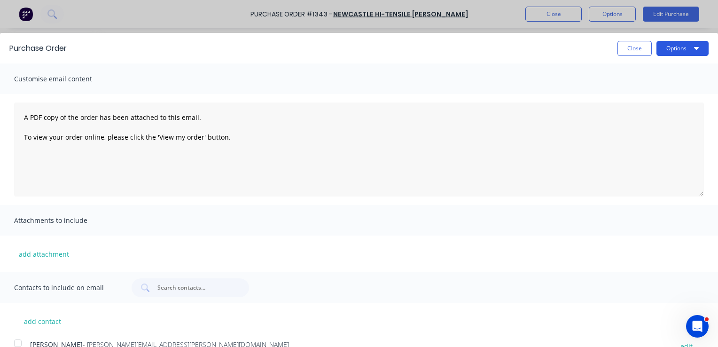
click at [665, 48] on button "Options" at bounding box center [683, 48] width 52 height 15
click at [636, 91] on div "Email" at bounding box center [664, 91] width 72 height 14
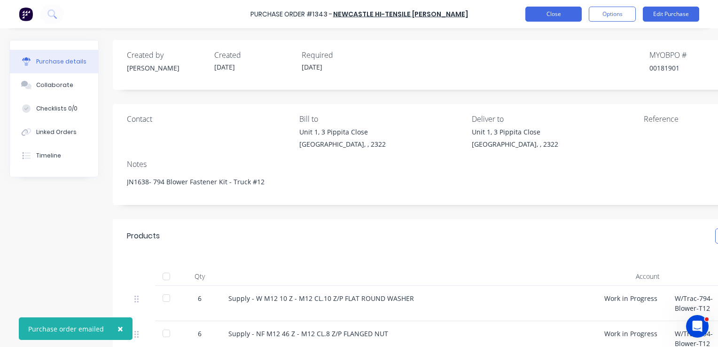
click at [563, 16] on button "Close" at bounding box center [554, 14] width 56 height 15
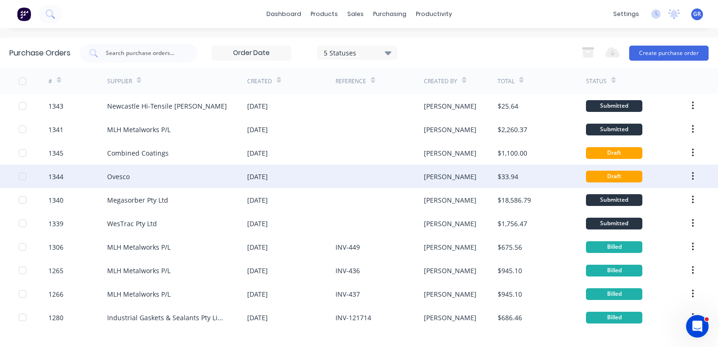
click at [59, 174] on div "1344" at bounding box center [55, 177] width 15 height 10
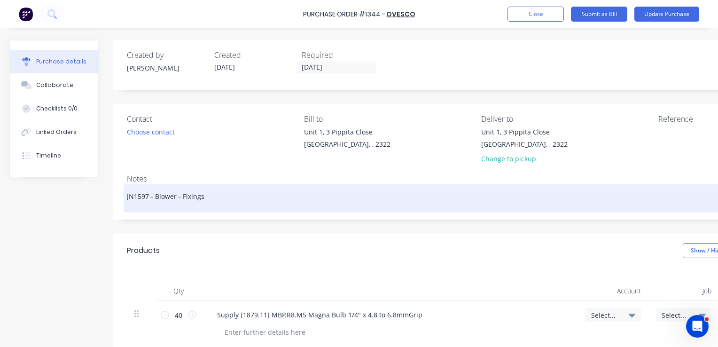
drag, startPoint x: 148, startPoint y: 196, endPoint x: 139, endPoint y: 198, distance: 8.9
click at [139, 198] on textarea "JN1597 - Blower - Fixings" at bounding box center [478, 197] width 702 height 21
type textarea "x"
type textarea "JN16 - Blower - Fixings"
type textarea "x"
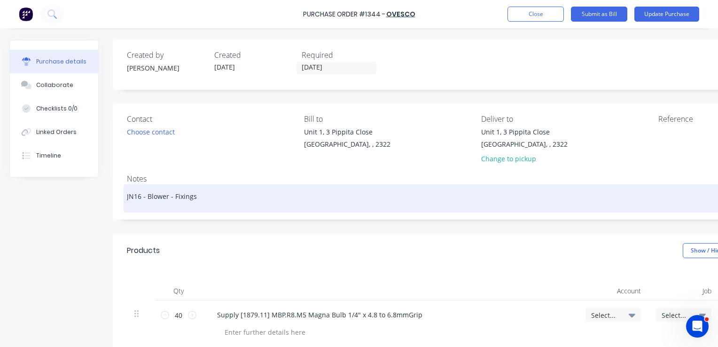
type textarea "JN163 - Blower - Fixings"
type textarea "x"
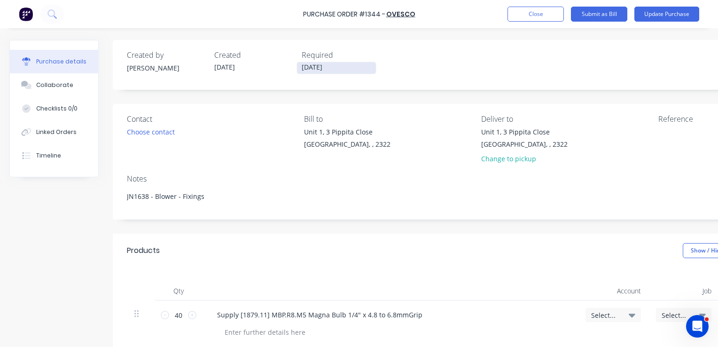
type textarea "JN1638 - Blower - Fixings"
type textarea "x"
type textarea "JN1638 - Blower - Fixings"
click at [324, 69] on input "[DATE]" at bounding box center [336, 68] width 79 height 12
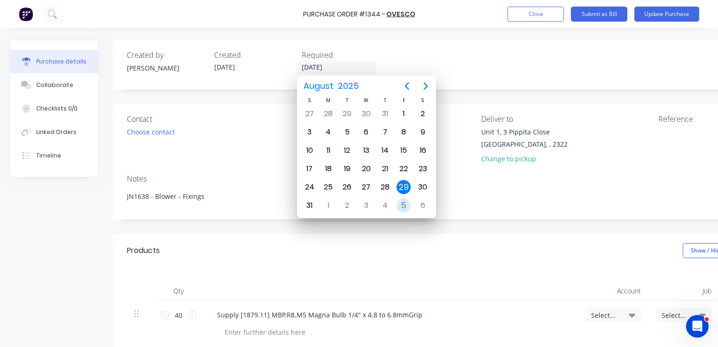
click at [404, 202] on div "5" at bounding box center [404, 205] width 14 height 14
type textarea "x"
type input "[DATE]"
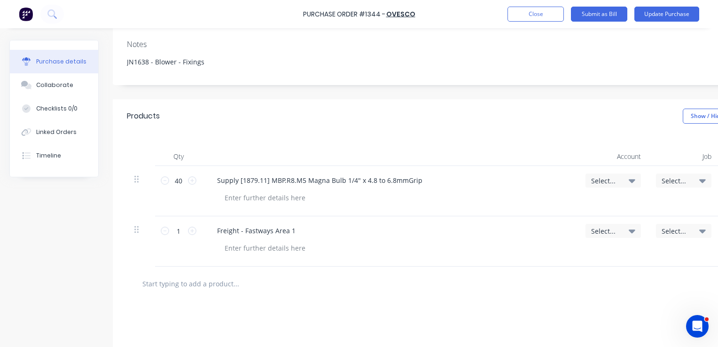
scroll to position [141, 0]
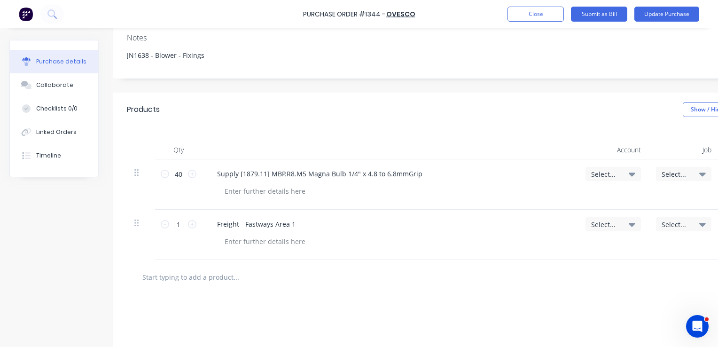
click at [602, 173] on span "Select..." at bounding box center [605, 174] width 28 height 10
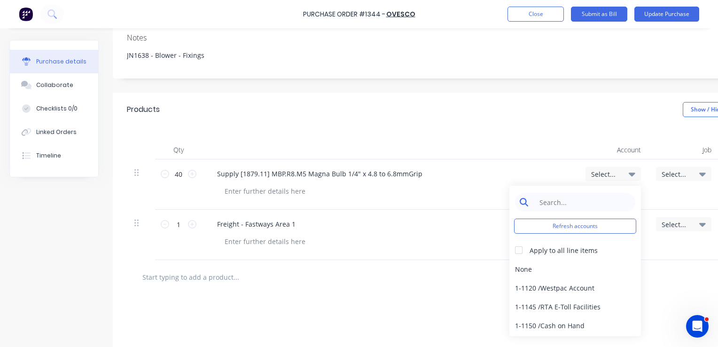
type textarea "x"
click at [553, 204] on input at bounding box center [582, 202] width 96 height 19
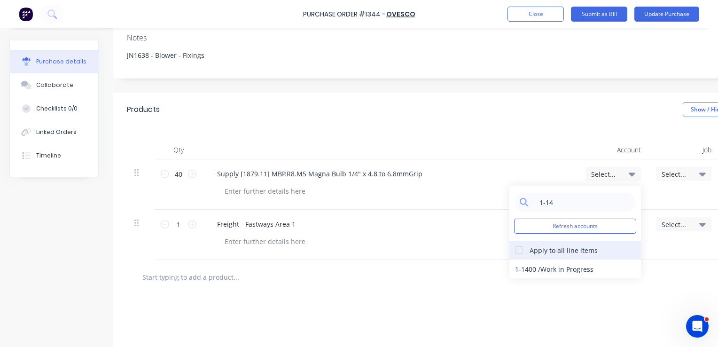
type input "1-14"
click at [523, 249] on div at bounding box center [519, 250] width 19 height 19
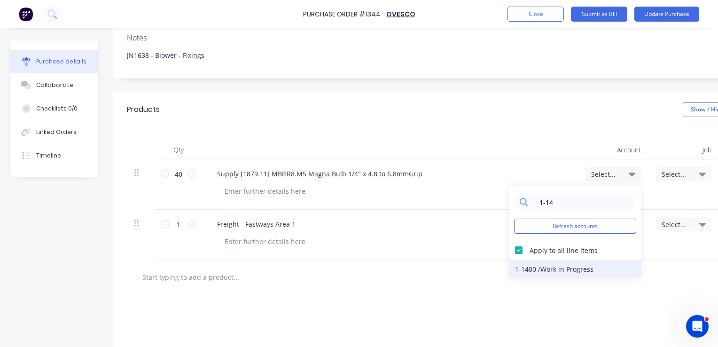
click at [527, 272] on div "1-1400 / Work in Progress" at bounding box center [576, 268] width 132 height 19
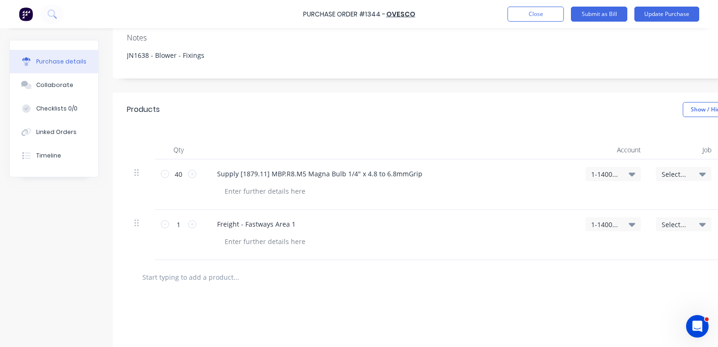
click at [672, 170] on span "Select..." at bounding box center [676, 174] width 28 height 10
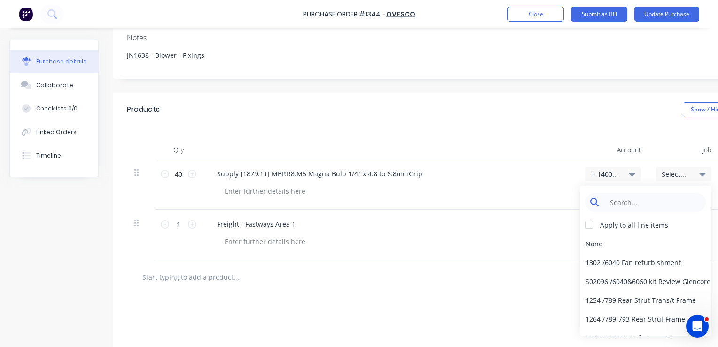
type textarea "x"
click at [626, 204] on input at bounding box center [653, 202] width 96 height 19
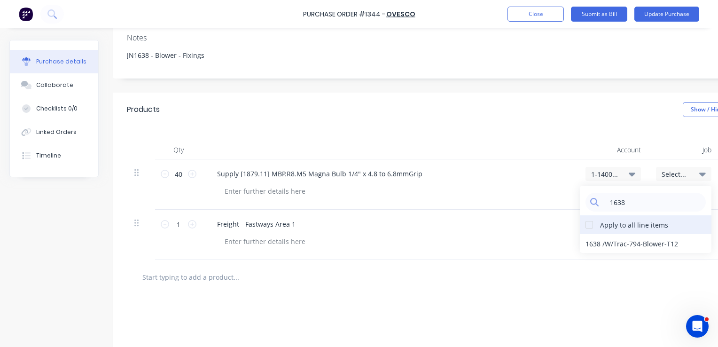
type input "1638"
click at [595, 227] on div at bounding box center [589, 224] width 19 height 19
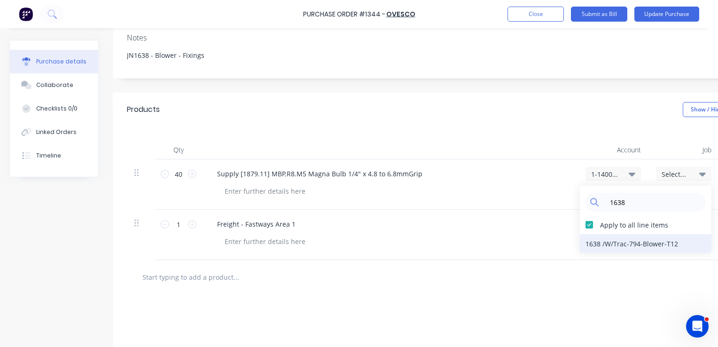
click at [597, 242] on div "1638 / W/Trac-794-Blower-T12" at bounding box center [646, 243] width 132 height 19
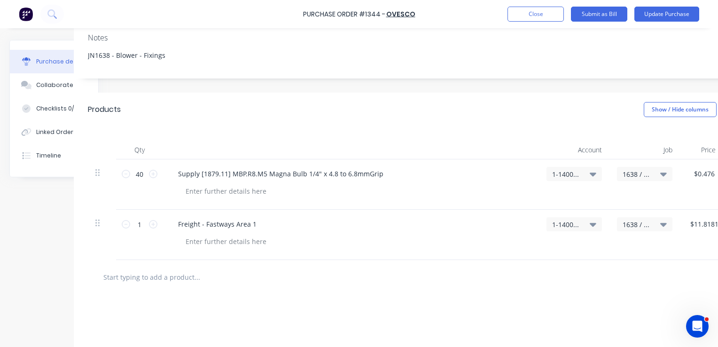
scroll to position [141, 34]
click at [660, 16] on button "Update Purchase" at bounding box center [667, 14] width 65 height 15
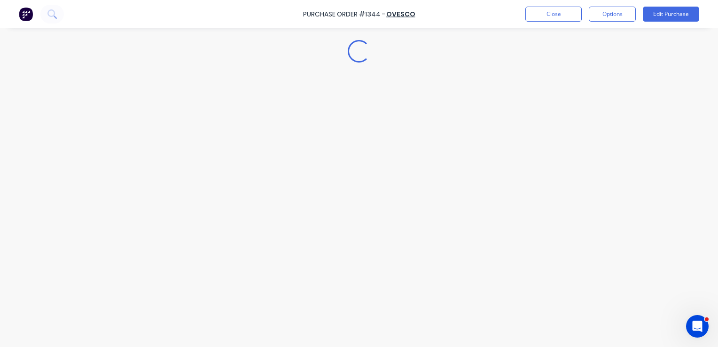
scroll to position [0, 0]
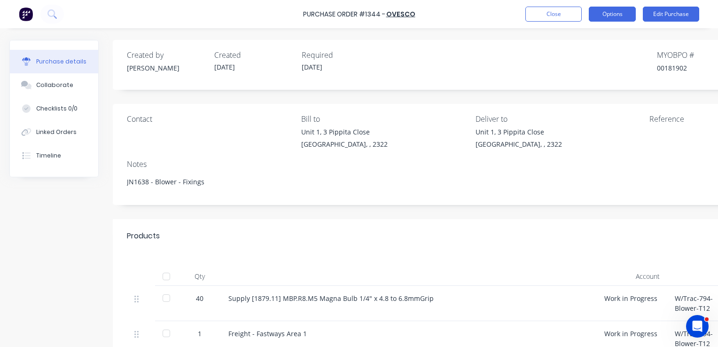
click at [603, 15] on button "Options" at bounding box center [612, 14] width 47 height 15
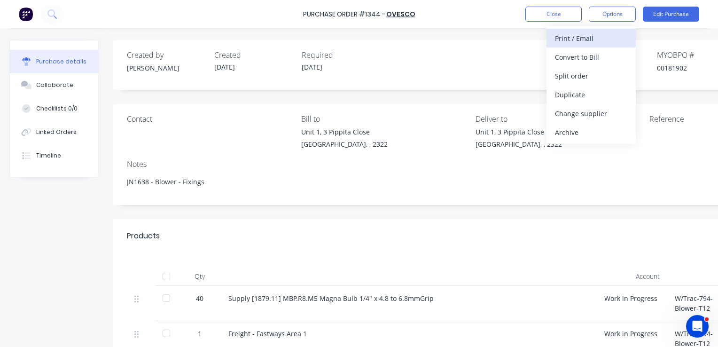
click at [576, 36] on div "Print / Email" at bounding box center [591, 38] width 72 height 14
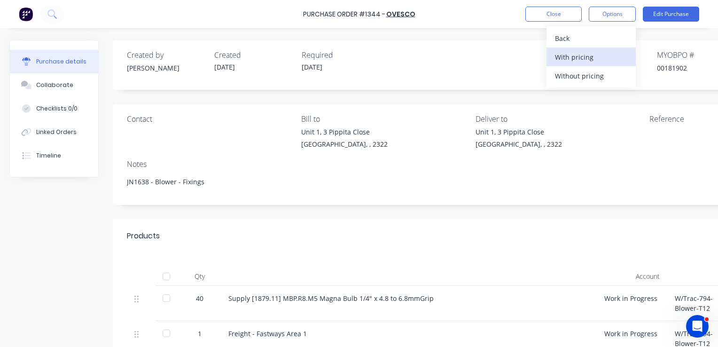
click at [580, 59] on div "With pricing" at bounding box center [591, 57] width 72 height 14
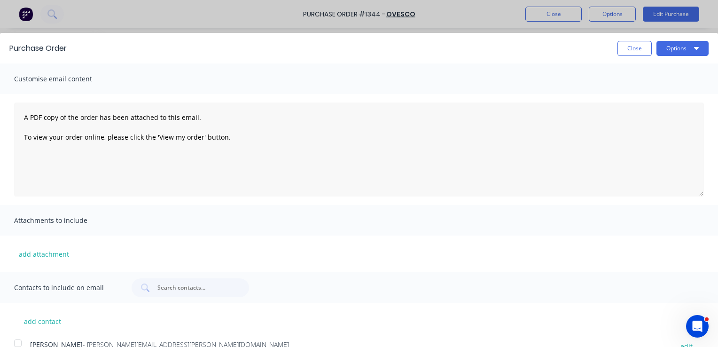
click at [155, 322] on div "add contact Greg Rawe - greg.rawe@hushpak.com.au edit Ovesco Sales - sales@oves…" at bounding box center [359, 340] width 718 height 74
click at [19, 343] on div at bounding box center [17, 343] width 19 height 19
click at [29, 253] on button "add attachment" at bounding box center [44, 254] width 60 height 14
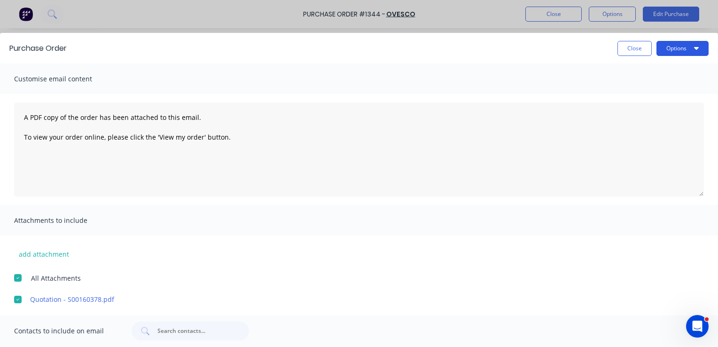
click at [666, 51] on button "Options" at bounding box center [683, 48] width 52 height 15
click at [629, 91] on div "Email" at bounding box center [664, 91] width 72 height 14
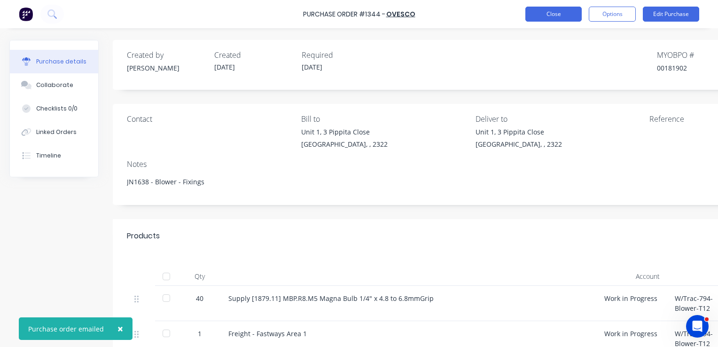
click at [558, 16] on button "Close" at bounding box center [554, 14] width 56 height 15
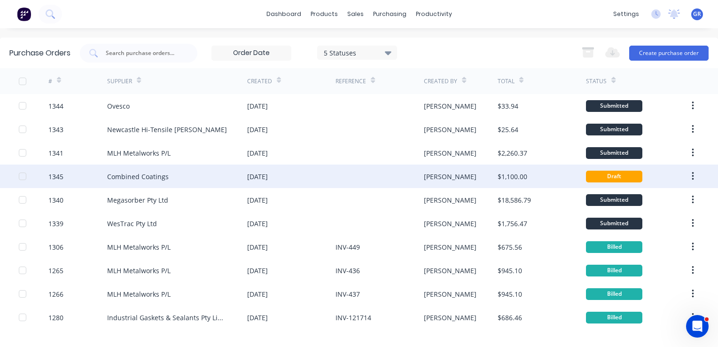
click at [53, 177] on div "1345" at bounding box center [55, 177] width 15 height 10
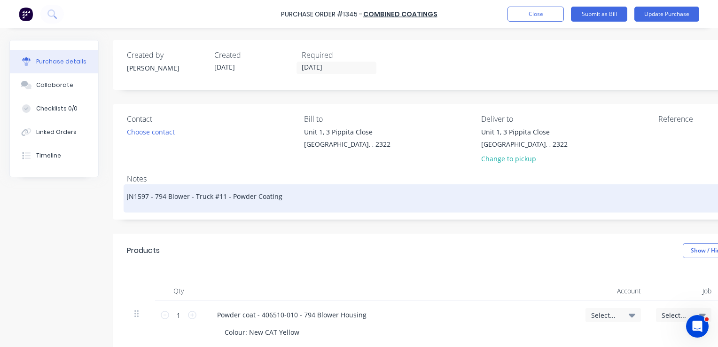
drag, startPoint x: 149, startPoint y: 198, endPoint x: 139, endPoint y: 201, distance: 9.8
click at [139, 201] on textarea "JN1597 - 794 Blower - Truck #11 - Powder Coating" at bounding box center [478, 197] width 702 height 21
type textarea "x"
type textarea "JN16 - 794 Blower - Truck #11 - Powder Coating"
type textarea "x"
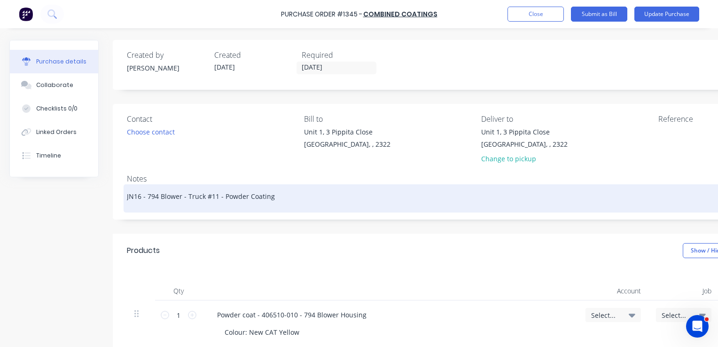
type textarea "JN163 - 794 Blower - Truck #11 - Powder Coating"
type textarea "x"
type textarea "JN1638 - 794 Blower - Truck #11 - Powder Coating"
click at [220, 201] on textarea "JN1638 - 794 Blower - Truck #11 - Powder Coating" at bounding box center [478, 197] width 702 height 21
type textarea "x"
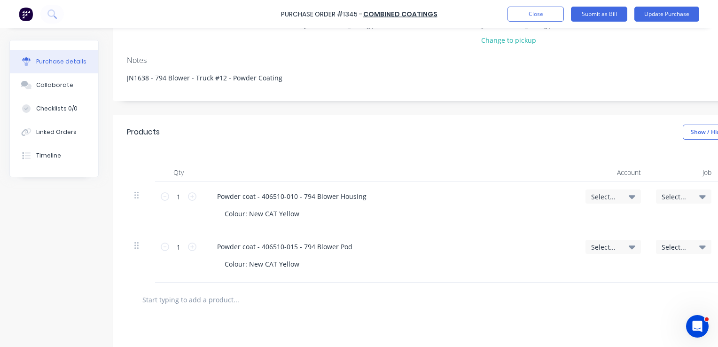
scroll to position [141, 0]
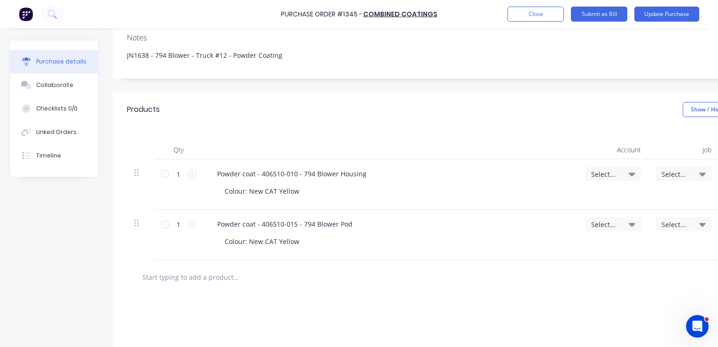
type textarea "JN1638 - 794 Blower - Truck #12 - Powder Coating"
type textarea "x"
type textarea "JN1638 - 794 Blower - Truck #12 - Powder Coating"
click at [599, 173] on span "Select..." at bounding box center [605, 174] width 28 height 10
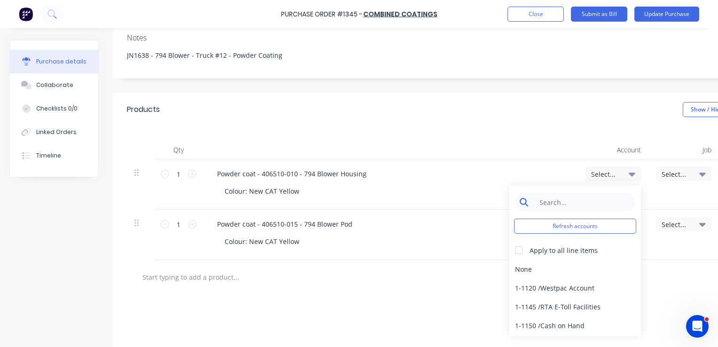
type textarea "x"
click at [555, 201] on input at bounding box center [582, 202] width 96 height 19
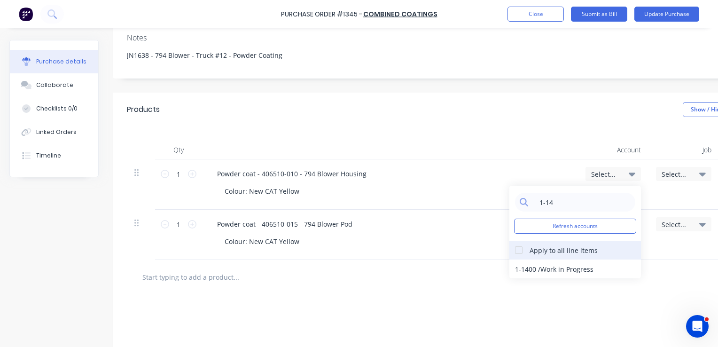
type input "1-14"
click at [523, 249] on div at bounding box center [519, 250] width 19 height 19
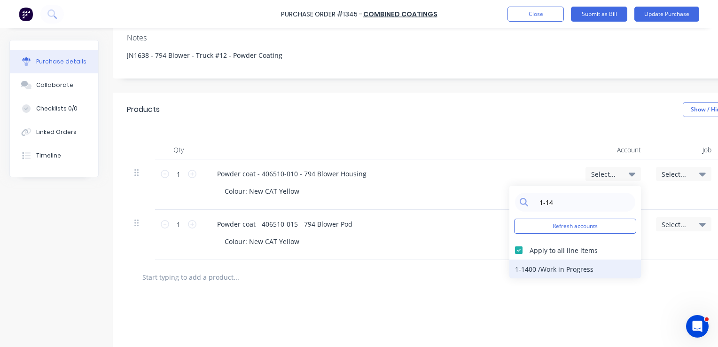
click at [532, 266] on div "1-1400 / Work in Progress" at bounding box center [576, 268] width 132 height 19
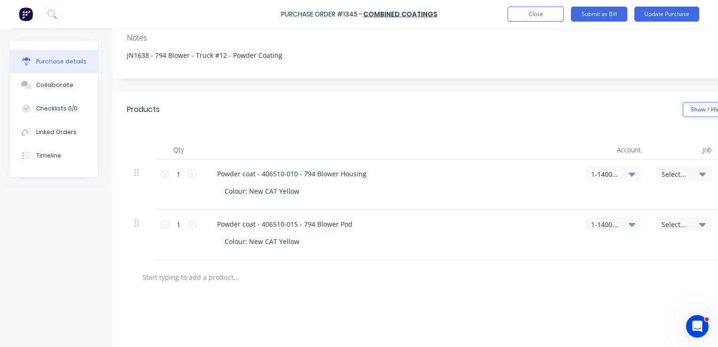
click at [672, 174] on span "Select..." at bounding box center [676, 174] width 28 height 10
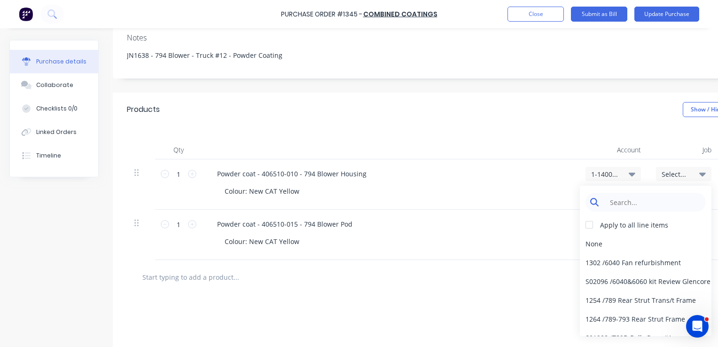
type textarea "x"
click at [622, 202] on input at bounding box center [653, 202] width 96 height 19
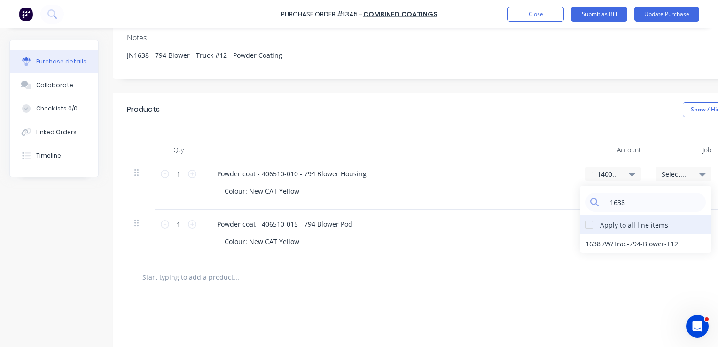
type input "1638"
click at [591, 225] on div at bounding box center [589, 224] width 19 height 19
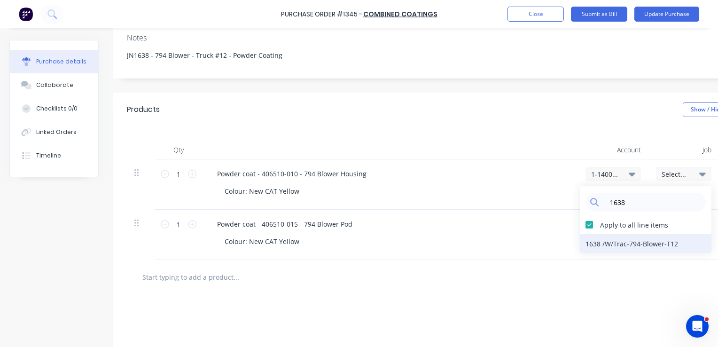
click at [598, 243] on div "1638 / W/Trac-794-Blower-T12" at bounding box center [646, 243] width 132 height 19
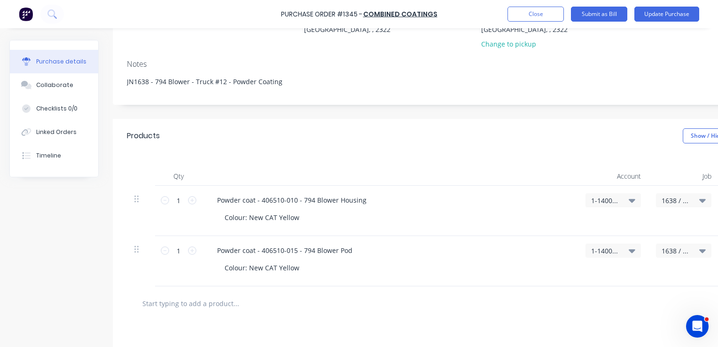
scroll to position [0, 0]
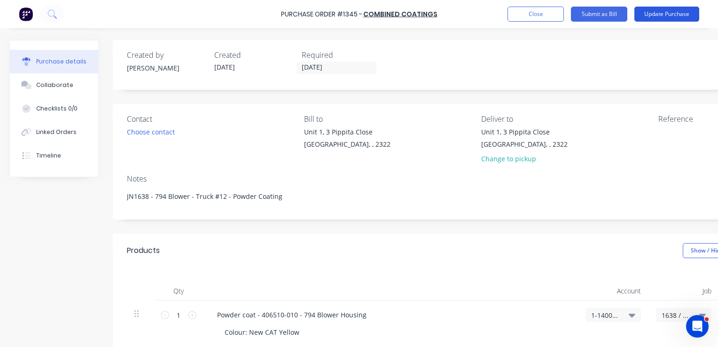
click at [667, 16] on button "Update Purchase" at bounding box center [667, 14] width 65 height 15
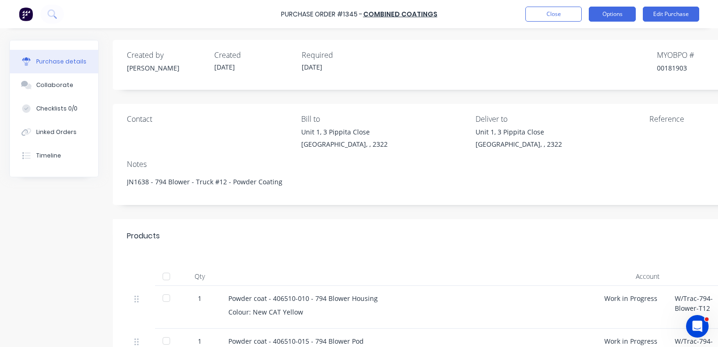
click at [614, 12] on button "Options" at bounding box center [612, 14] width 47 height 15
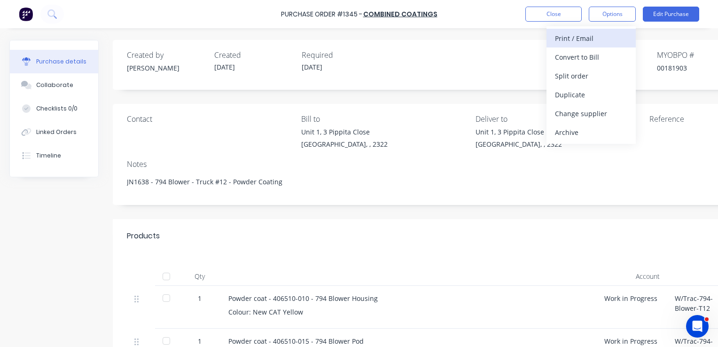
click at [581, 38] on div "Print / Email" at bounding box center [591, 38] width 72 height 14
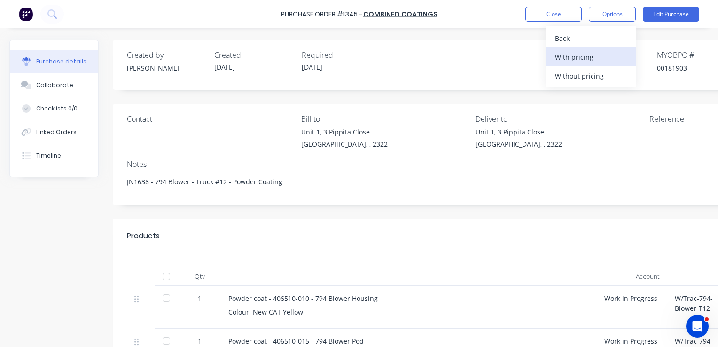
click at [584, 56] on div "With pricing" at bounding box center [591, 57] width 72 height 14
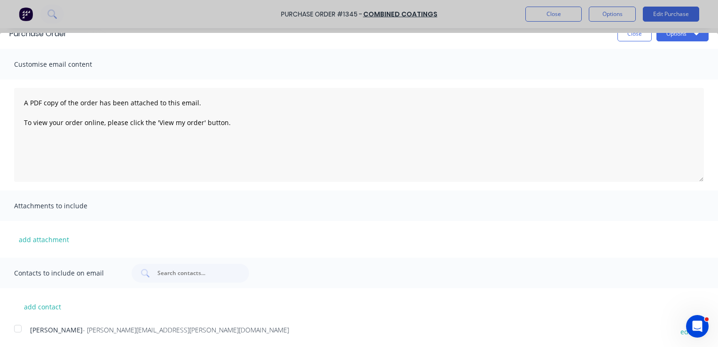
scroll to position [27, 0]
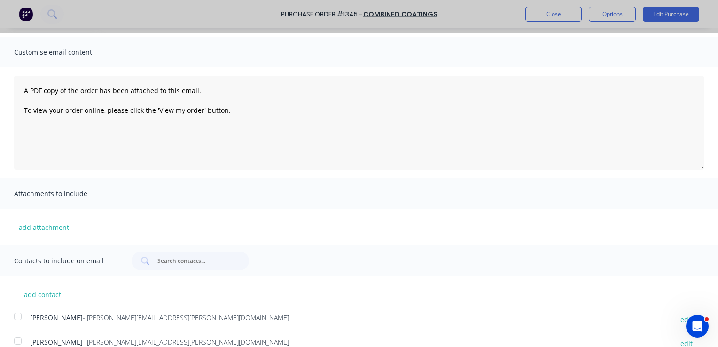
click at [18, 341] on div at bounding box center [17, 340] width 19 height 19
click at [45, 226] on button "add attachment" at bounding box center [44, 227] width 60 height 14
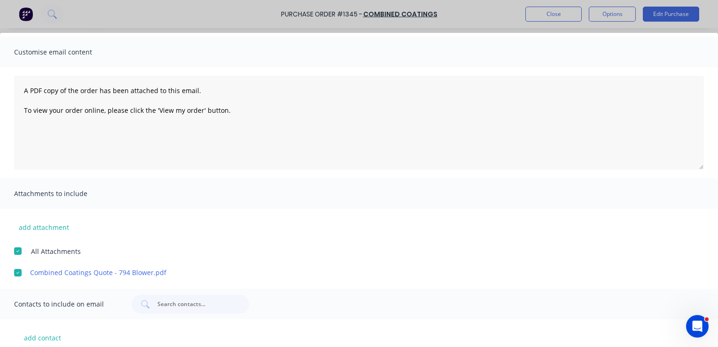
scroll to position [0, 0]
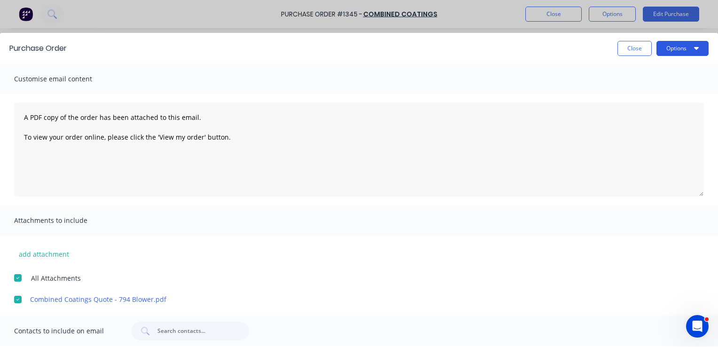
click at [674, 47] on button "Options" at bounding box center [683, 48] width 52 height 15
click at [636, 90] on div "Email" at bounding box center [664, 91] width 72 height 14
type textarea "x"
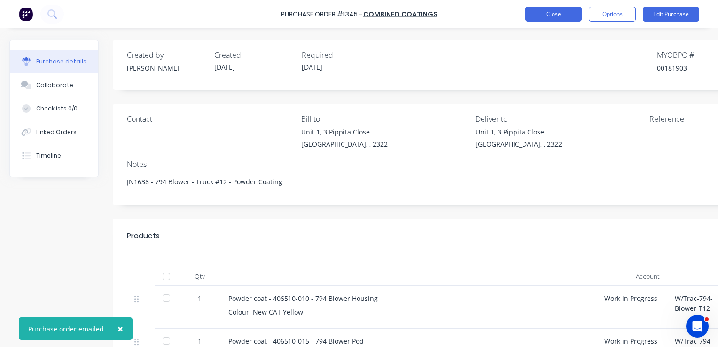
click at [559, 14] on button "Close" at bounding box center [554, 14] width 56 height 15
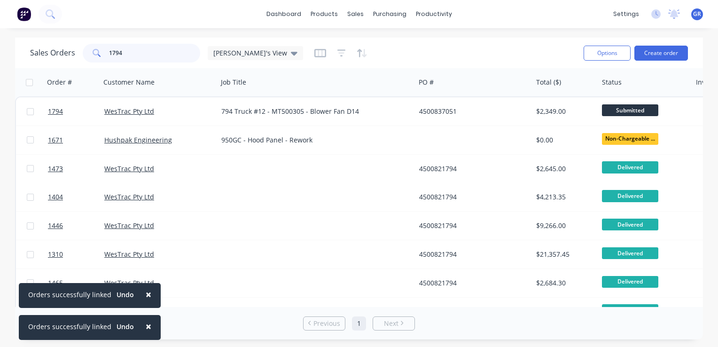
click at [89, 54] on div "1794" at bounding box center [142, 53] width 118 height 19
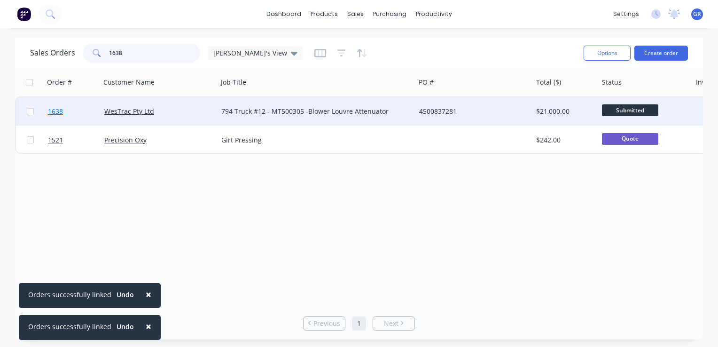
type input "1638"
click at [56, 111] on span "1638" at bounding box center [55, 111] width 15 height 9
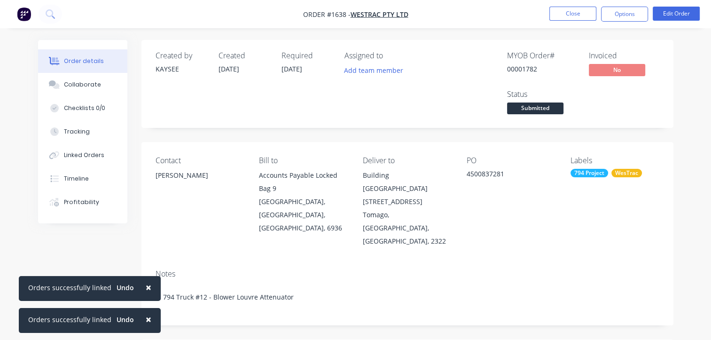
click at [146, 288] on span "×" at bounding box center [149, 287] width 6 height 13
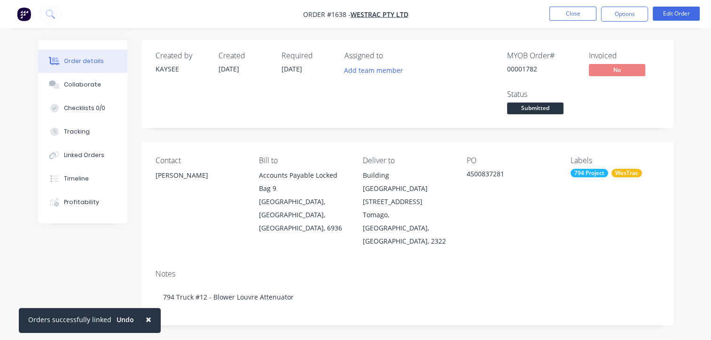
click at [146, 321] on span "×" at bounding box center [149, 319] width 6 height 13
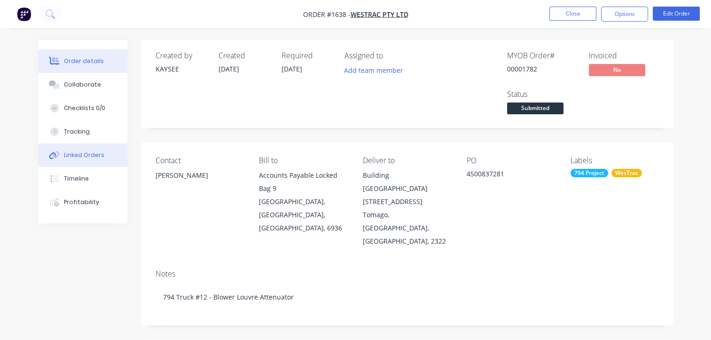
click at [85, 157] on div "Linked Orders" at bounding box center [84, 155] width 40 height 8
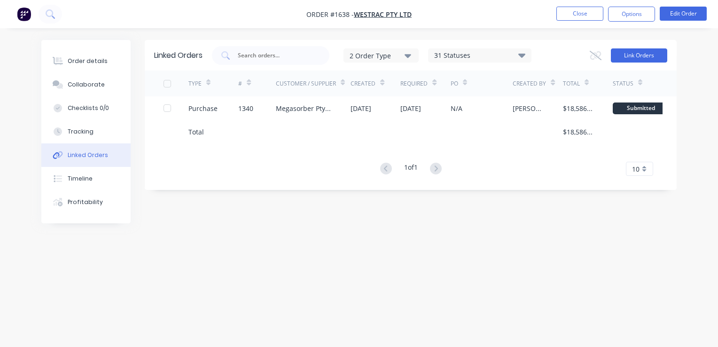
click at [635, 57] on button "Link Orders" at bounding box center [639, 55] width 56 height 14
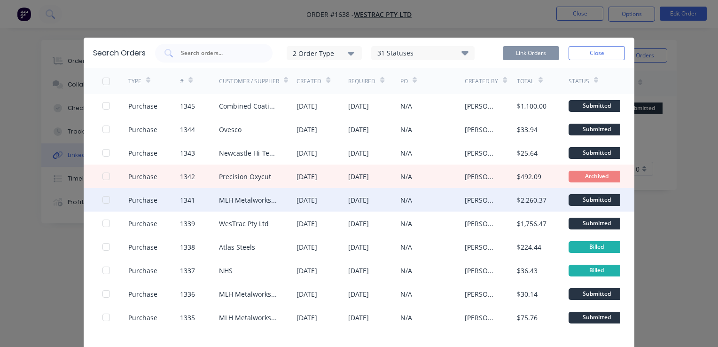
click at [103, 200] on div at bounding box center [106, 199] width 19 height 19
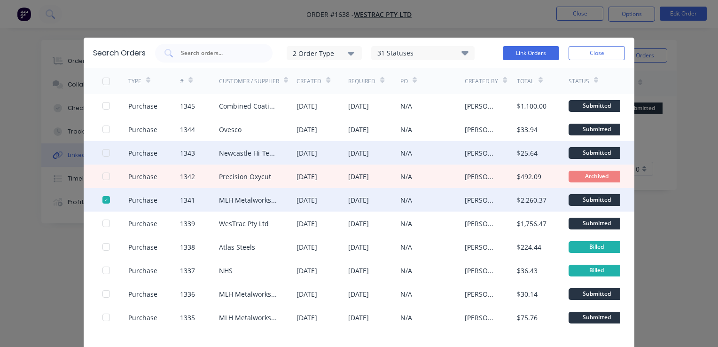
click at [104, 153] on div at bounding box center [106, 152] width 19 height 19
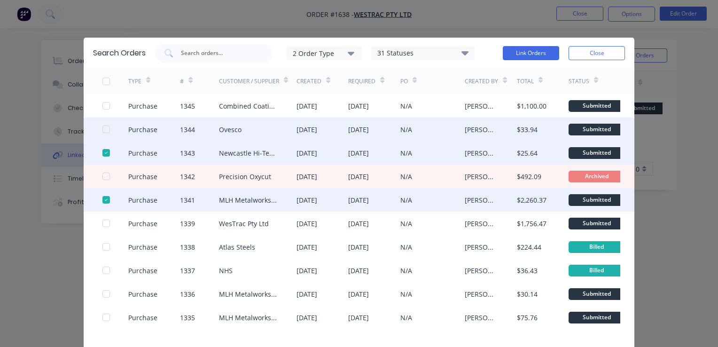
click at [104, 129] on div at bounding box center [106, 129] width 19 height 19
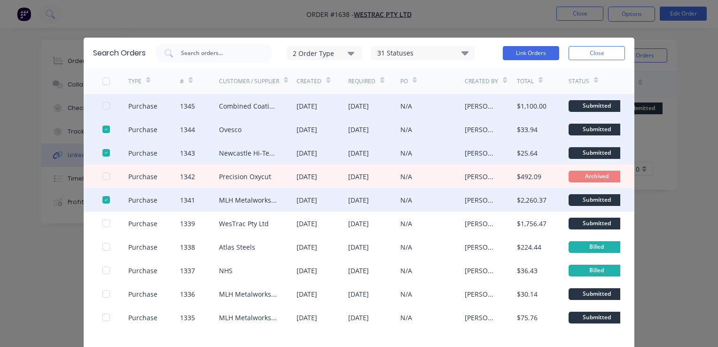
click at [103, 104] on div at bounding box center [106, 105] width 19 height 19
click at [528, 53] on button "Link Orders" at bounding box center [531, 53] width 56 height 14
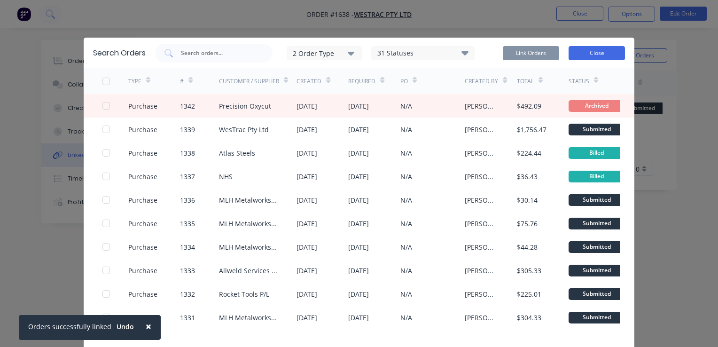
click at [604, 54] on button "Close" at bounding box center [597, 53] width 56 height 14
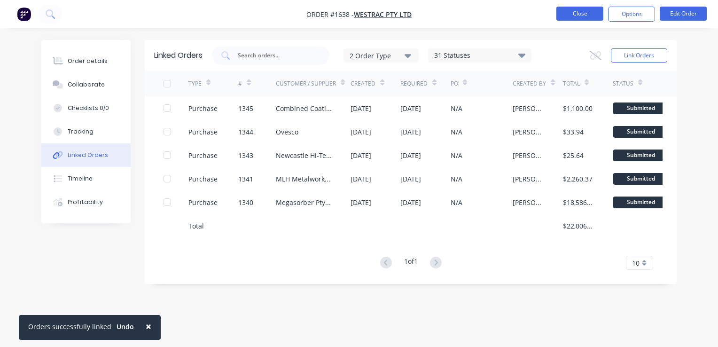
click at [581, 12] on button "Close" at bounding box center [580, 14] width 47 height 14
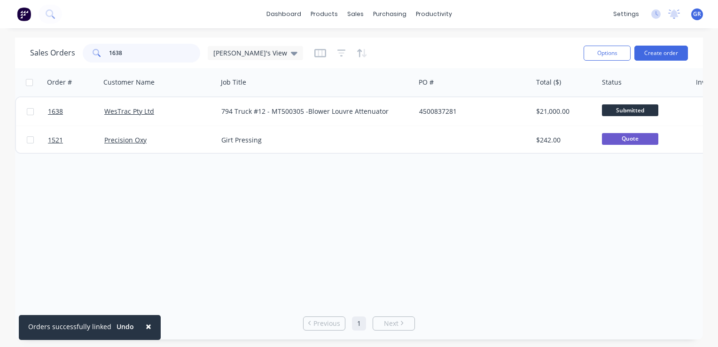
drag, startPoint x: 123, startPoint y: 53, endPoint x: 96, endPoint y: 54, distance: 26.8
click at [96, 54] on div "1638" at bounding box center [142, 53] width 118 height 19
